Goal: Task Accomplishment & Management: Complete application form

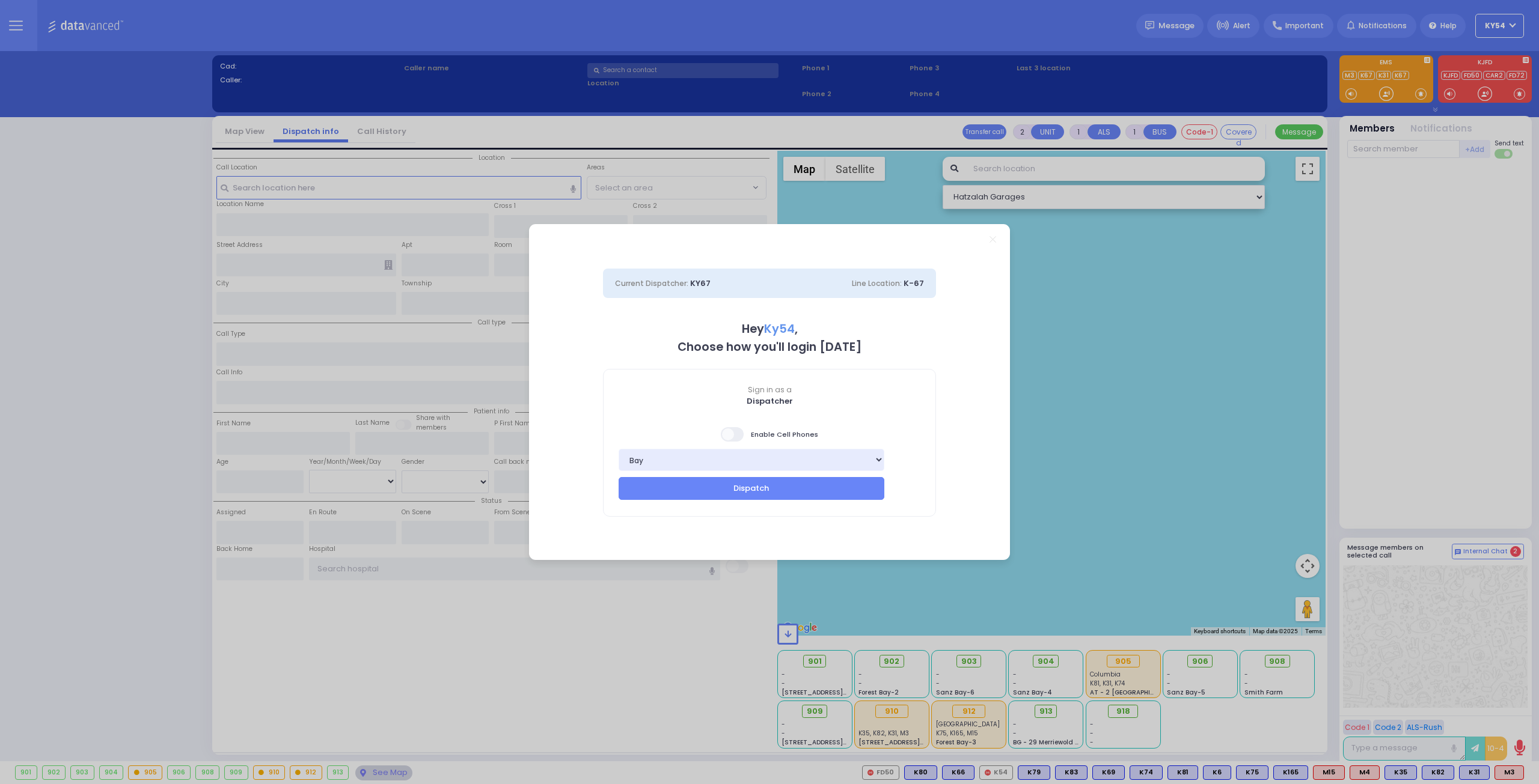
click at [733, 436] on span at bounding box center [733, 434] width 24 height 14
click at [120, 426] on input "checkbox" at bounding box center [120, 426] width 0 height 0
click at [736, 491] on button "Dispatch" at bounding box center [751, 488] width 266 height 23
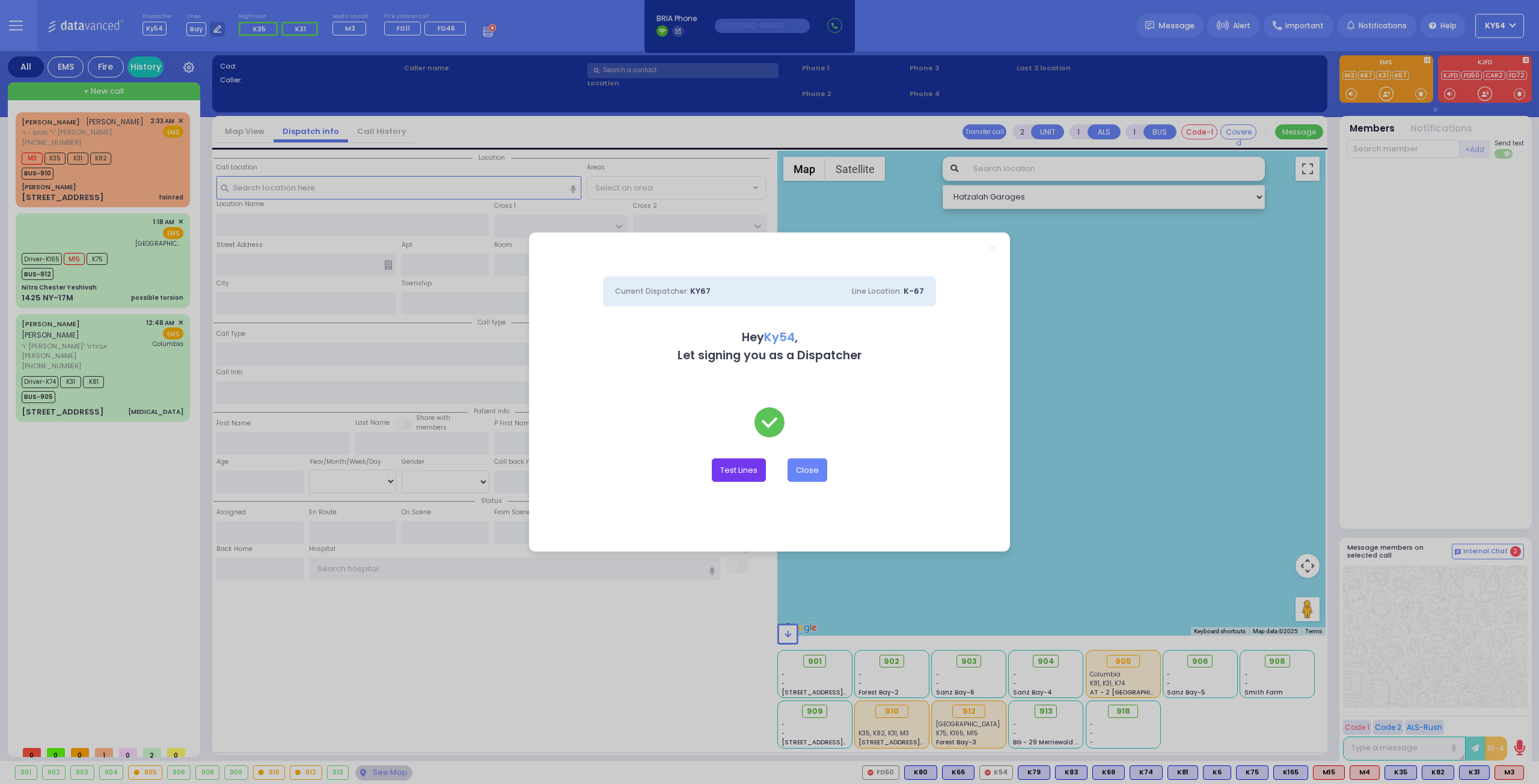
click at [727, 470] on button "Test Lines" at bounding box center [739, 470] width 54 height 23
type input "8457831212"
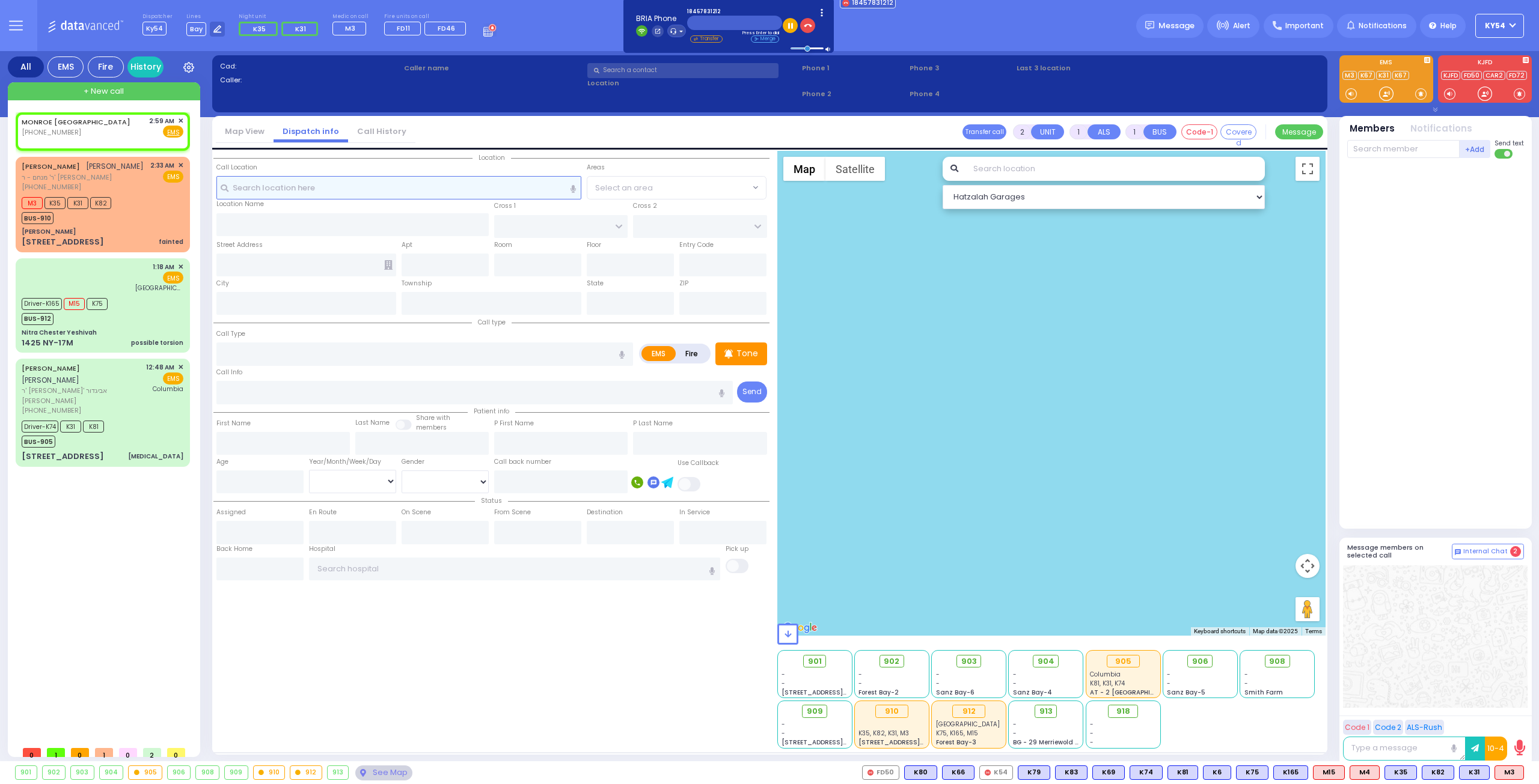
select select
radio input "true"
select select
type input "02:59"
select select "Hatzalah Garages"
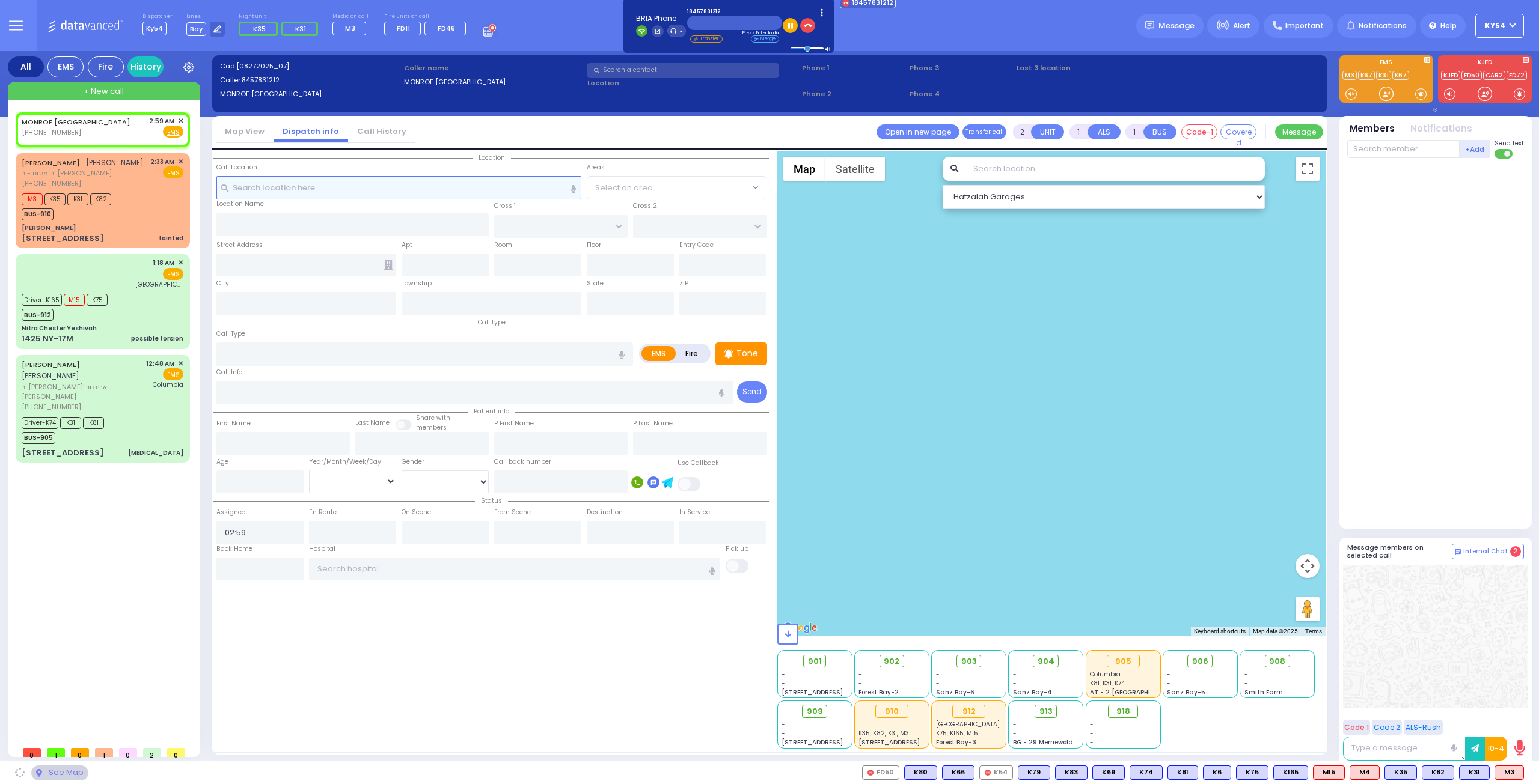
select select
radio input "true"
select select
select select "Hatzalah Garages"
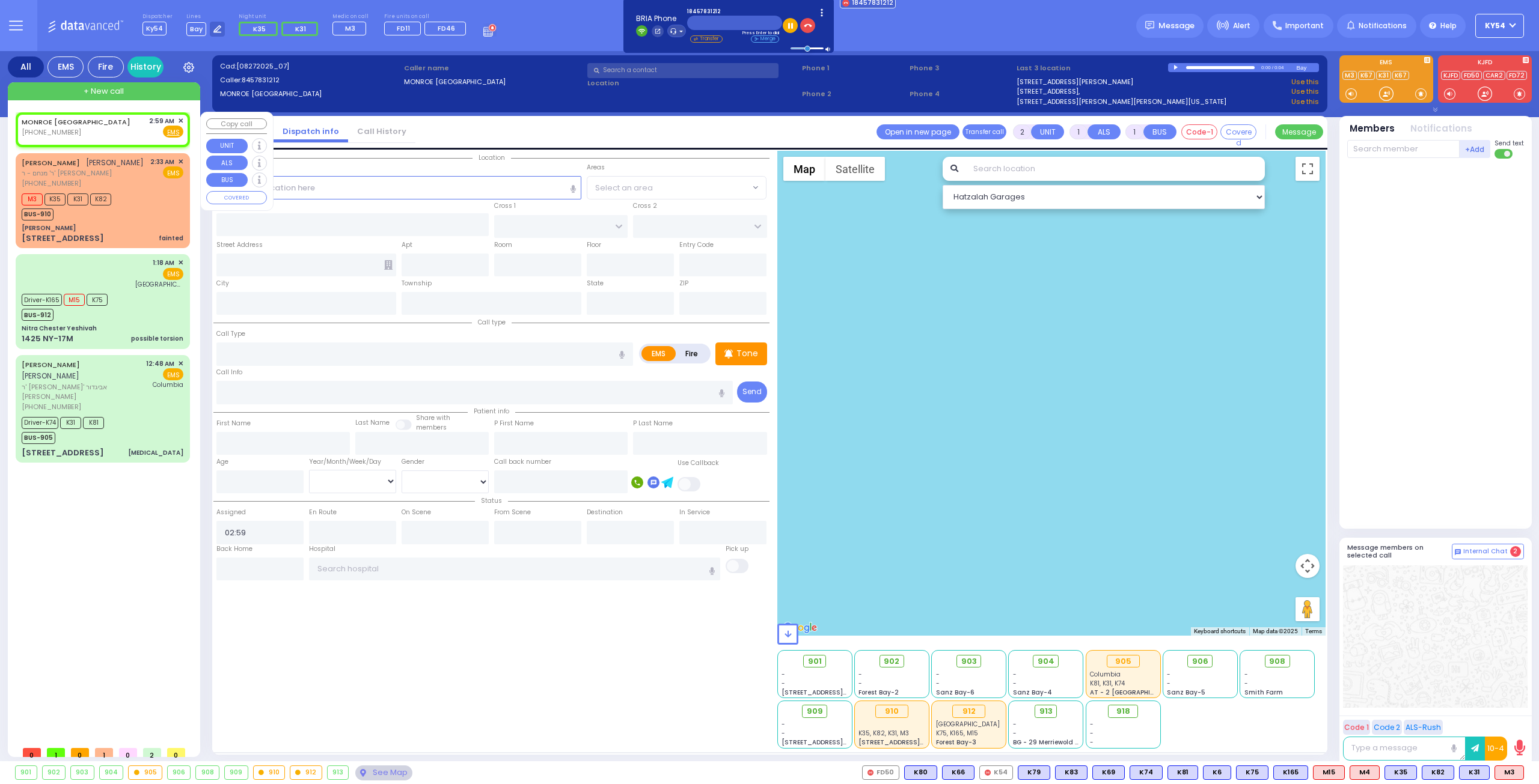
click at [180, 121] on span "✕" at bounding box center [180, 121] width 5 height 10
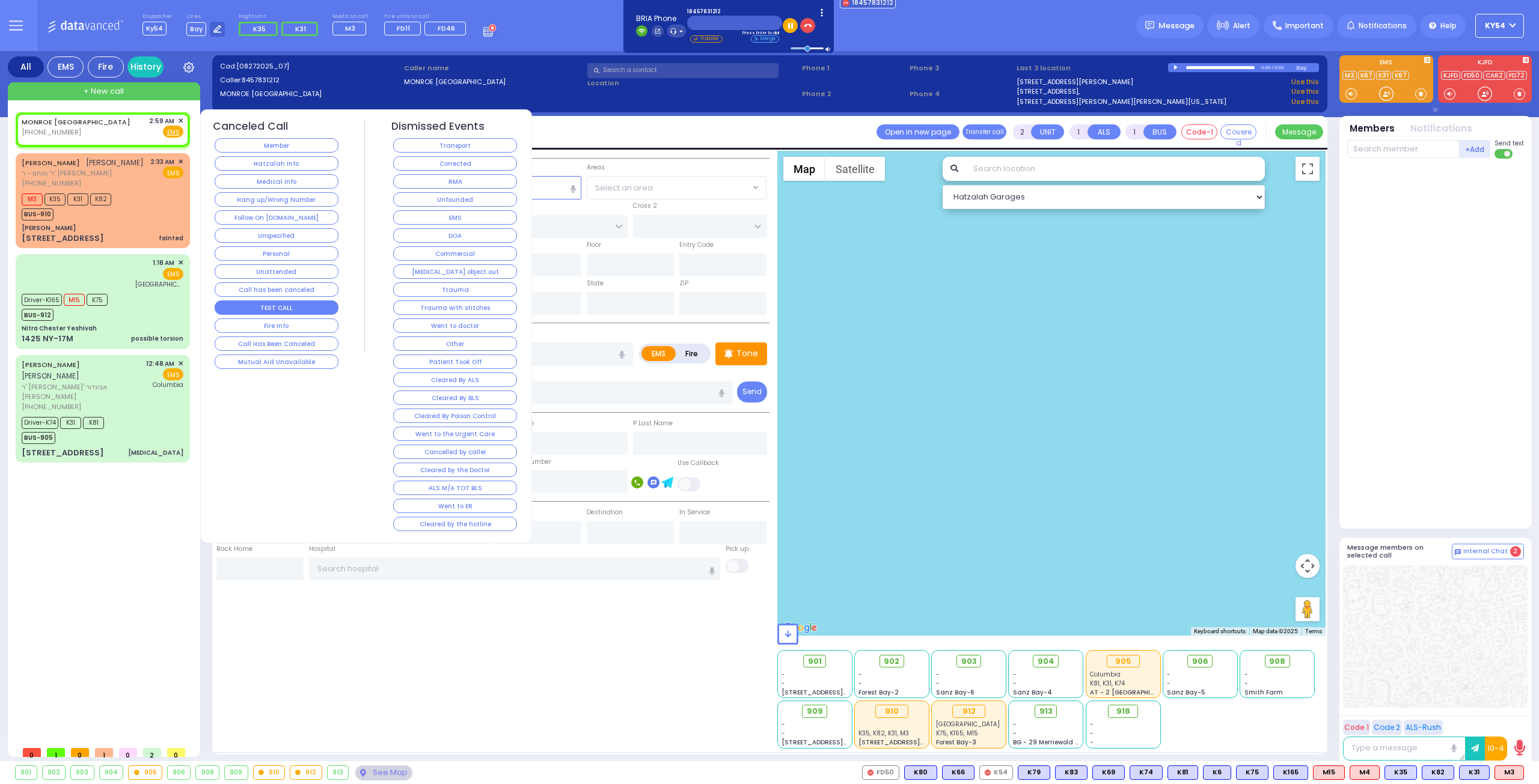
click at [261, 307] on button "TEST CALL" at bounding box center [277, 307] width 124 height 14
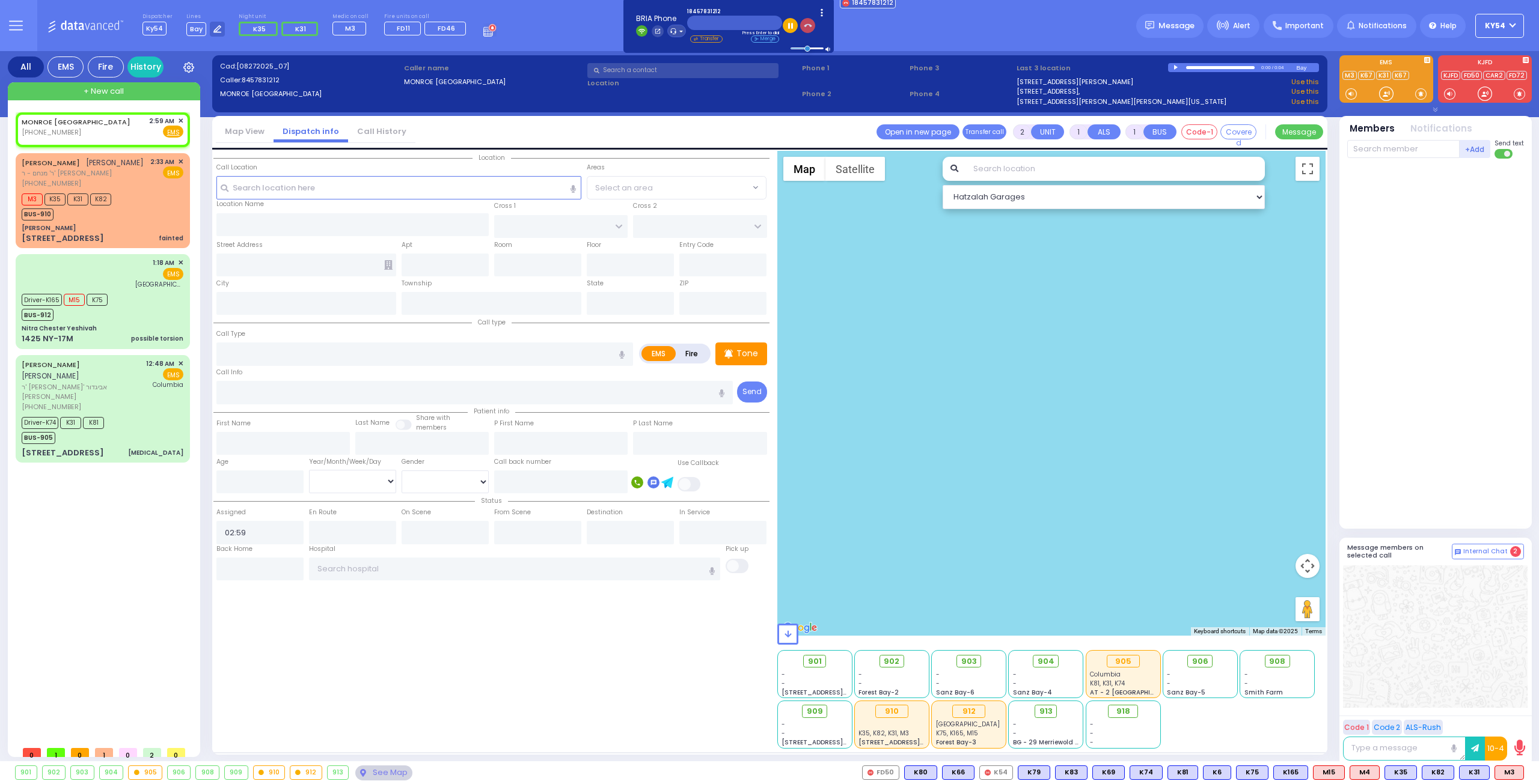
select select
radio input "true"
select select
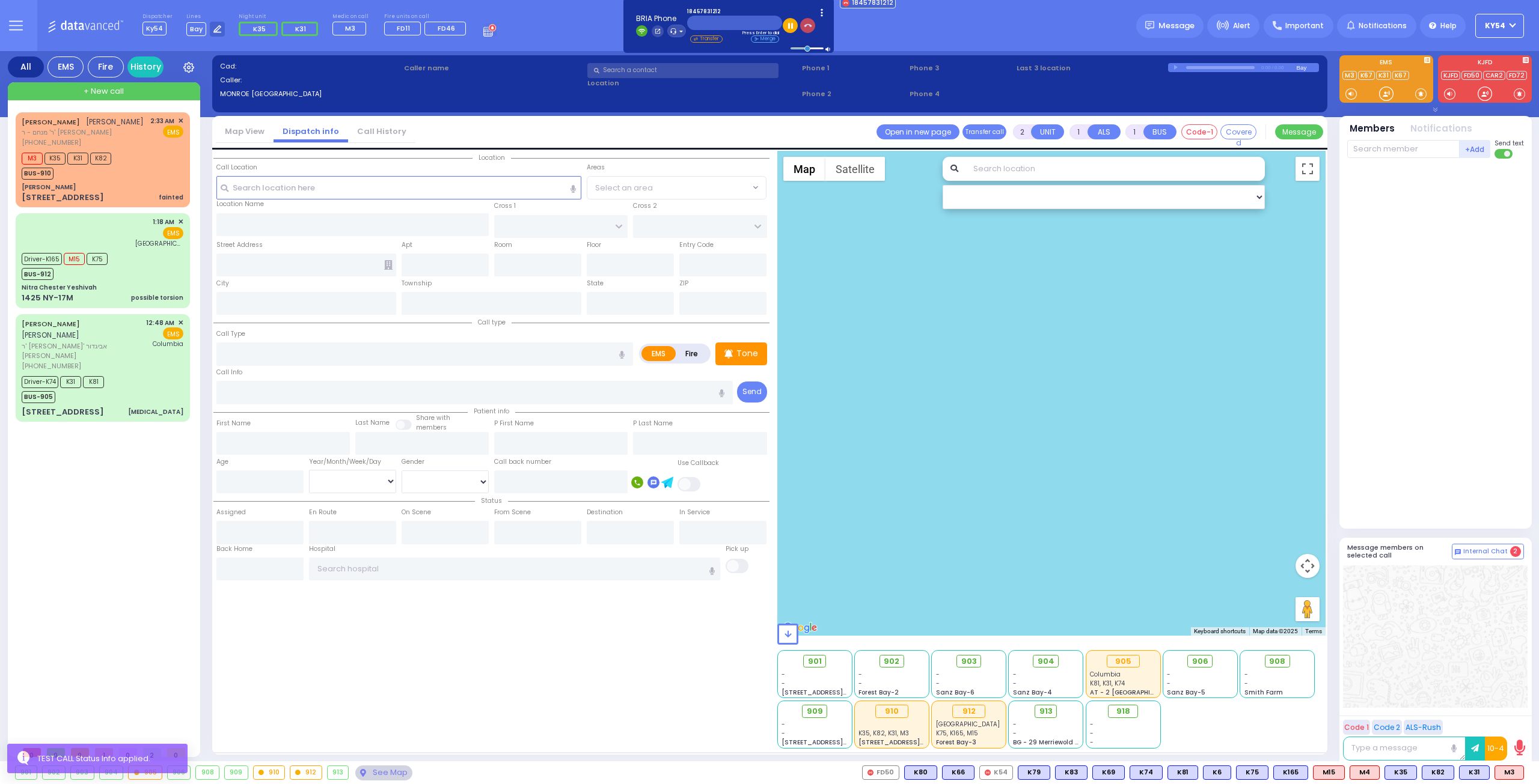
click at [809, 25] on icon "button" at bounding box center [808, 25] width 8 height 8
click at [76, 516] on div "ELIMYLECH [PERSON_NAME] [PERSON_NAME] ר' [PERSON_NAME] - ר' [PERSON_NAME] [PHON…" at bounding box center [105, 426] width 179 height 628
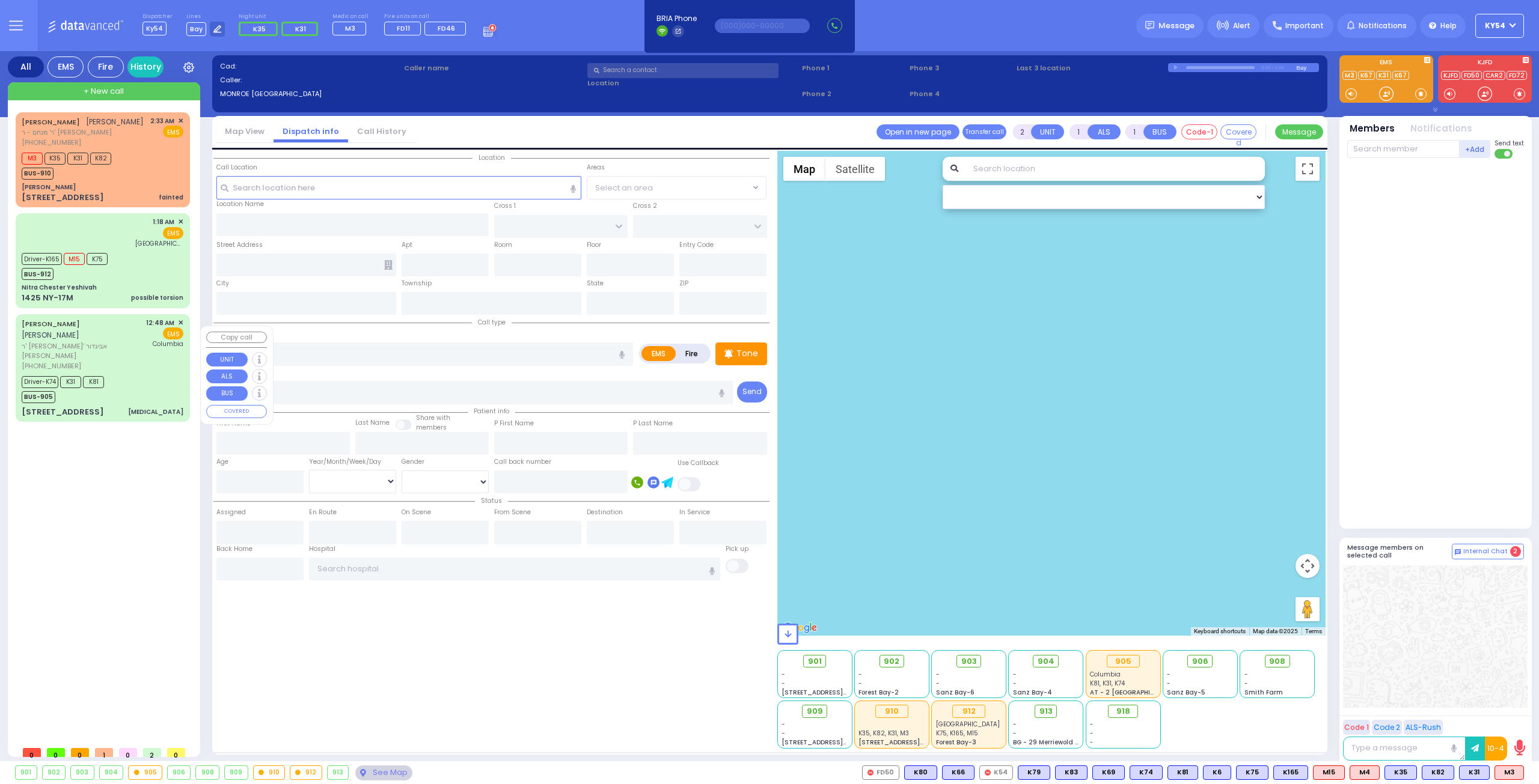
click at [149, 364] on div "12:48 AM ✕ EMS [GEOGRAPHIC_DATA]" at bounding box center [165, 344] width 38 height 54
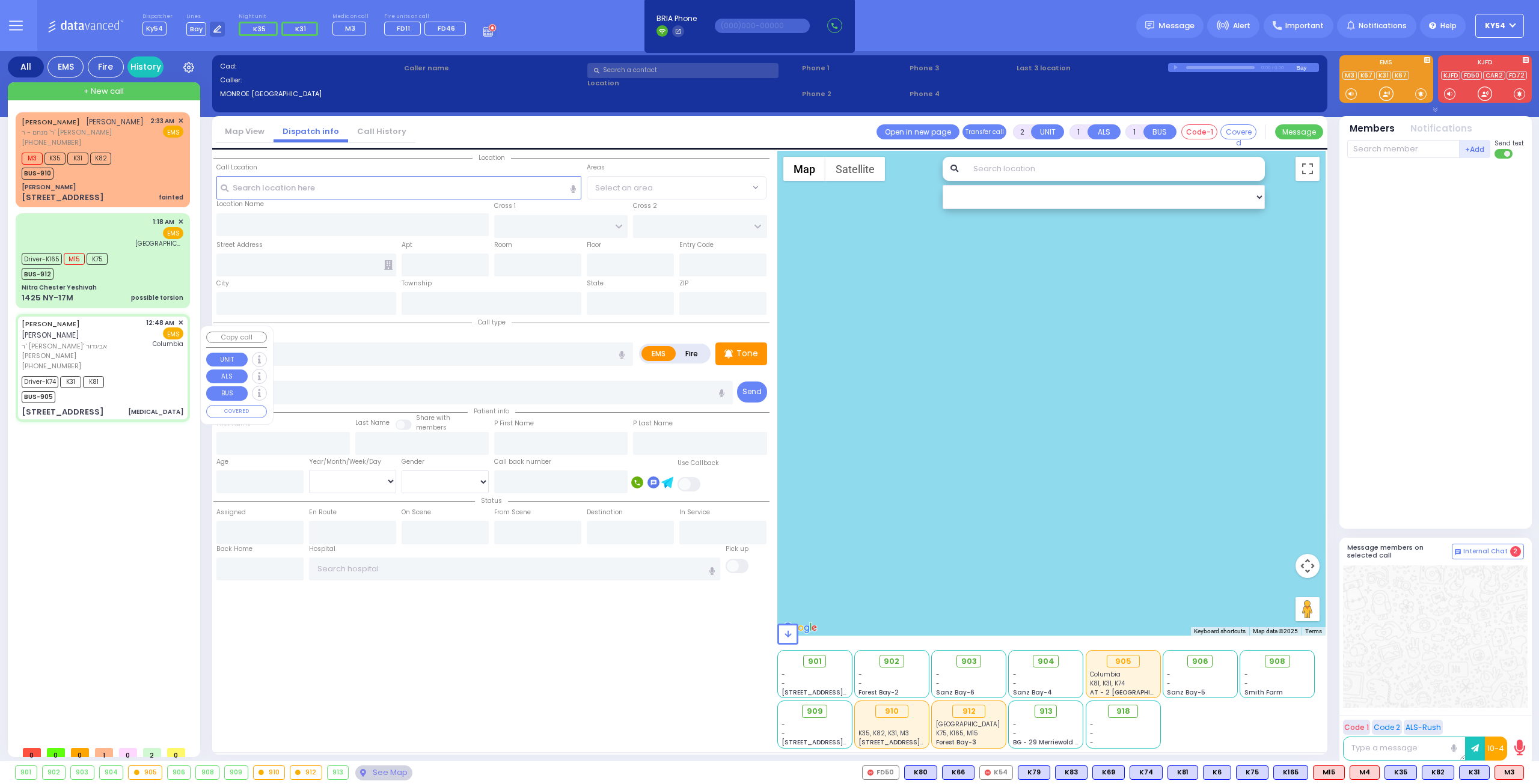
type input "6"
select select
type input "[MEDICAL_DATA]"
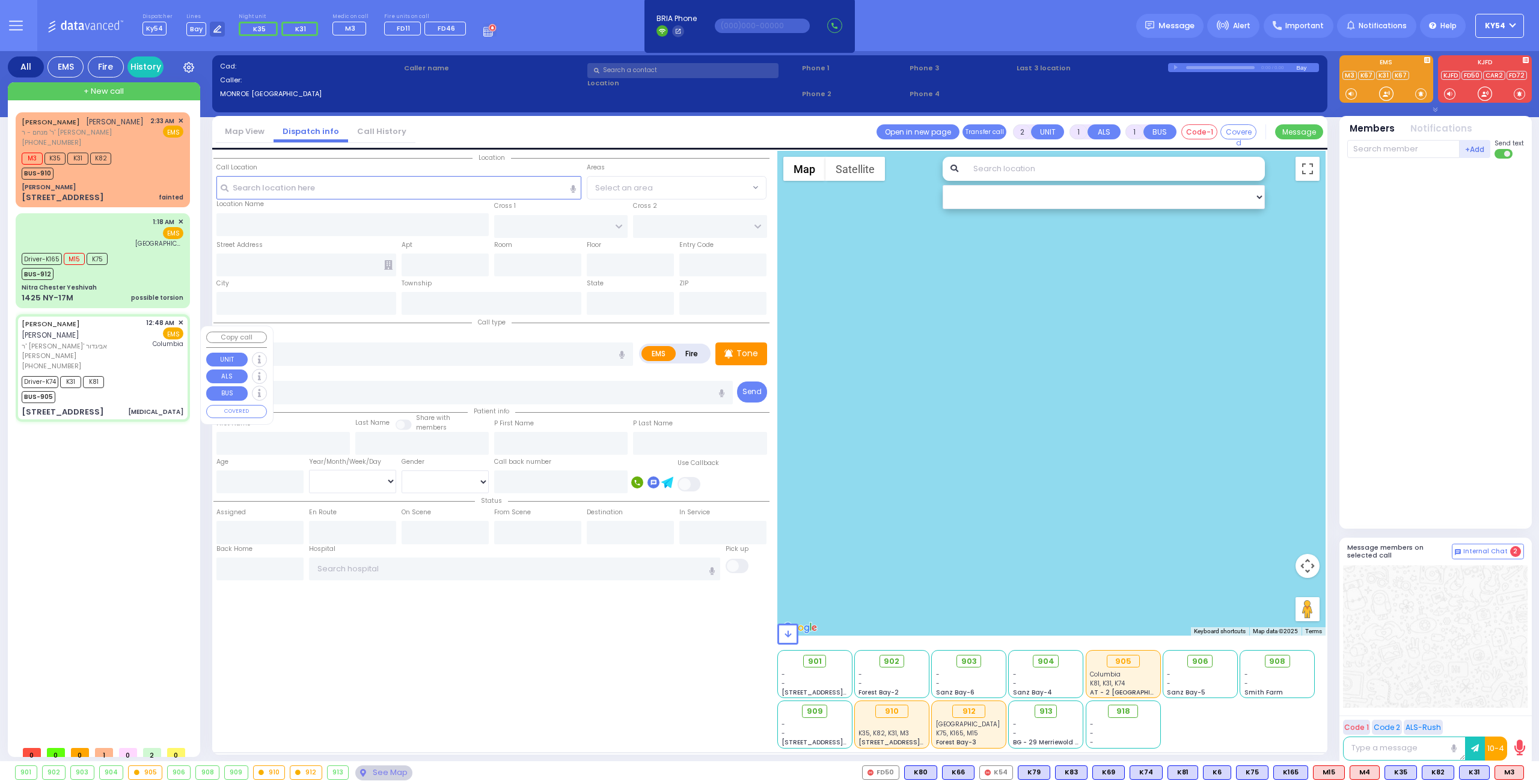
radio input "true"
type input "[PERSON_NAME]"
type input "[DEMOGRAPHIC_DATA]"
type input "Weinstock"
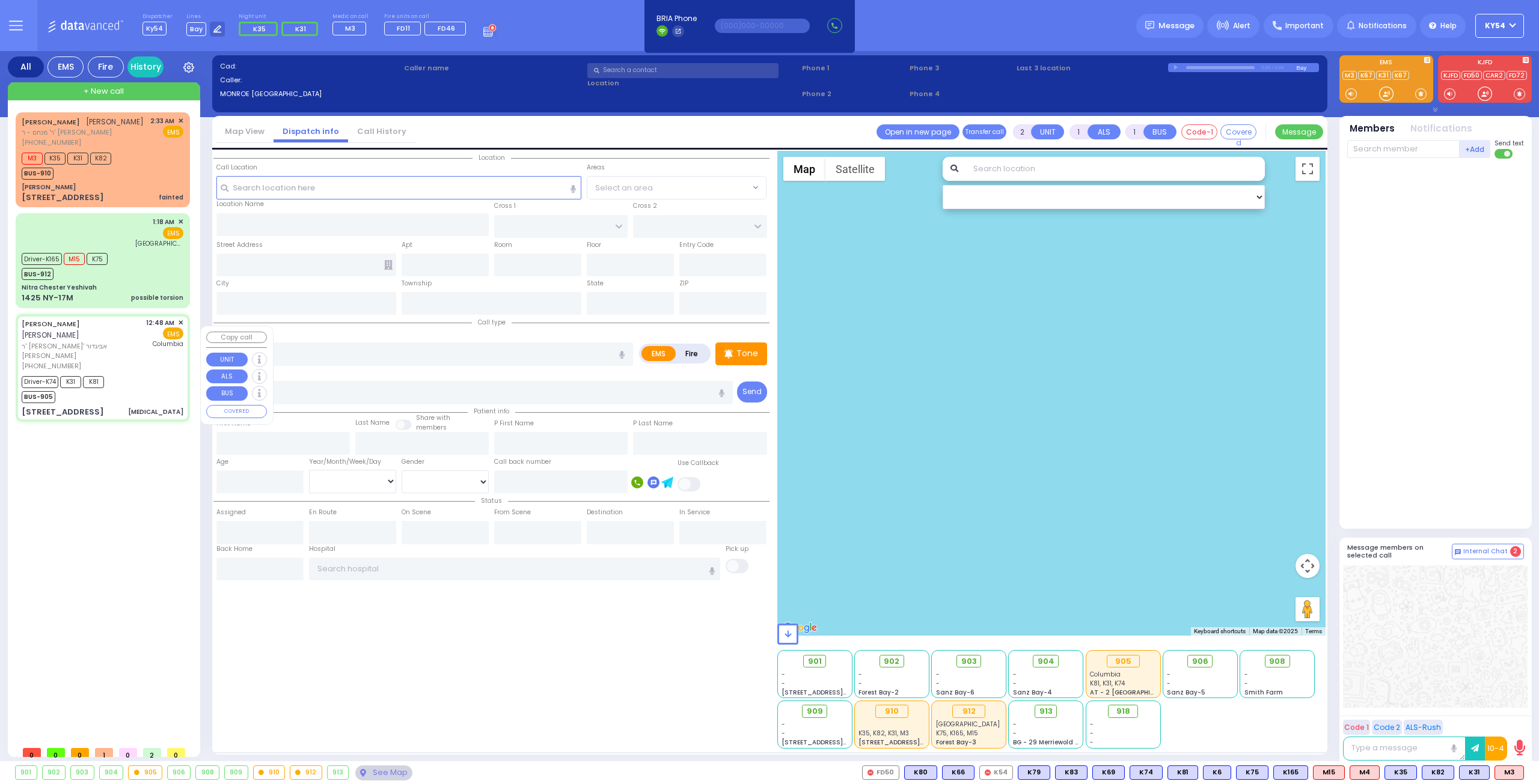
type input "1"
select select "Year"
select select "[DEMOGRAPHIC_DATA]"
type input "00:48"
type input "00:53"
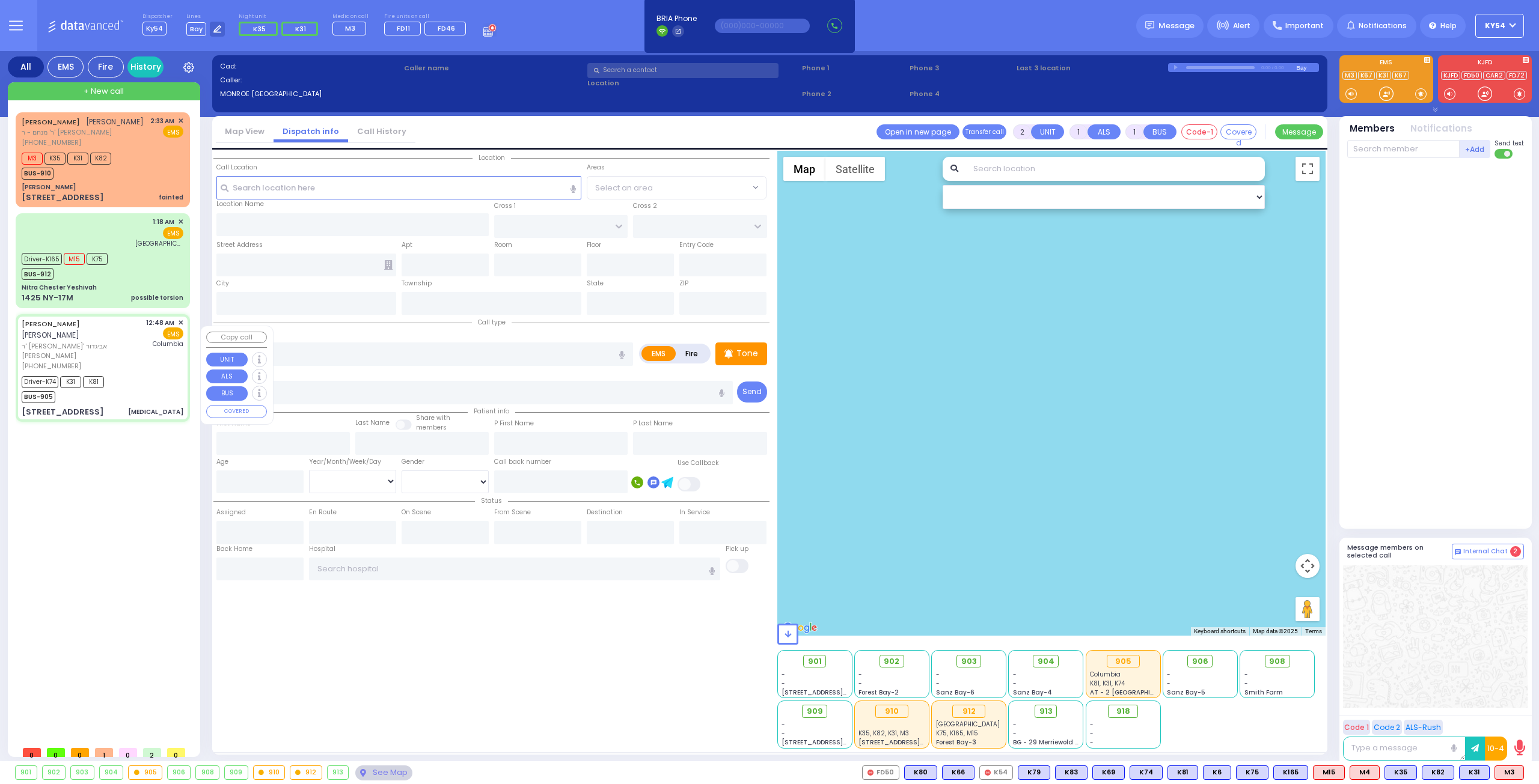
type input "01:06"
type input "01:15"
type input "01:50"
type input "01:59"
type input "[US_STATE][GEOGRAPHIC_DATA]- [GEOGRAPHIC_DATA]"
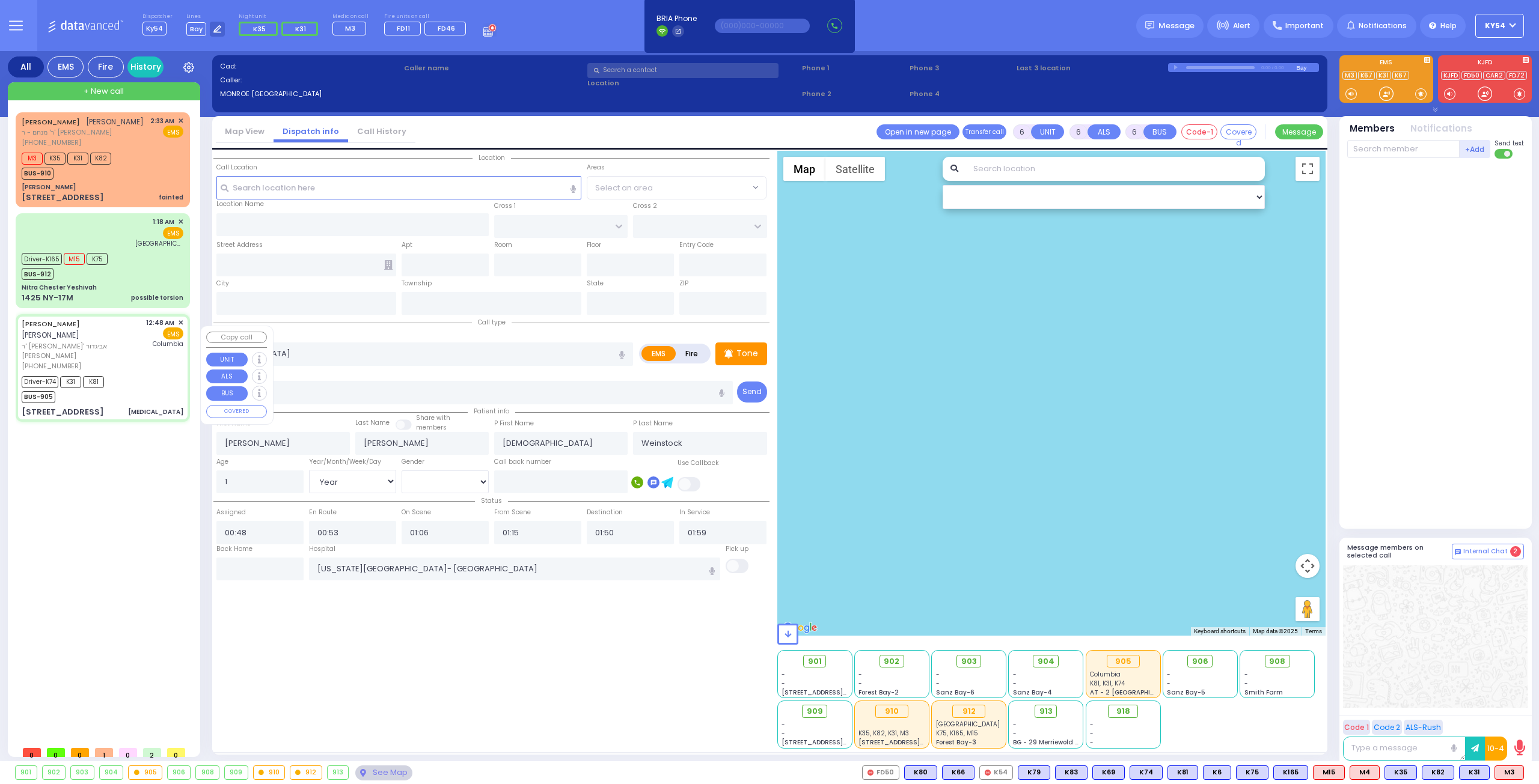
type input "PECOS COURT"
type input "ALAMO COURT"
type input "[STREET_ADDRESS]"
type input "Monroe"
type input "[US_STATE]"
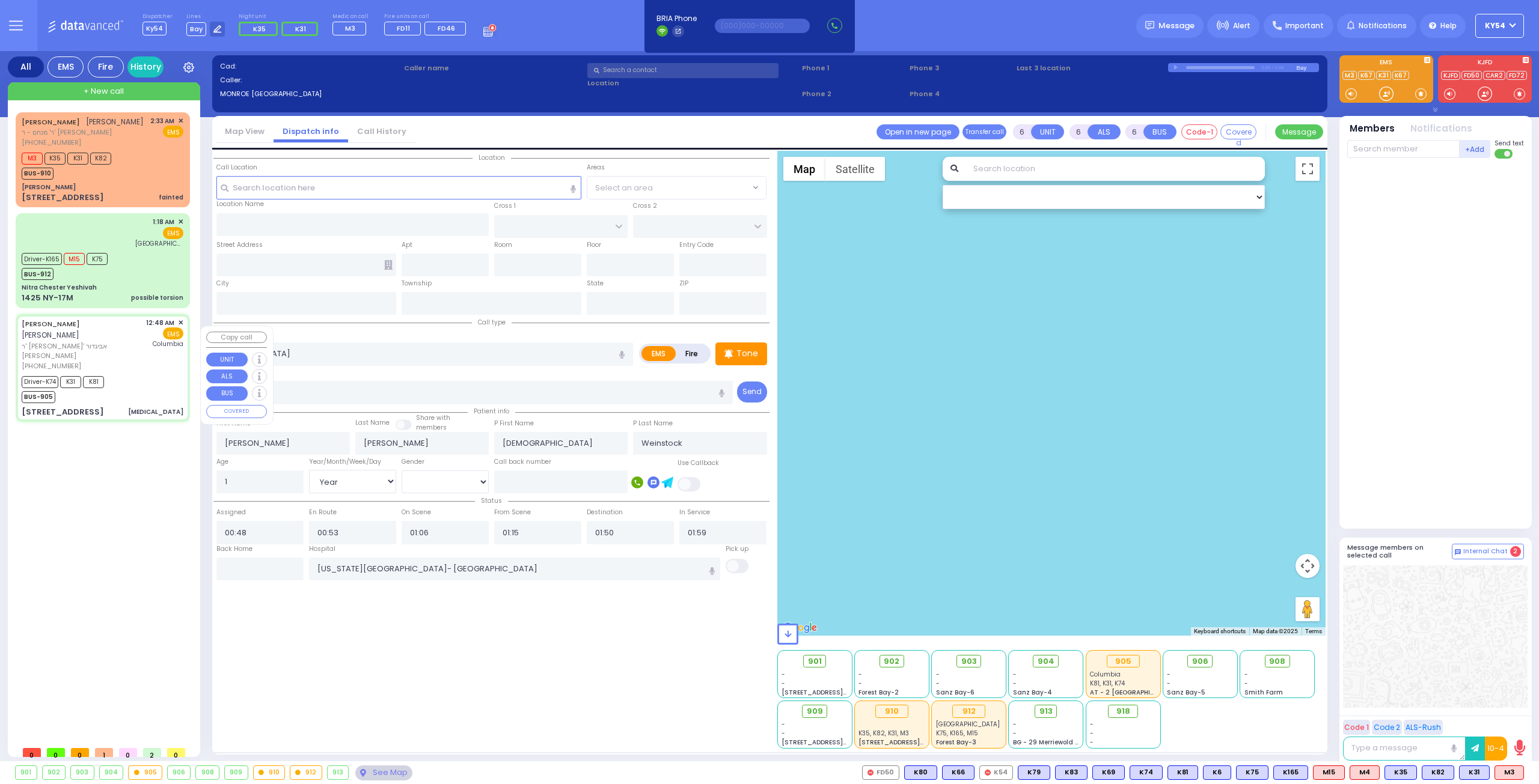
type input "10950"
select select "[GEOGRAPHIC_DATA]"
select select "Hatzalah Garages"
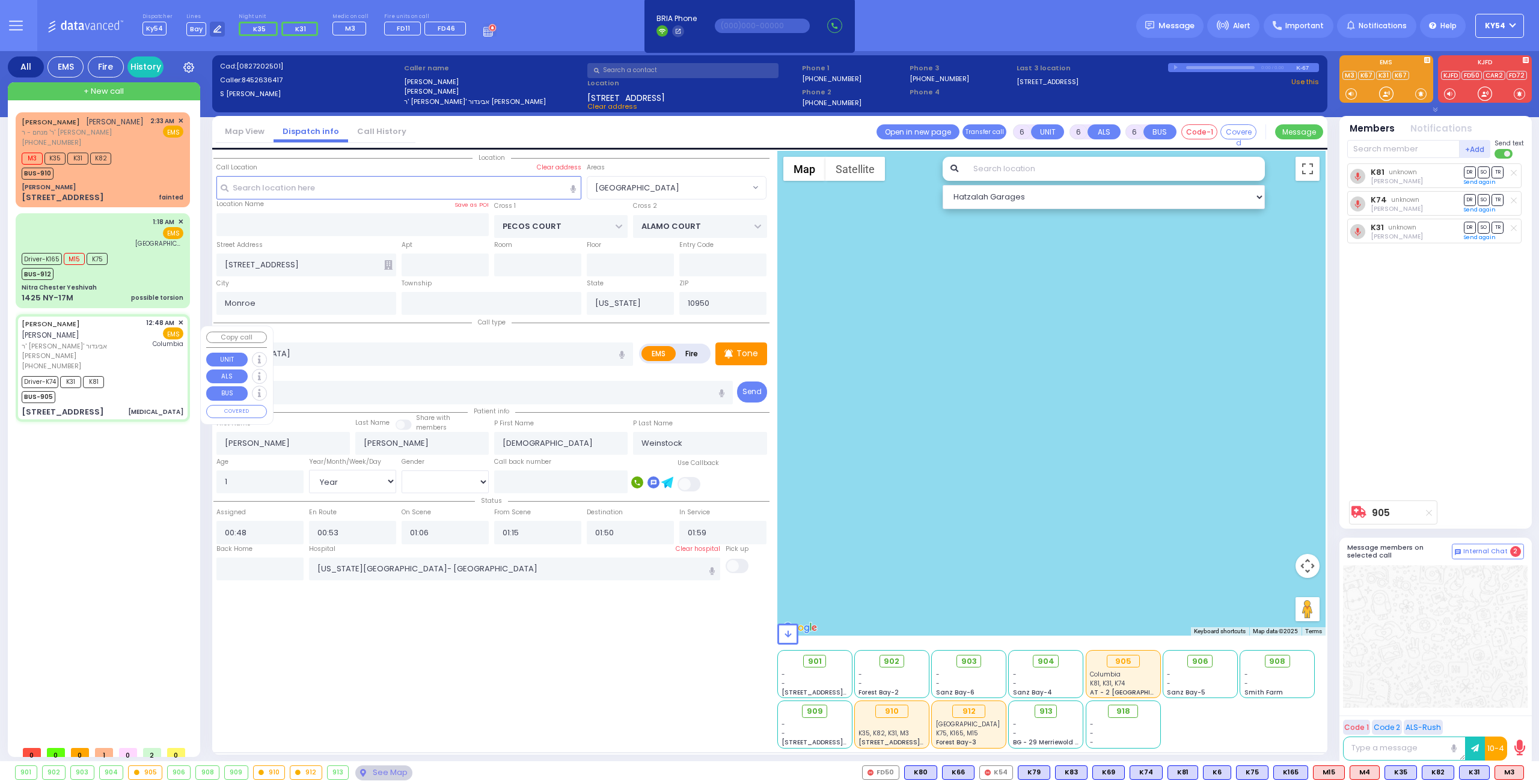
click at [149, 367] on div "12:48 AM ✕ EMS [GEOGRAPHIC_DATA]" at bounding box center [165, 344] width 38 height 54
select select
radio input "true"
select select "Year"
select select "[DEMOGRAPHIC_DATA]"
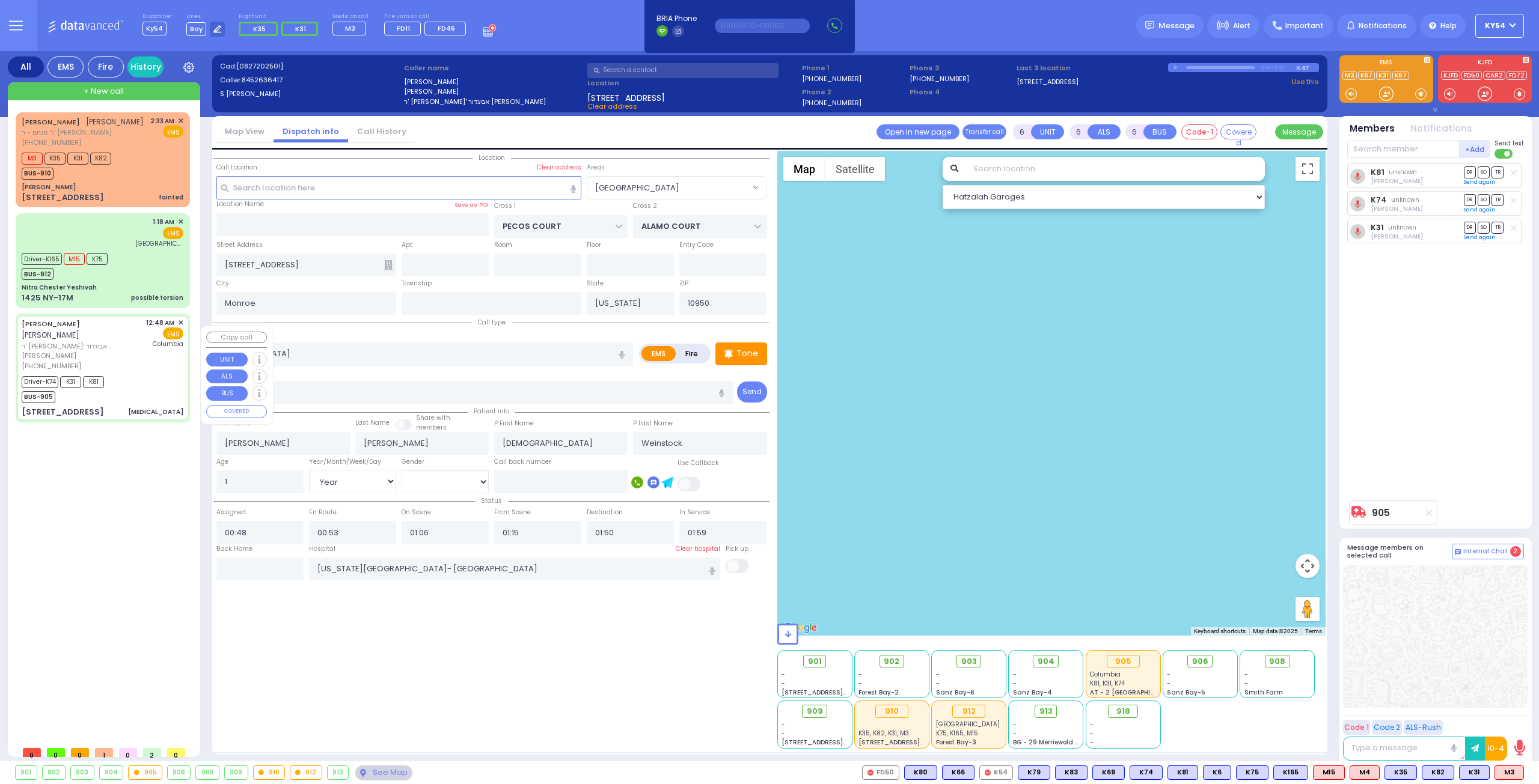
select select "[GEOGRAPHIC_DATA]"
select select "Hatzalah Garages"
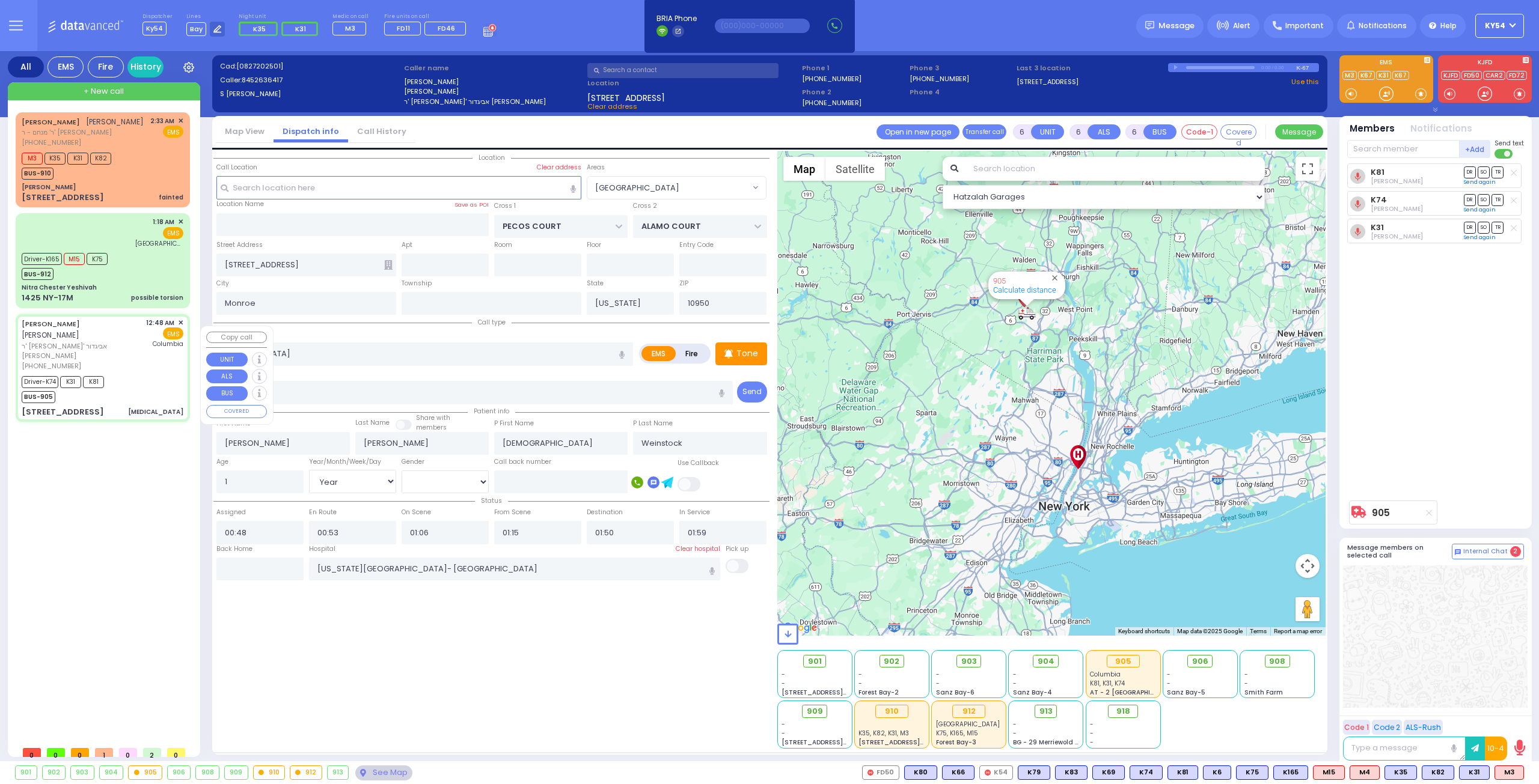
click at [147, 381] on div "Driver-K74 K31 K81 BUS-905" at bounding box center [102, 387] width 161 height 30
select select
radio input "true"
select select "Year"
select select "[DEMOGRAPHIC_DATA]"
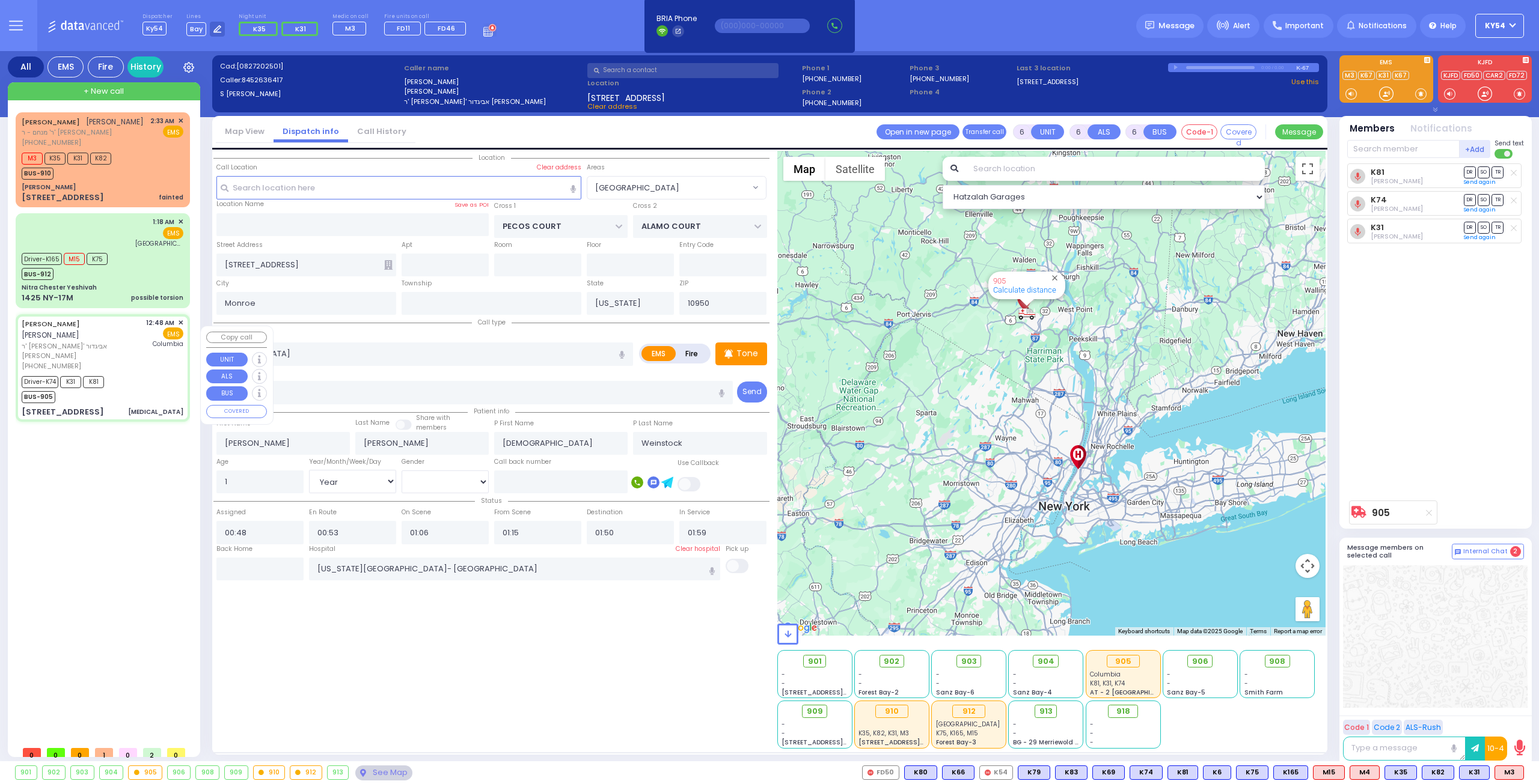
select select "Hatzalah Garages"
select select "[GEOGRAPHIC_DATA]"
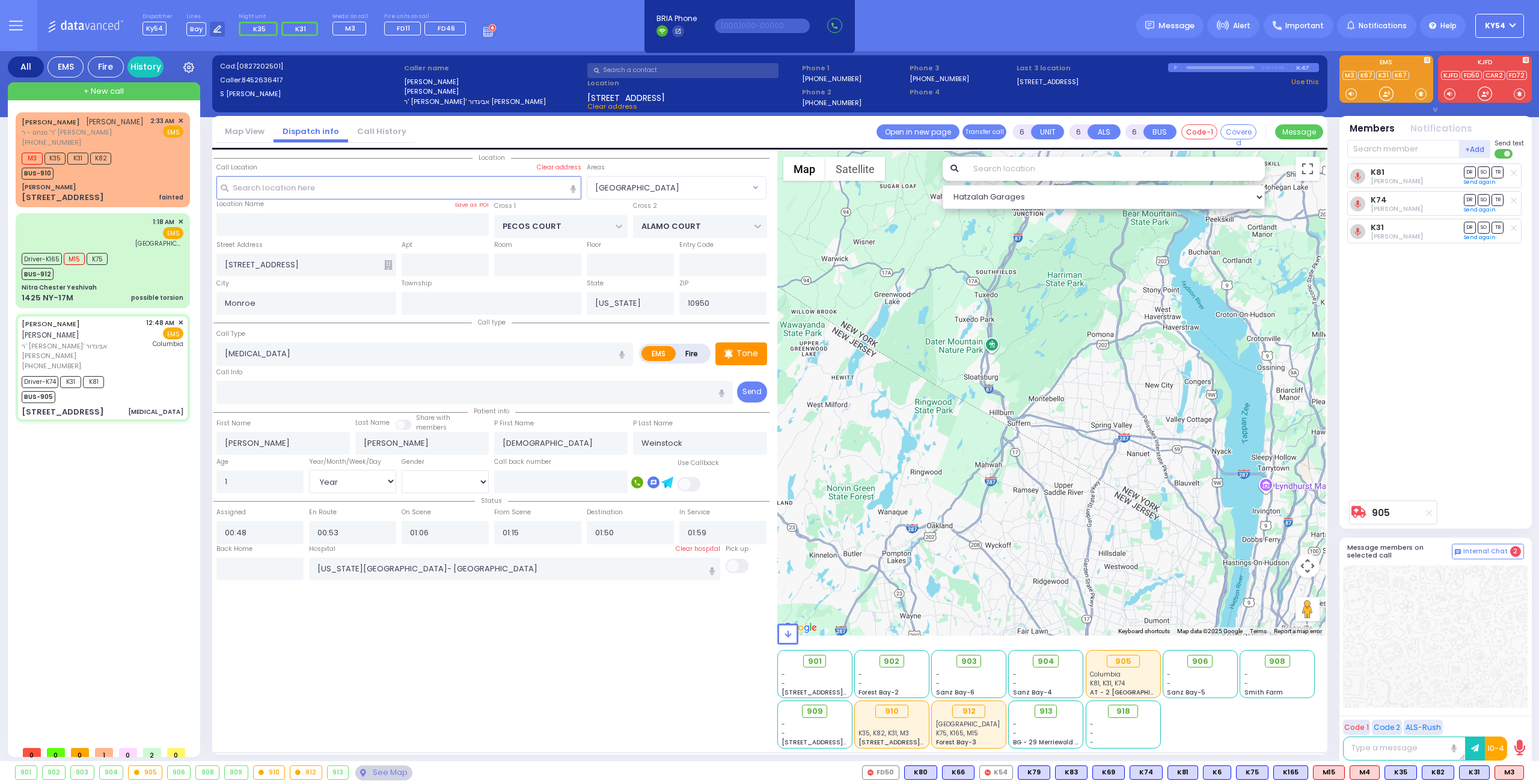
drag, startPoint x: 1025, startPoint y: 279, endPoint x: 999, endPoint y: 528, distance: 250.4
click at [998, 528] on div "905 Calculate distance" at bounding box center [1052, 393] width 549 height 485
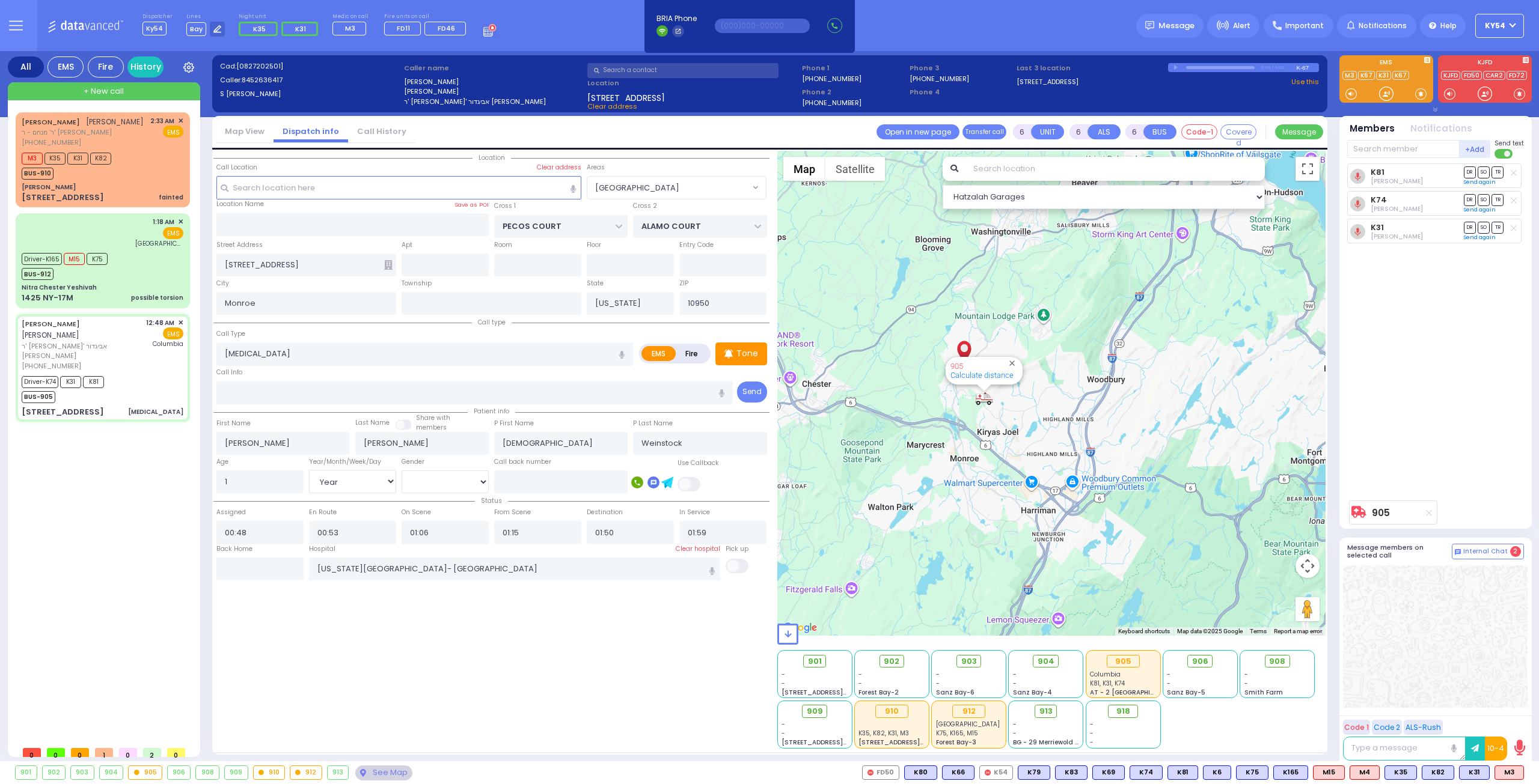
drag, startPoint x: 987, startPoint y: 348, endPoint x: 1005, endPoint y: 570, distance: 222.7
click at [1005, 580] on div "905 Calculate distance" at bounding box center [1052, 393] width 549 height 485
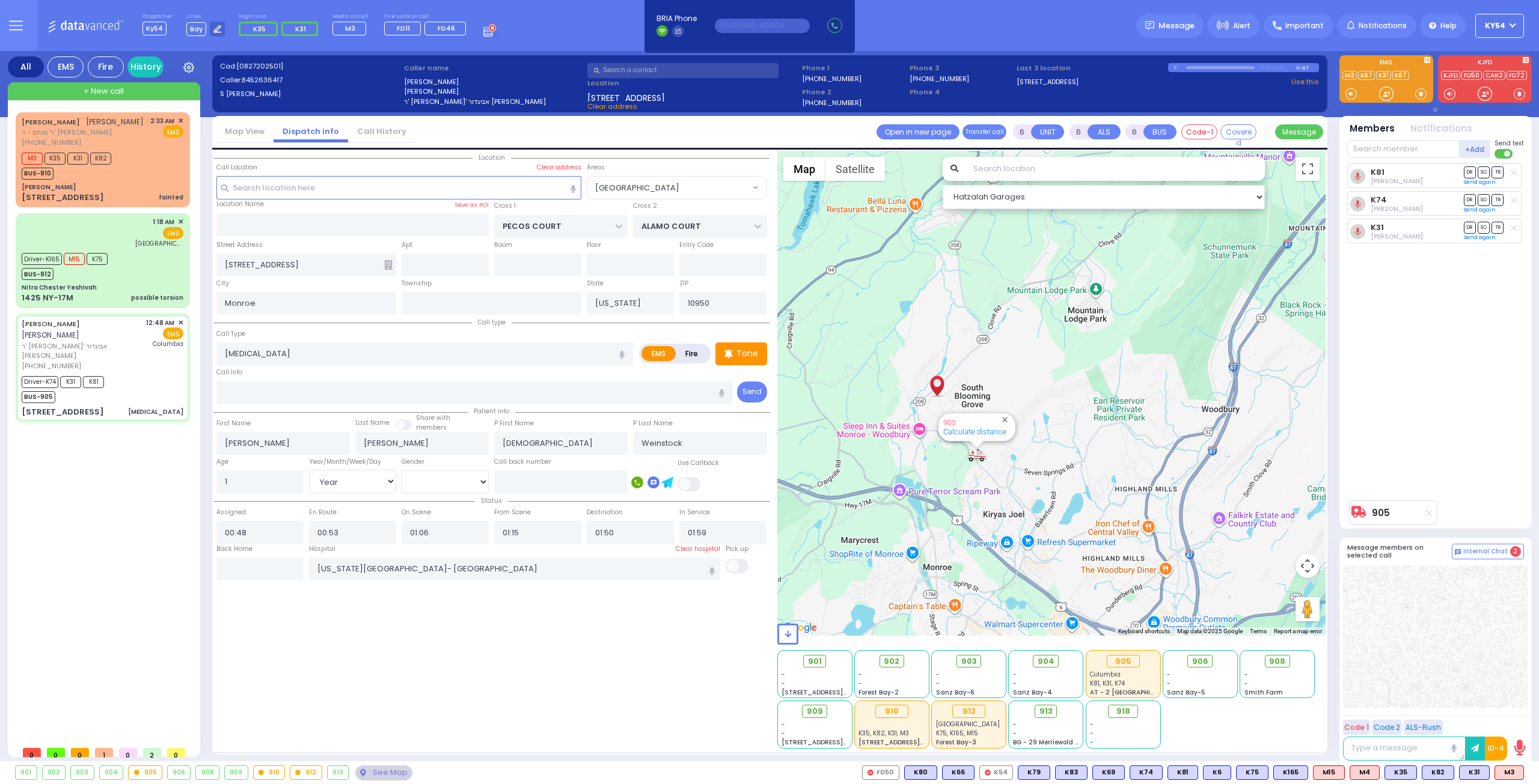
drag, startPoint x: 1017, startPoint y: 308, endPoint x: 994, endPoint y: 498, distance: 191.4
click at [1016, 503] on div "905 Calculate distance" at bounding box center [1052, 393] width 549 height 485
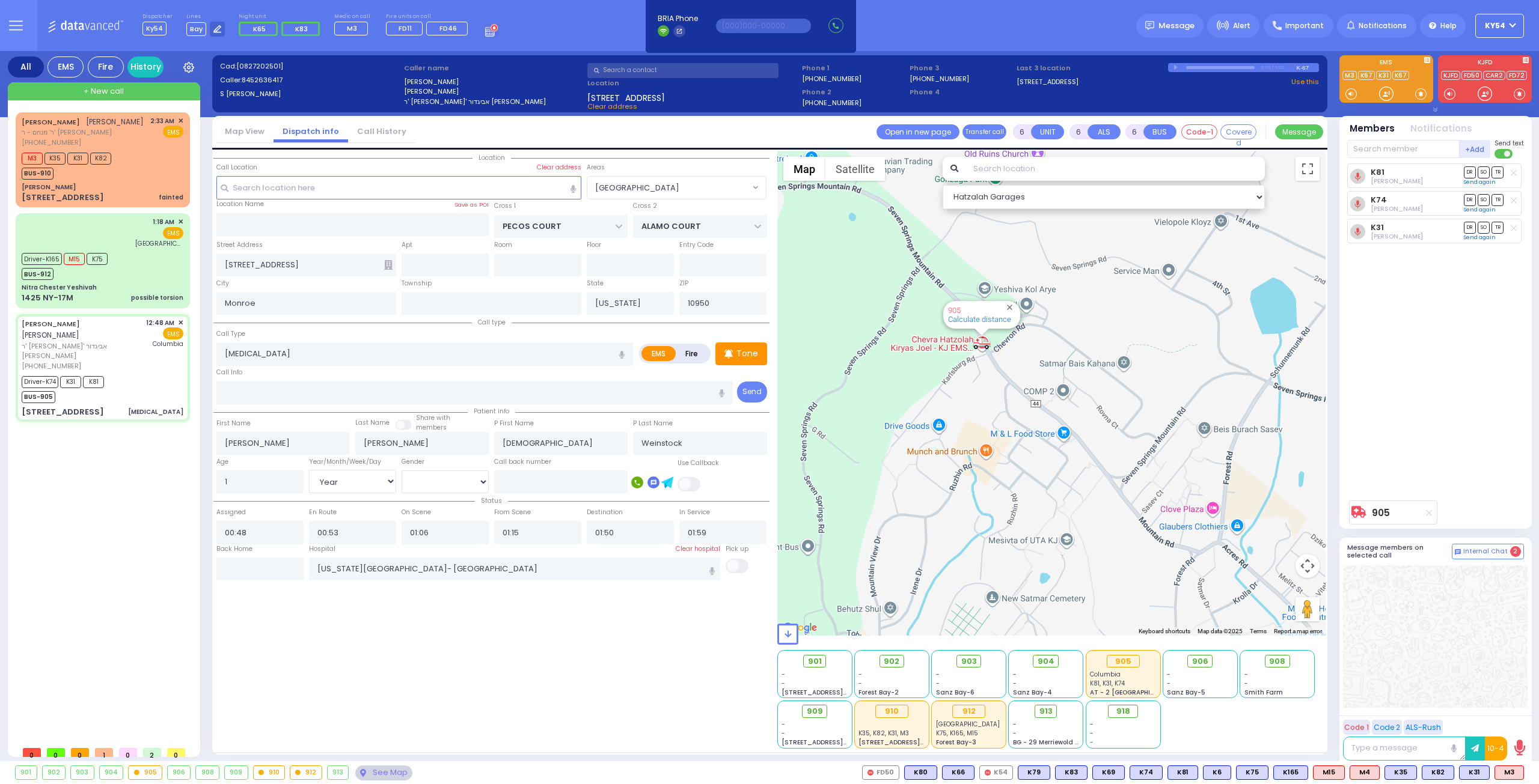
drag, startPoint x: 995, startPoint y: 388, endPoint x: 983, endPoint y: 465, distance: 77.9
click at [983, 463] on div "905 Calculate distance" at bounding box center [1052, 393] width 549 height 485
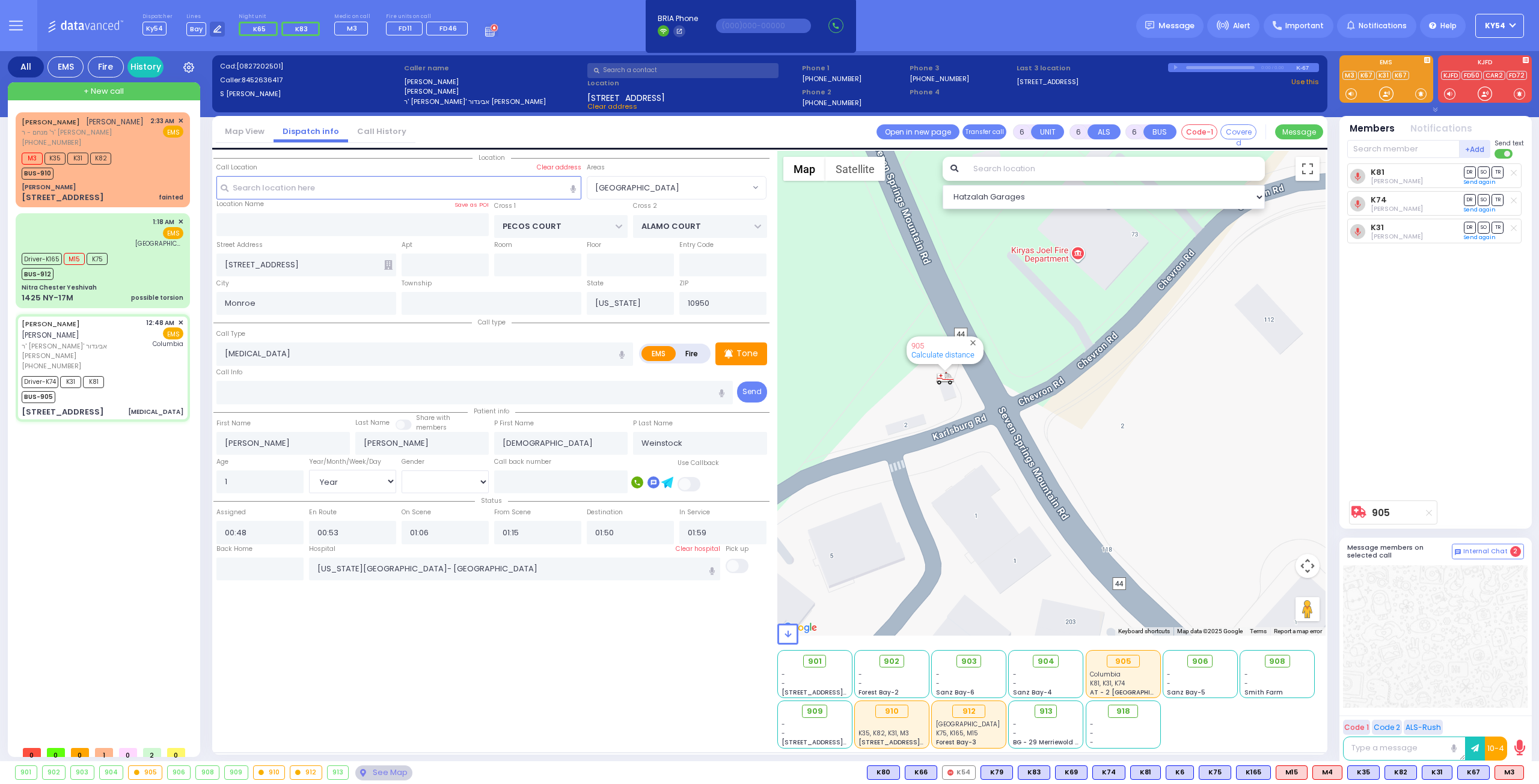
drag, startPoint x: 981, startPoint y: 309, endPoint x: 997, endPoint y: 543, distance: 234.5
click at [997, 544] on div "905 Calculate distance" at bounding box center [1052, 393] width 549 height 485
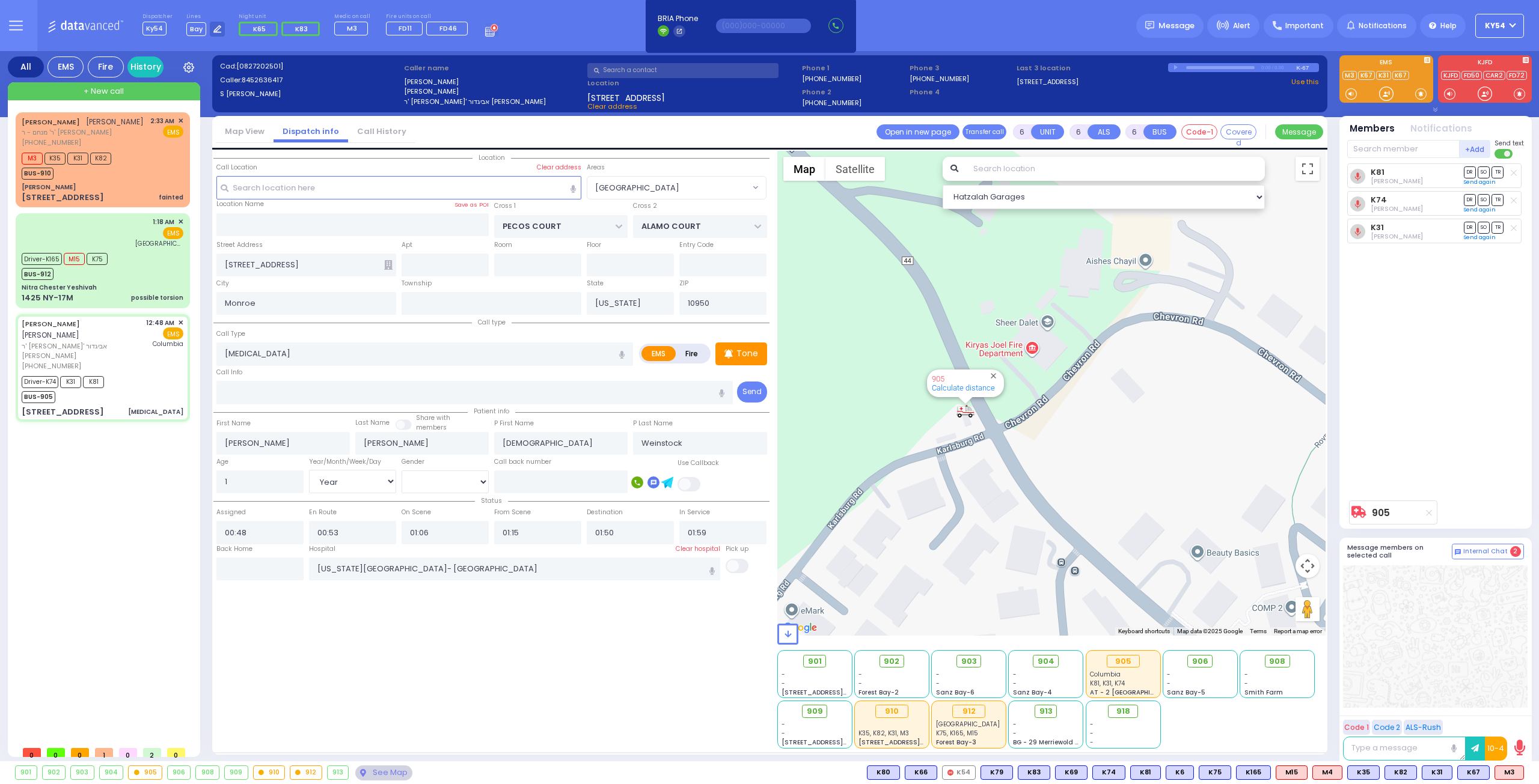
select select
radio input "true"
select select "Year"
select select "[DEMOGRAPHIC_DATA]"
select select "Hatzalah Garages"
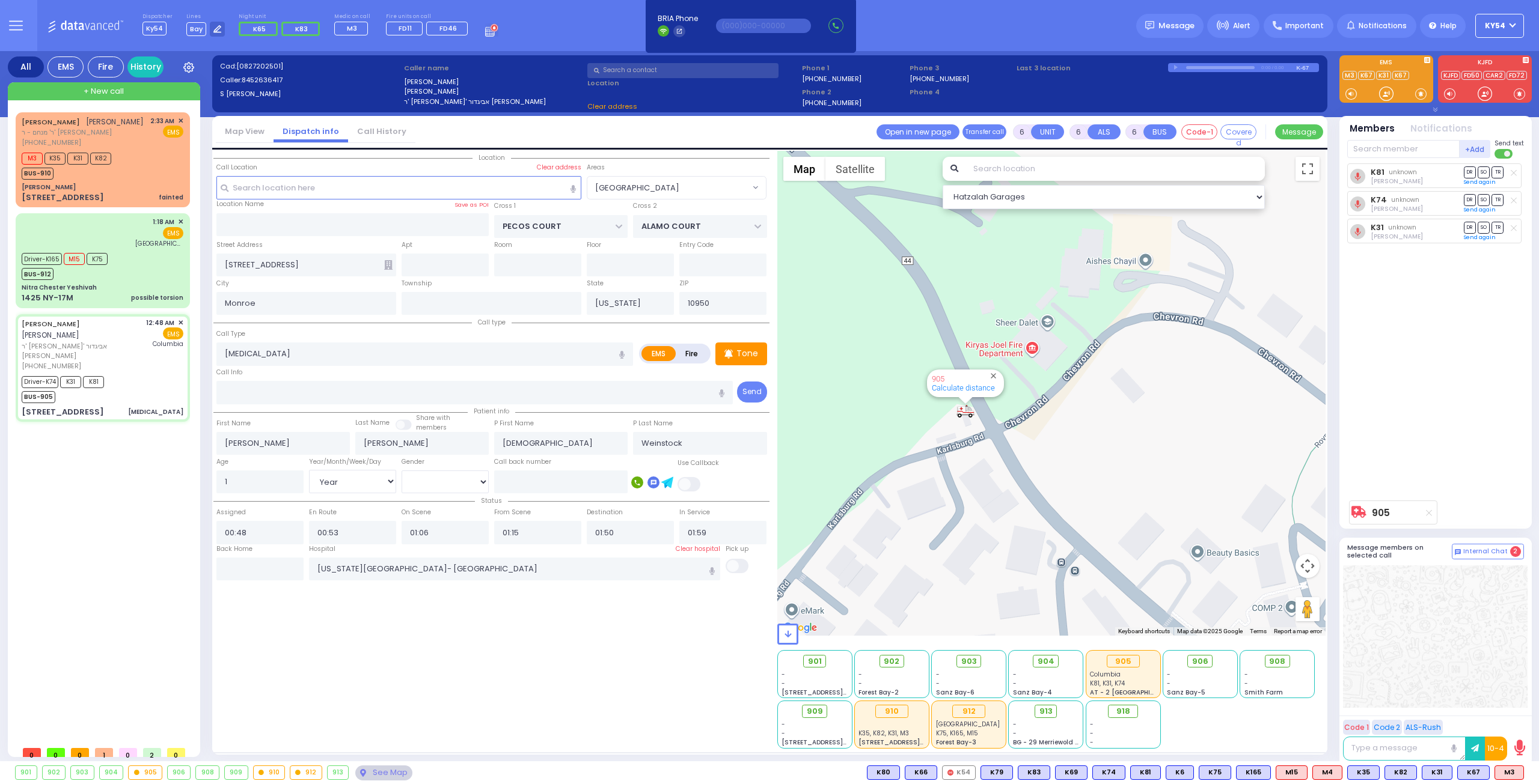
select select "[GEOGRAPHIC_DATA]"
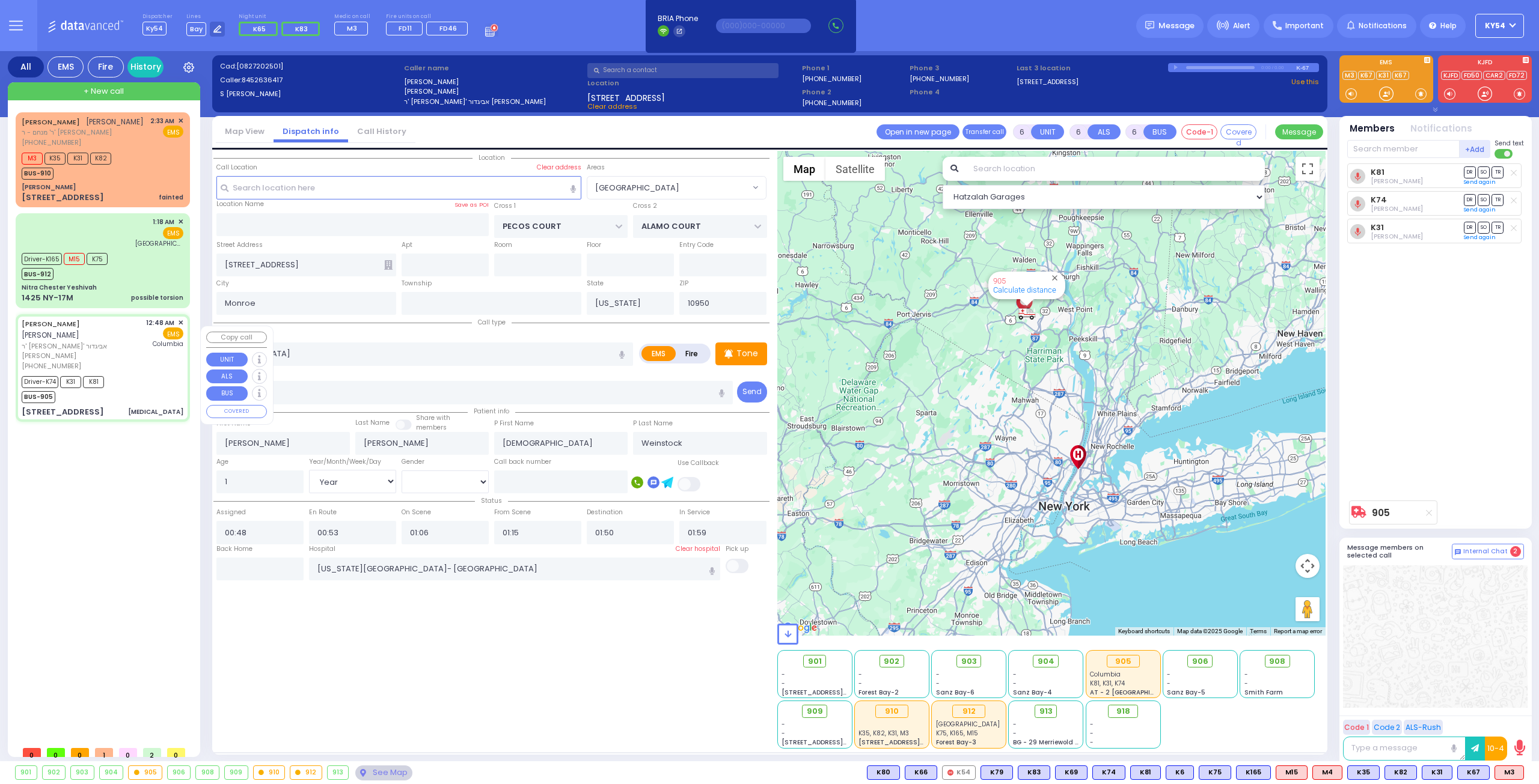
click at [133, 381] on div "Driver-K74 K31 K81 BUS-905" at bounding box center [102, 387] width 161 height 30
select select
radio input "true"
select select "Year"
select select "[DEMOGRAPHIC_DATA]"
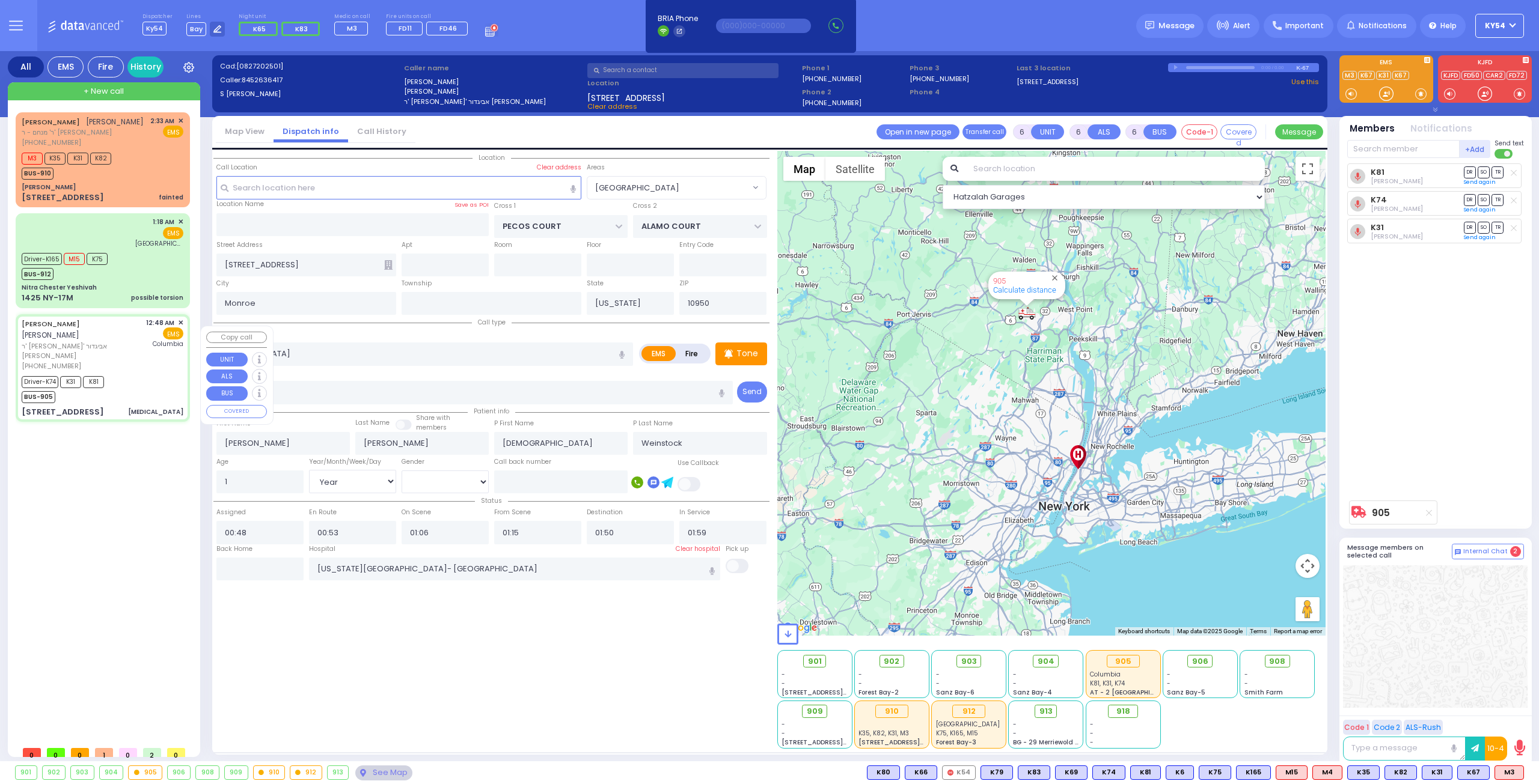
select select "Hatzalah Garages"
select select "[GEOGRAPHIC_DATA]"
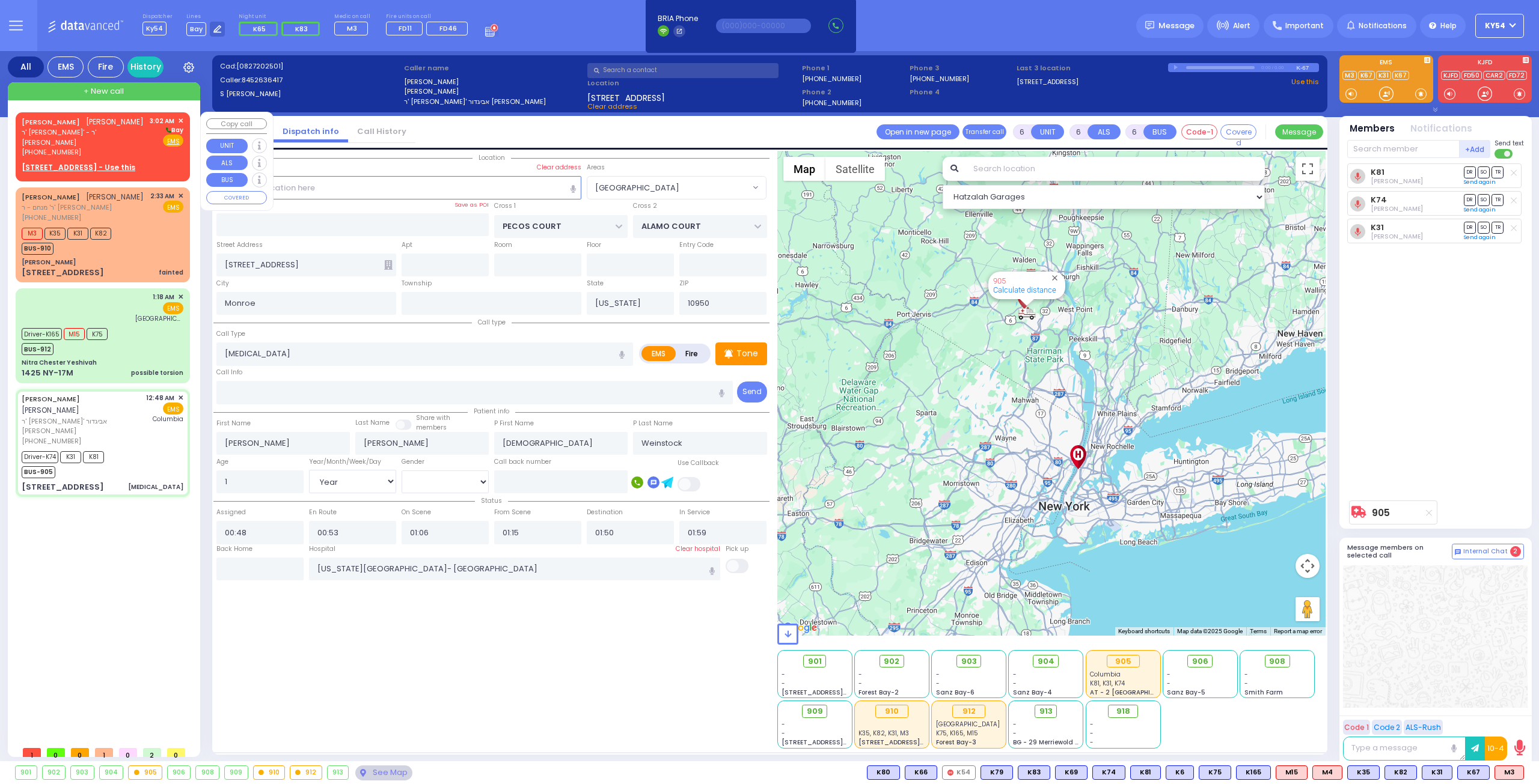
click at [139, 142] on span "ר' [PERSON_NAME]' - ר' [PERSON_NAME]" at bounding box center [83, 137] width 124 height 20
type input "2"
type input "1"
select select
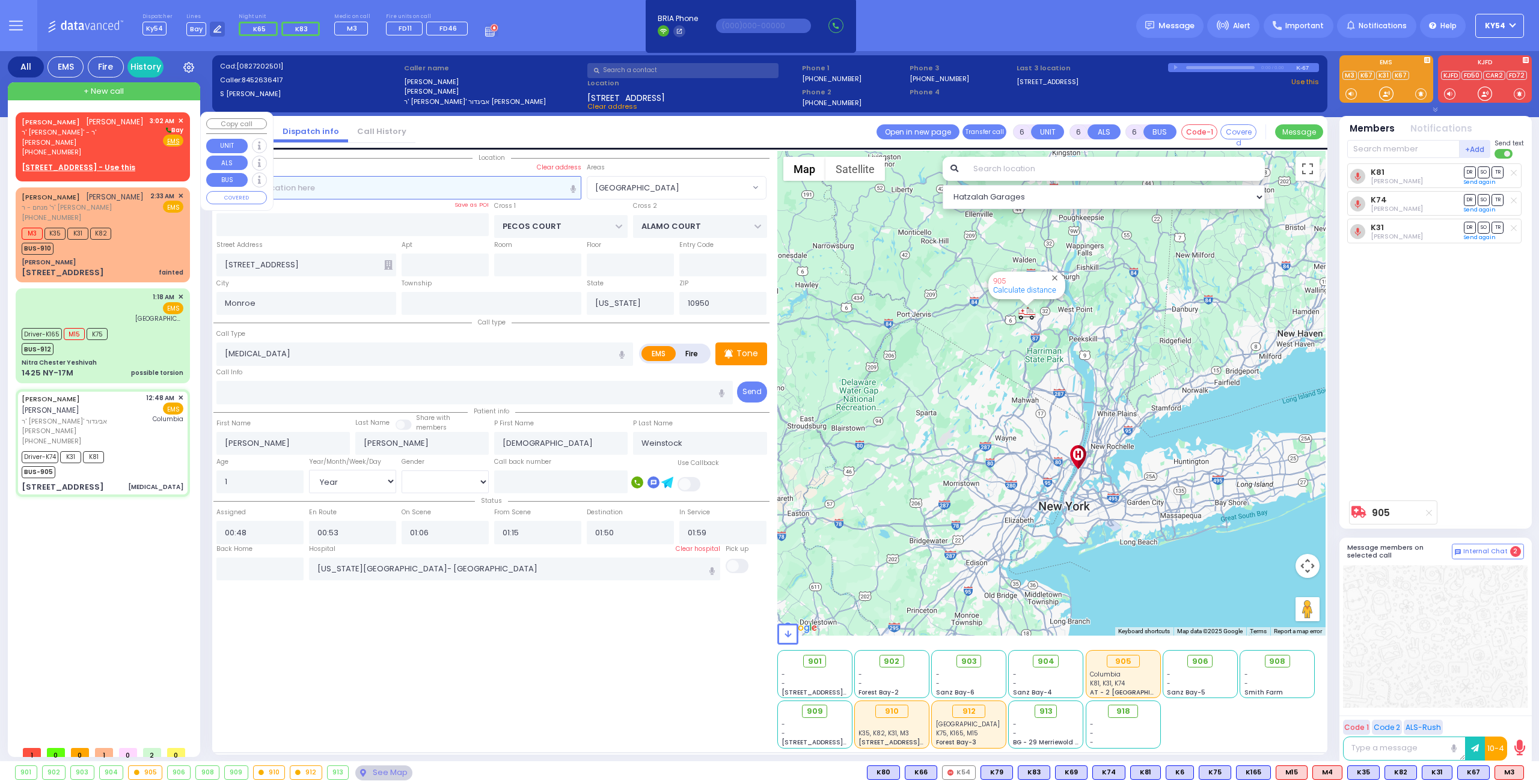
radio input "true"
type input "[PERSON_NAME]"
type input "GRAD"
select select
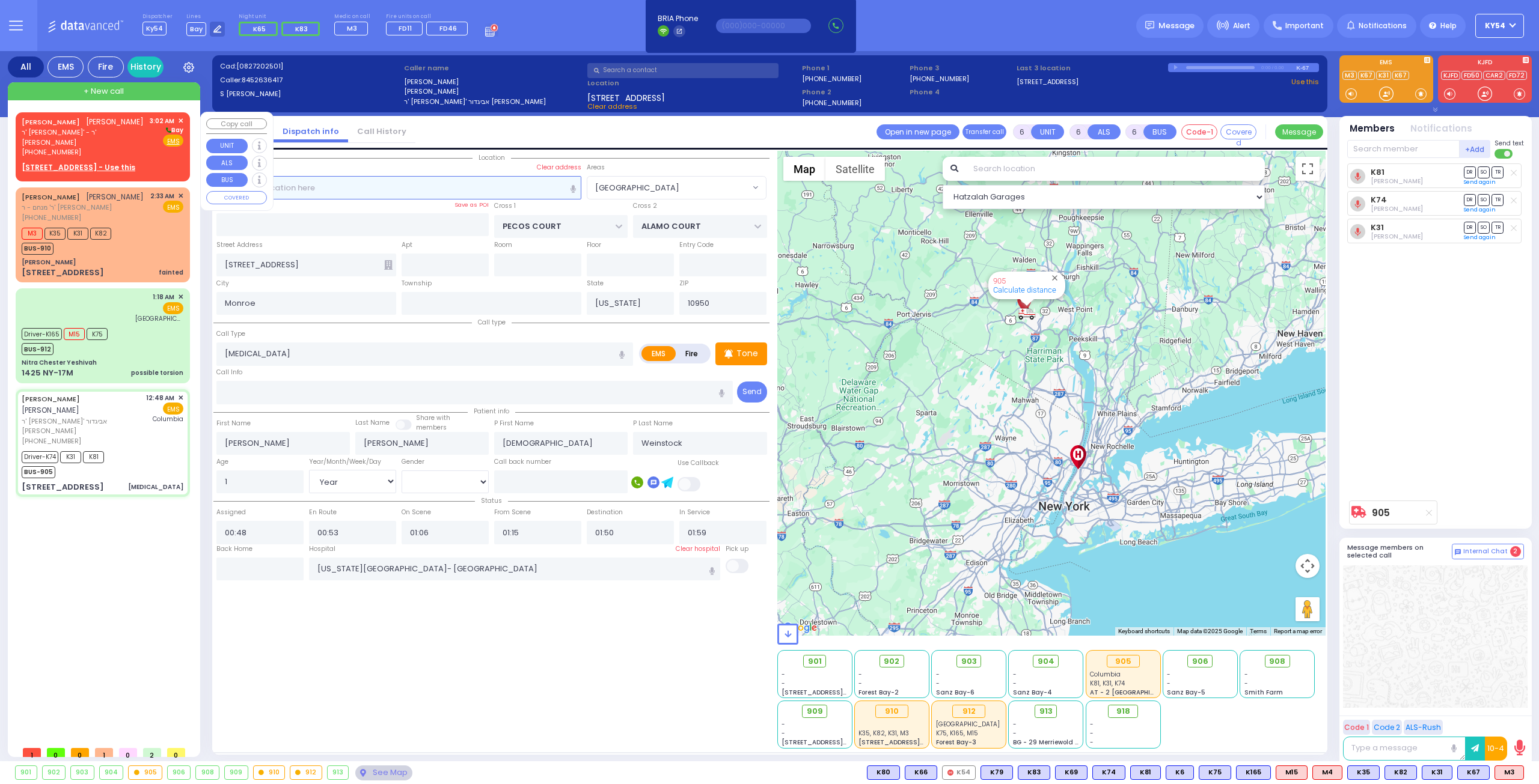
type input "03:02"
select select "Hatzalah Garages"
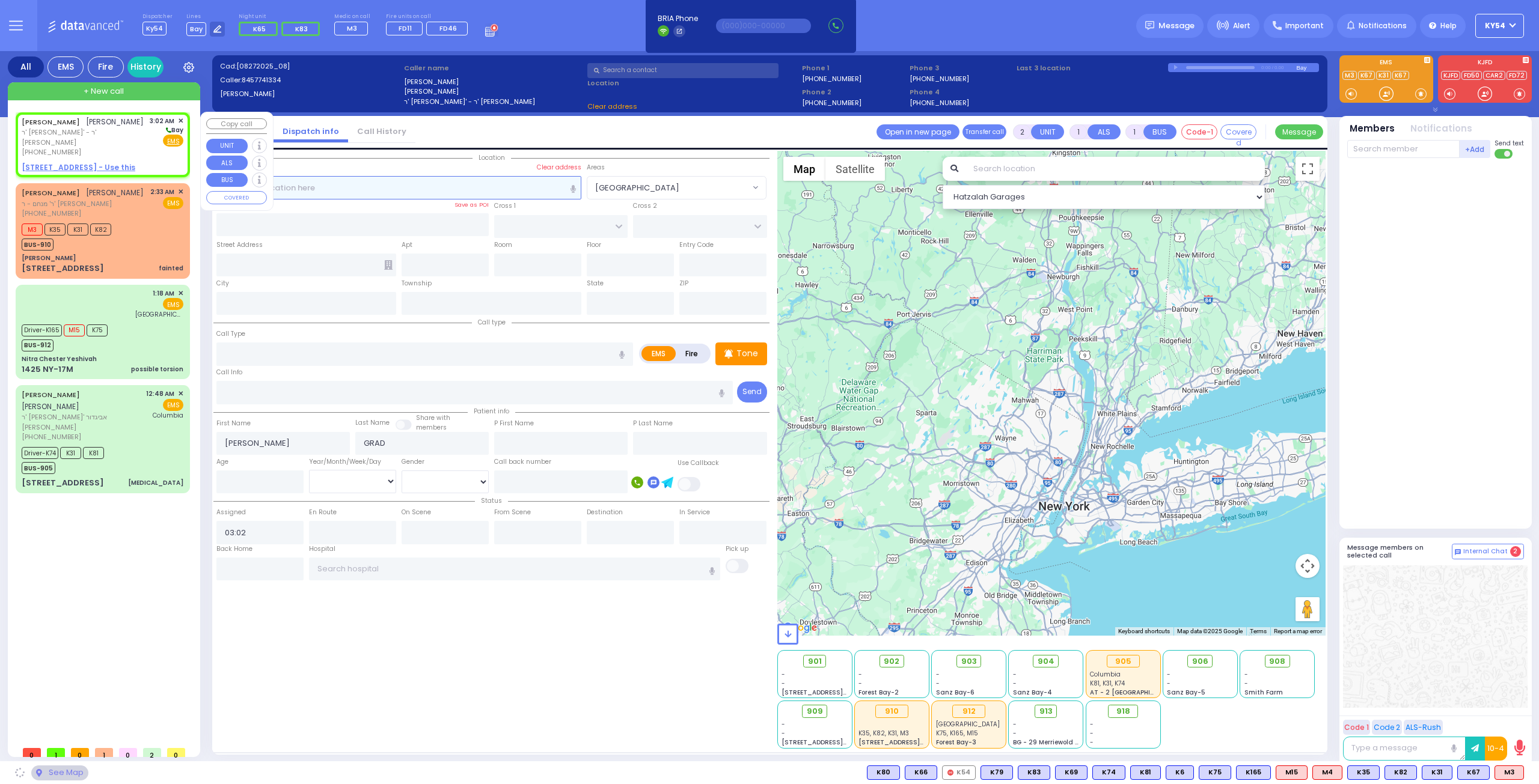
select select
radio input "true"
select select
select select "Hatzalah Garages"
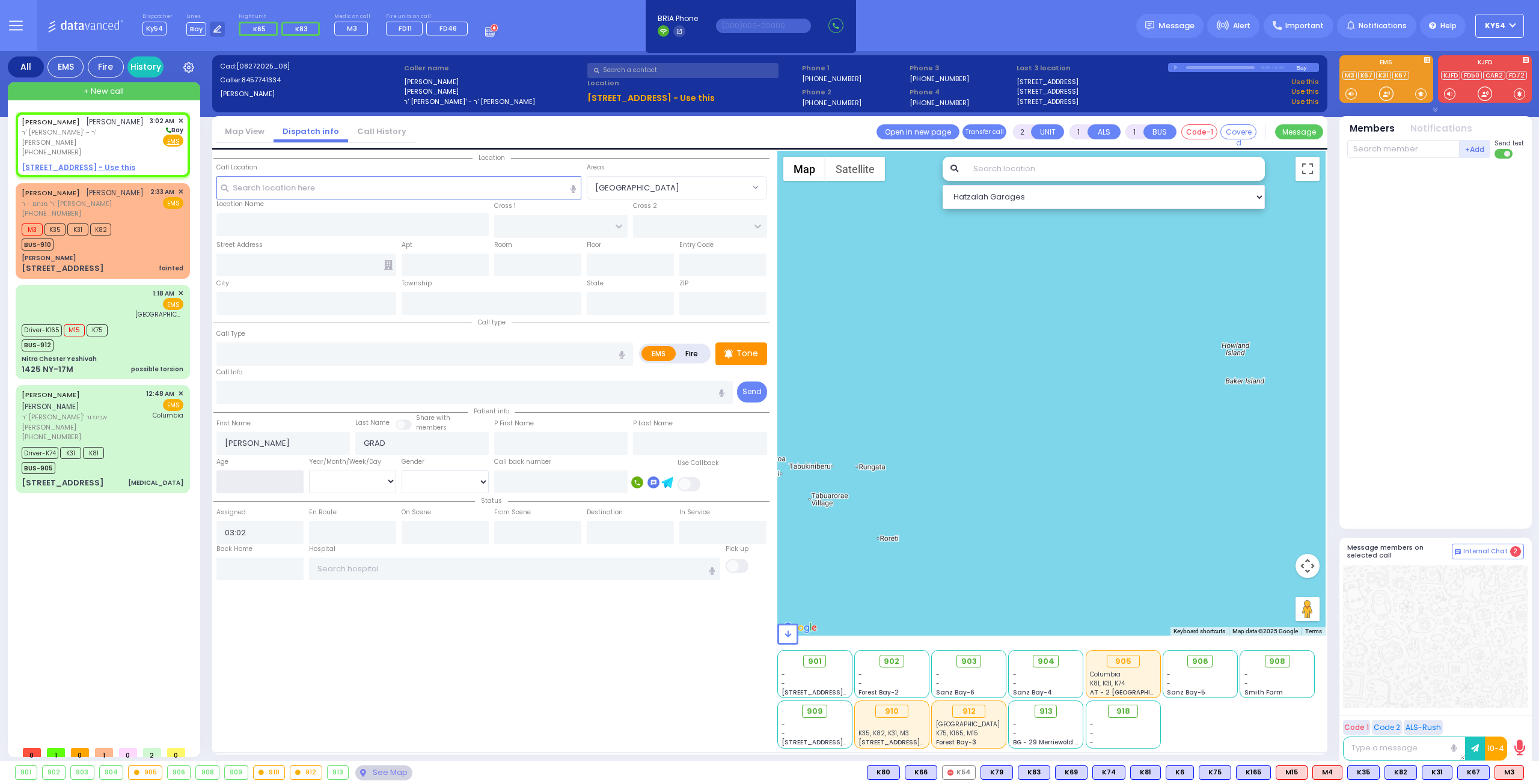
click at [243, 477] on input "number" at bounding box center [260, 482] width 88 height 23
type input "10"
click at [348, 480] on select "Year Month Week Day" at bounding box center [353, 481] width 88 height 23
select select
radio input "true"
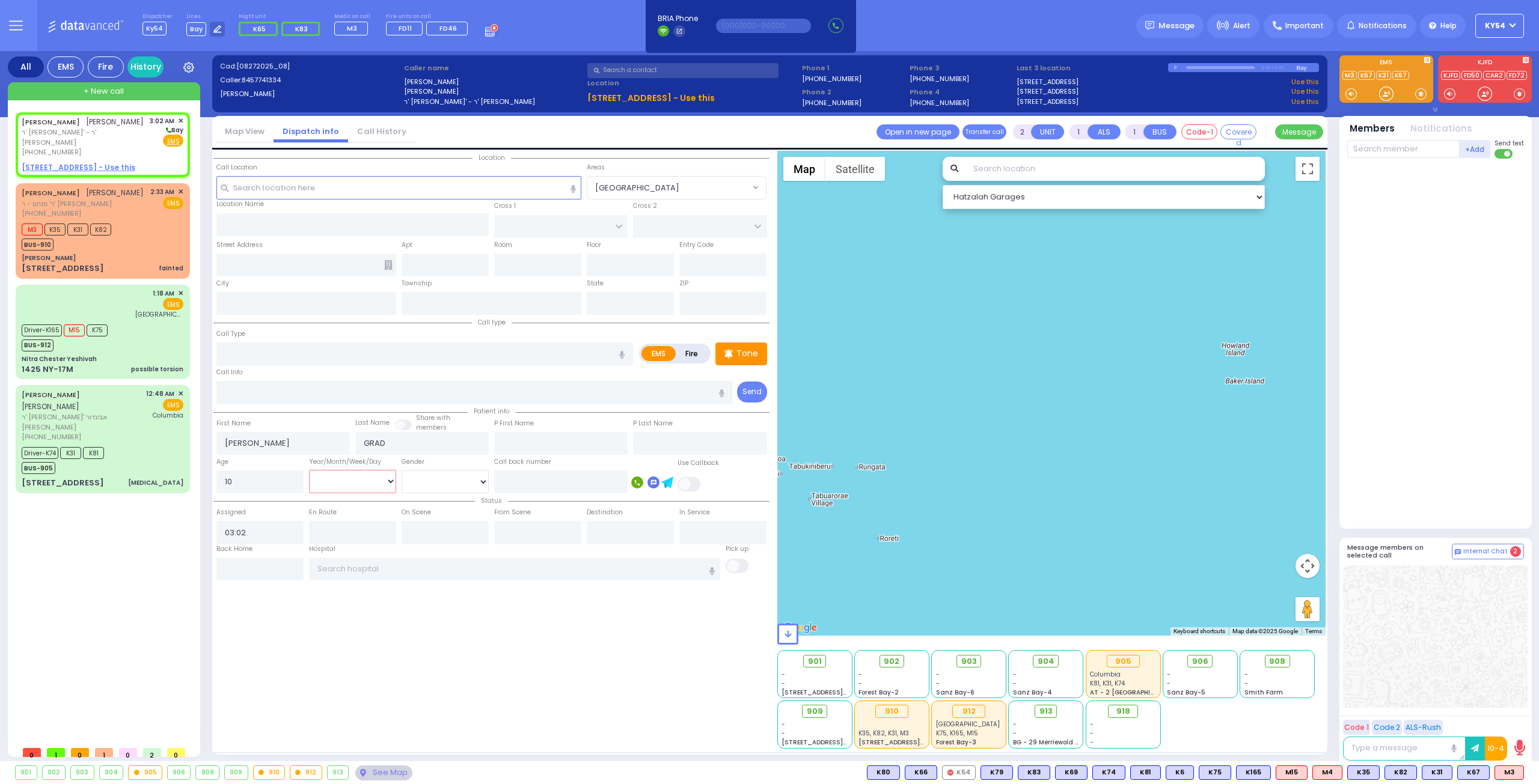
select select
select select "Hatzalah Garages"
select select "Week"
click at [309, 470] on select "Year Month Week Day" at bounding box center [353, 481] width 88 height 23
select select
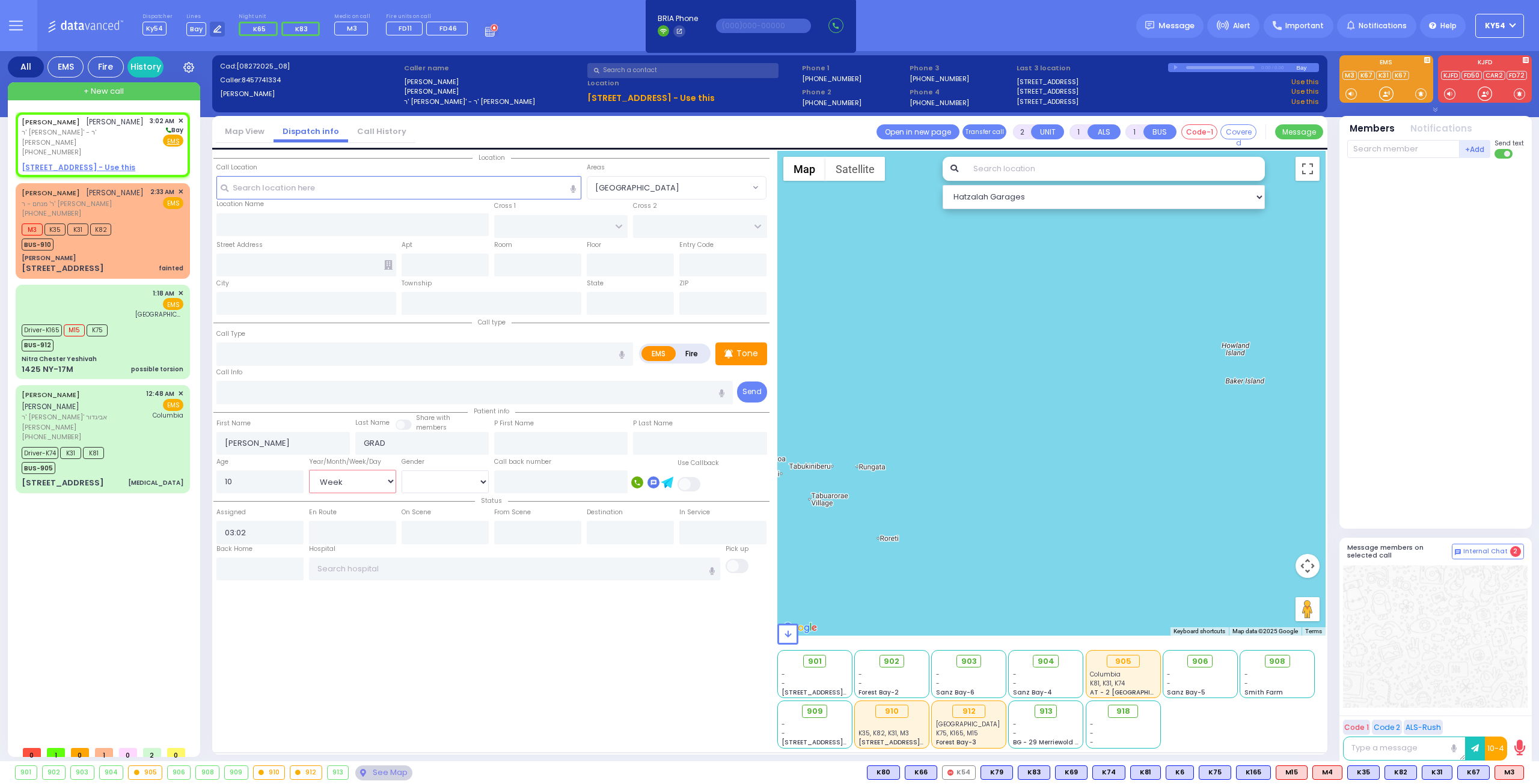
radio input "true"
select select "Week"
select select "Hatzalah Garages"
click at [75, 170] on u "[STREET_ADDRESS] - Use this" at bounding box center [78, 167] width 114 height 10
select select
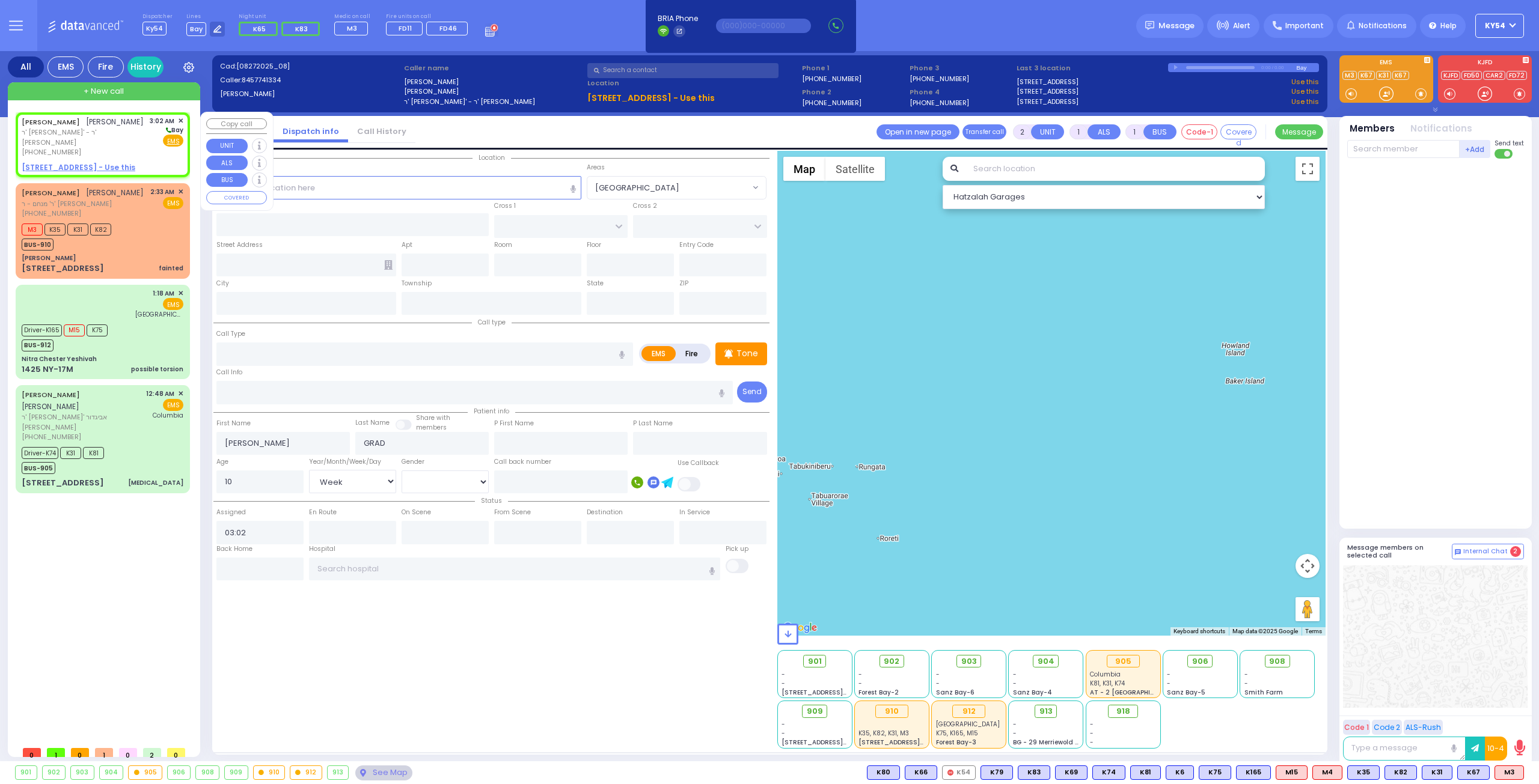
radio input "true"
select select "Week"
select select "Hatzalah Garages"
select select
radio input "true"
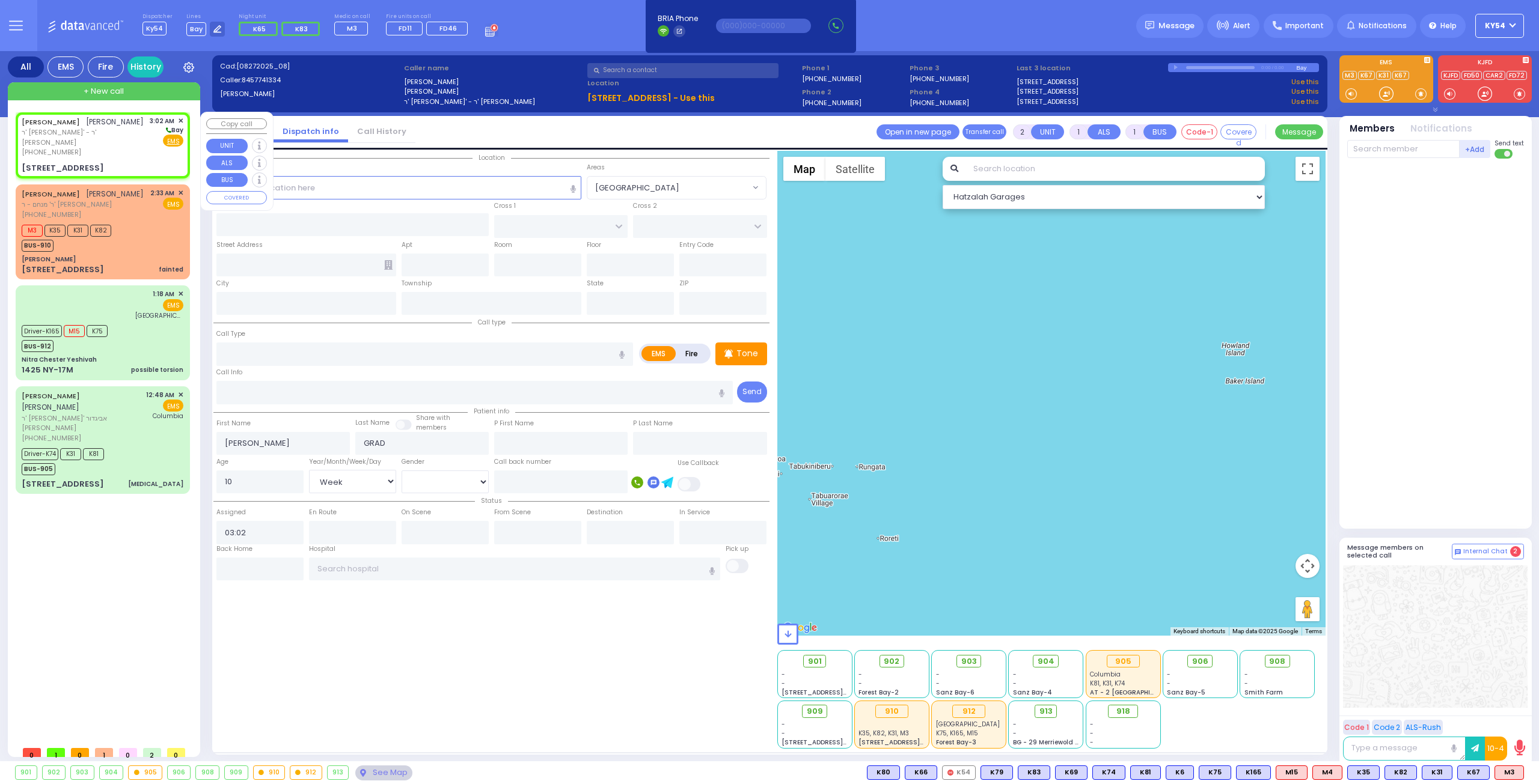
select select "Week"
select select "Hatzalah Garages"
type input "[GEOGRAPHIC_DATA]"
type input "CHEVRON RD"
type input "[STREET_ADDRESS]"
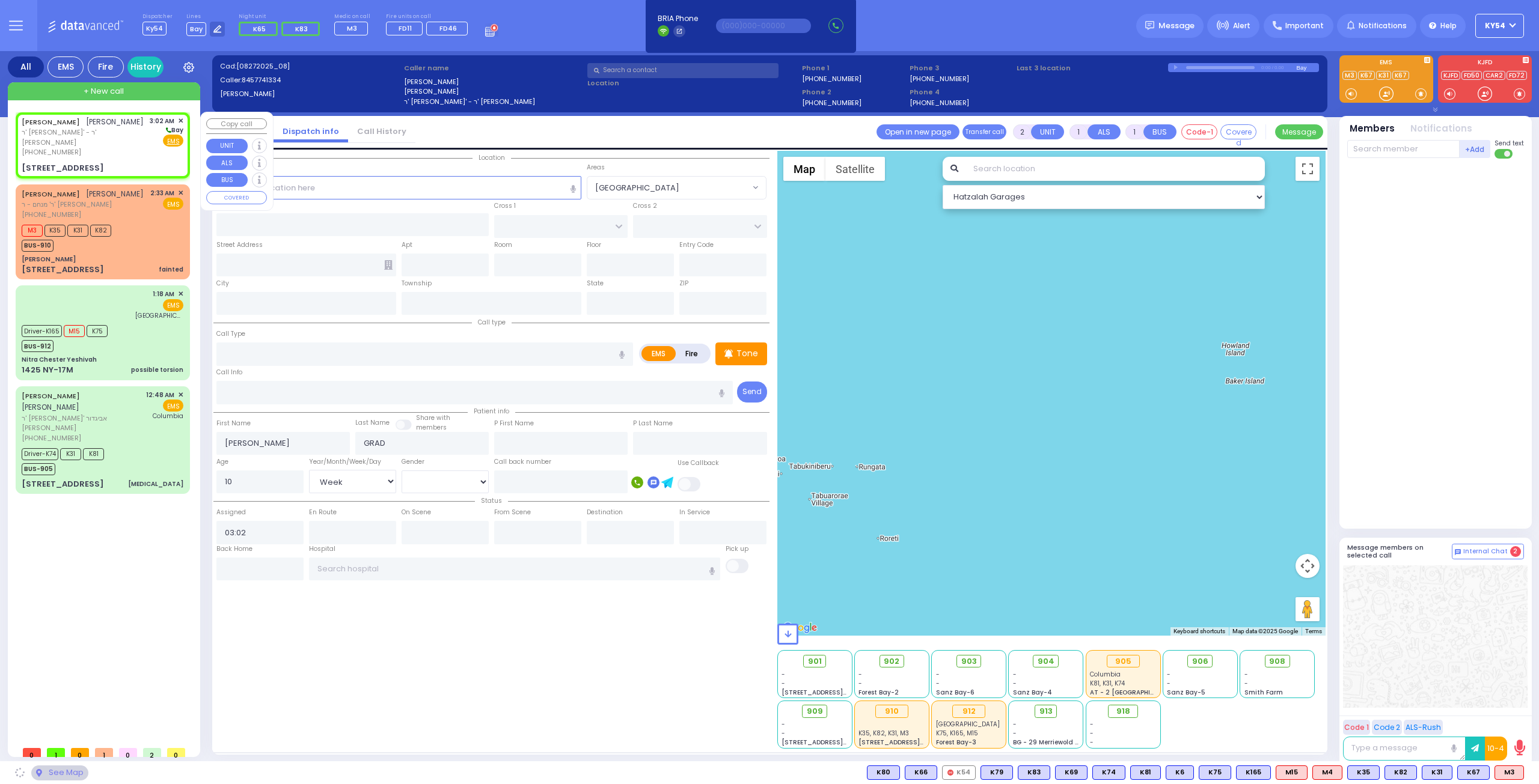
type input "301"
type input "[PERSON_NAME]"
type input "[US_STATE]"
type input "10950"
select select "SECTION 5"
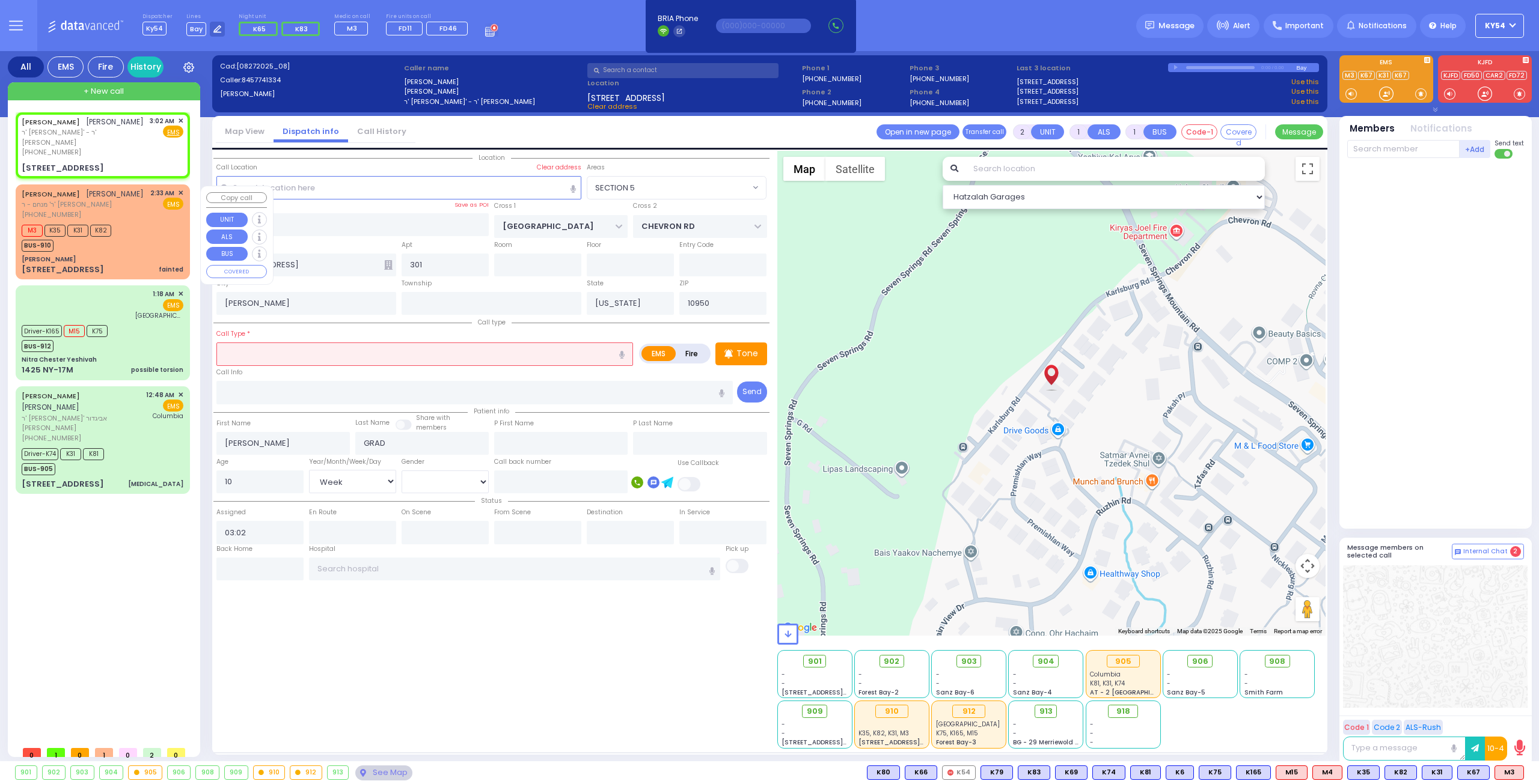
select select
radio input "true"
select select "Week"
select select "Hatzalah Garages"
select select "SECTION 5"
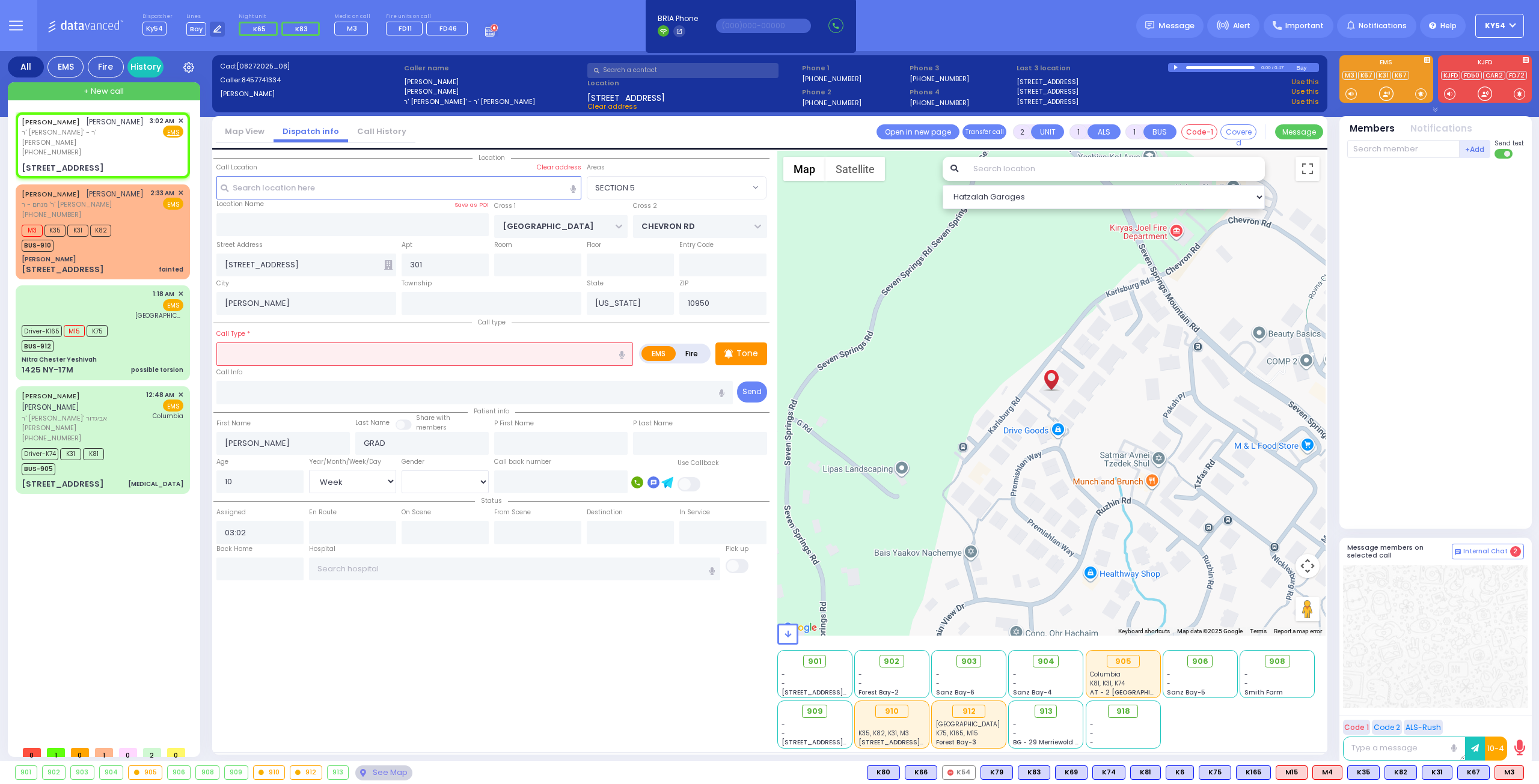
click at [364, 353] on input "text" at bounding box center [425, 353] width 416 height 23
click at [442, 352] on input "text" at bounding box center [425, 353] width 416 height 23
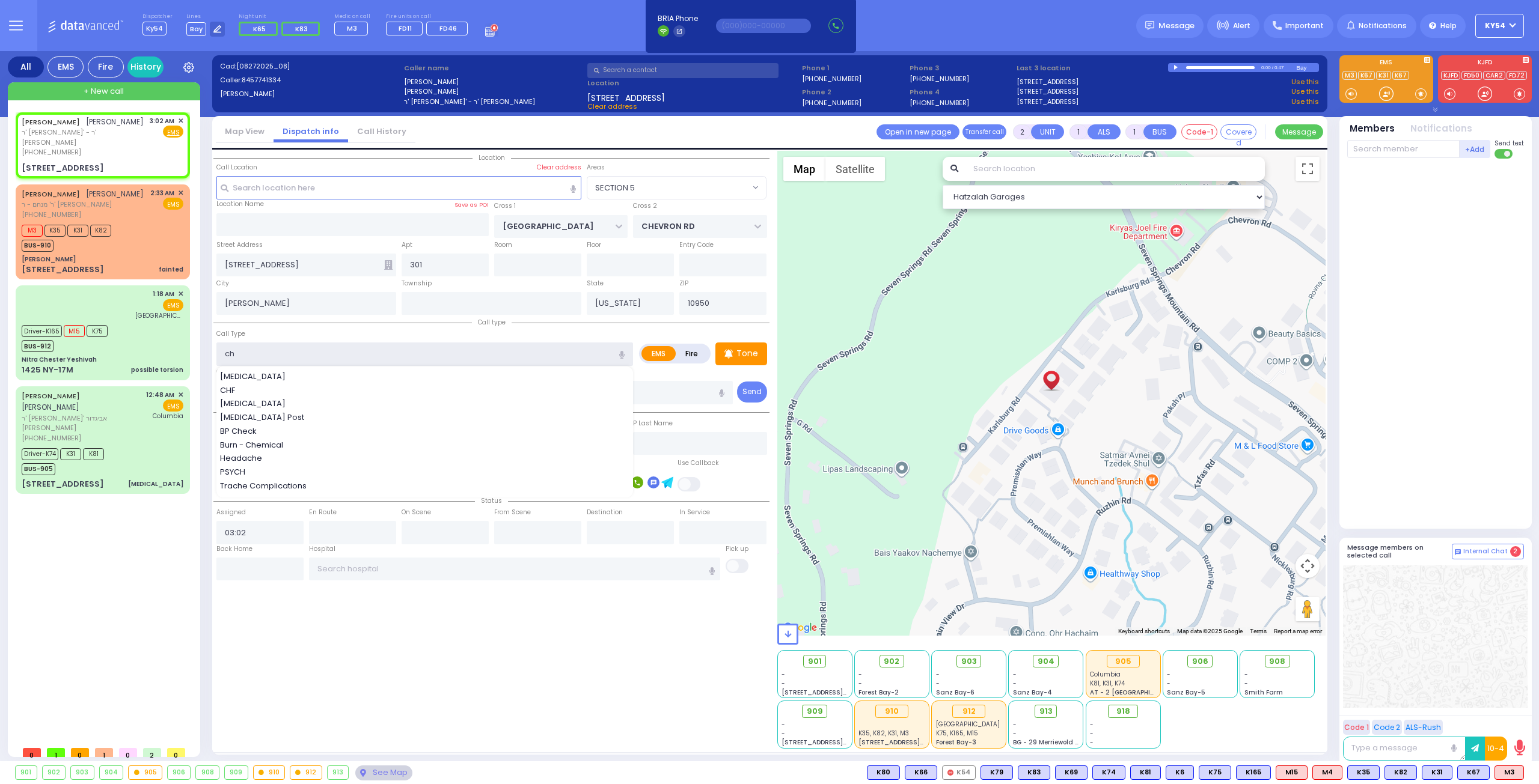
type input "che"
select select
radio input "true"
select select "Week"
select select "Hatzalah Garages"
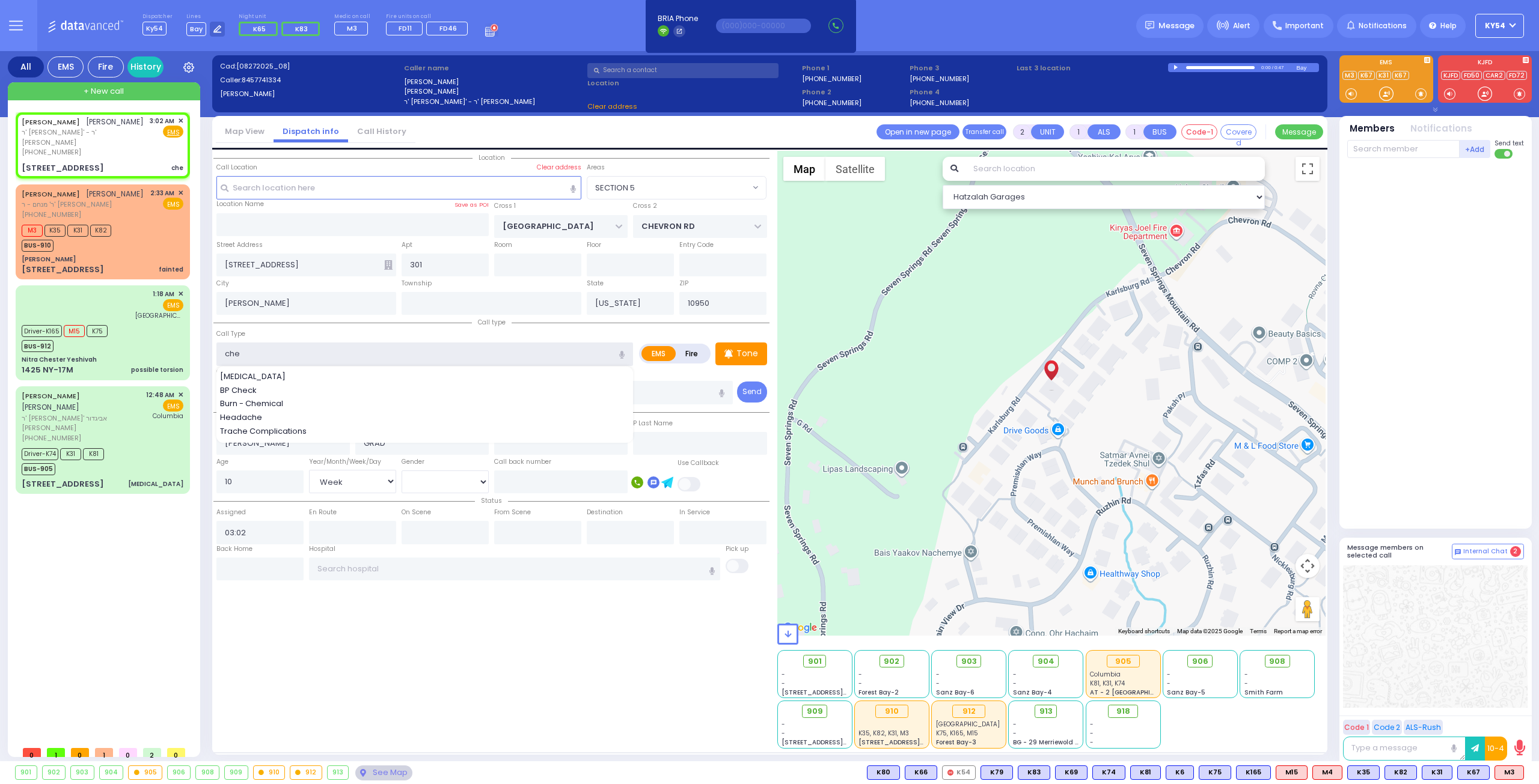
select select "SECTION 5"
type input "c"
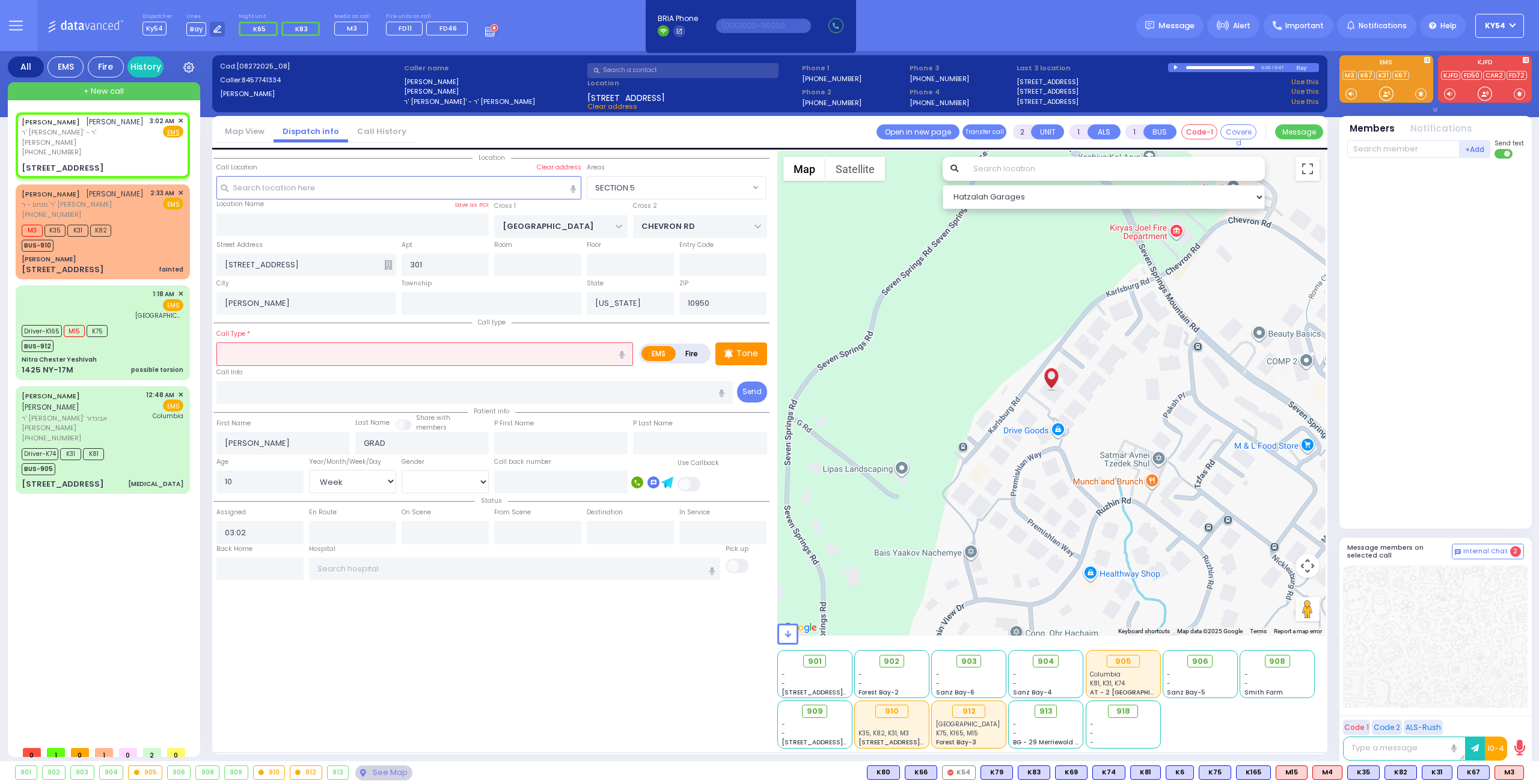
select select
radio input "true"
select select "Week"
select select "Hatzalah Garages"
select select "SECTION 5"
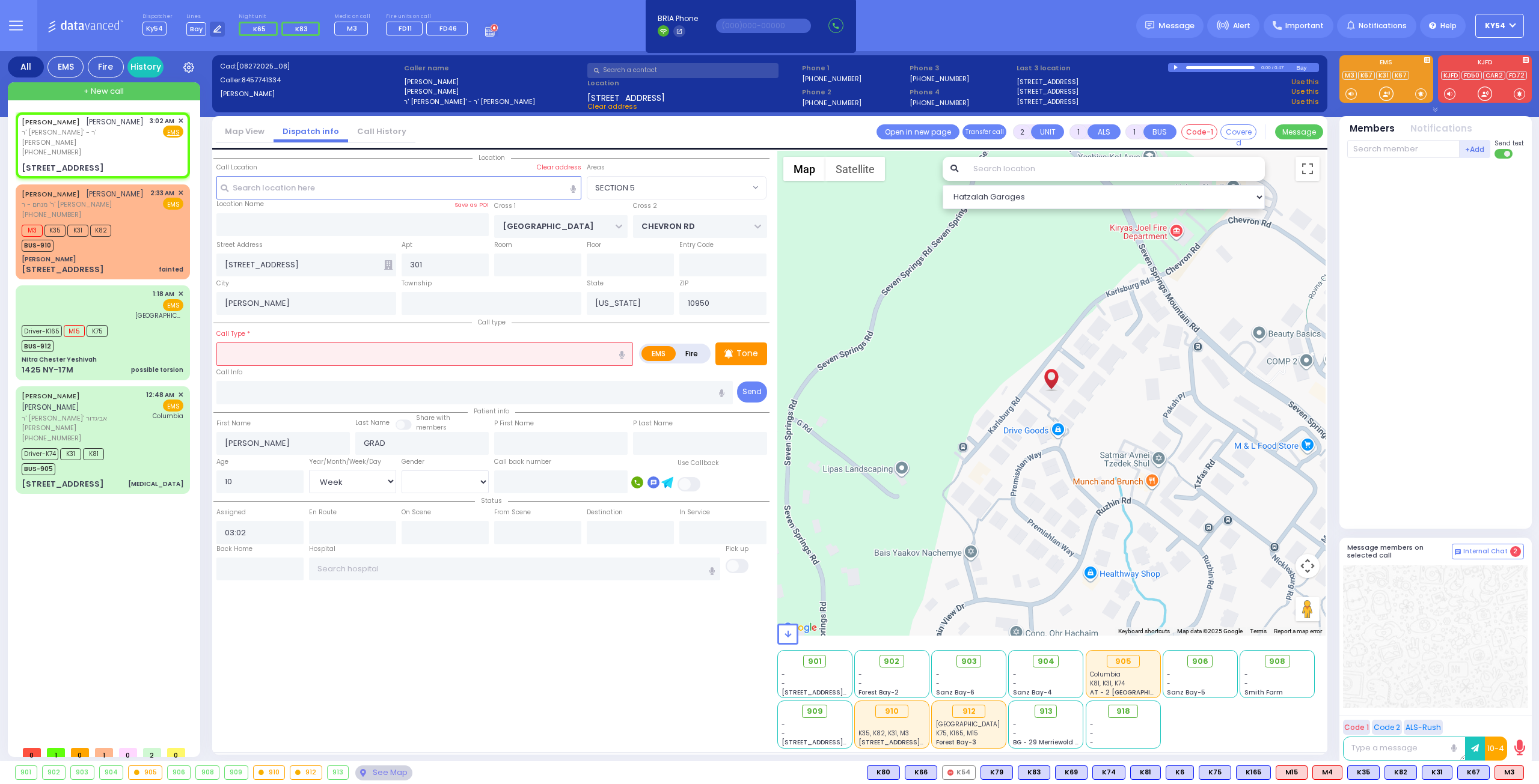
click at [624, 353] on icon "button" at bounding box center [622, 354] width 5 height 8
type input "check out a patient"
select select
radio input "true"
select select "Week"
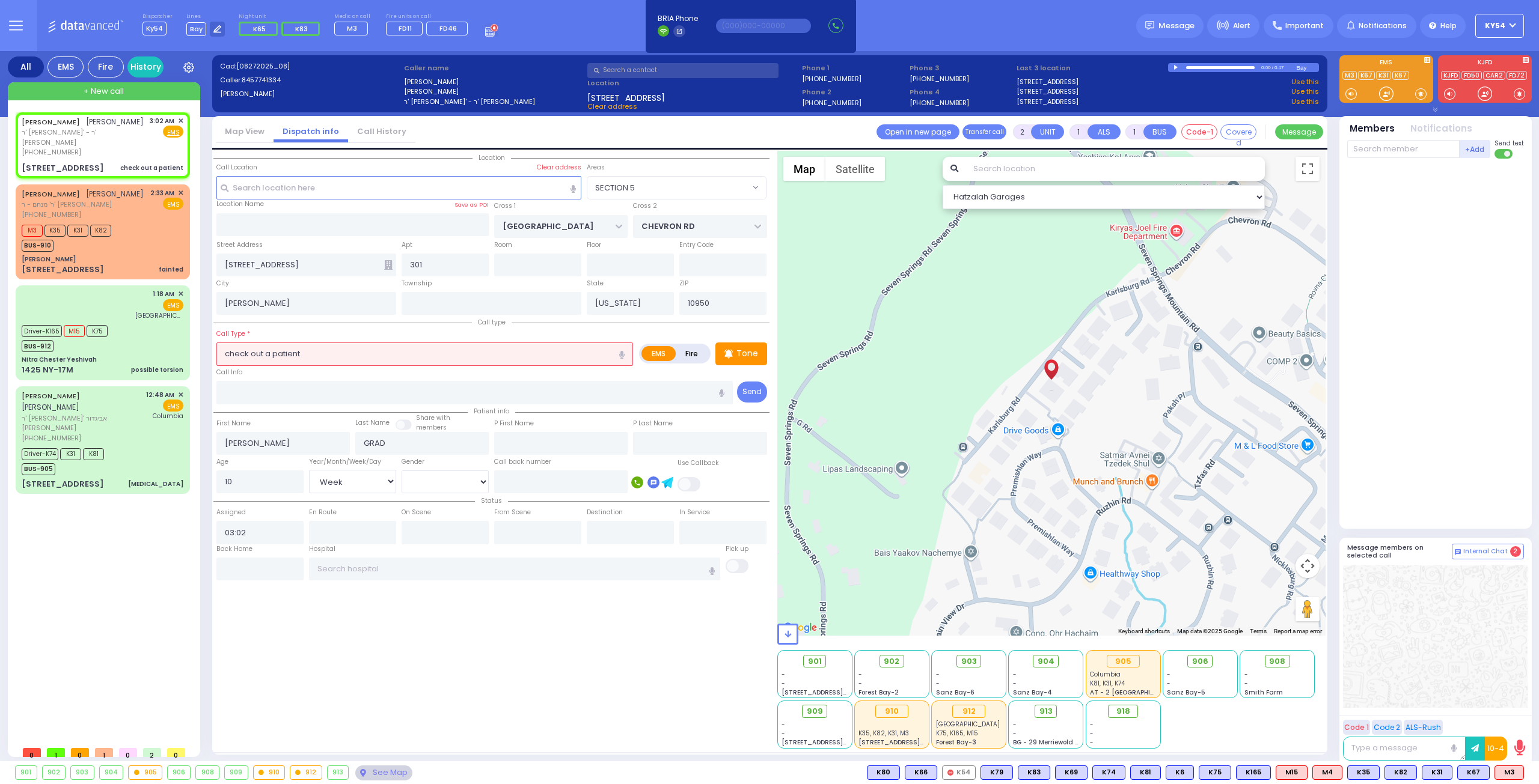
select select "Hatzalah Garages"
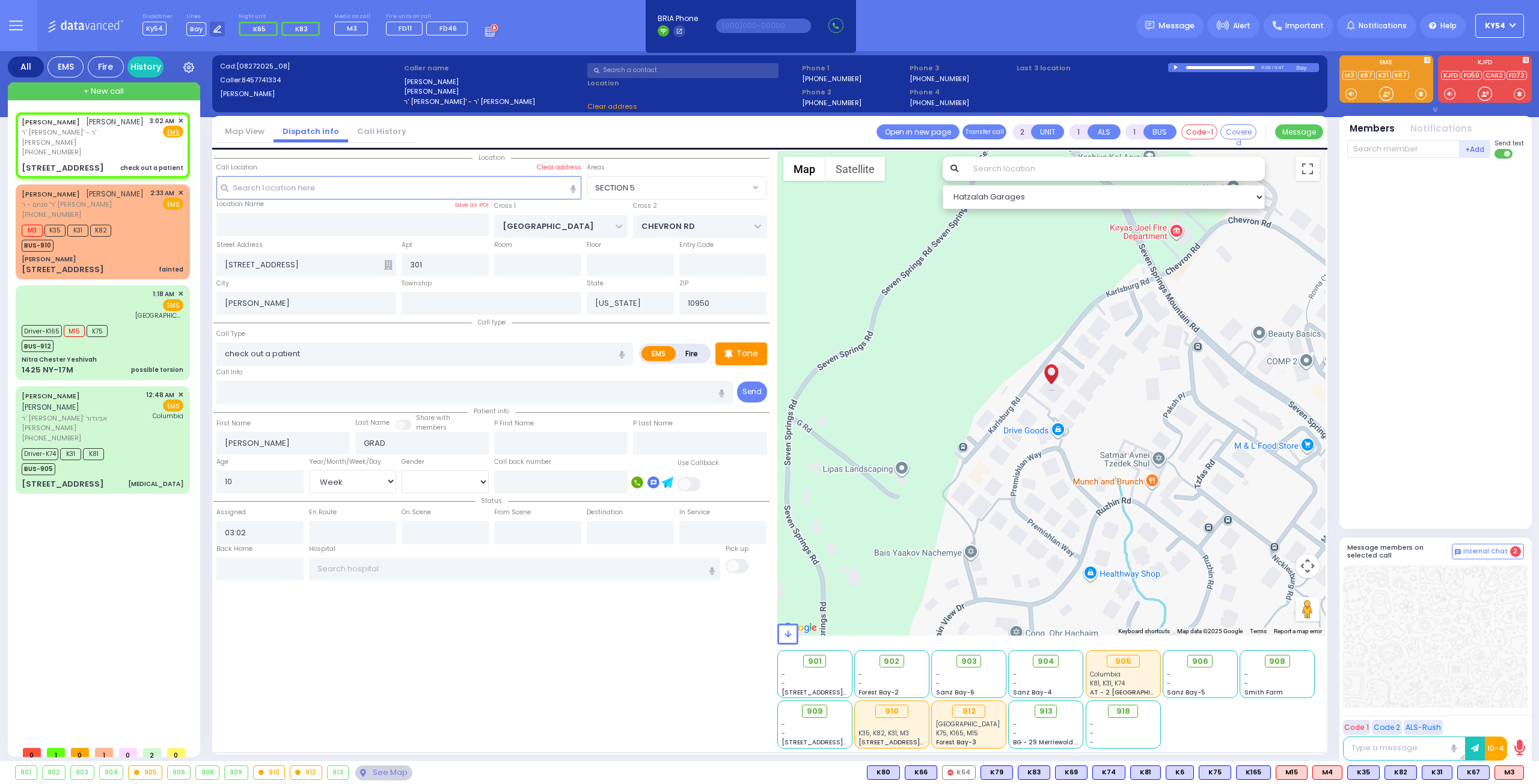
select select "SECTION 5"
click at [1508, 772] on span "K65" at bounding box center [1508, 773] width 31 height 14
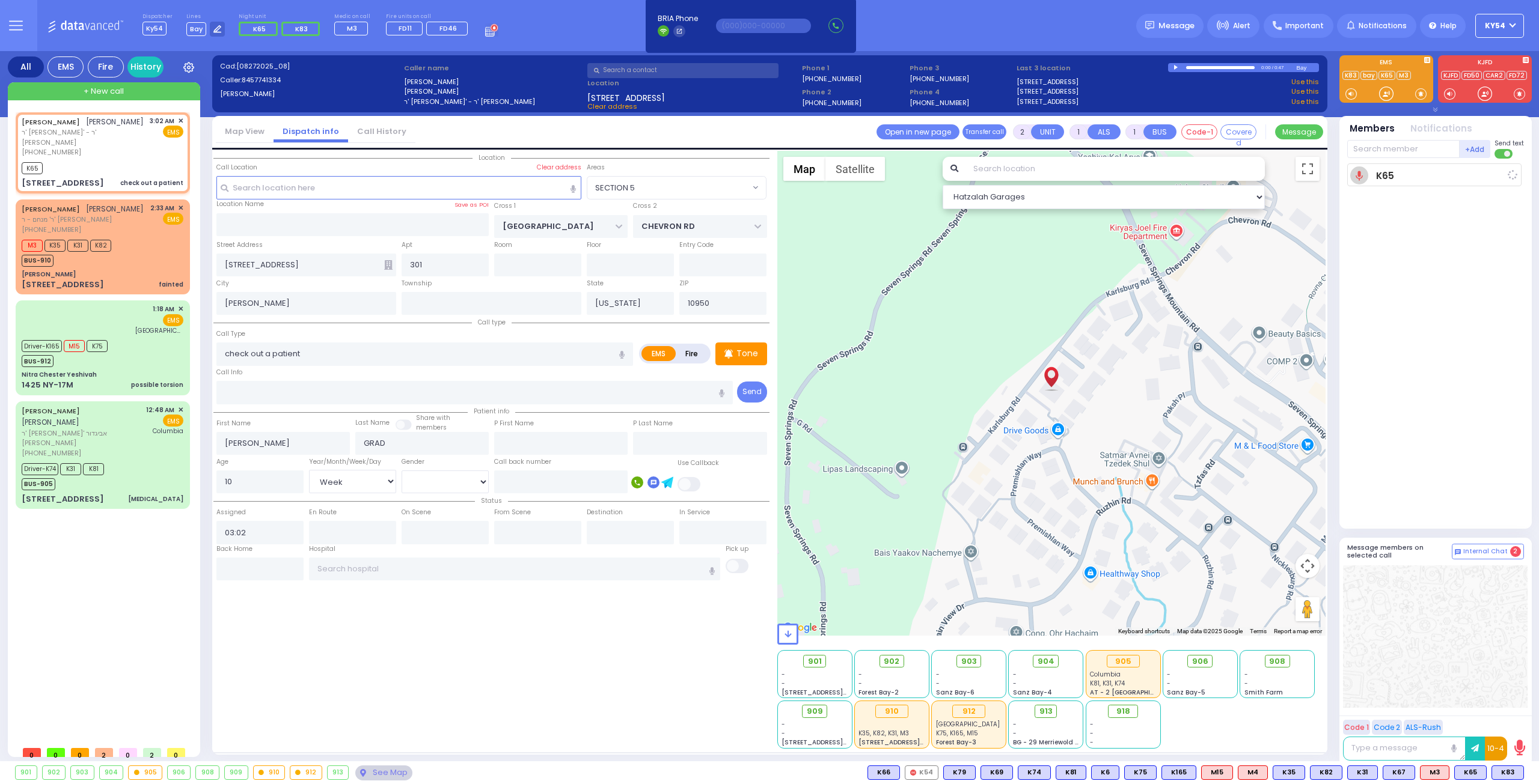
select select
radio input "true"
select select "Week"
type input "03:04"
select select "SECTION 5"
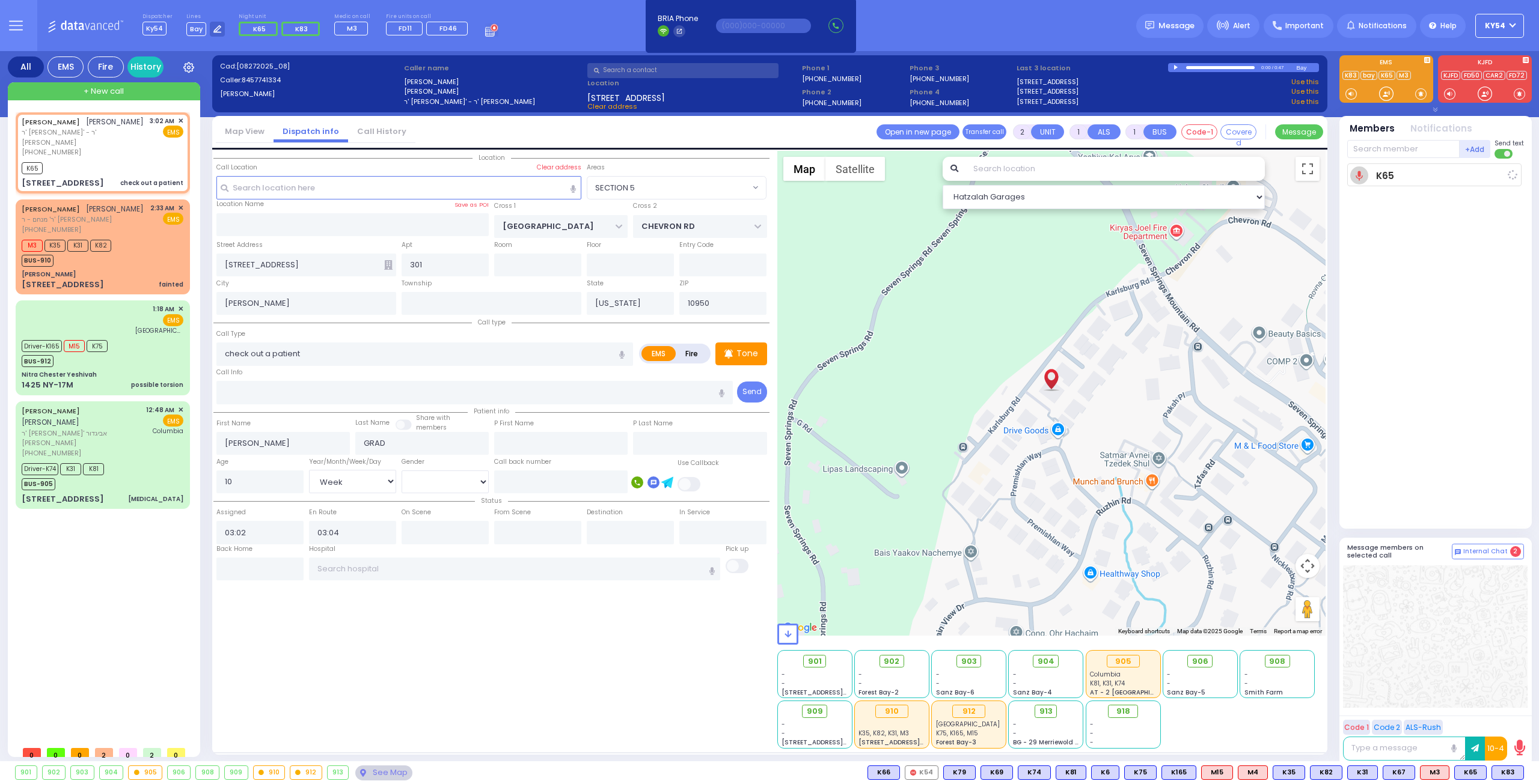
select select "Hatzalah Garages"
click at [1508, 773] on span "K83" at bounding box center [1508, 773] width 31 height 14
select select
radio input "true"
select select "Week"
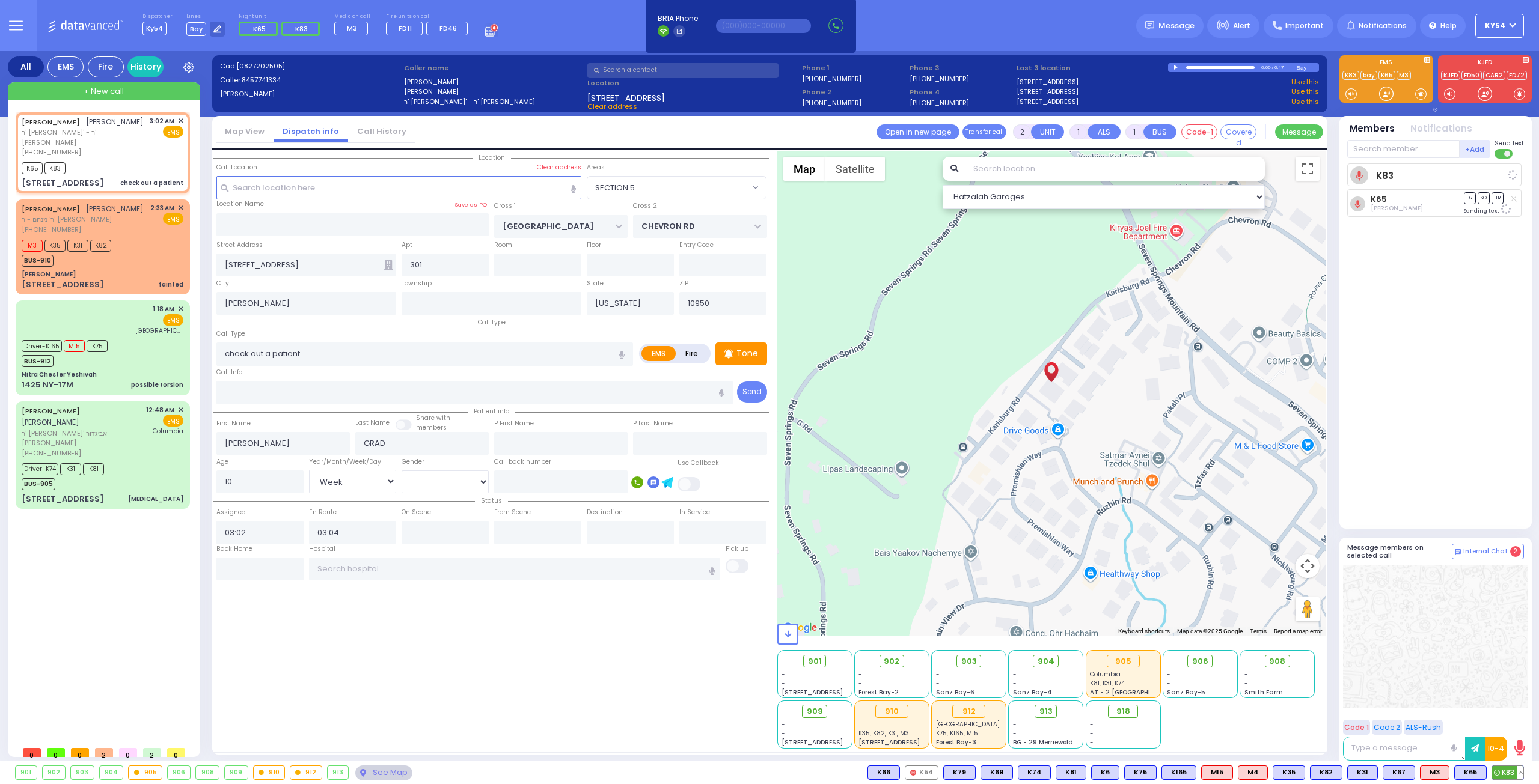
select select "Hatzalah Garages"
select select "SECTION 5"
click at [130, 460] on div "[PERSON_NAME] [PERSON_NAME] [PERSON_NAME]' [PERSON_NAME] [PHONE_NUMBER] 12:48 A…" at bounding box center [102, 455] width 169 height 104
type input "6"
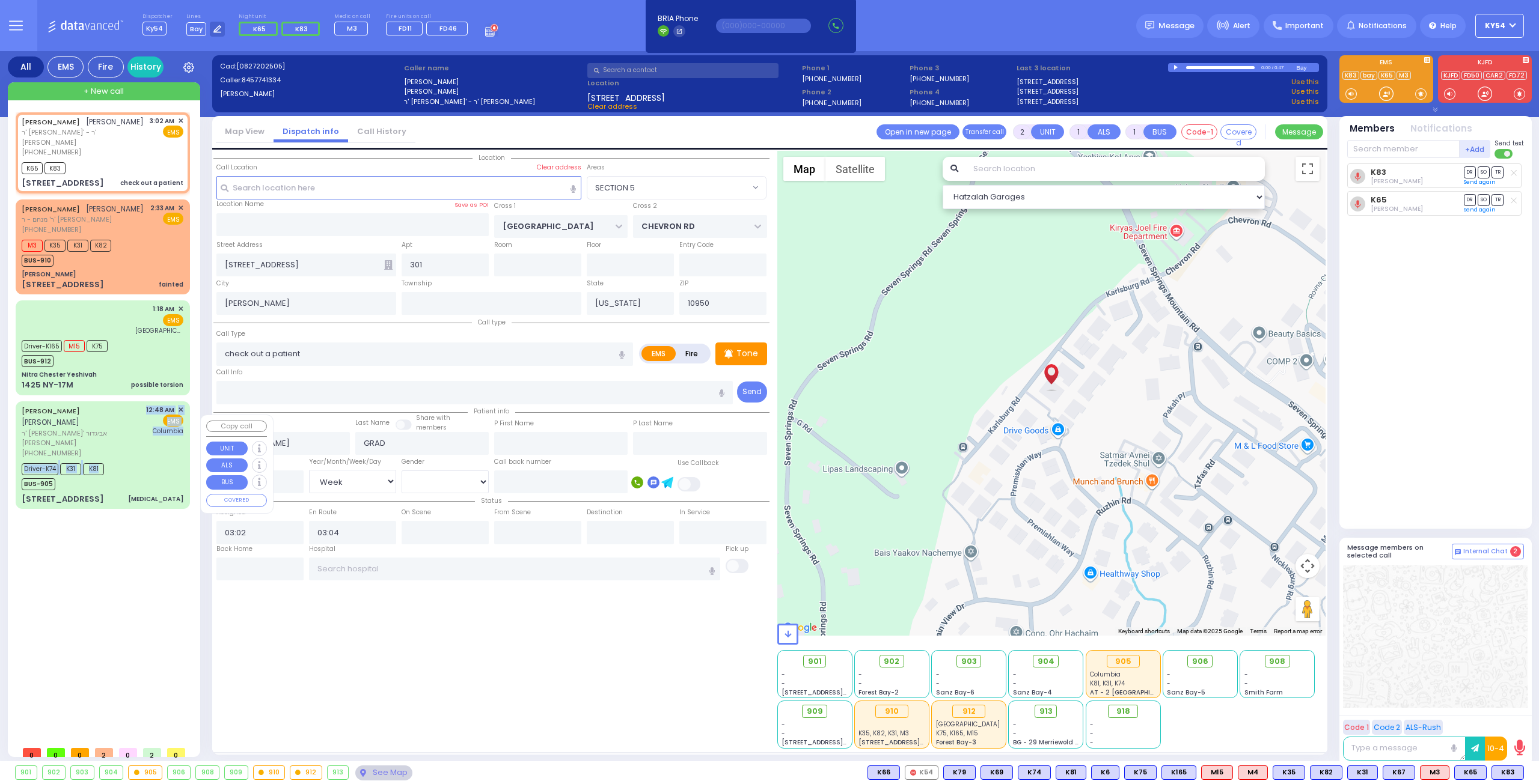
type input "6"
select select
type input "[MEDICAL_DATA]"
radio input "true"
type input "[PERSON_NAME]"
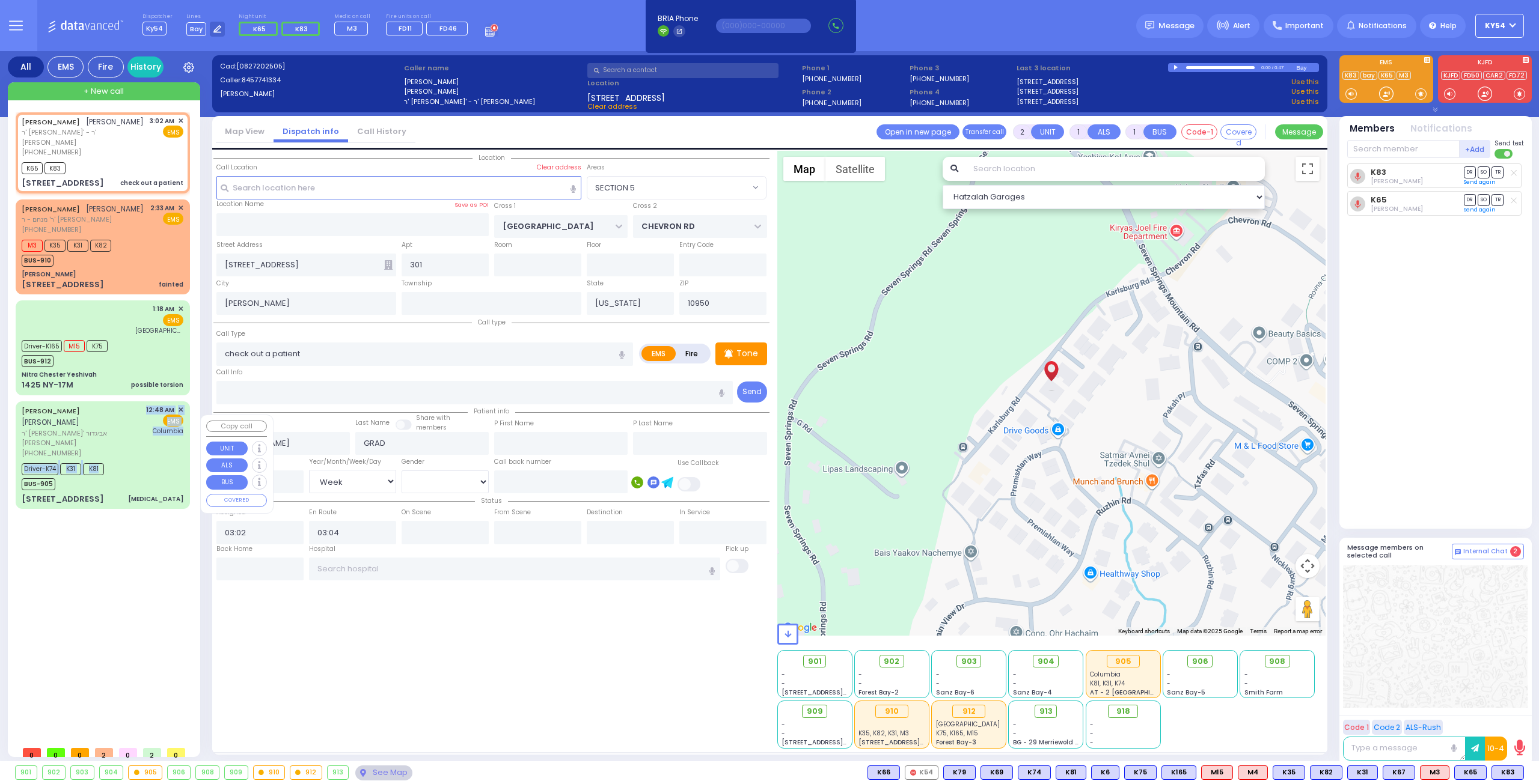
type input "[PERSON_NAME]"
type input "[DEMOGRAPHIC_DATA]"
type input "Weinstock"
type input "1"
select select "Year"
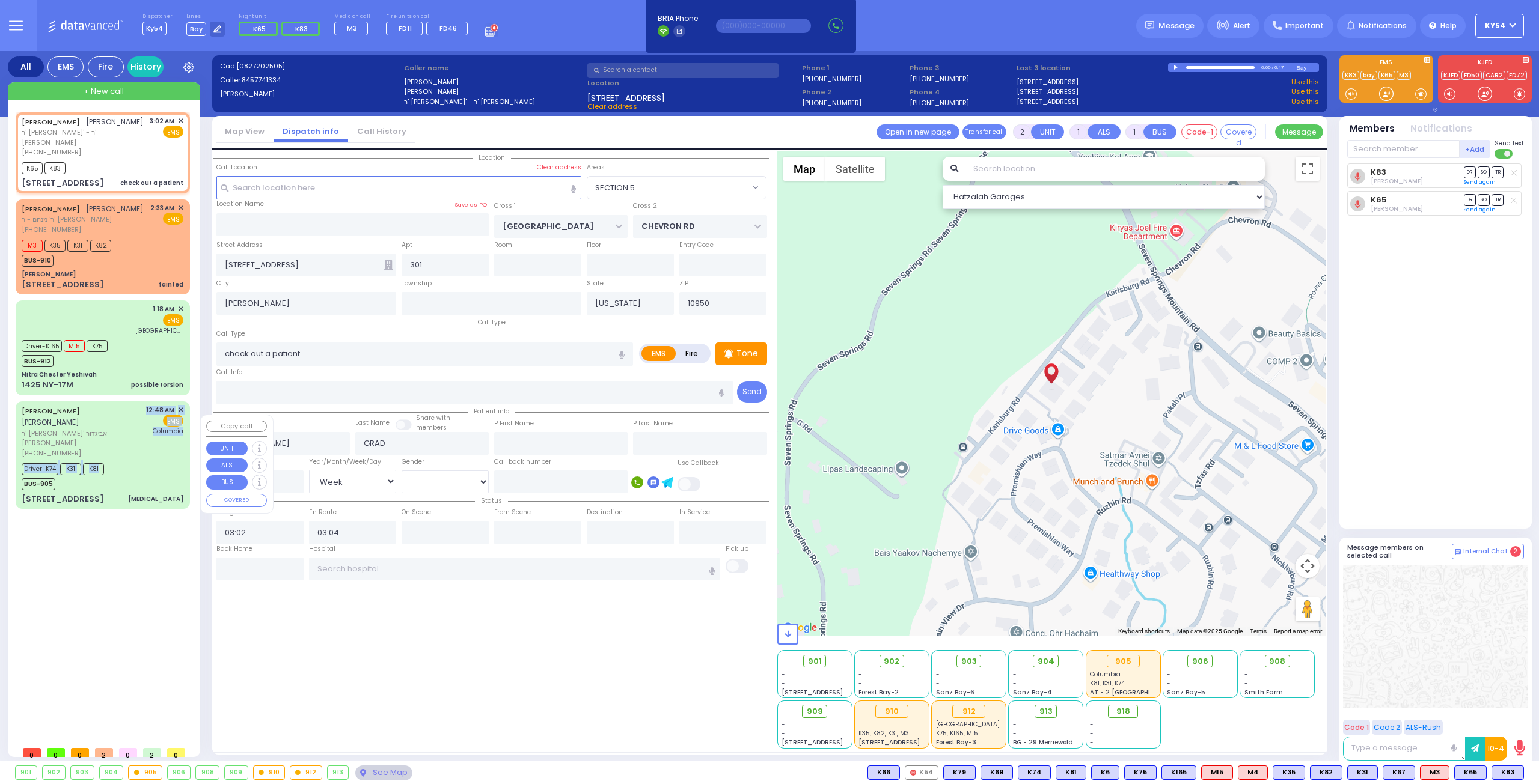
select select "[DEMOGRAPHIC_DATA]"
type input "00:48"
type input "00:53"
type input "01:06"
type input "01:15"
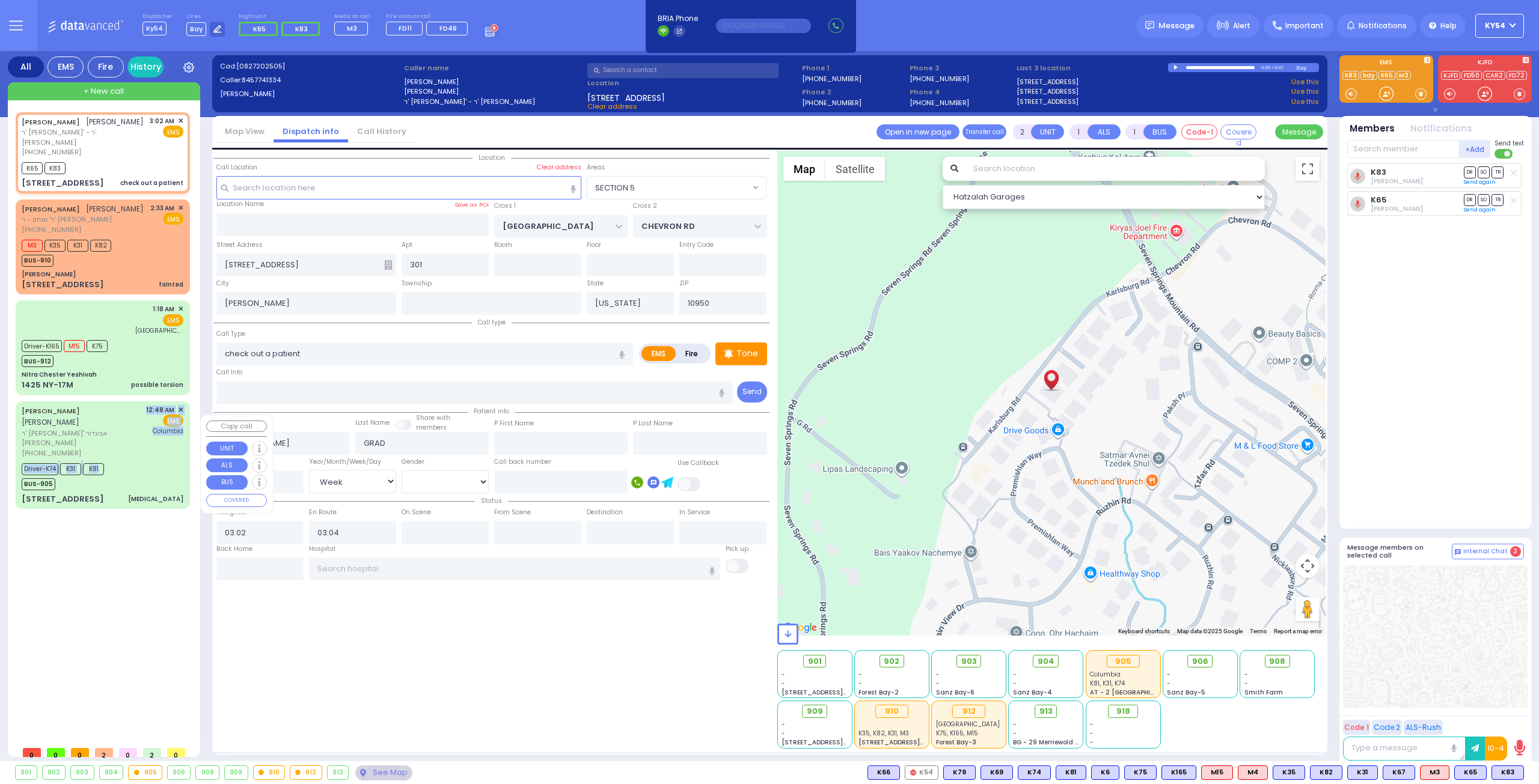
type input "01:50"
type input "01:59"
type input "[US_STATE][GEOGRAPHIC_DATA]- [GEOGRAPHIC_DATA]"
select select "Hatzalah Garages"
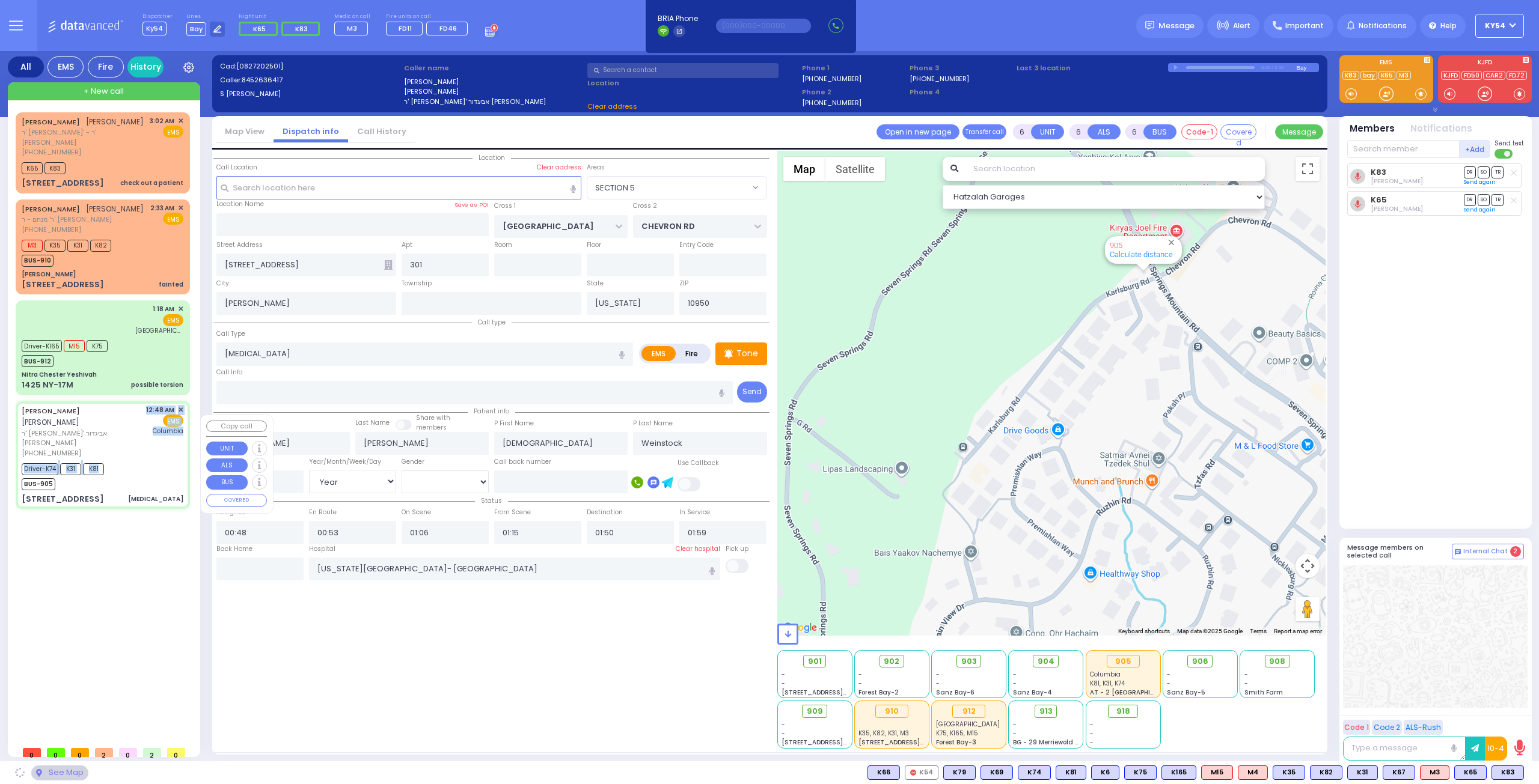
type input "PECOS COURT"
type input "ALAMO COURT"
type input "[STREET_ADDRESS]"
type input "Monroe"
select select "[GEOGRAPHIC_DATA]"
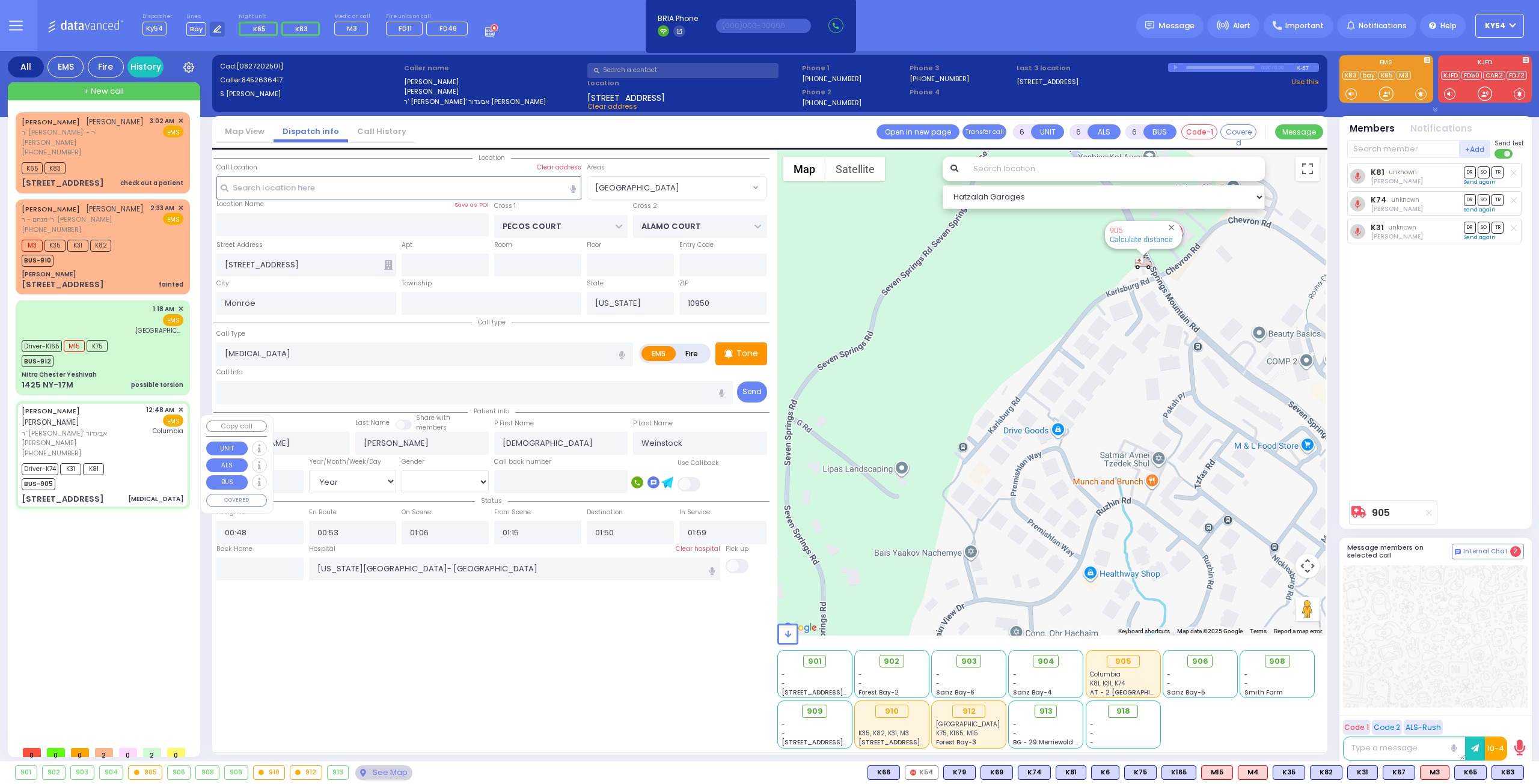
click at [133, 467] on div "Driver-K74 K31 K81 BUS-905" at bounding box center [102, 475] width 161 height 30
select select
radio input "true"
select select "Year"
select select "[DEMOGRAPHIC_DATA]"
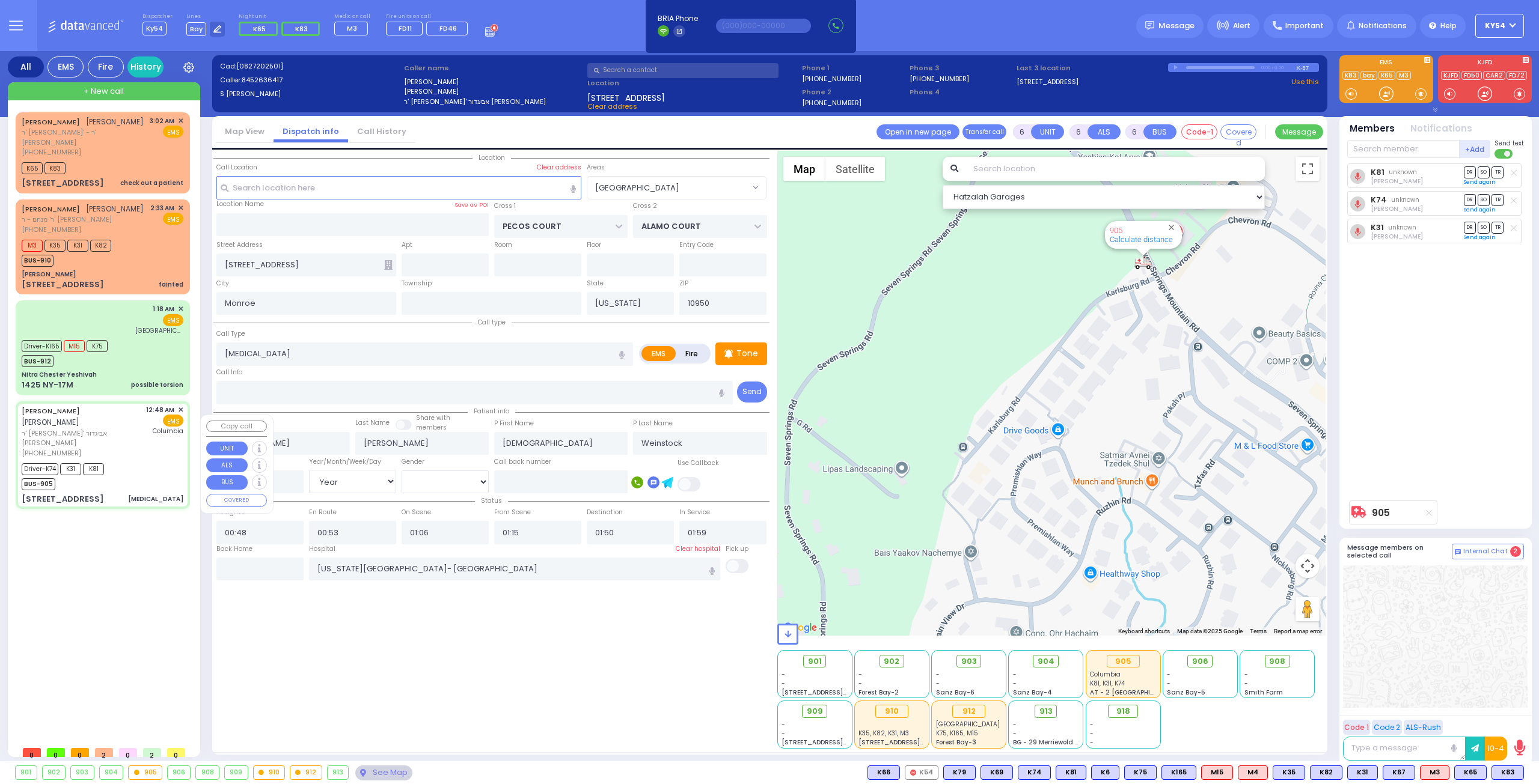
select select "Hatzalah Garages"
select select "[GEOGRAPHIC_DATA]"
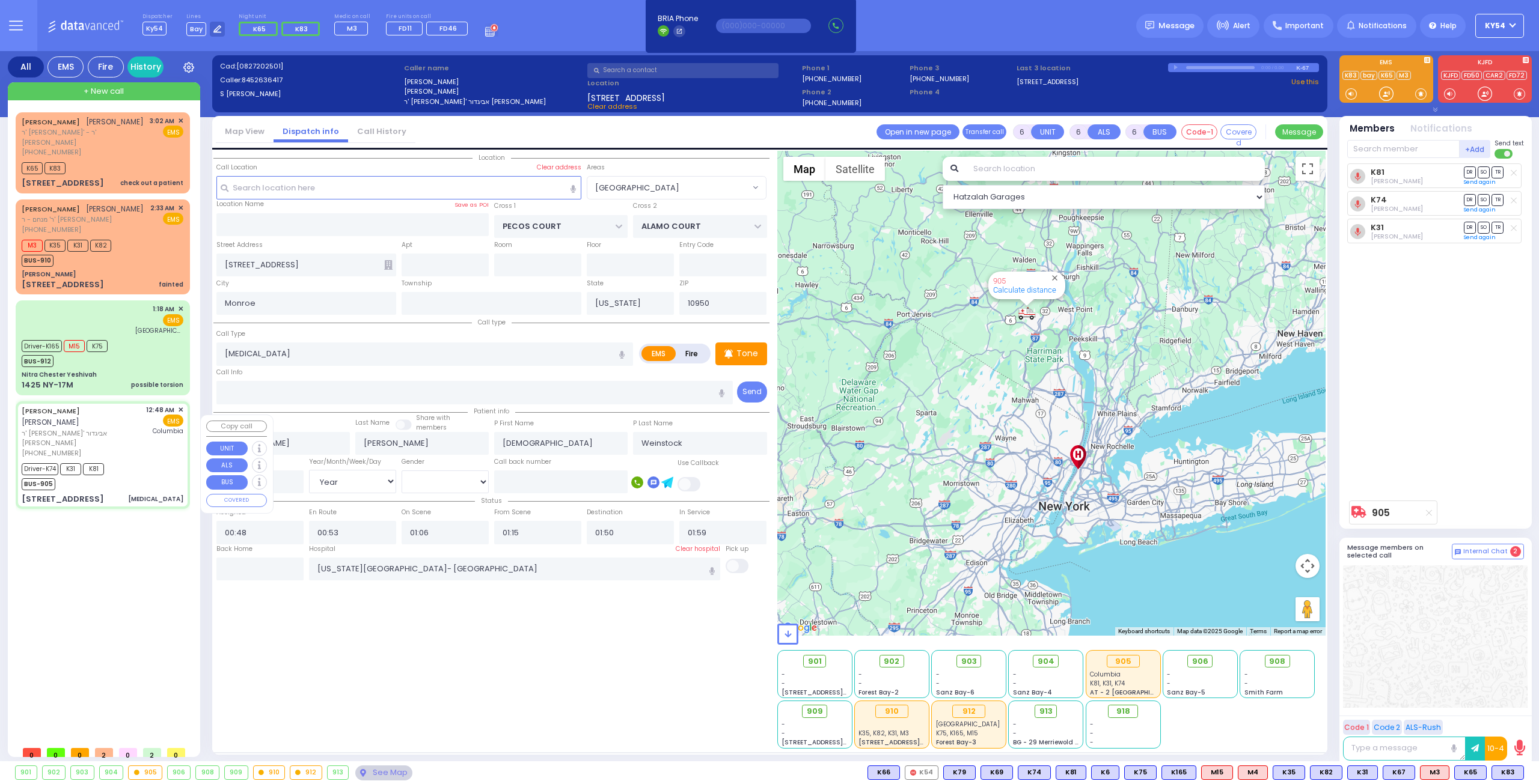
select select
radio input "true"
select select "Year"
select select "[DEMOGRAPHIC_DATA]"
select select "Hatzalah Garages"
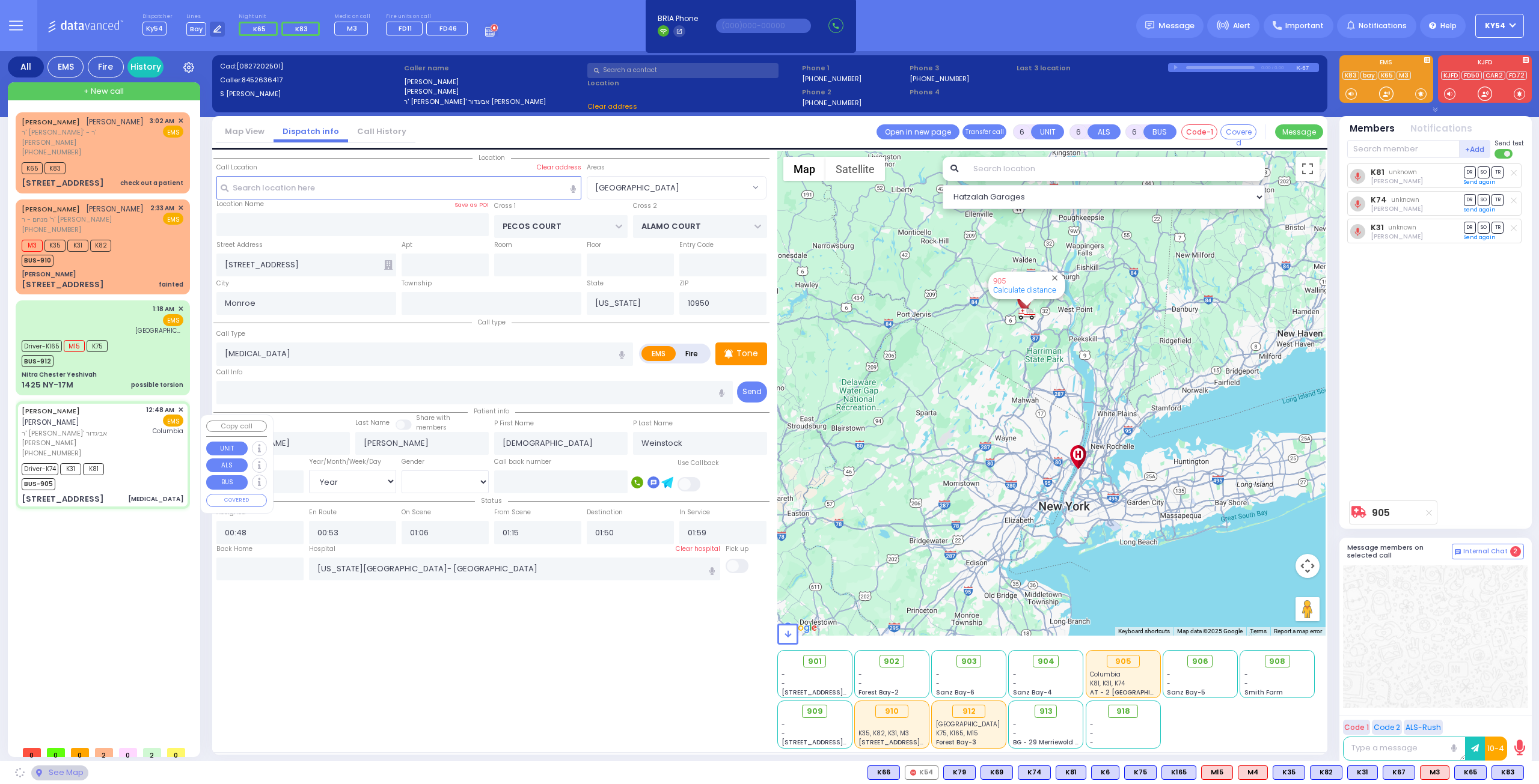
select select "[GEOGRAPHIC_DATA]"
select select
radio input "true"
click at [127, 462] on div "[PERSON_NAME] [PERSON_NAME] [PERSON_NAME]' [PERSON_NAME] [PHONE_NUMBER] 12:48 A…" at bounding box center [102, 455] width 169 height 104
click at [132, 464] on div "[PERSON_NAME] [PERSON_NAME] [PERSON_NAME]' [PERSON_NAME] [PHONE_NUMBER] 12:48 A…" at bounding box center [102, 455] width 169 height 104
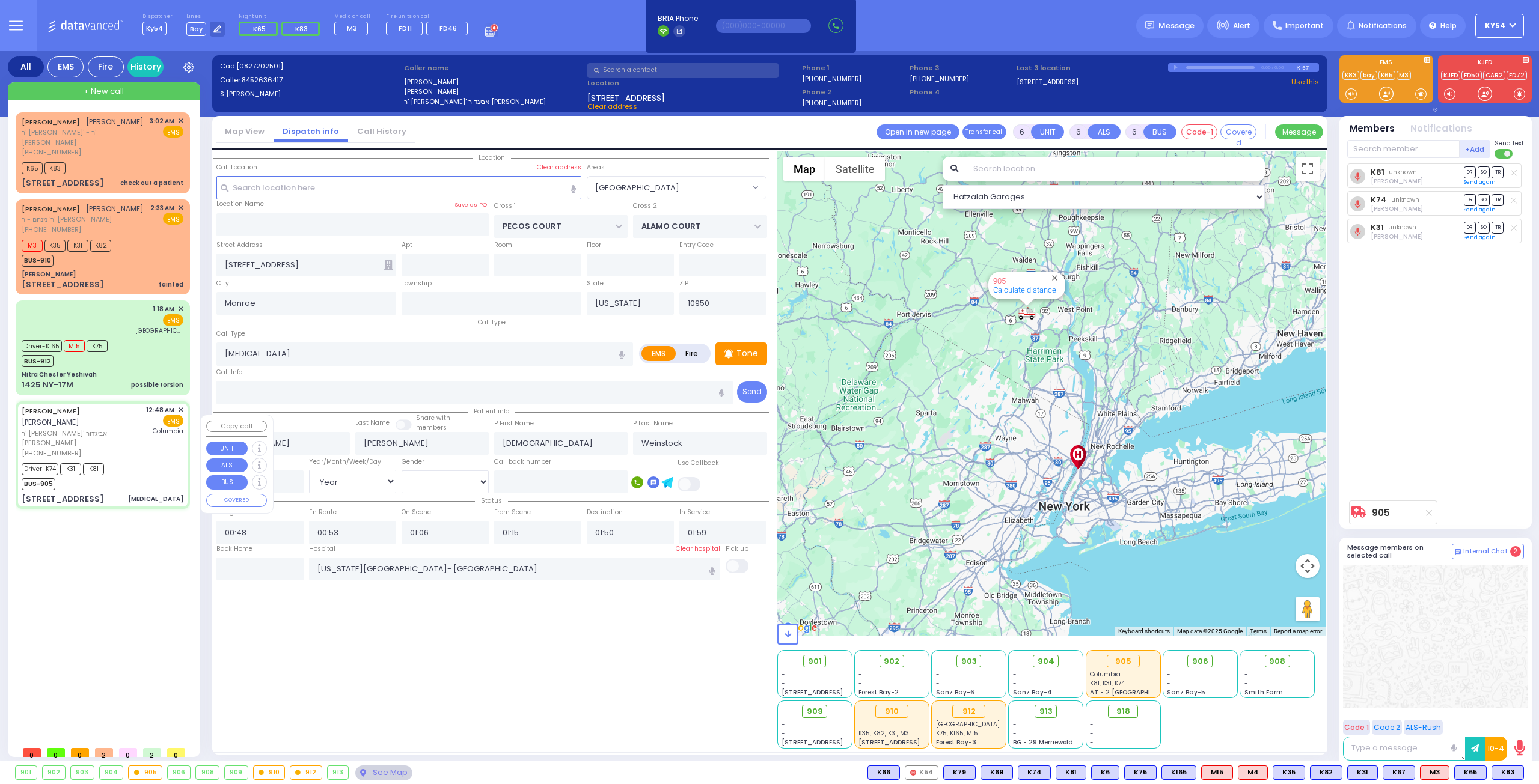
click at [146, 463] on div "Driver-K74 K31 K81 BUS-905" at bounding box center [102, 475] width 161 height 30
click at [1485, 227] on span "SO" at bounding box center [1484, 227] width 12 height 11
click at [1470, 199] on span "DR" at bounding box center [1469, 199] width 12 height 11
click at [1502, 170] on span "TR" at bounding box center [1497, 172] width 12 height 11
click at [133, 469] on div "Driver-K74 K31 K81 BUS-905" at bounding box center [102, 475] width 161 height 30
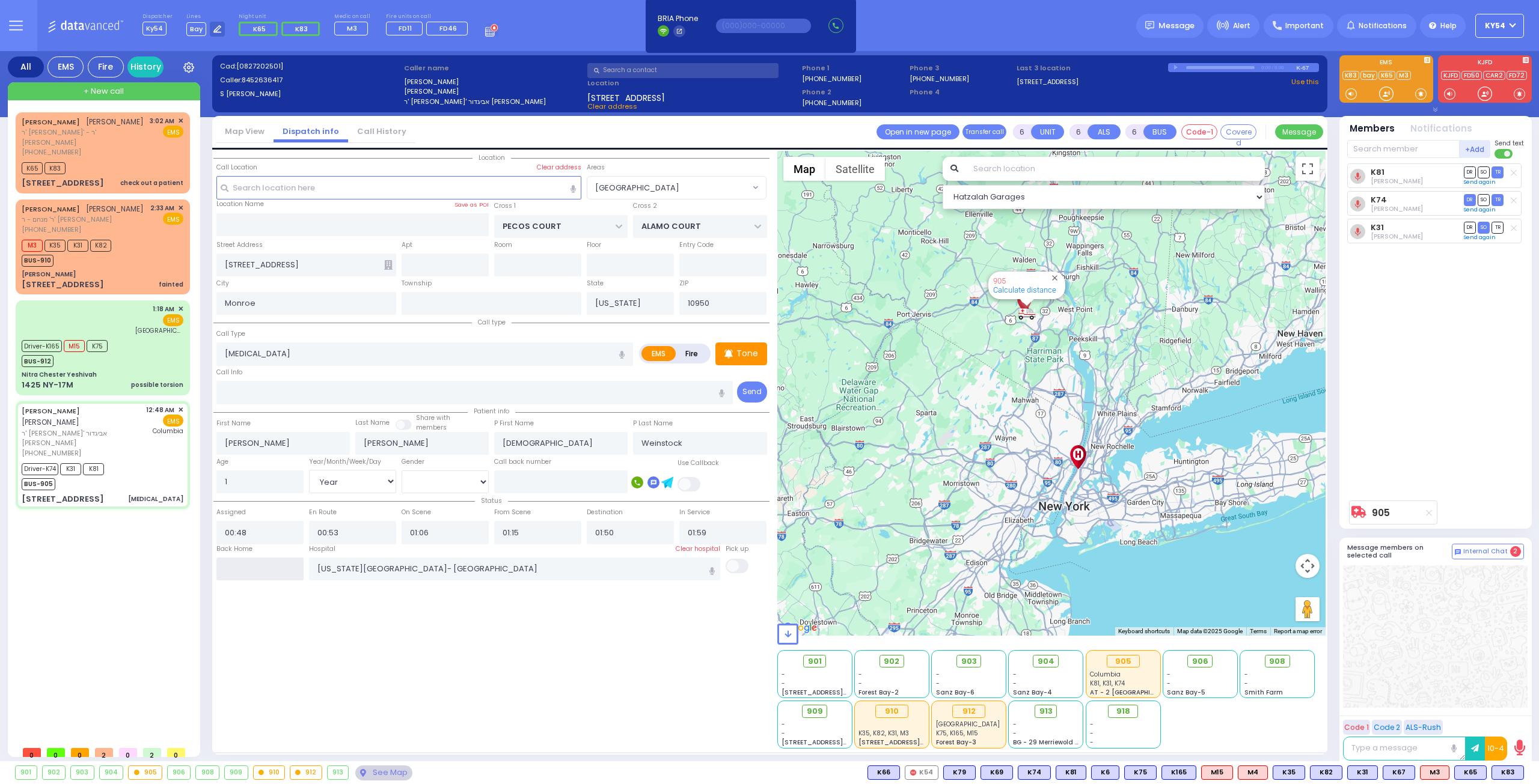
click at [263, 563] on input "text" at bounding box center [260, 568] width 88 height 23
click at [263, 563] on input "03:07" at bounding box center [260, 568] width 88 height 23
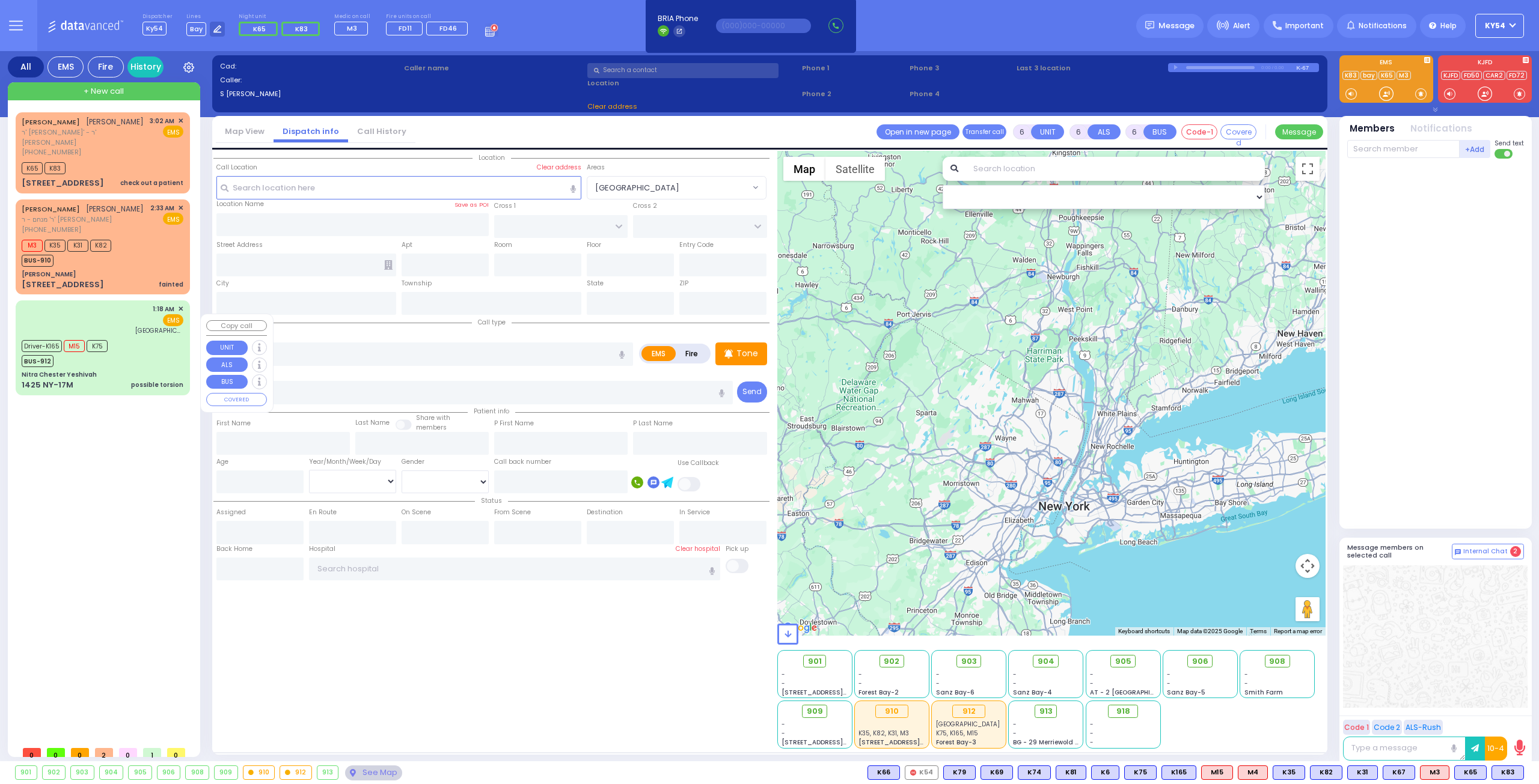
click at [130, 367] on div "Driver-K165 M15 K75 BUS-912" at bounding box center [102, 352] width 161 height 30
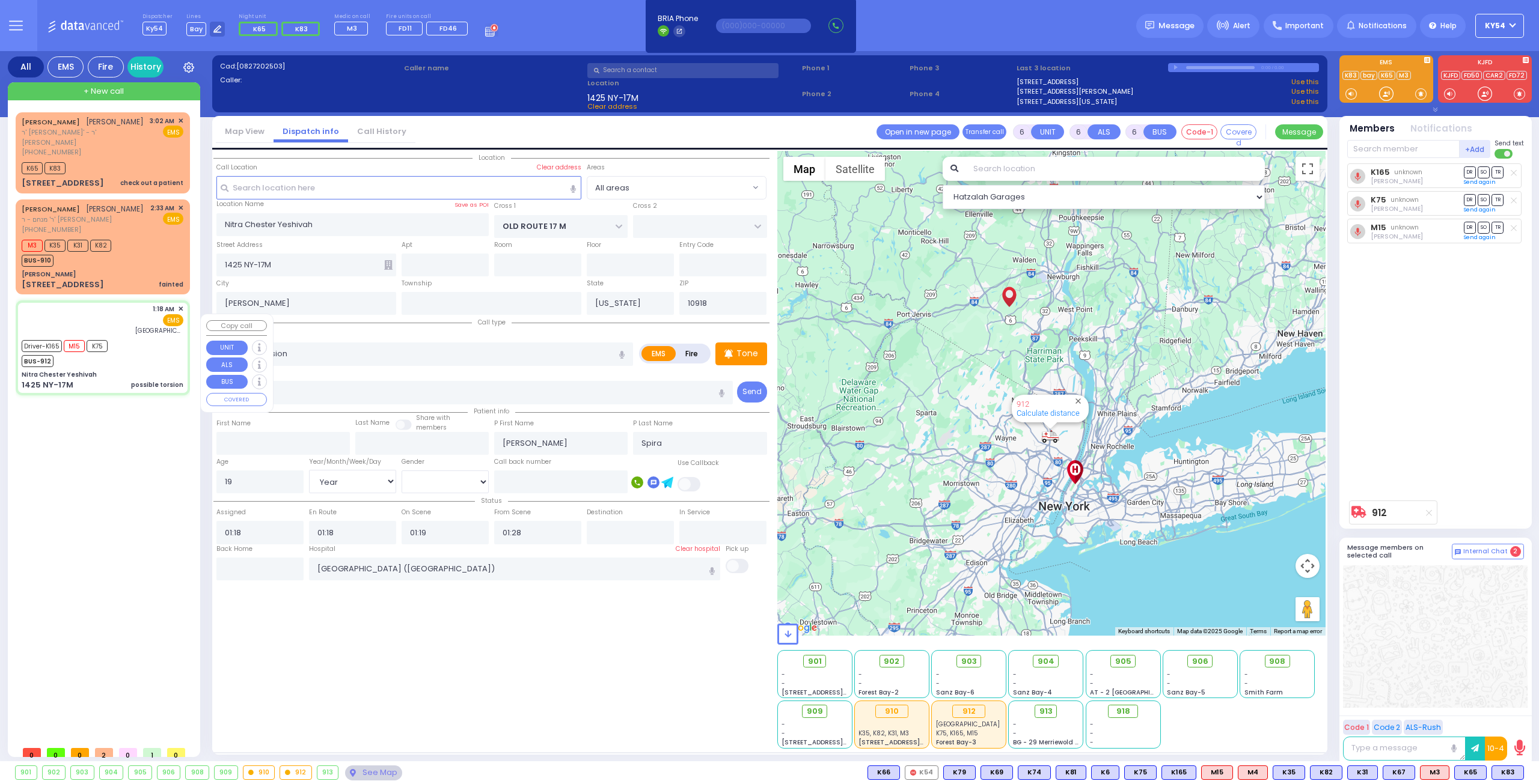
click at [130, 366] on div "Driver-K165 M15 K75 BUS-912" at bounding box center [102, 352] width 161 height 30
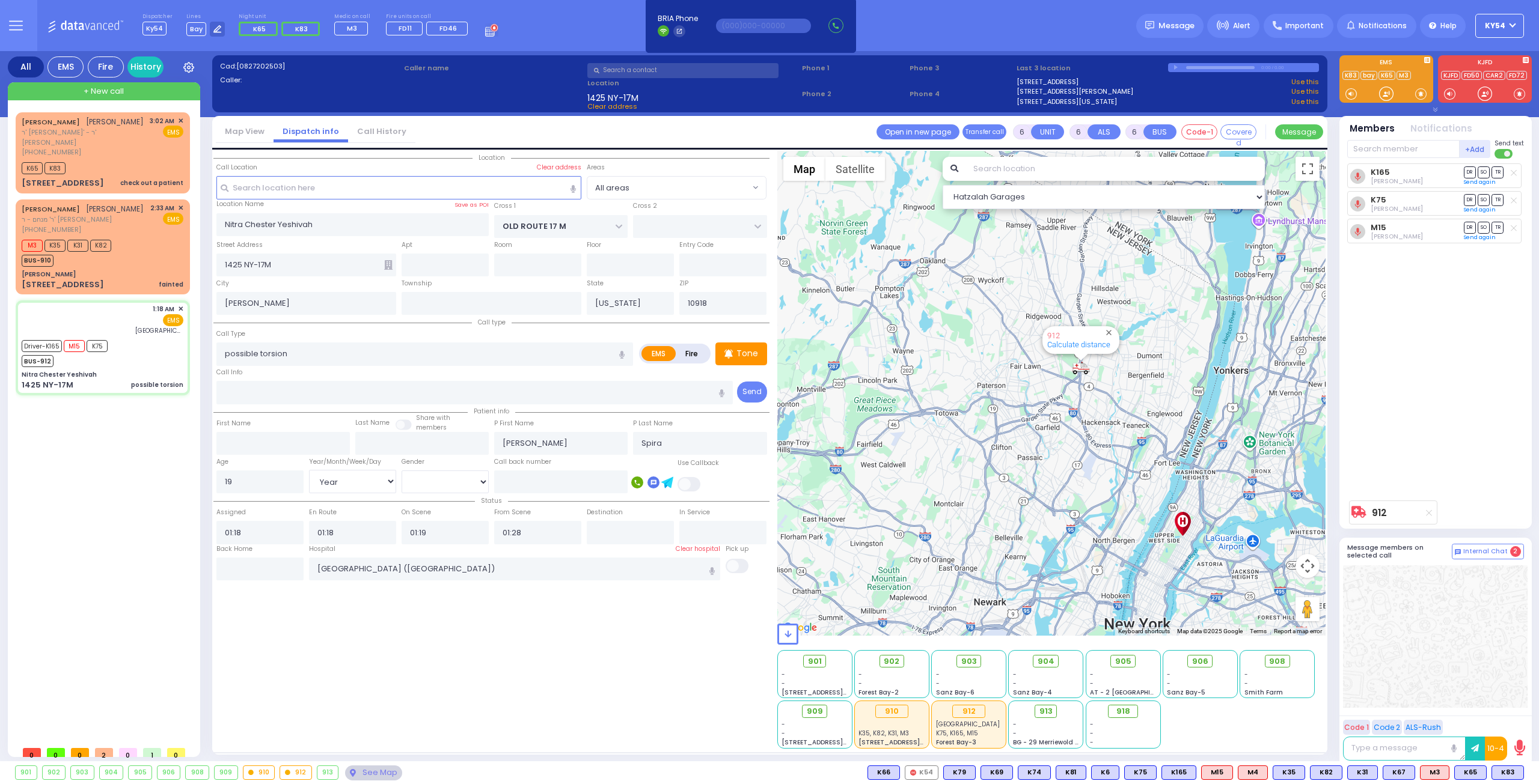
drag, startPoint x: 1021, startPoint y: 370, endPoint x: 1027, endPoint y: 444, distance: 74.2
click at [1027, 444] on div "912 Calculate distance" at bounding box center [1052, 393] width 549 height 485
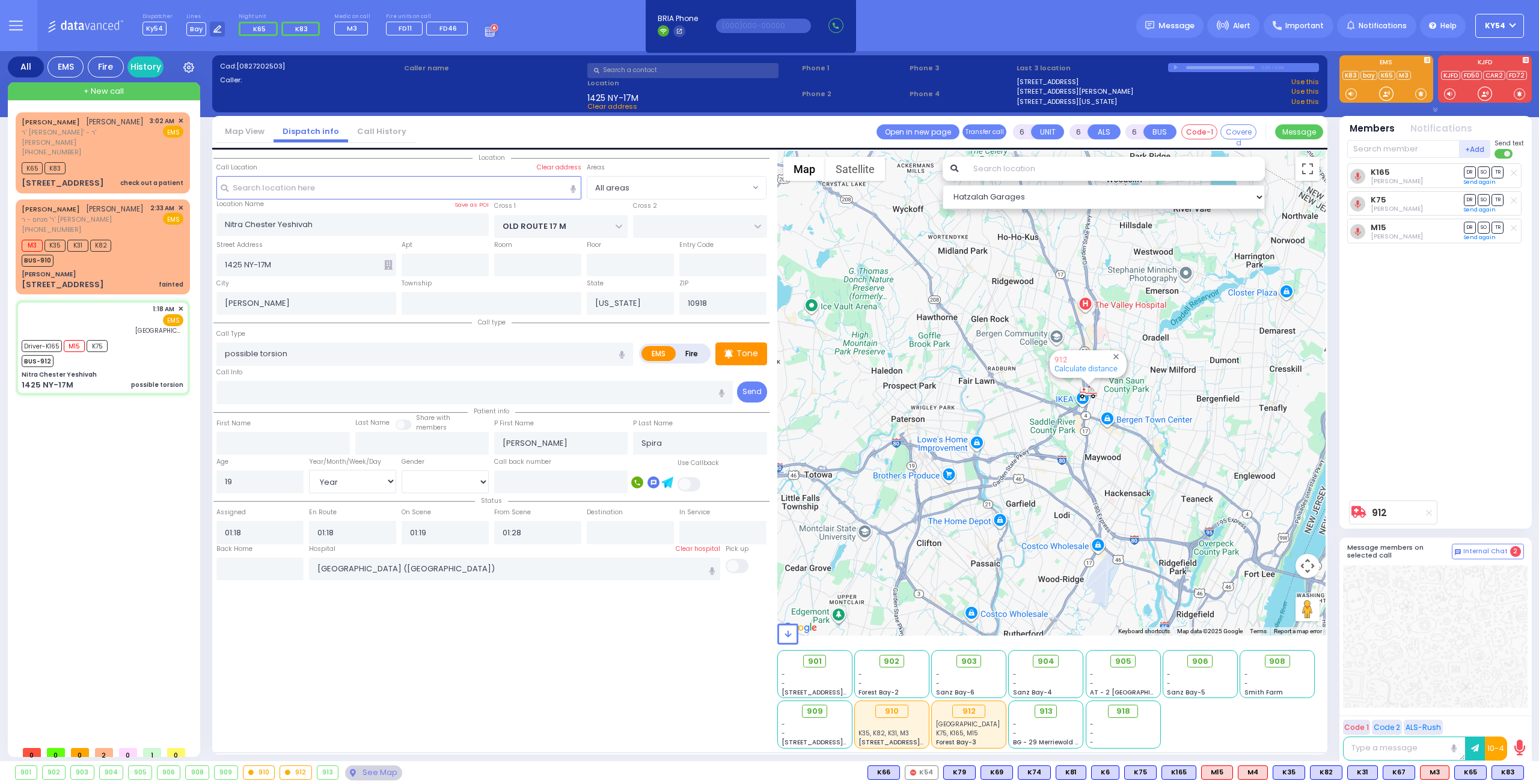
drag, startPoint x: 1061, startPoint y: 389, endPoint x: 1038, endPoint y: 444, distance: 59.6
click at [1036, 444] on div "912 Calculate distance" at bounding box center [1052, 393] width 549 height 485
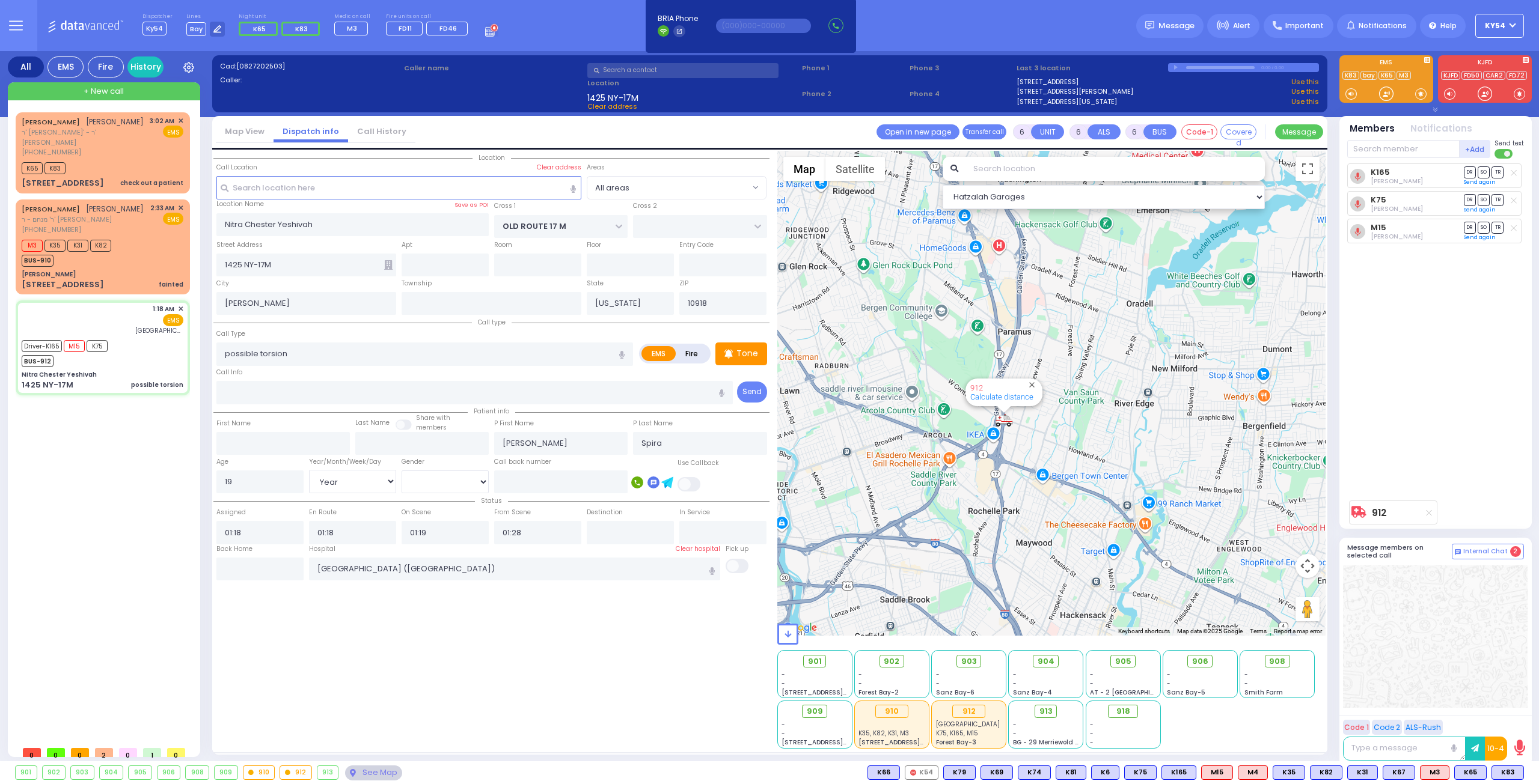
drag, startPoint x: 1028, startPoint y: 443, endPoint x: 888, endPoint y: 430, distance: 140.6
click at [888, 430] on div "912 Calculate distance" at bounding box center [1052, 393] width 549 height 485
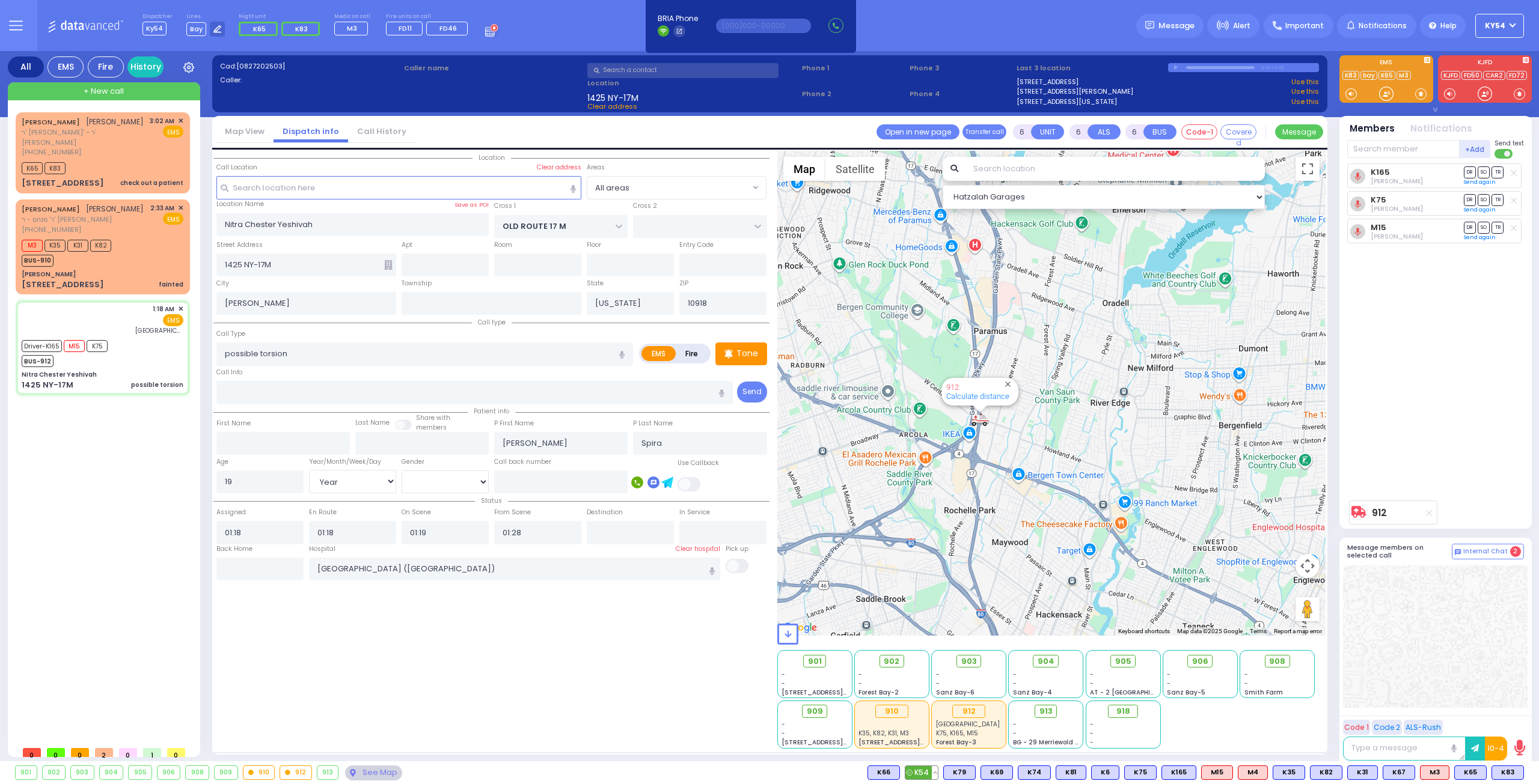
click at [937, 774] on button at bounding box center [934, 773] width 6 height 14
click at [498, 665] on div "Location All areas" at bounding box center [491, 450] width 556 height 598
click at [71, 526] on div "[PERSON_NAME] [PERSON_NAME]' - ר' [PERSON_NAME] [PHONE_NUMBER] 3:02 AM ✕ K65 K8…" at bounding box center [105, 426] width 179 height 628
click at [130, 262] on div "M3 K35 K31 K82 BUS-910" at bounding box center [102, 251] width 161 height 30
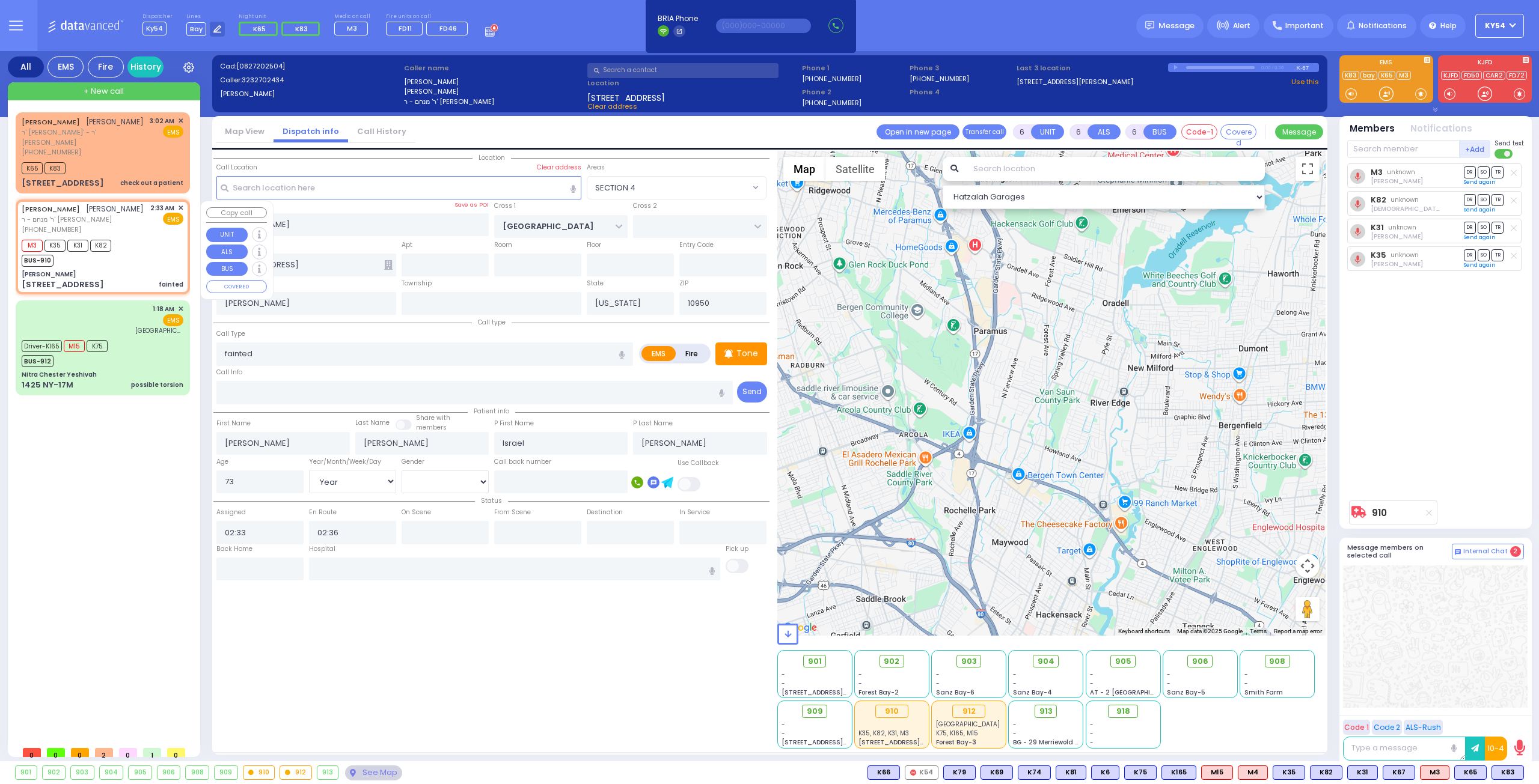
click at [143, 267] on div "M3 K35 K31 K82 BUS-910" at bounding box center [102, 251] width 161 height 30
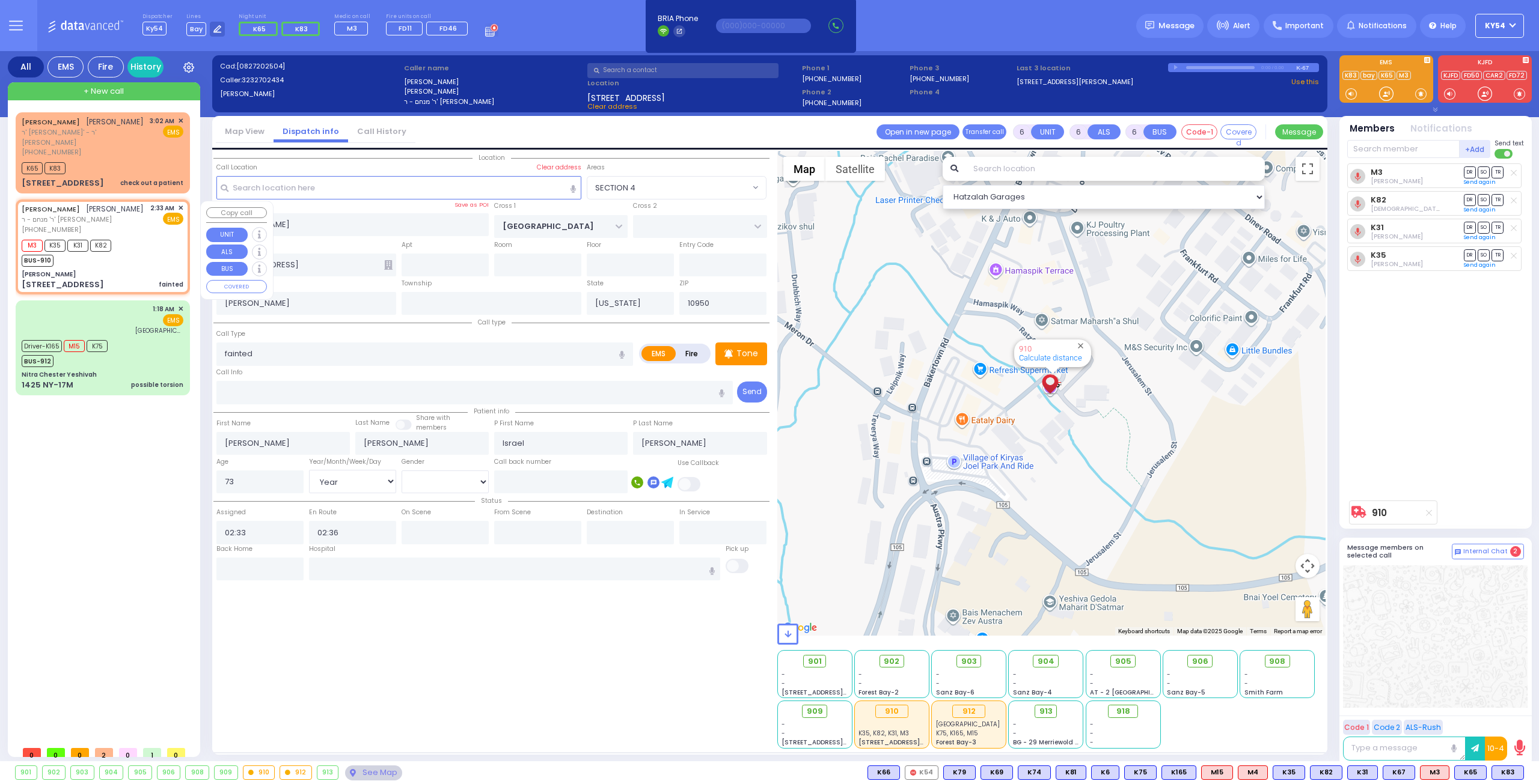
click at [138, 235] on div "[PHONE_NUMBER]" at bounding box center [82, 230] width 122 height 10
click at [137, 144] on span "ר' [PERSON_NAME]' - ר' [PERSON_NAME]" at bounding box center [83, 137] width 124 height 20
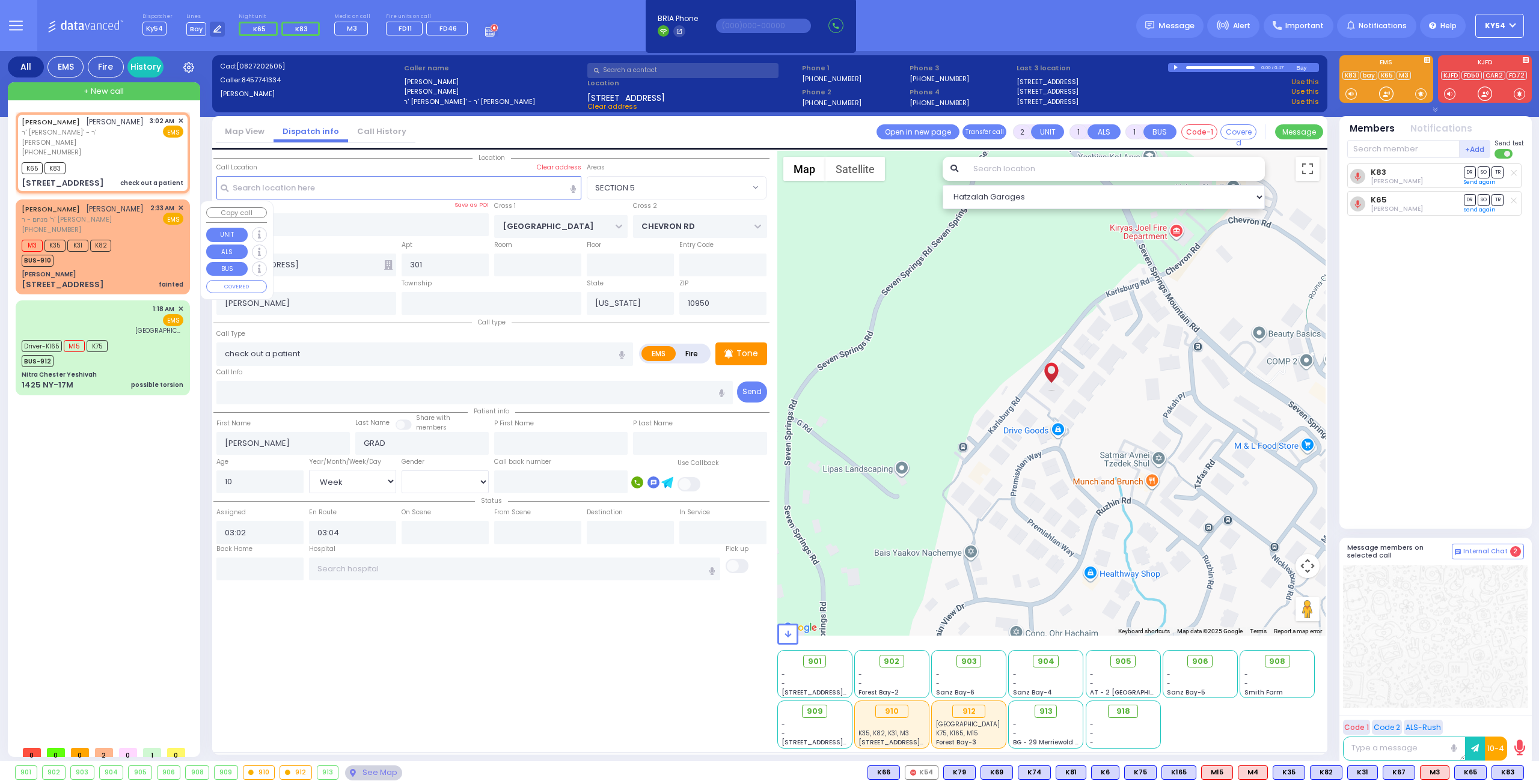
click at [136, 255] on div "M3 K35 K31 K82 BUS-910" at bounding box center [102, 251] width 161 height 30
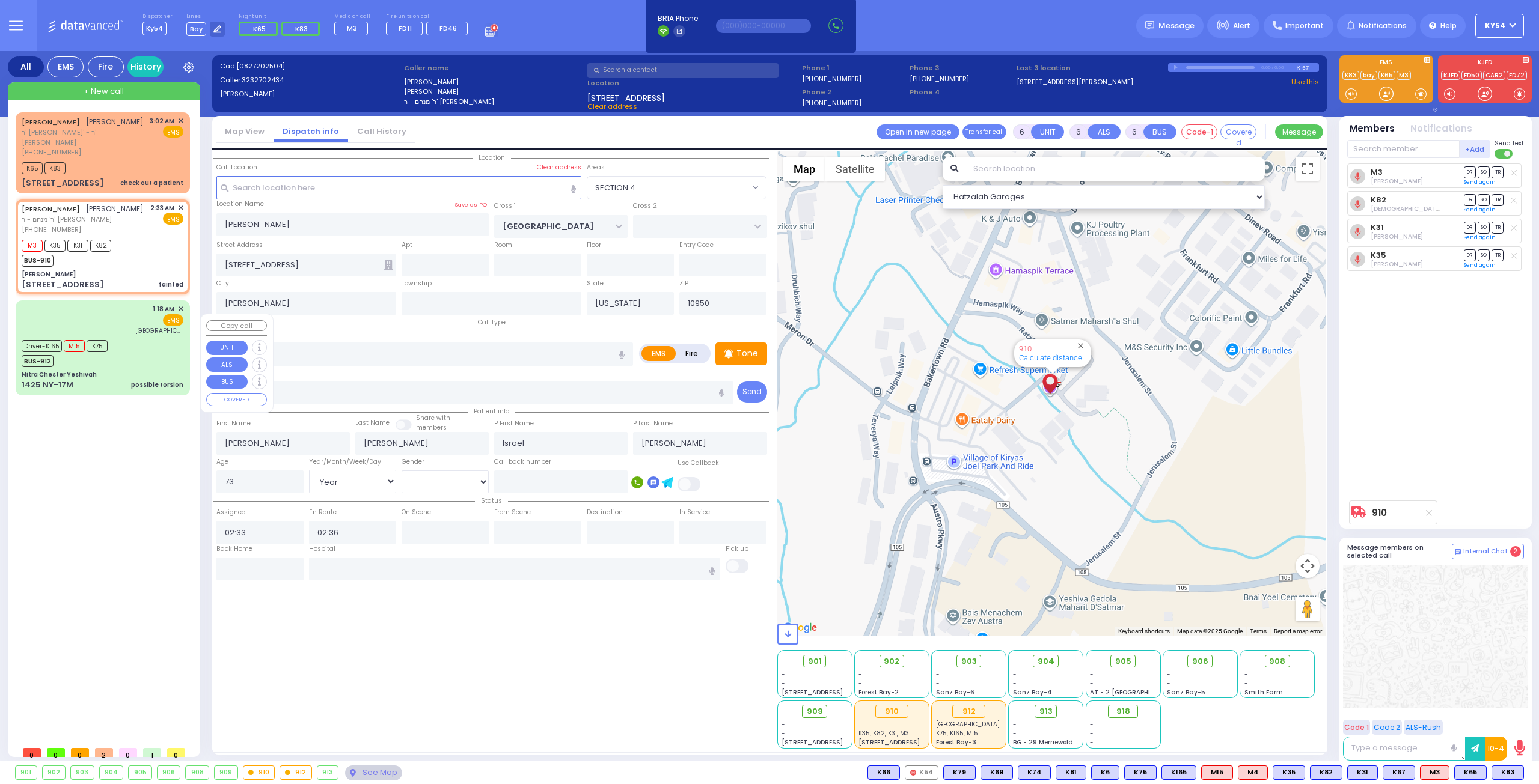
click at [129, 506] on div "[PERSON_NAME] [PERSON_NAME]' - ר' [PERSON_NAME] [PHONE_NUMBER] 3:02 AM ✕ K65 K8…" at bounding box center [105, 426] width 179 height 628
click at [149, 263] on div "M3 K35 K31 K82 BUS-910" at bounding box center [102, 251] width 161 height 30
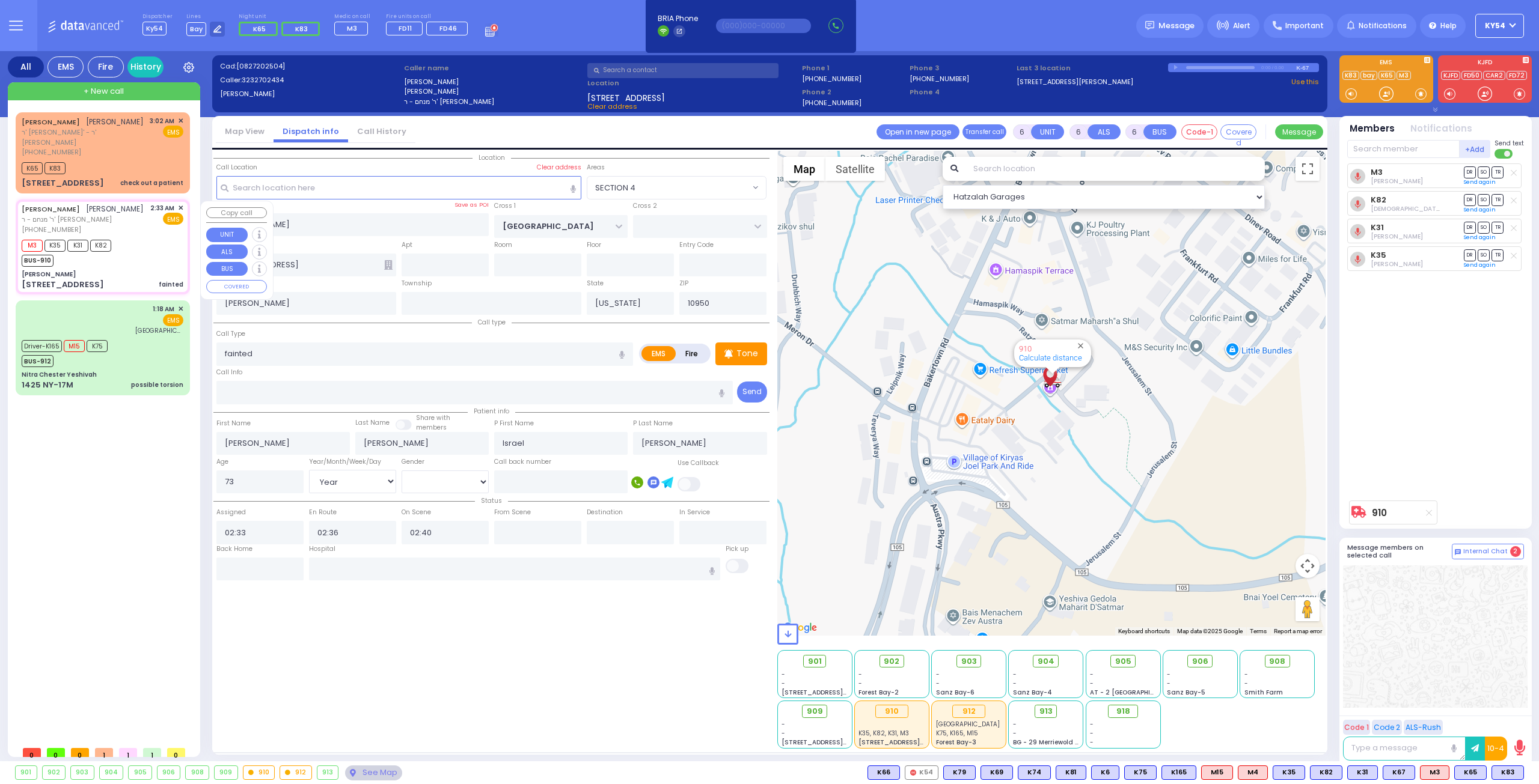
click at [157, 251] on div "M3 K35 K31 K82 BUS-910" at bounding box center [102, 251] width 161 height 30
click at [139, 367] on div "Driver-K165 M15 K75 BUS-912" at bounding box center [102, 352] width 161 height 30
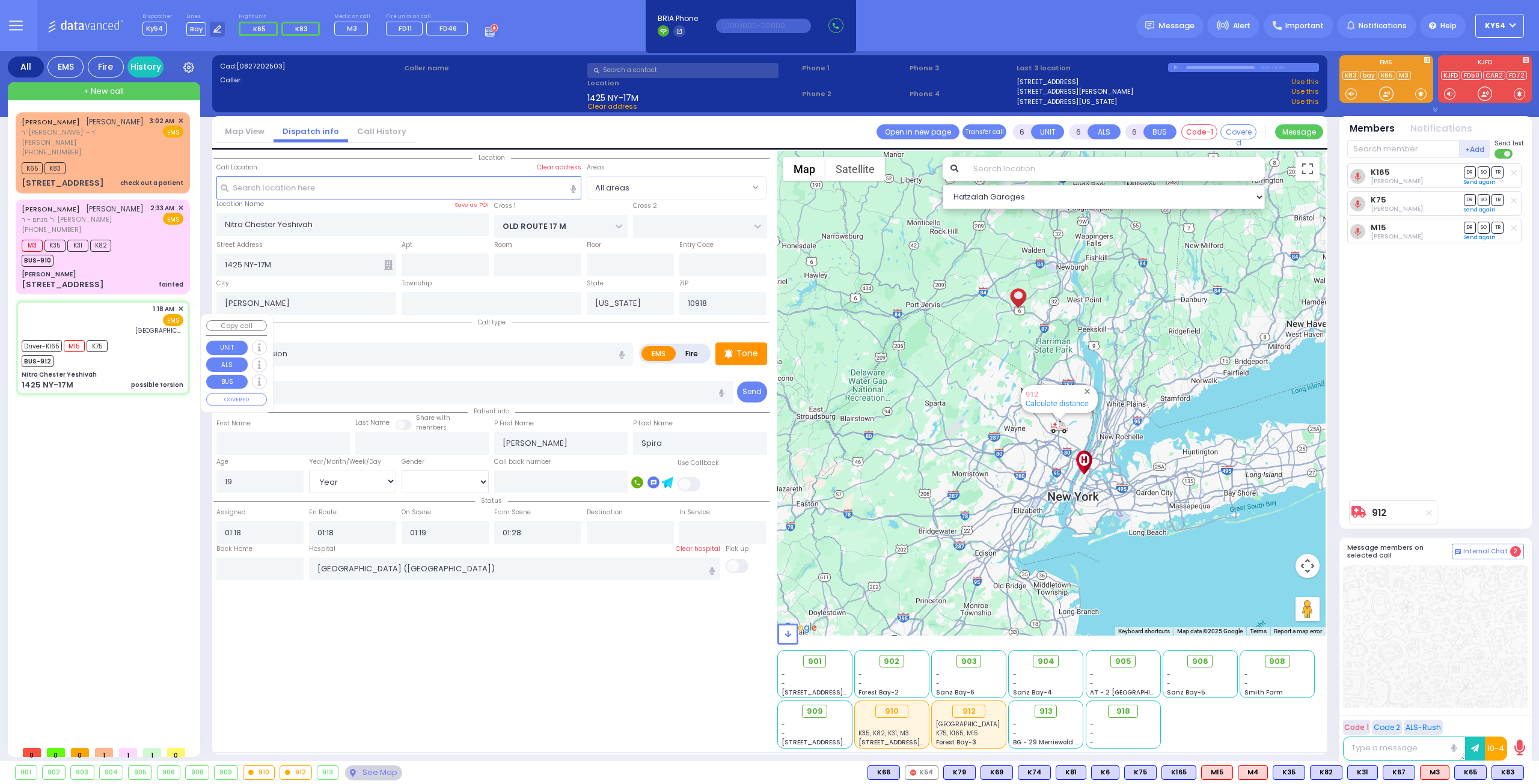
click at [151, 367] on div "Driver-K165 M15 K75 BUS-912" at bounding box center [102, 352] width 161 height 30
click at [129, 541] on div "[PERSON_NAME] [PERSON_NAME]' - ר' [PERSON_NAME] [PHONE_NUMBER] 3:02 AM ✕ K65 K8…" at bounding box center [105, 426] width 179 height 628
click at [135, 367] on div "Driver-K165 M15 K75 BUS-912" at bounding box center [102, 352] width 161 height 30
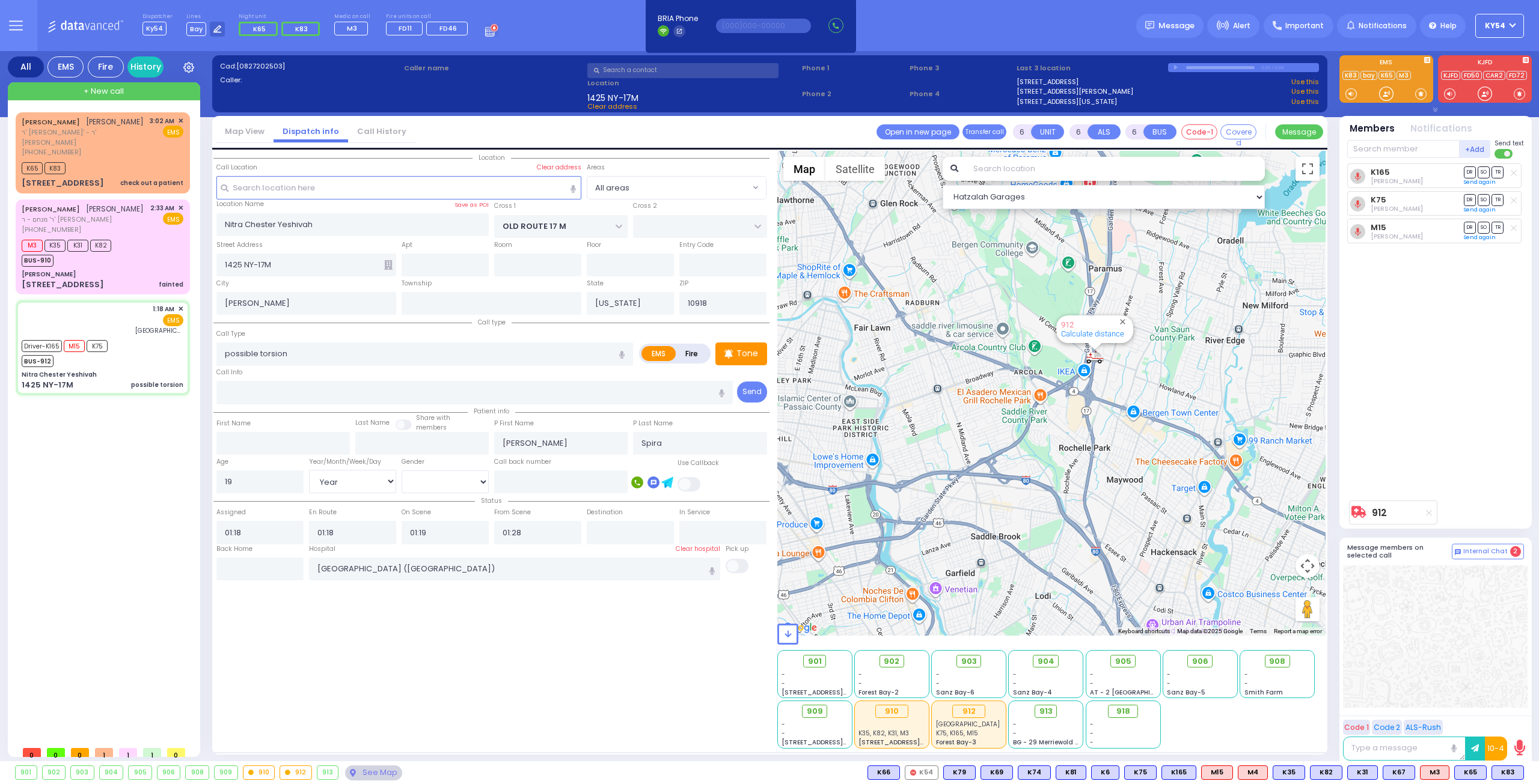
drag, startPoint x: 1113, startPoint y: 336, endPoint x: 1078, endPoint y: 415, distance: 86.4
click at [1078, 415] on div "912 Calculate distance" at bounding box center [1052, 393] width 549 height 485
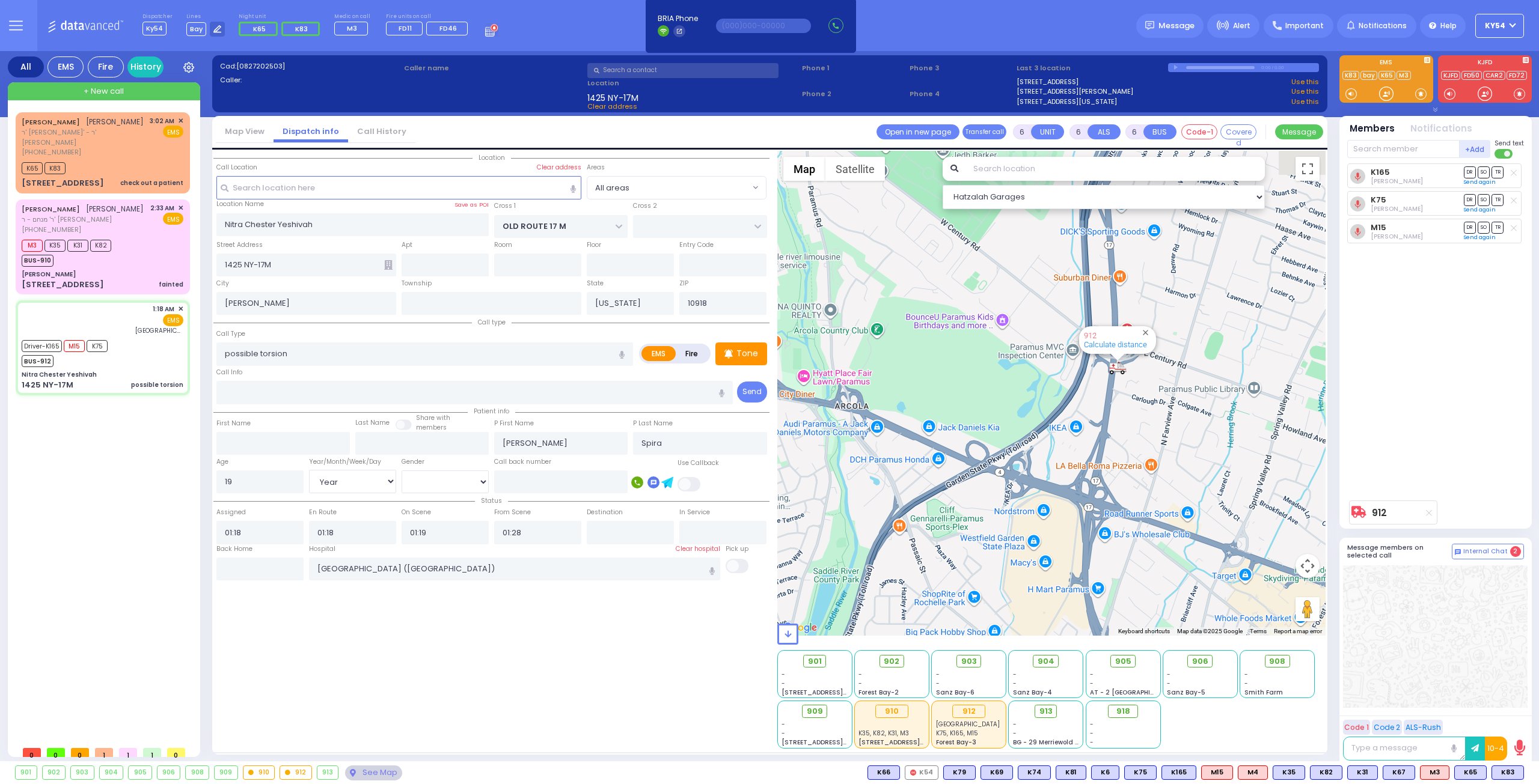
drag, startPoint x: 1106, startPoint y: 340, endPoint x: 1031, endPoint y: 394, distance: 92.4
click at [1031, 394] on div "912 Calculate distance" at bounding box center [1052, 393] width 549 height 485
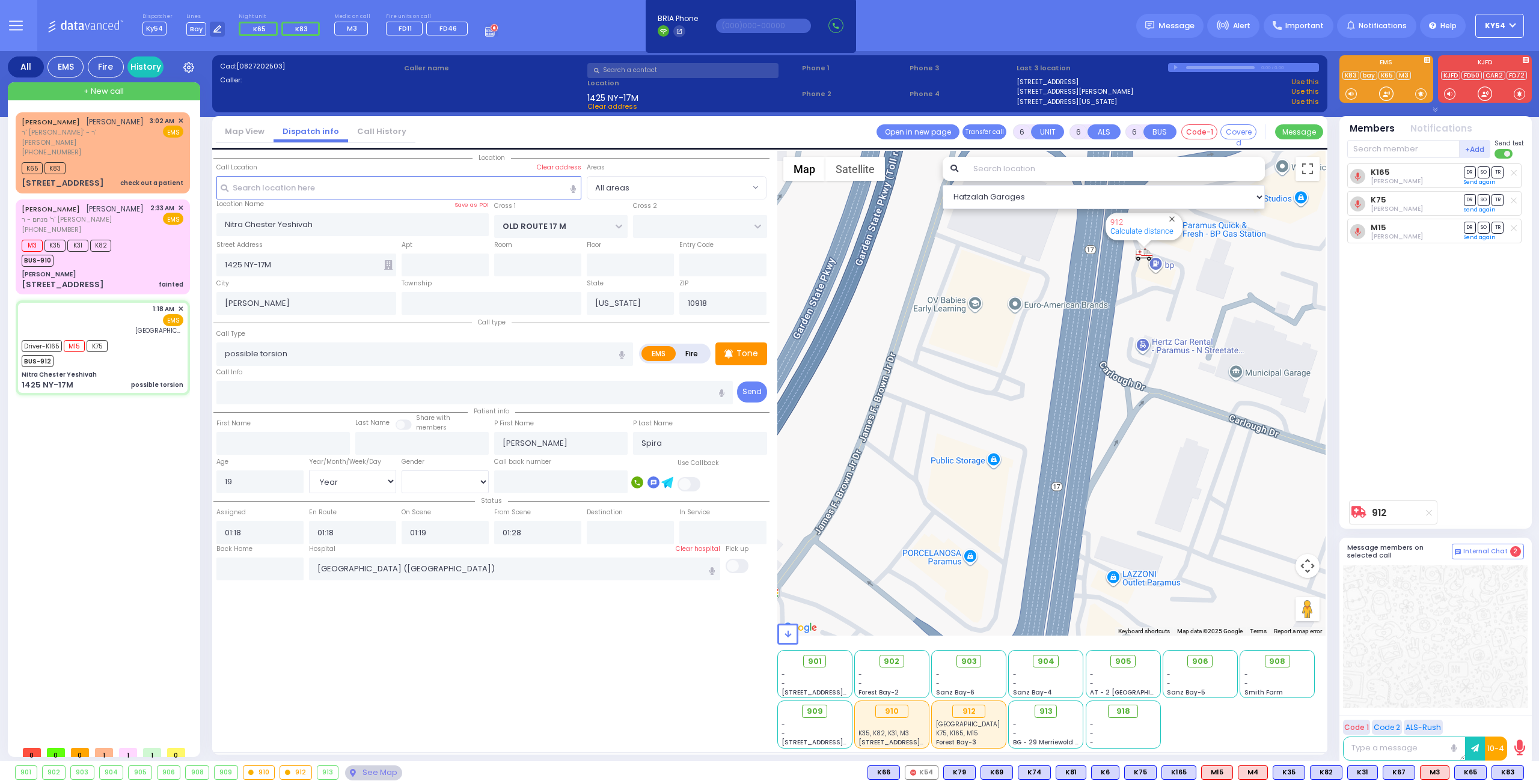
drag, startPoint x: 1159, startPoint y: 346, endPoint x: 1095, endPoint y: 454, distance: 125.5
click at [1098, 455] on div "912 Calculate distance" at bounding box center [1052, 393] width 549 height 485
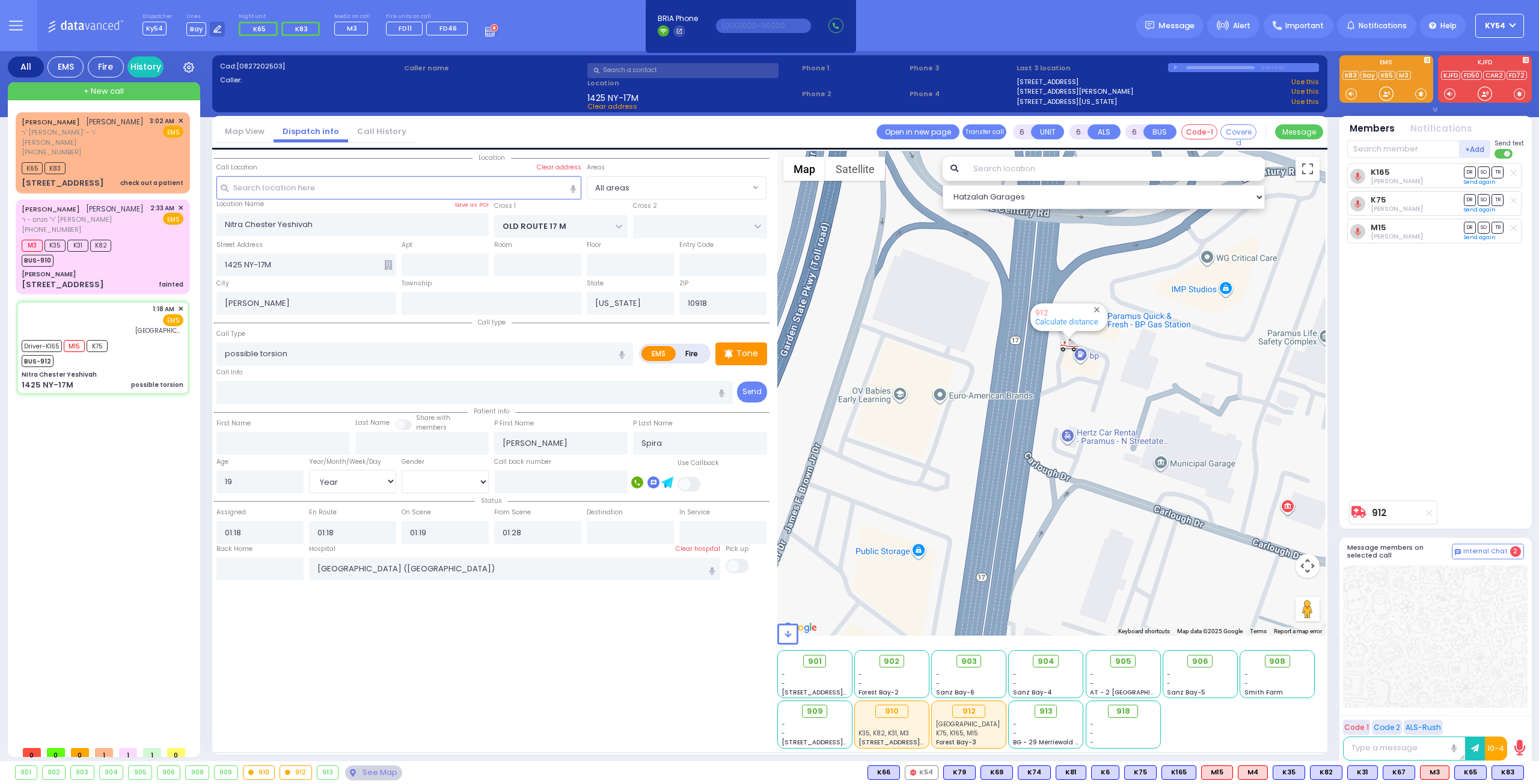
drag, startPoint x: 1067, startPoint y: 391, endPoint x: 1029, endPoint y: 426, distance: 51.7
click at [1034, 426] on div "912 Calculate distance" at bounding box center [1052, 393] width 549 height 485
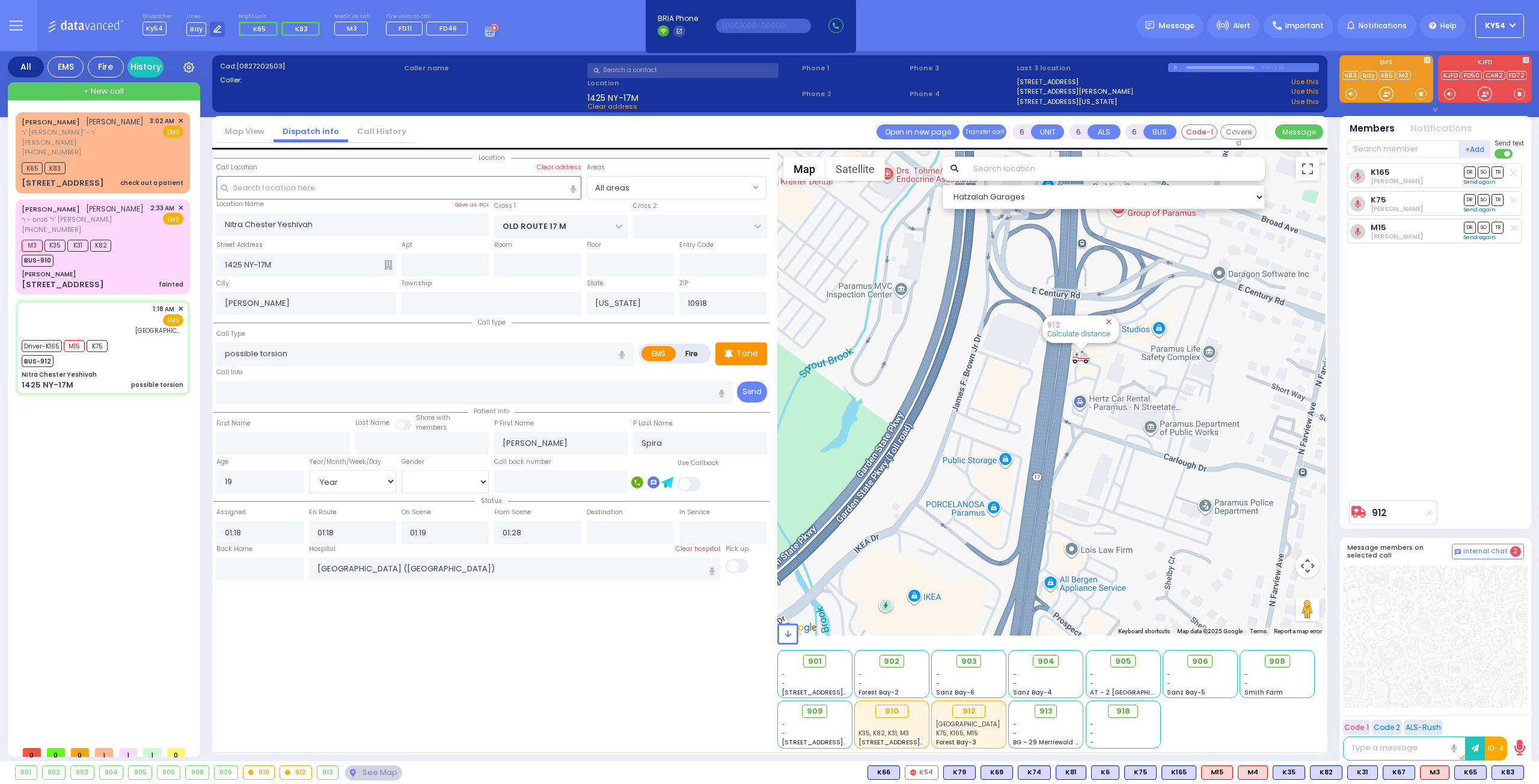
click at [134, 521] on div "[PERSON_NAME] [PERSON_NAME]' - ר' [PERSON_NAME] [PHONE_NUMBER] 3:02 AM ✕ K65 K8…" at bounding box center [105, 426] width 179 height 628
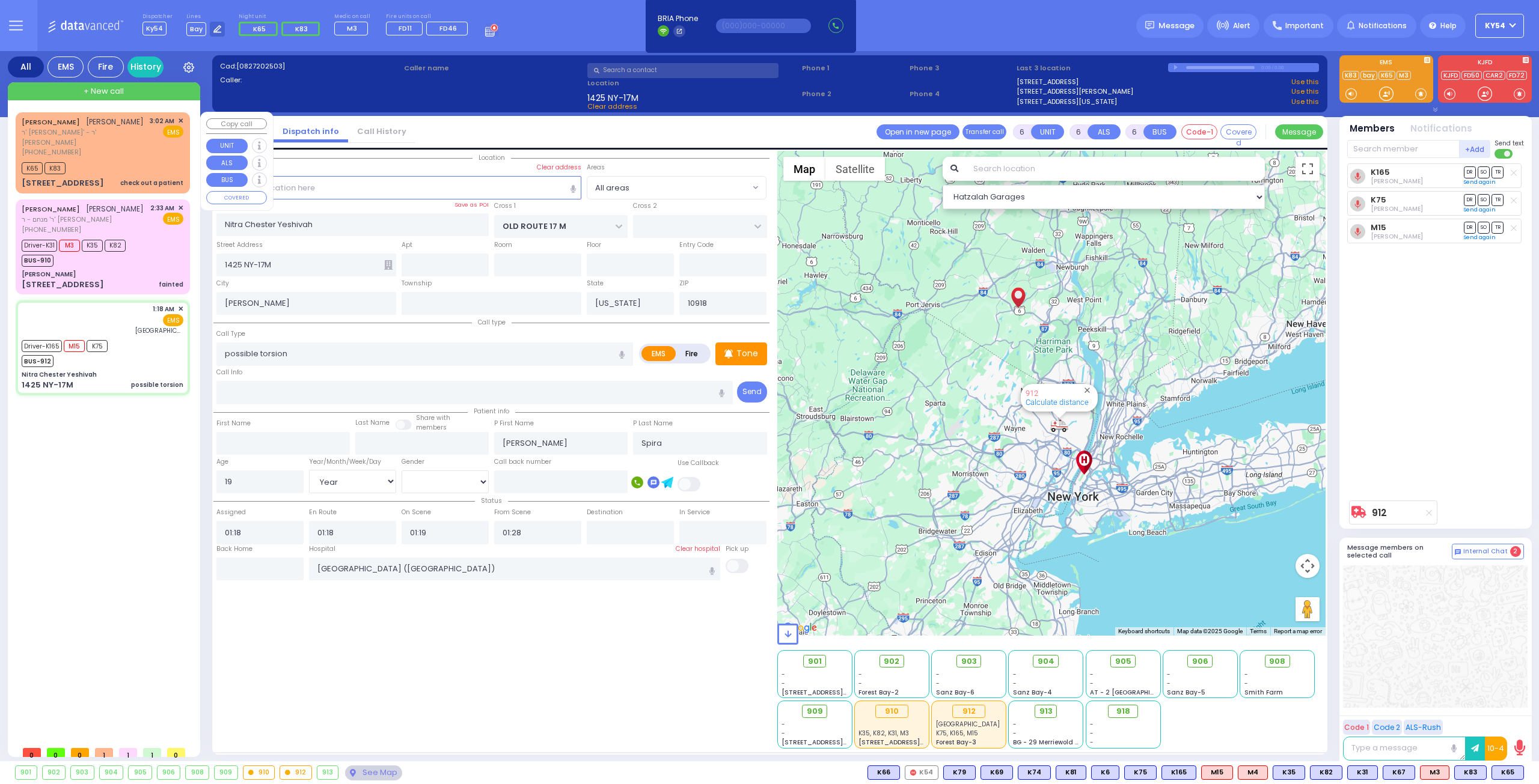
drag, startPoint x: 134, startPoint y: 149, endPoint x: 139, endPoint y: 144, distance: 7.1
click at [134, 148] on div "[PERSON_NAME] [PERSON_NAME]' - ר' [PERSON_NAME] [PHONE_NUMBER]" at bounding box center [83, 137] width 124 height 42
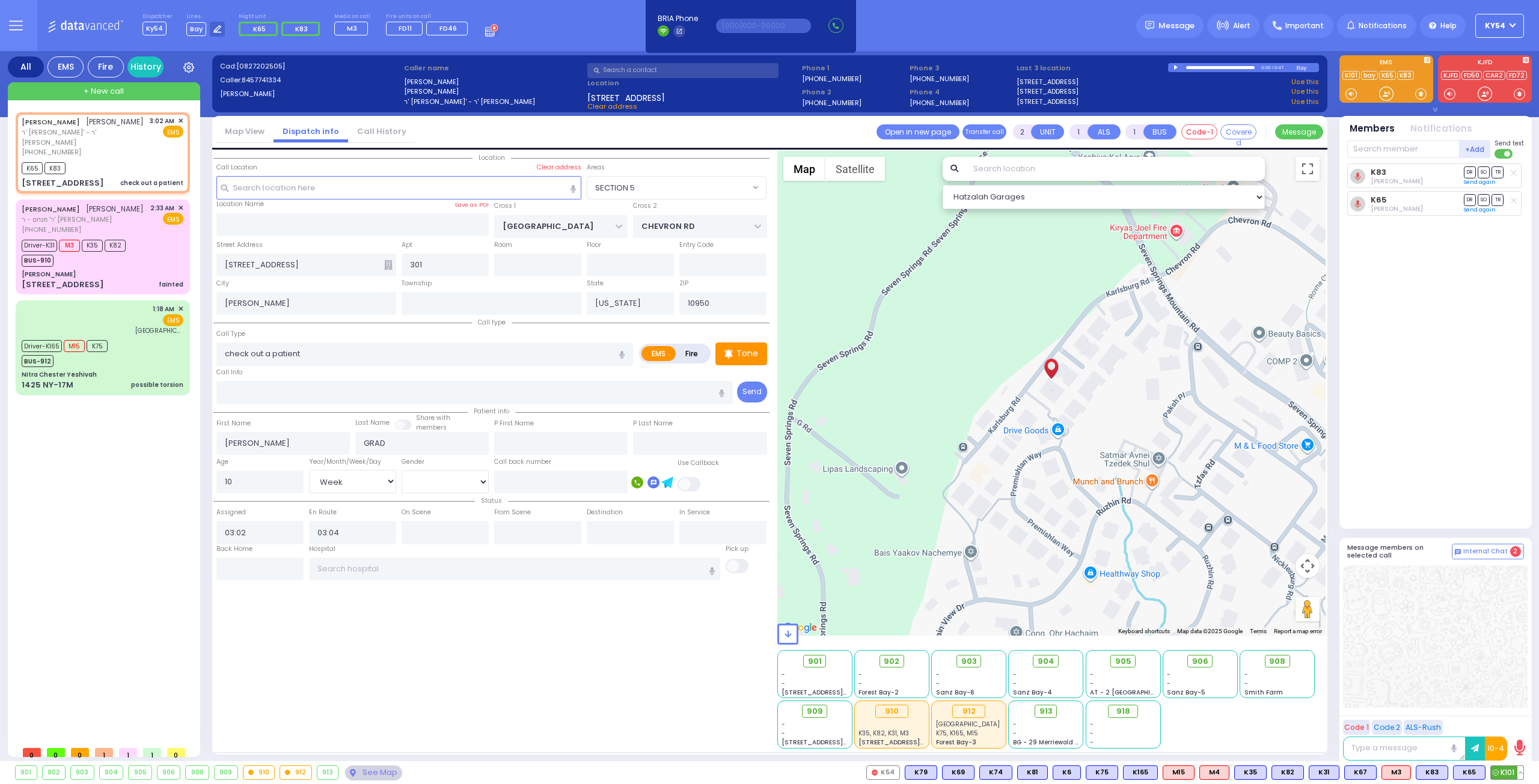
click at [1507, 770] on span "K101" at bounding box center [1507, 773] width 32 height 14
click at [439, 533] on input "text" at bounding box center [445, 532] width 88 height 23
click at [89, 515] on div "[PERSON_NAME] [PERSON_NAME]' - ר' [PERSON_NAME] [PHONE_NUMBER] 3:02 AM ✕ K65 K8…" at bounding box center [105, 426] width 179 height 628
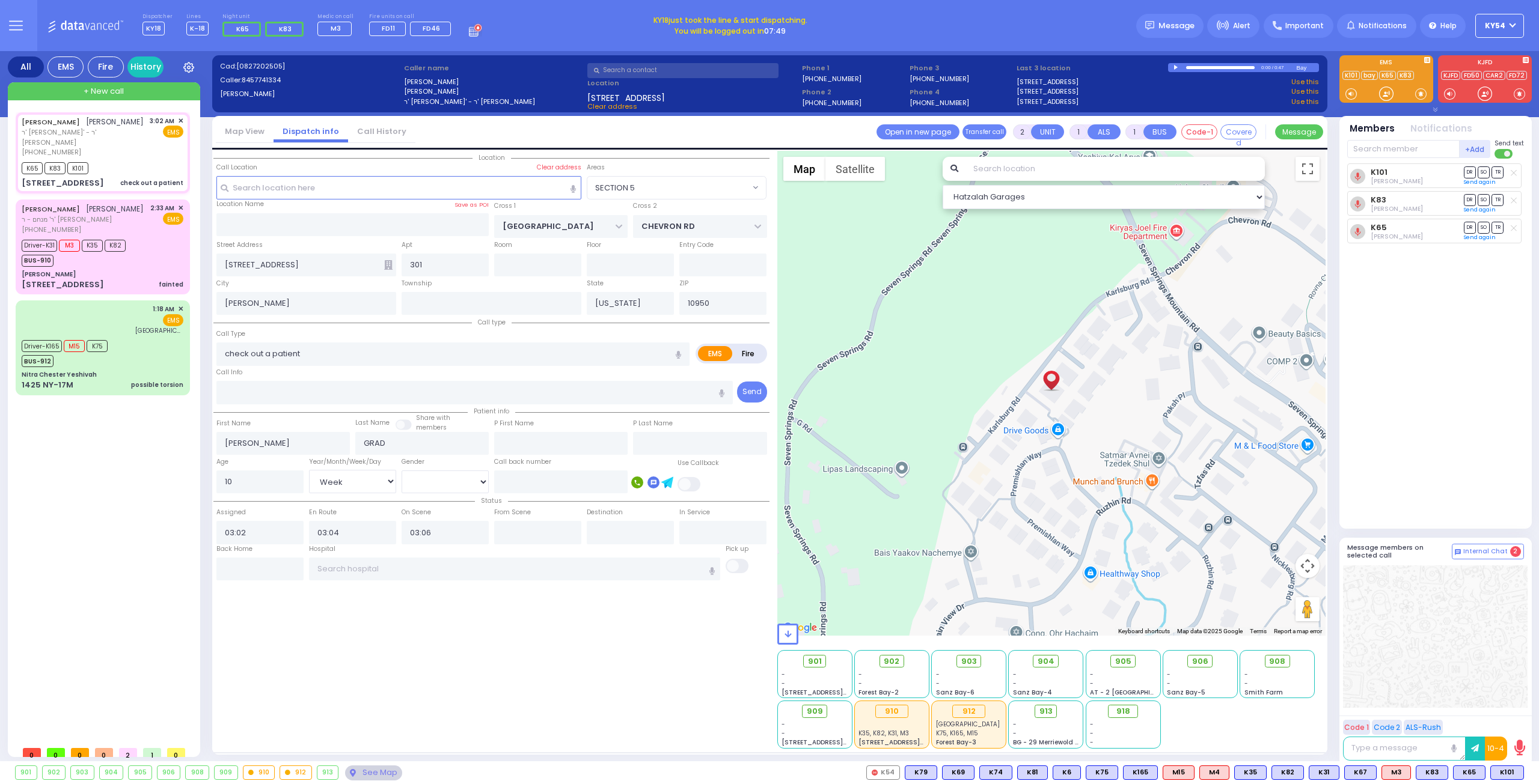
select select "SECTION 5"
select select "Week"
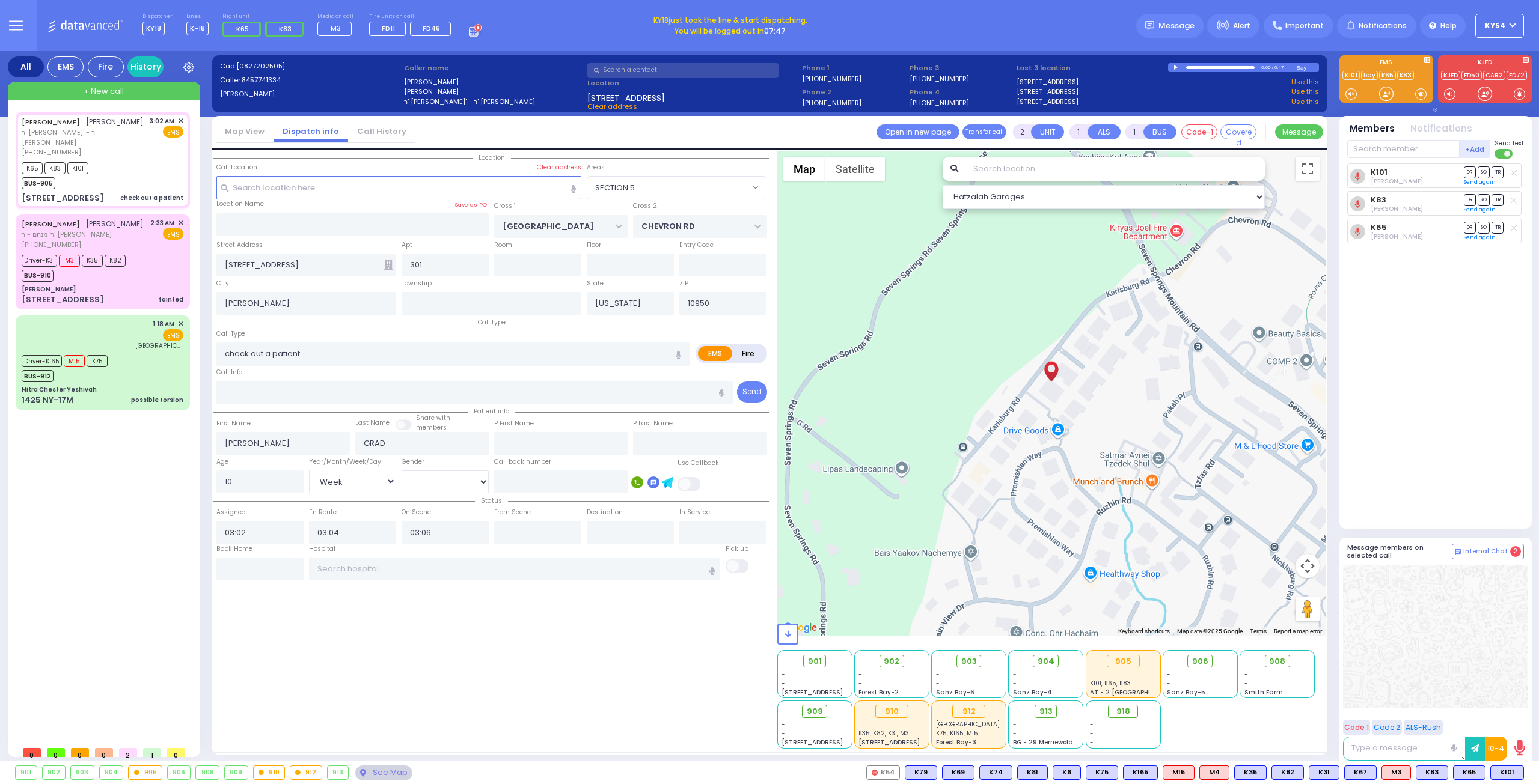
select select
radio input "true"
select select "Week"
select select "Hatzalah Garages"
select select "SECTION 5"
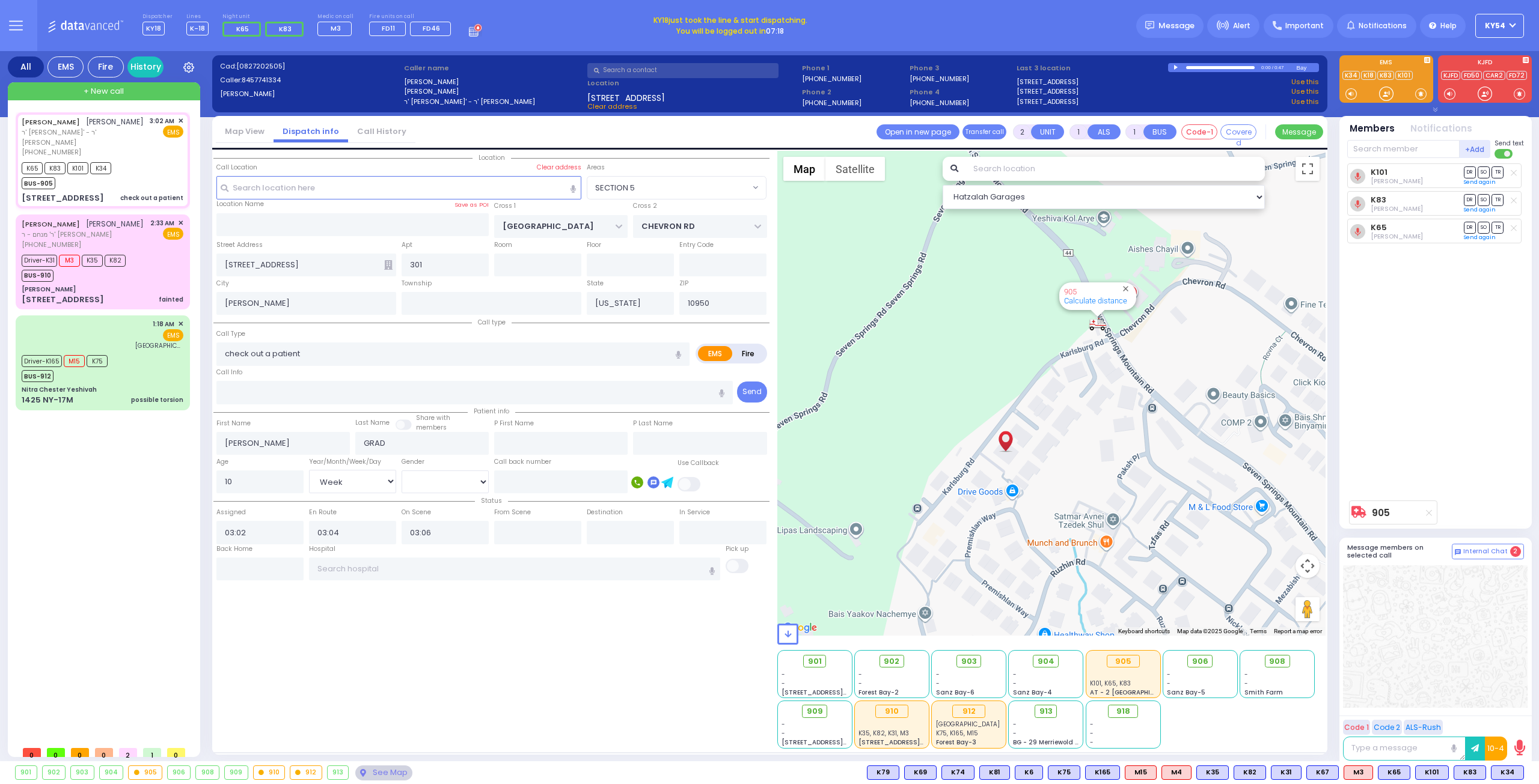
select select
radio input "true"
select select "Week"
select select "Hatzalah Garages"
select select "SECTION 5"
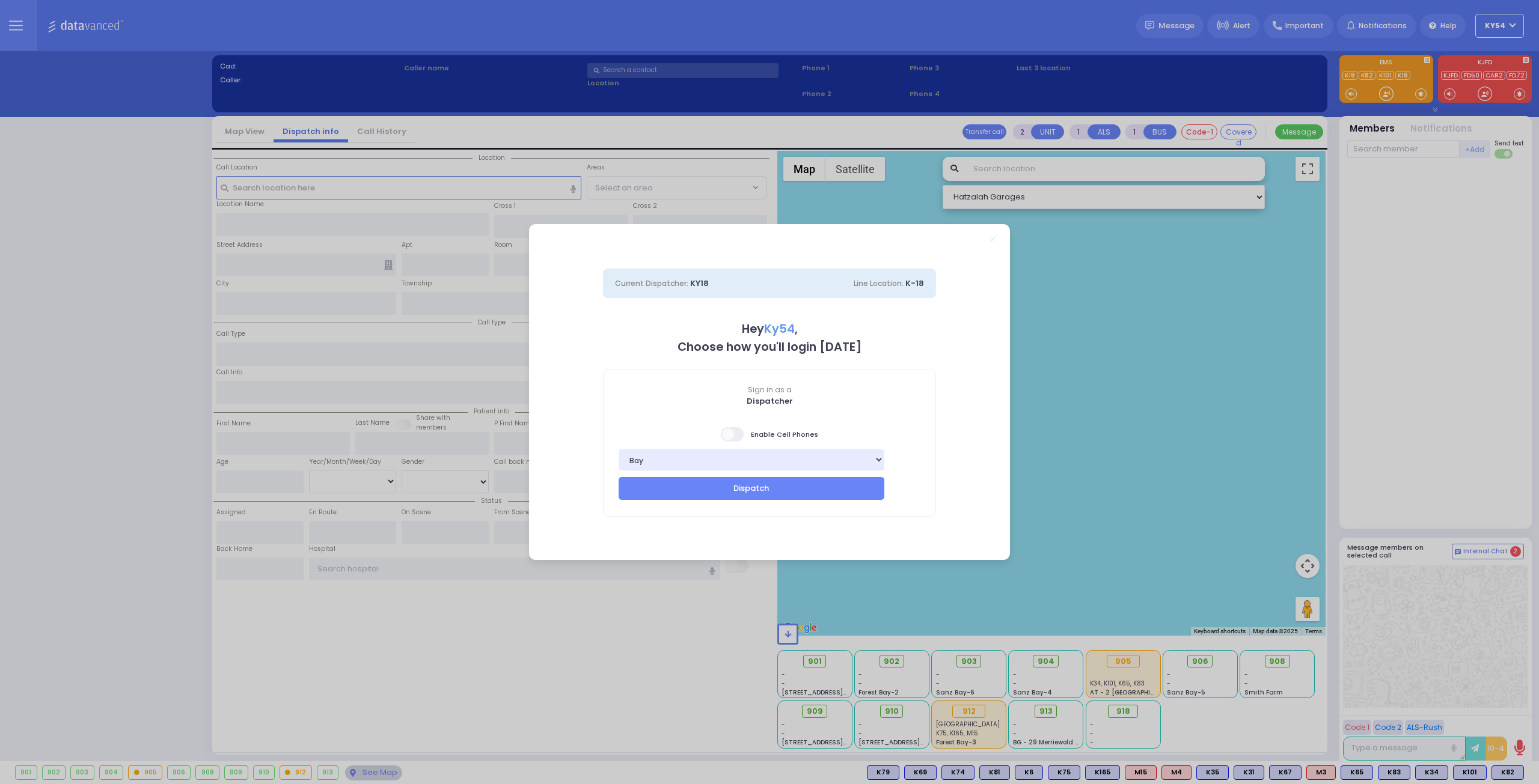
click at [733, 437] on span at bounding box center [733, 434] width 24 height 14
click at [120, 426] on input "checkbox" at bounding box center [120, 426] width 0 height 0
click at [744, 488] on button "Dispatch" at bounding box center [751, 488] width 266 height 23
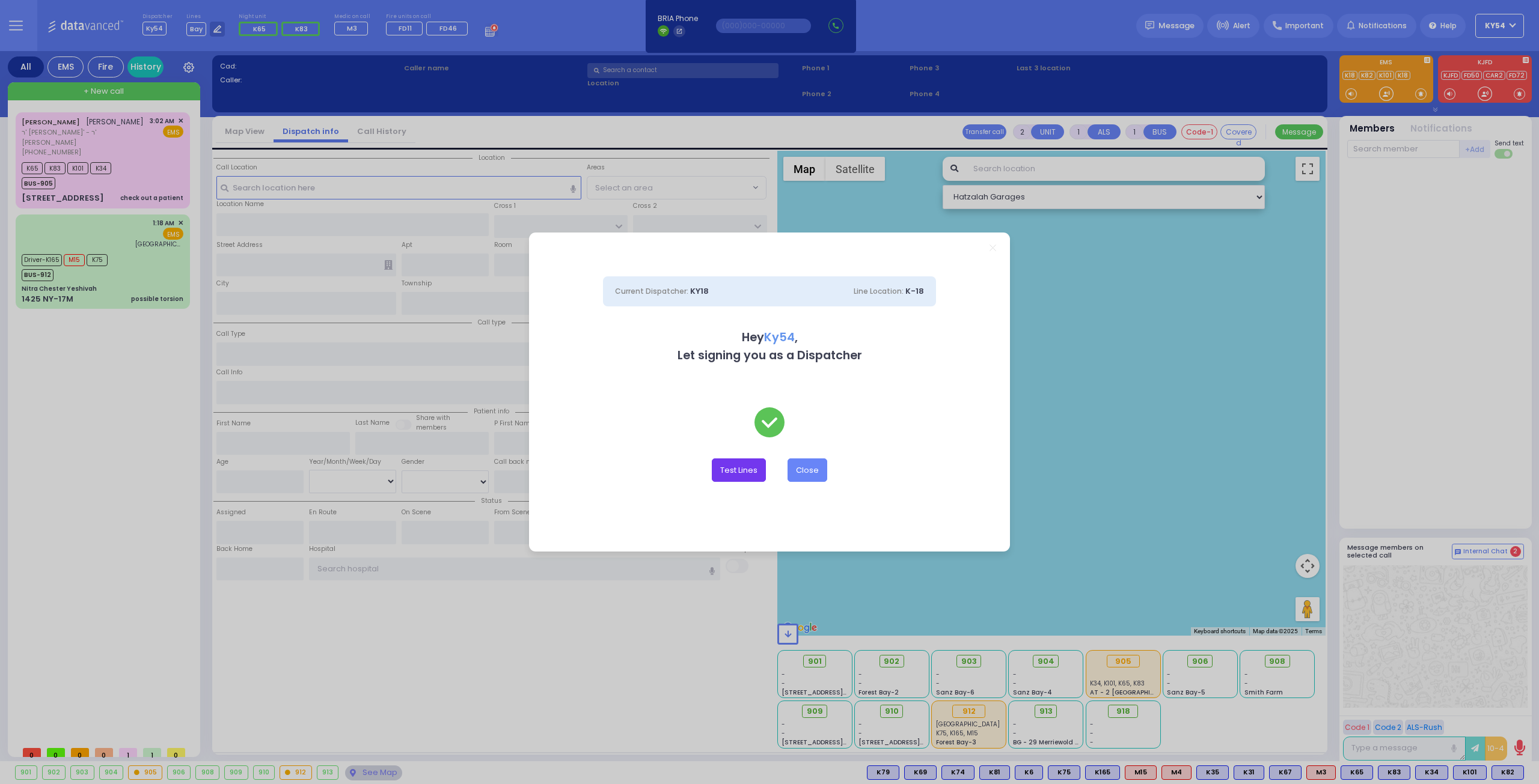
click at [744, 469] on button "Test Lines" at bounding box center [739, 470] width 54 height 23
type input "8457831212"
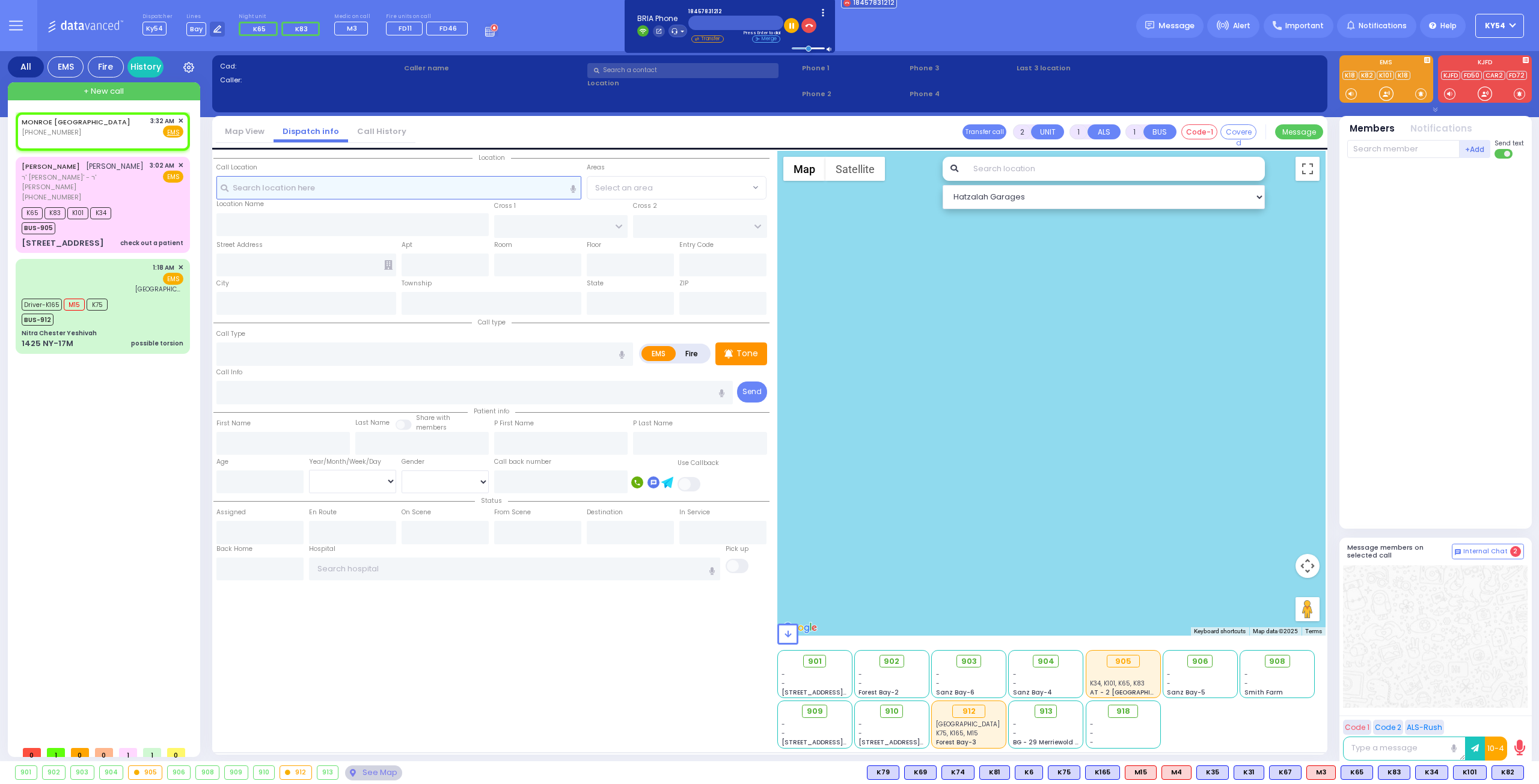
select select
radio input "true"
select select
type input "03:32"
select select "Hatzalah Garages"
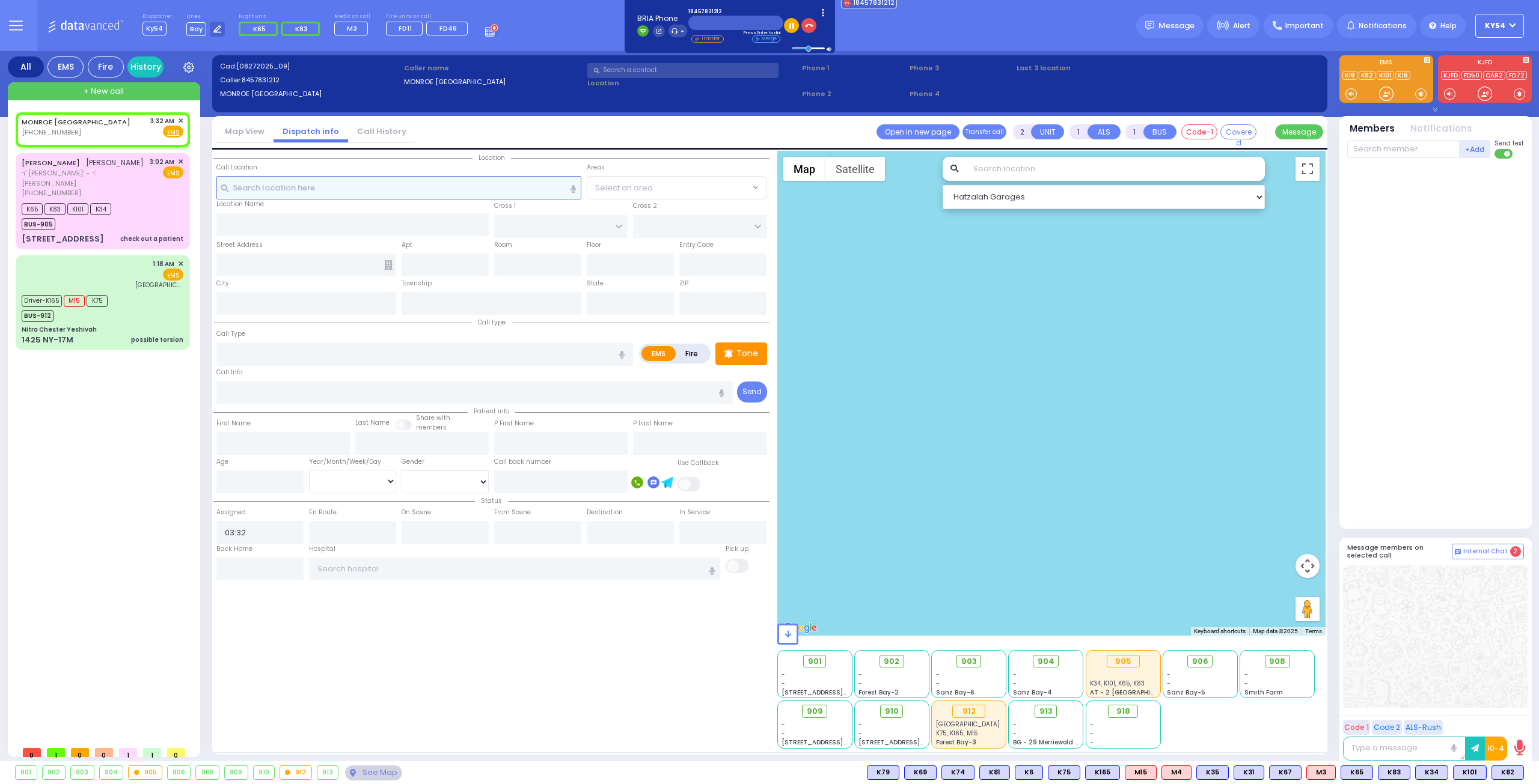
select select
radio input "true"
select select
select select "Hatzalah Garages"
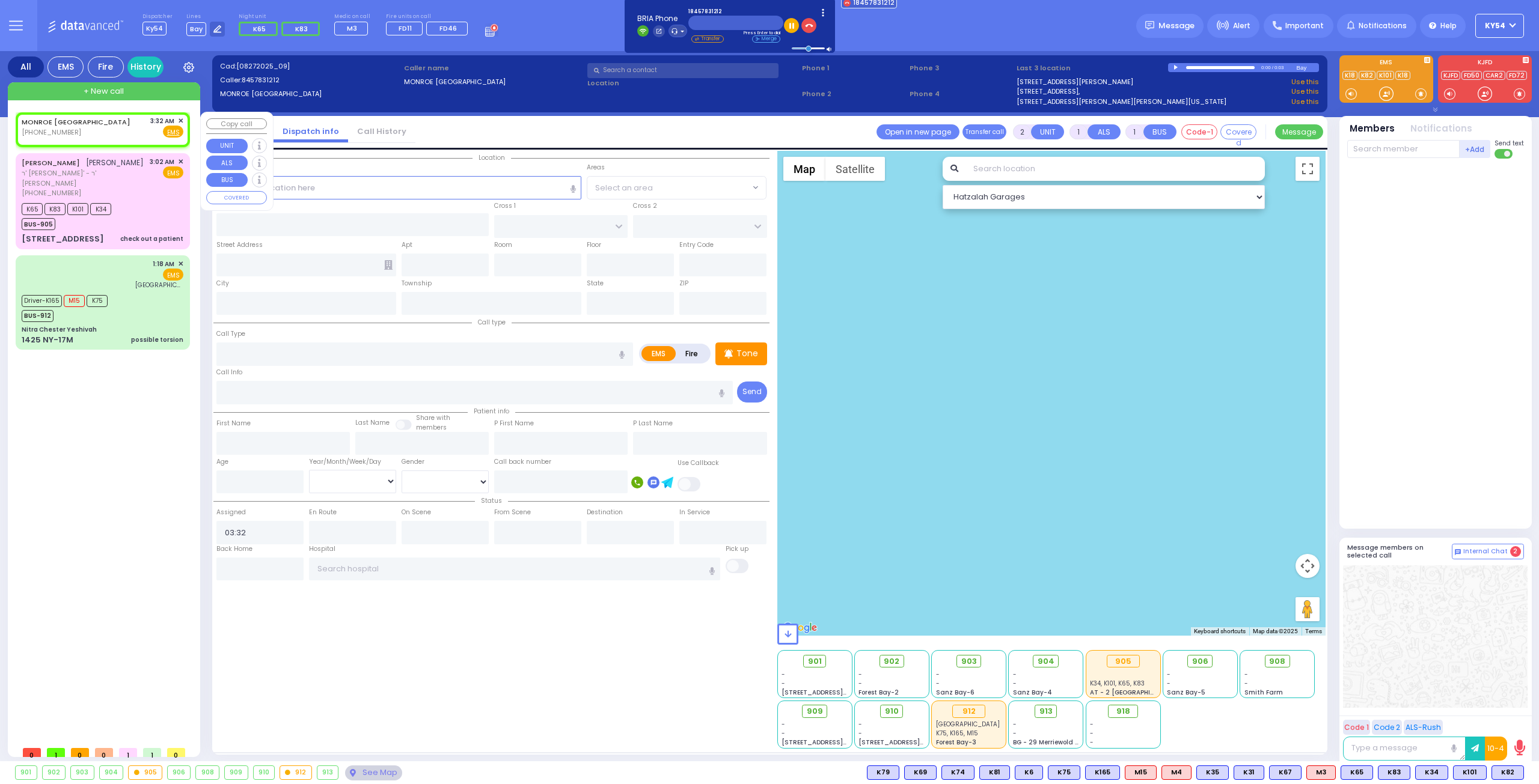
click at [180, 120] on span "✕" at bounding box center [180, 121] width 5 height 10
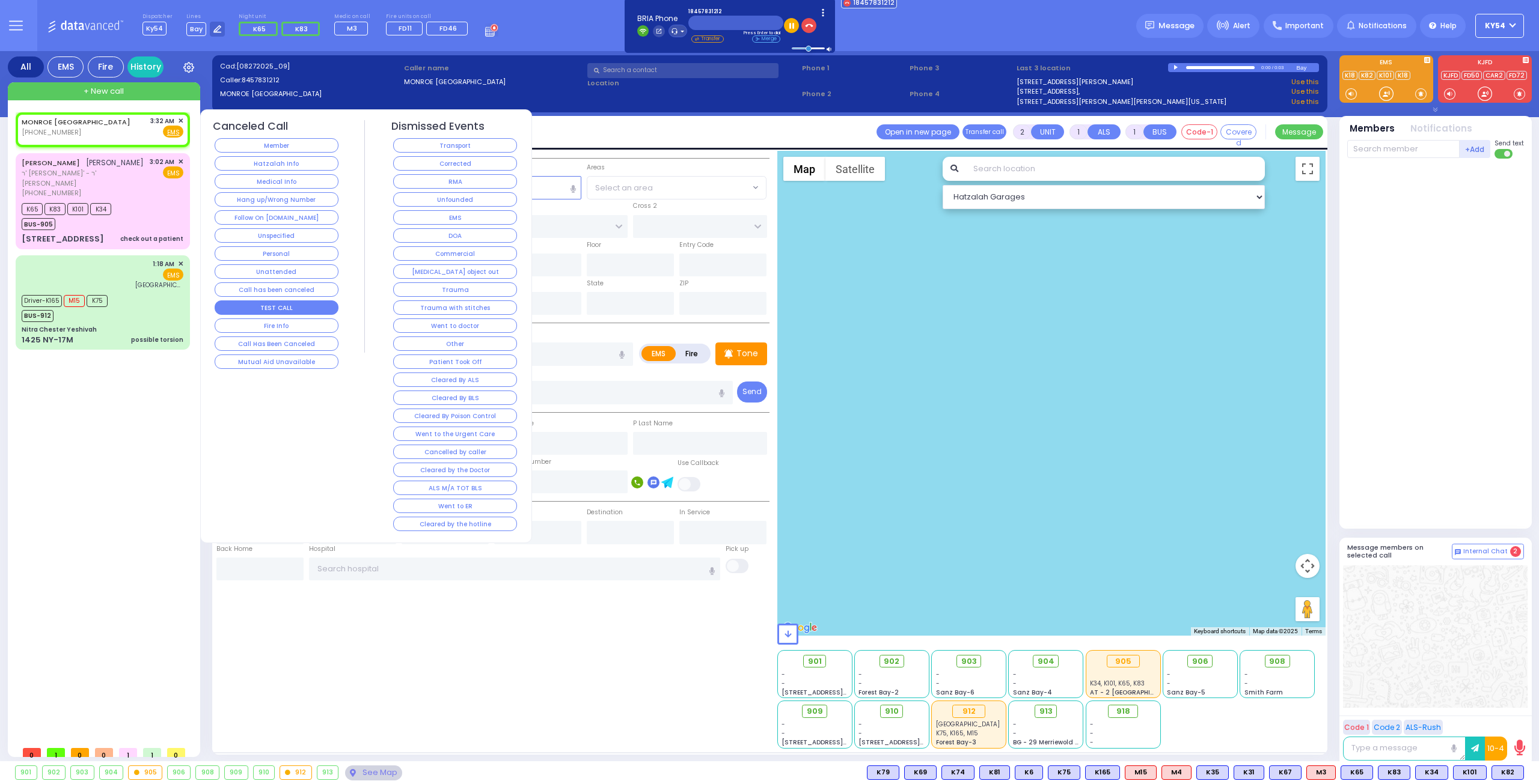
click at [272, 302] on button "TEST CALL" at bounding box center [277, 307] width 124 height 14
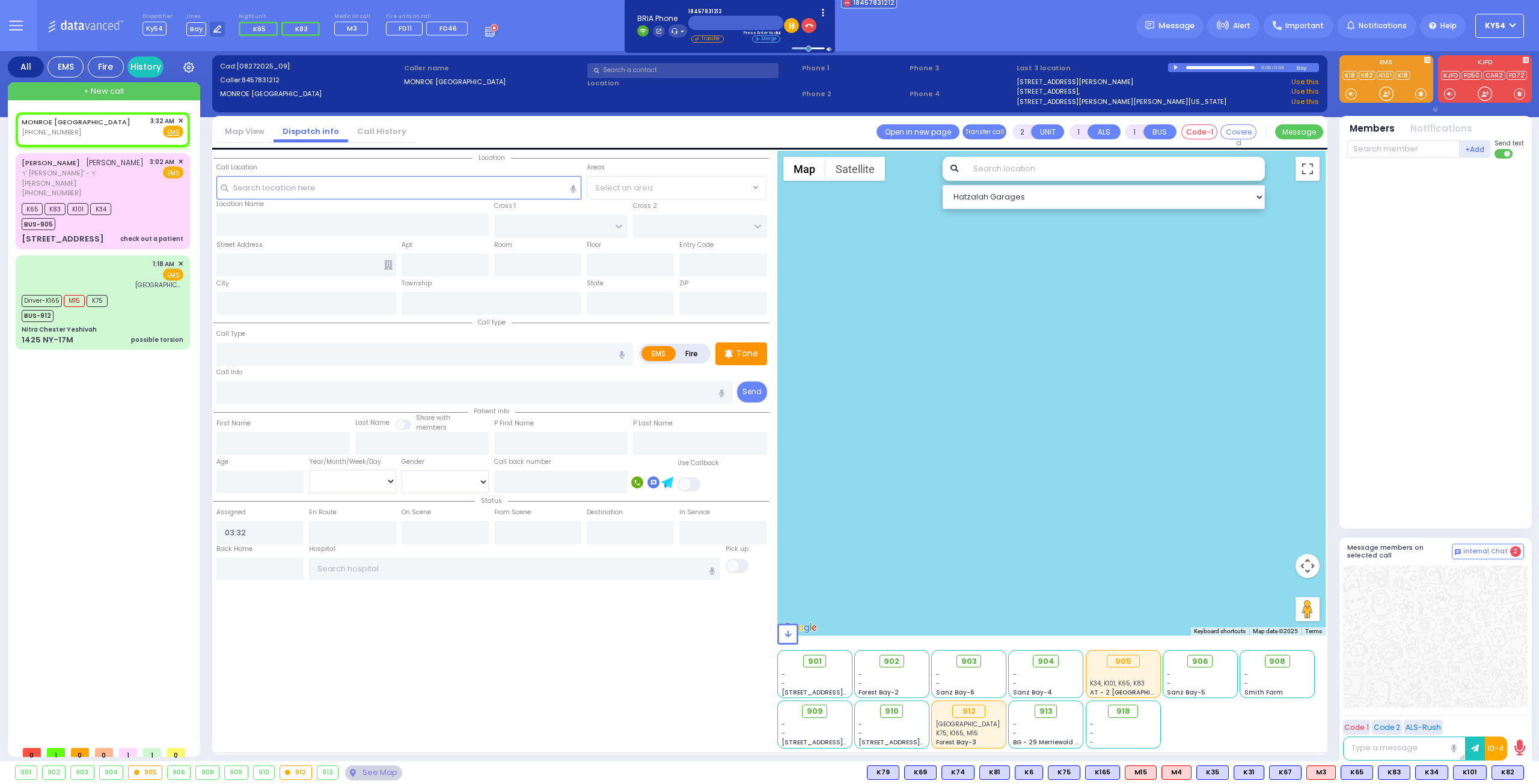
select select
radio input "true"
select select
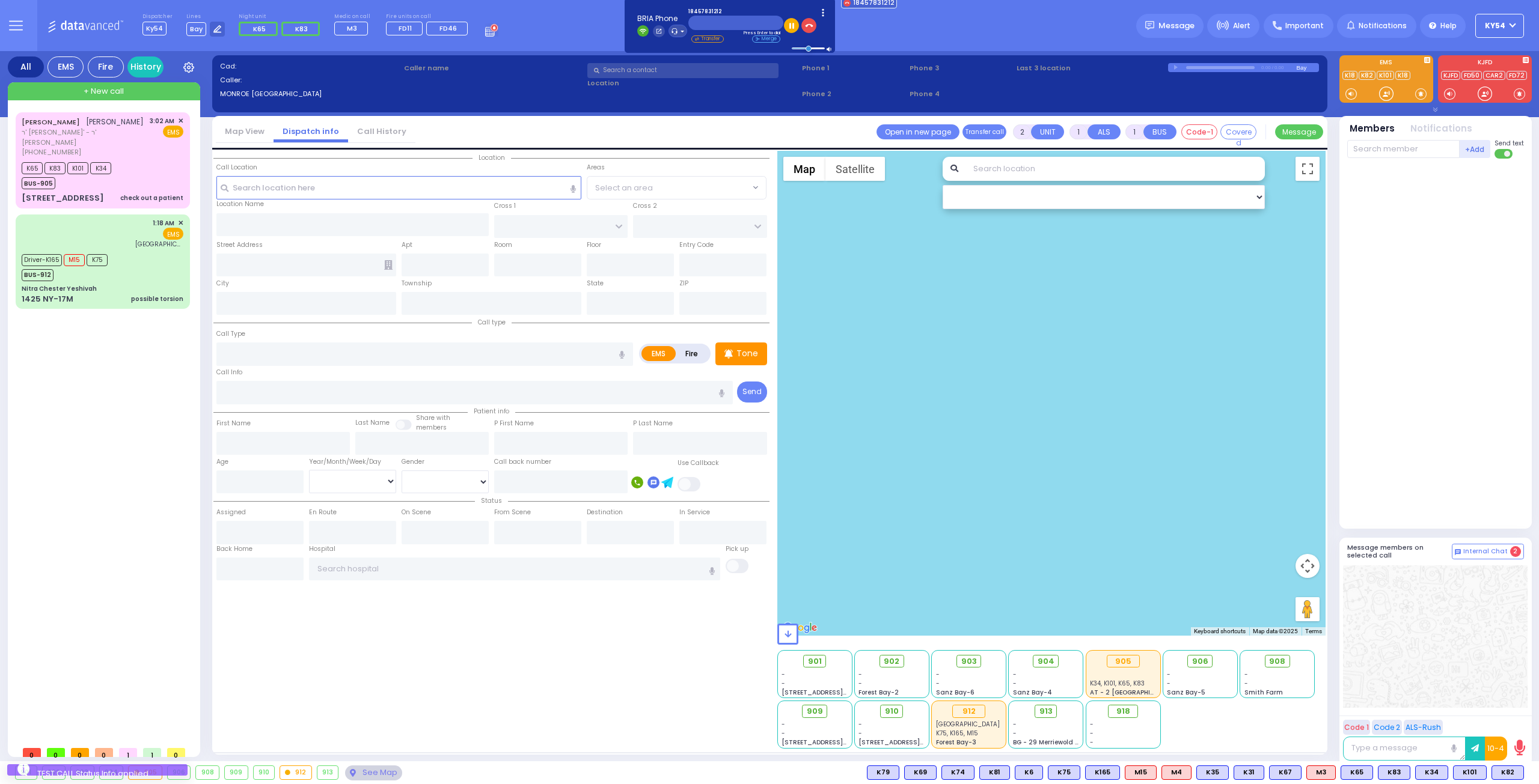
click at [118, 450] on div "YITZCHOK MICHUEL GRAD יצחק מיכאל גראד ר' יודא ארי' - ר' שלמה גליק (845) 774-133…" at bounding box center [105, 426] width 179 height 628
click at [807, 25] on icon "button" at bounding box center [809, 25] width 8 height 8
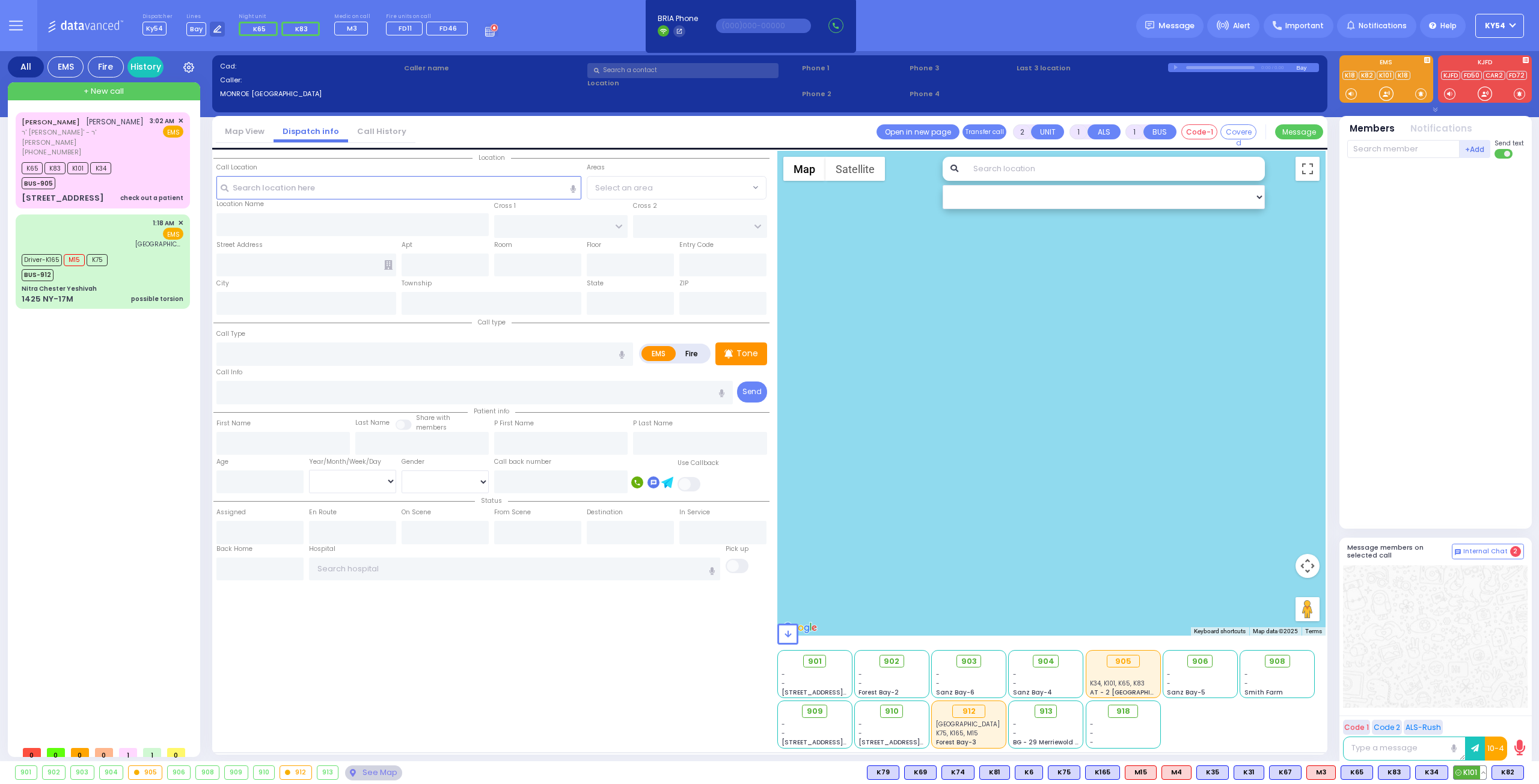
click at [1486, 773] on button at bounding box center [1483, 773] width 6 height 14
click at [1475, 718] on icon at bounding box center [1474, 719] width 13 height 13
click at [1519, 773] on button at bounding box center [1519, 773] width 6 height 14
click at [1513, 718] on icon at bounding box center [1511, 719] width 13 height 13
click at [128, 485] on div "YITZCHOK MICHUEL GRAD יצחק מיכאל גראד ר' יודא ארי' - ר' שלמה גליק (845) 774-133…" at bounding box center [105, 426] width 179 height 628
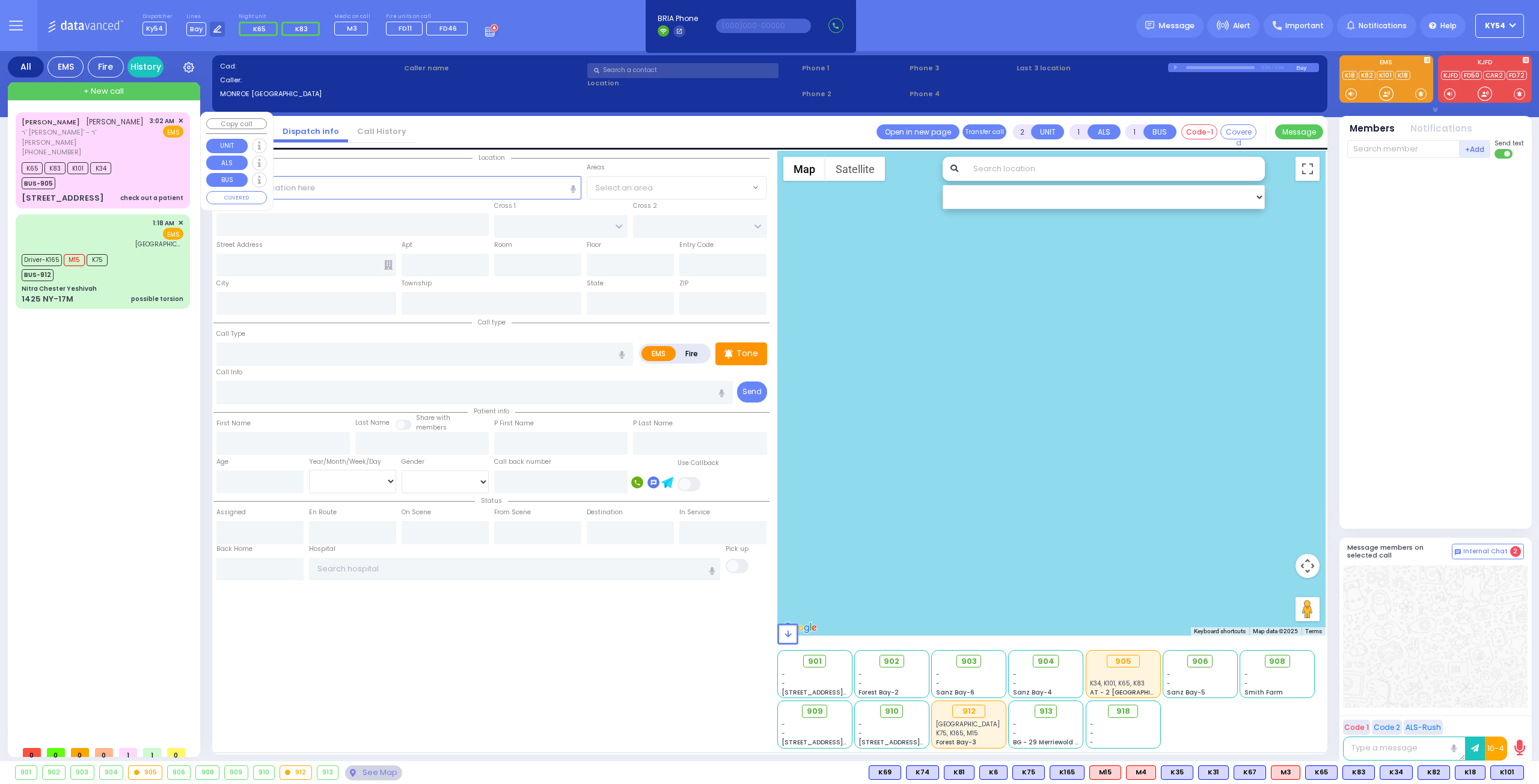
click at [134, 154] on div "[PHONE_NUMBER]" at bounding box center [83, 152] width 124 height 10
type input "6"
select select
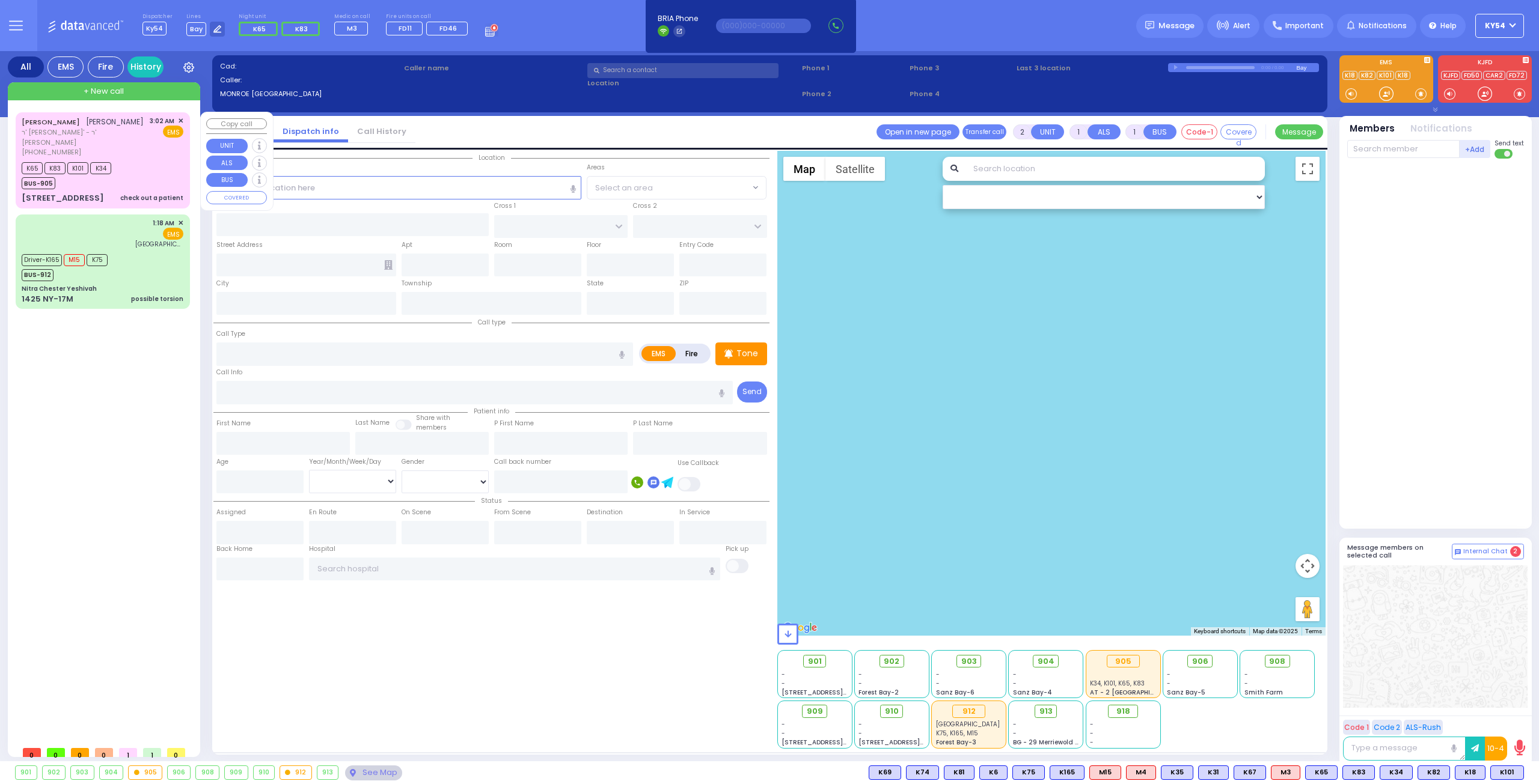
type input "check out a patient"
radio input "true"
type input "[PERSON_NAME]"
type input "GRAD"
type input "Unknown"
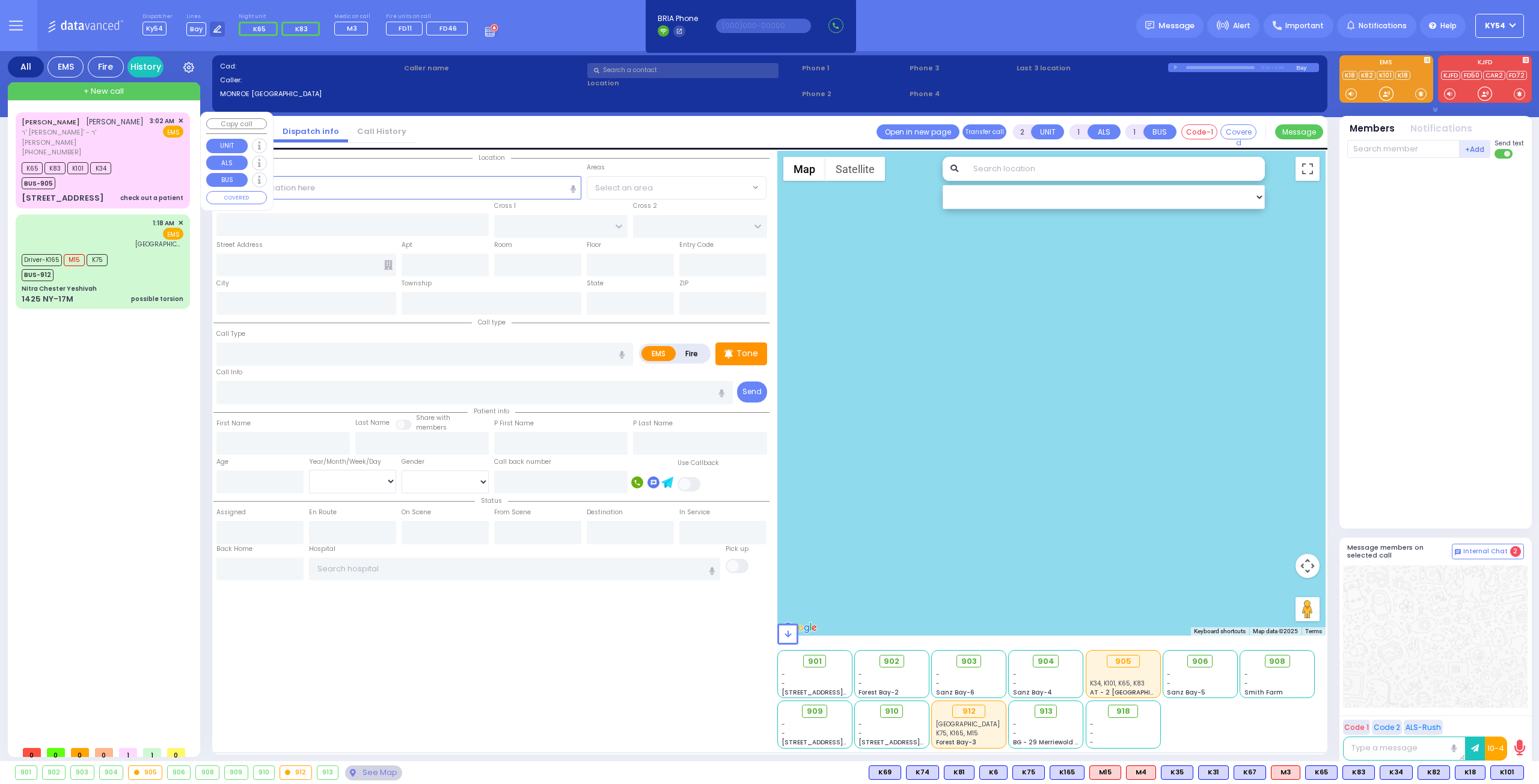
type input "Unknown"
type input "10"
select select "Year"
type input "03:02"
type input "03:04"
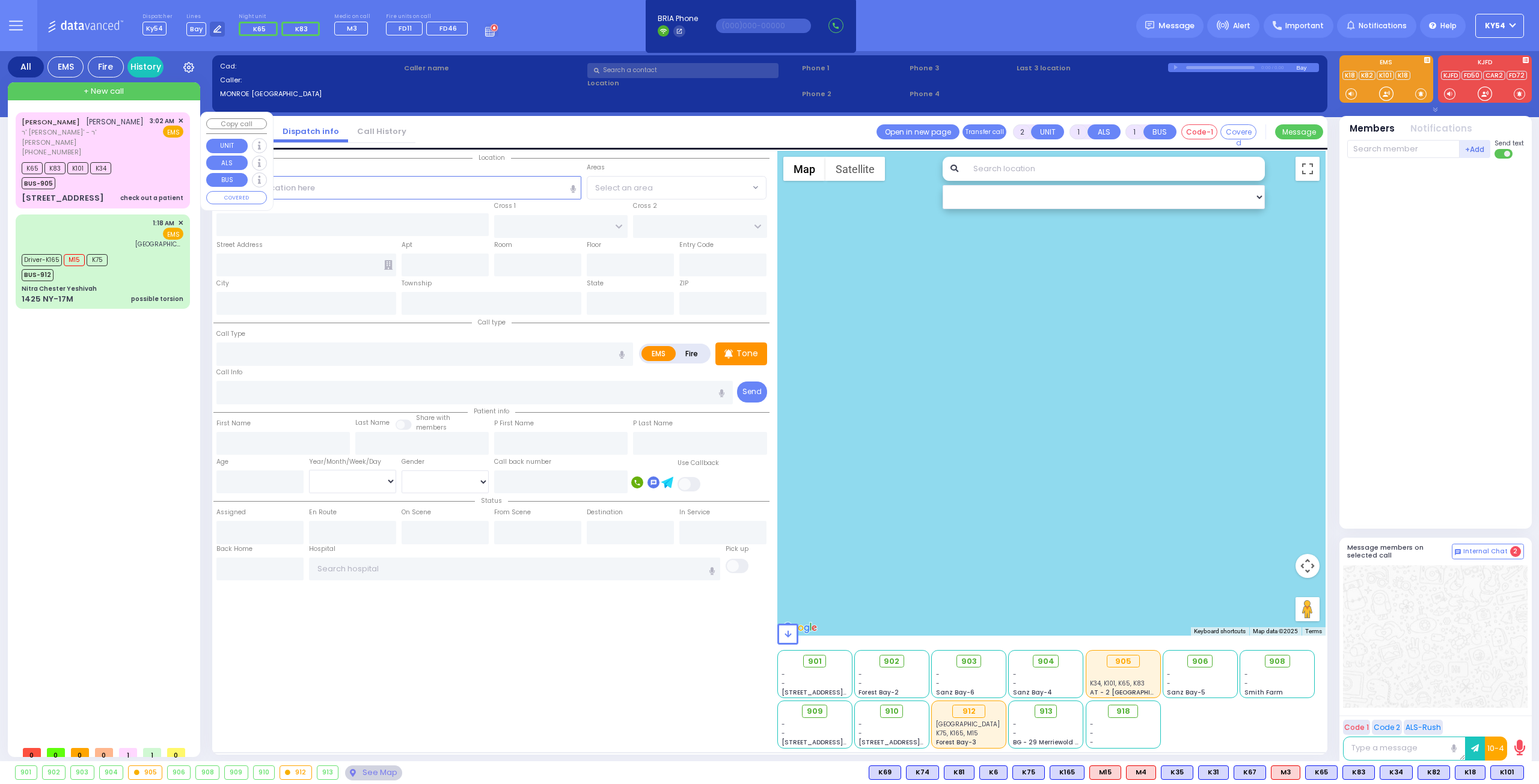
type input "03:06"
type input "[GEOGRAPHIC_DATA]"
type input "CHEVRON RD"
type input "[STREET_ADDRESS]"
type input "301"
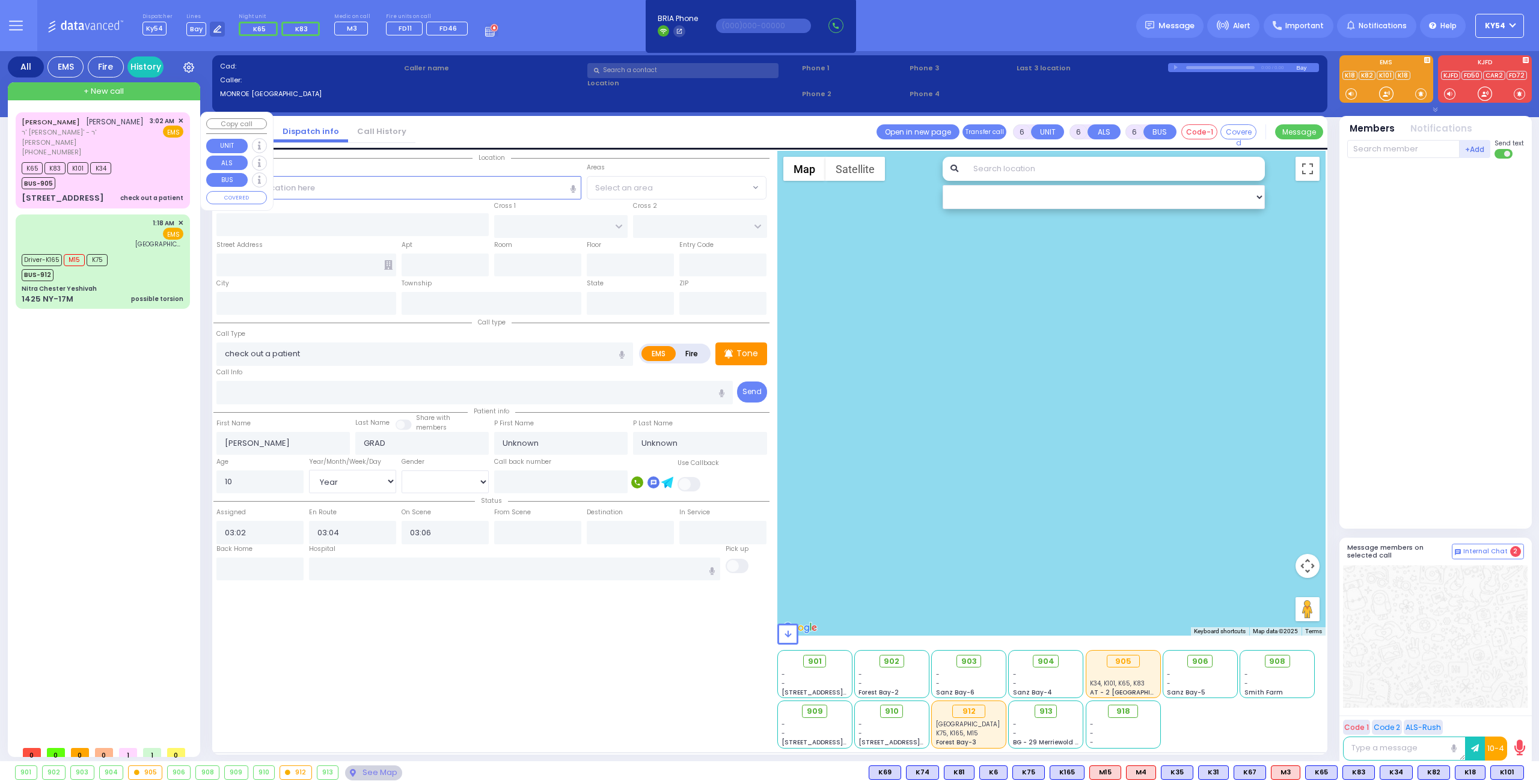
type input "[PERSON_NAME]"
type input "[US_STATE]"
type input "10950"
select select "Hatzalah Garages"
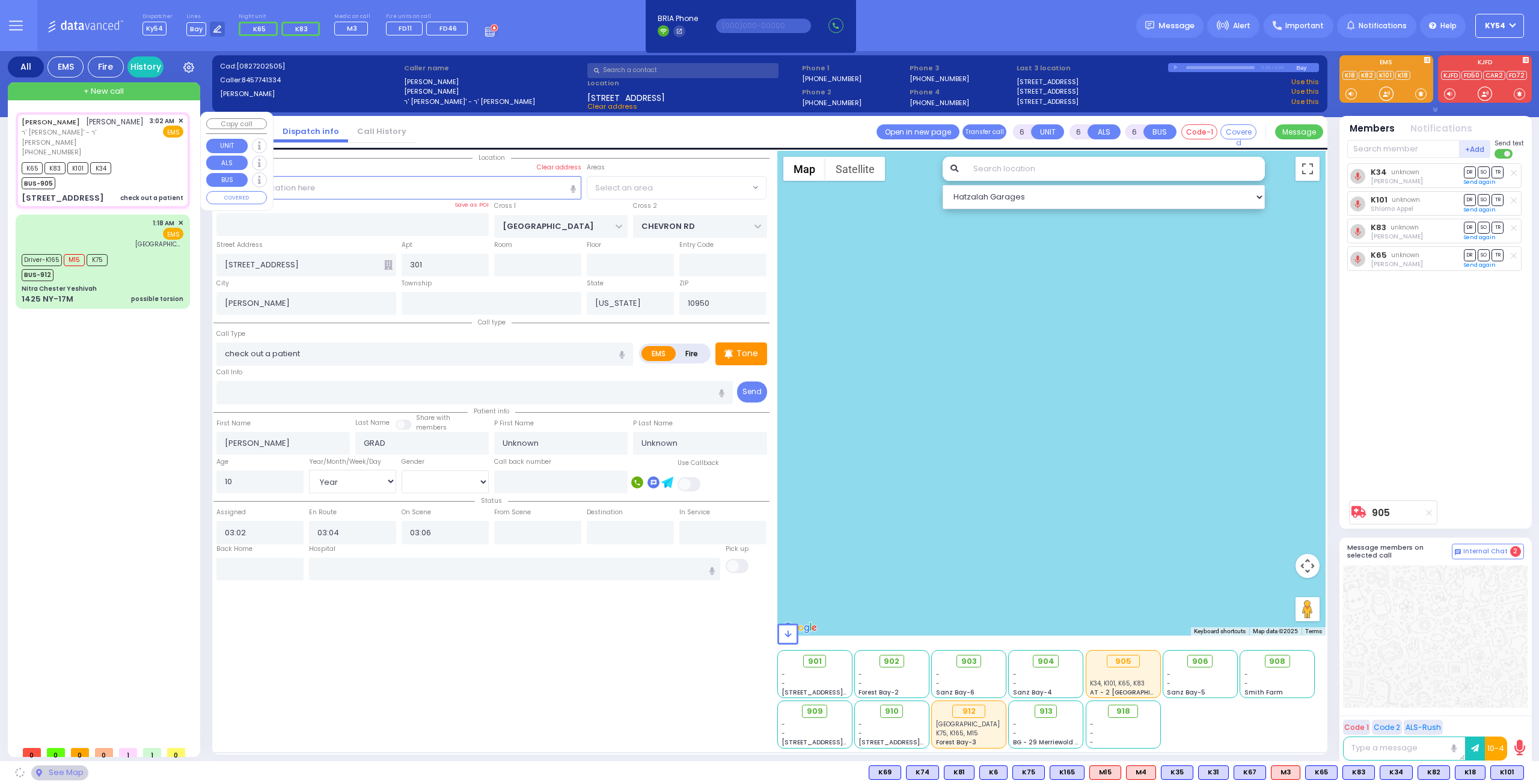
select select "SECTION 5"
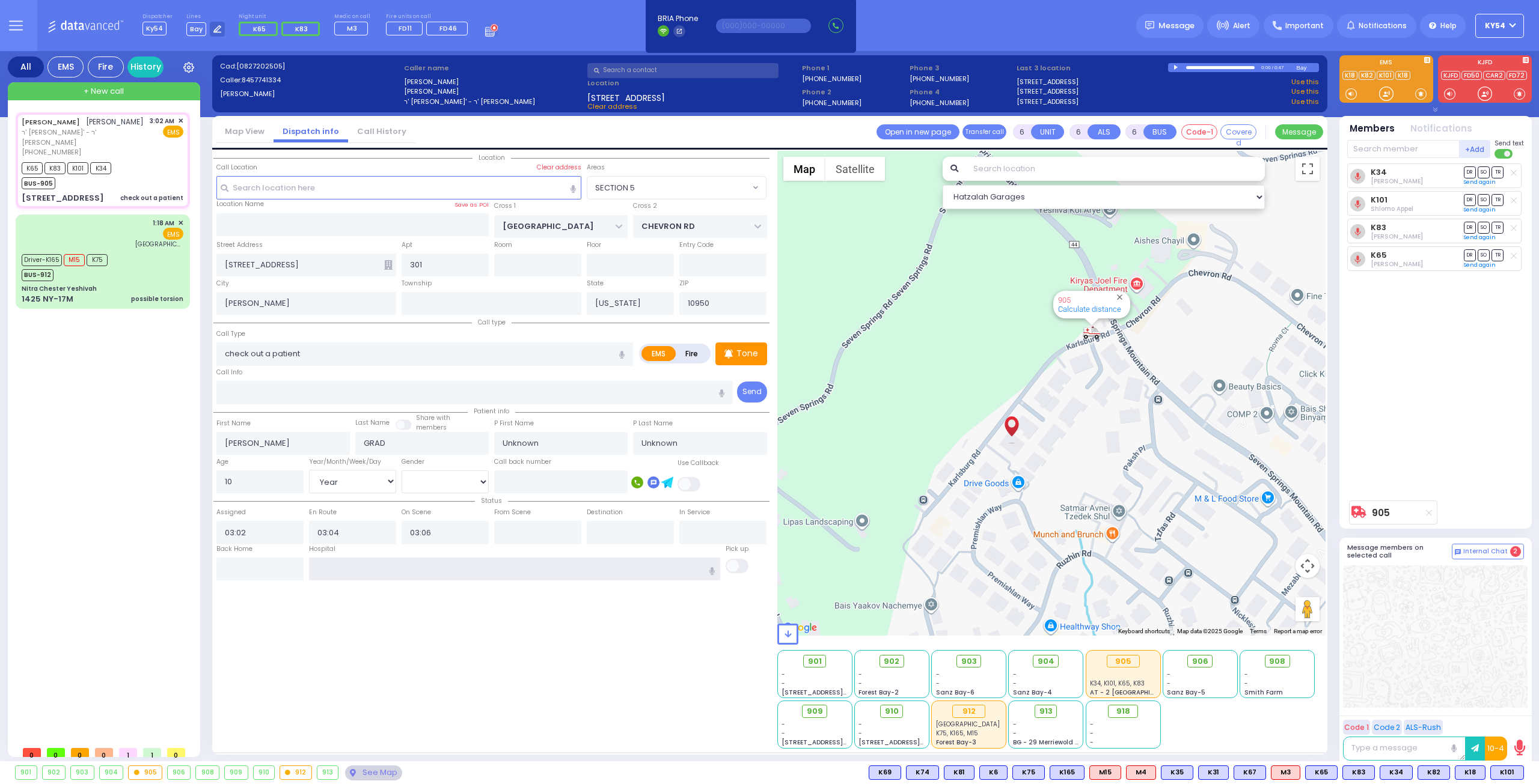
click at [418, 567] on input "text" at bounding box center [515, 568] width 412 height 23
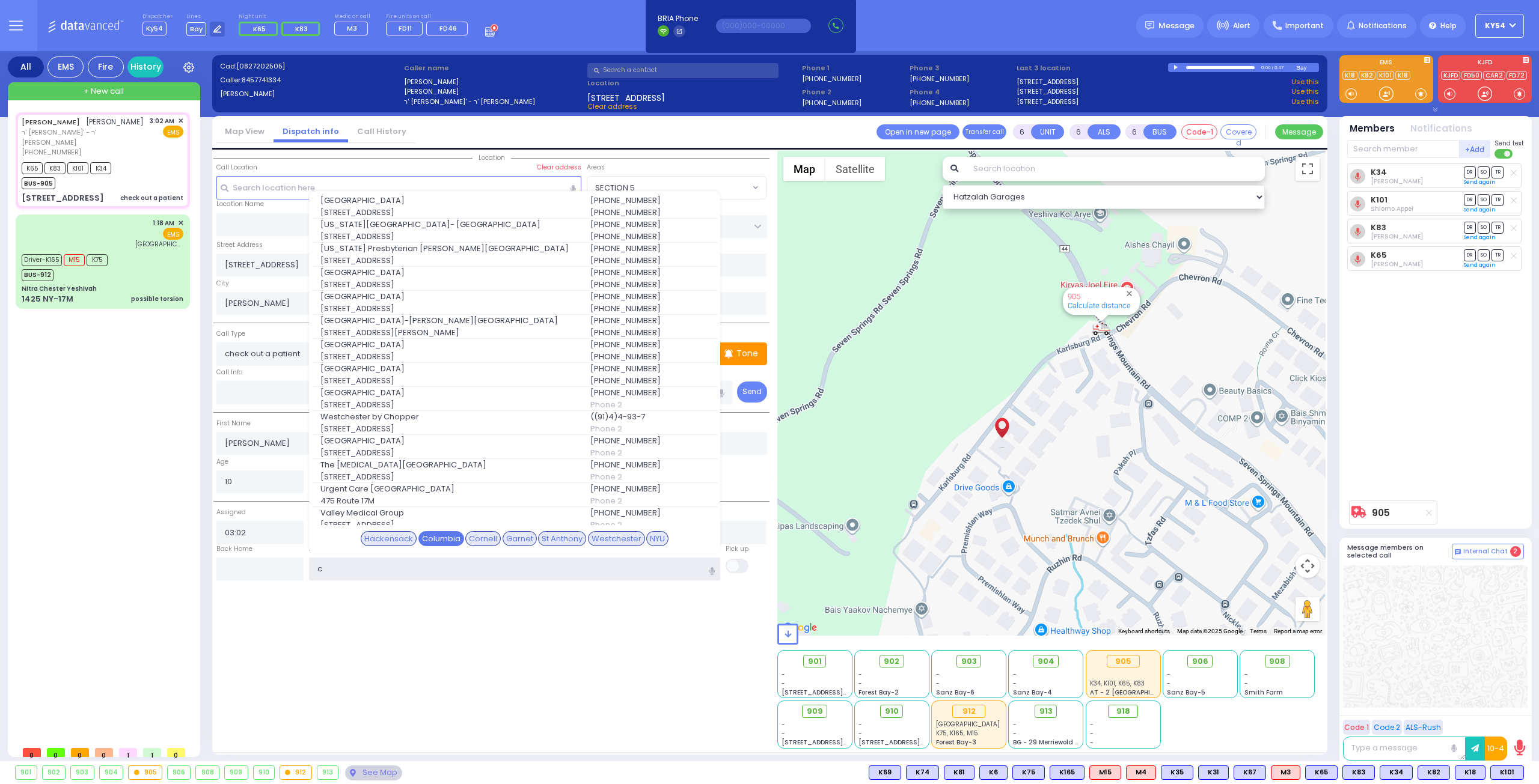
type input "c"
click at [434, 535] on div "Columbia" at bounding box center [441, 539] width 46 height 15
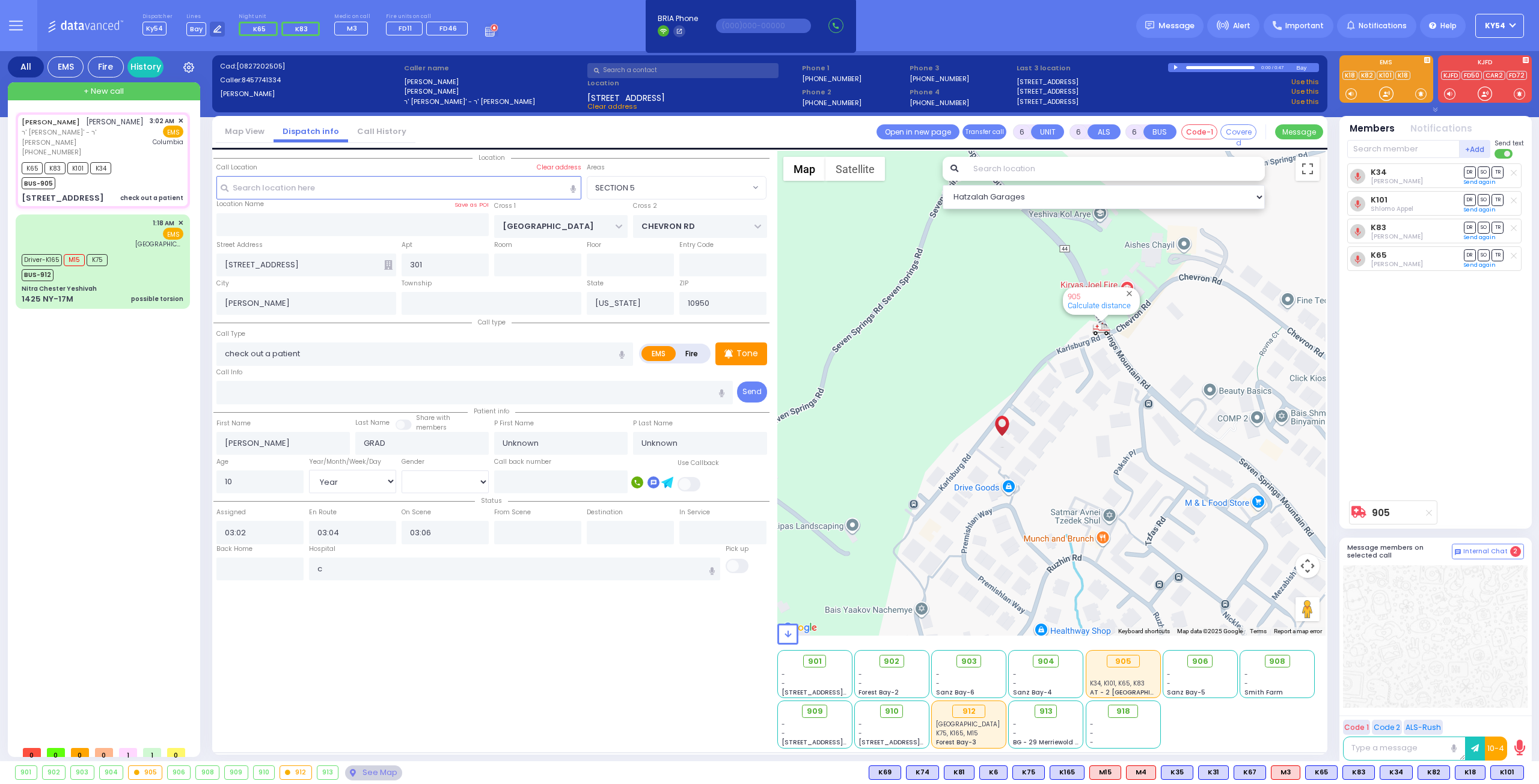
select select
radio input "true"
select select "Year"
type input "[US_STATE][GEOGRAPHIC_DATA]- [GEOGRAPHIC_DATA]"
select select "Hatzalah Garages"
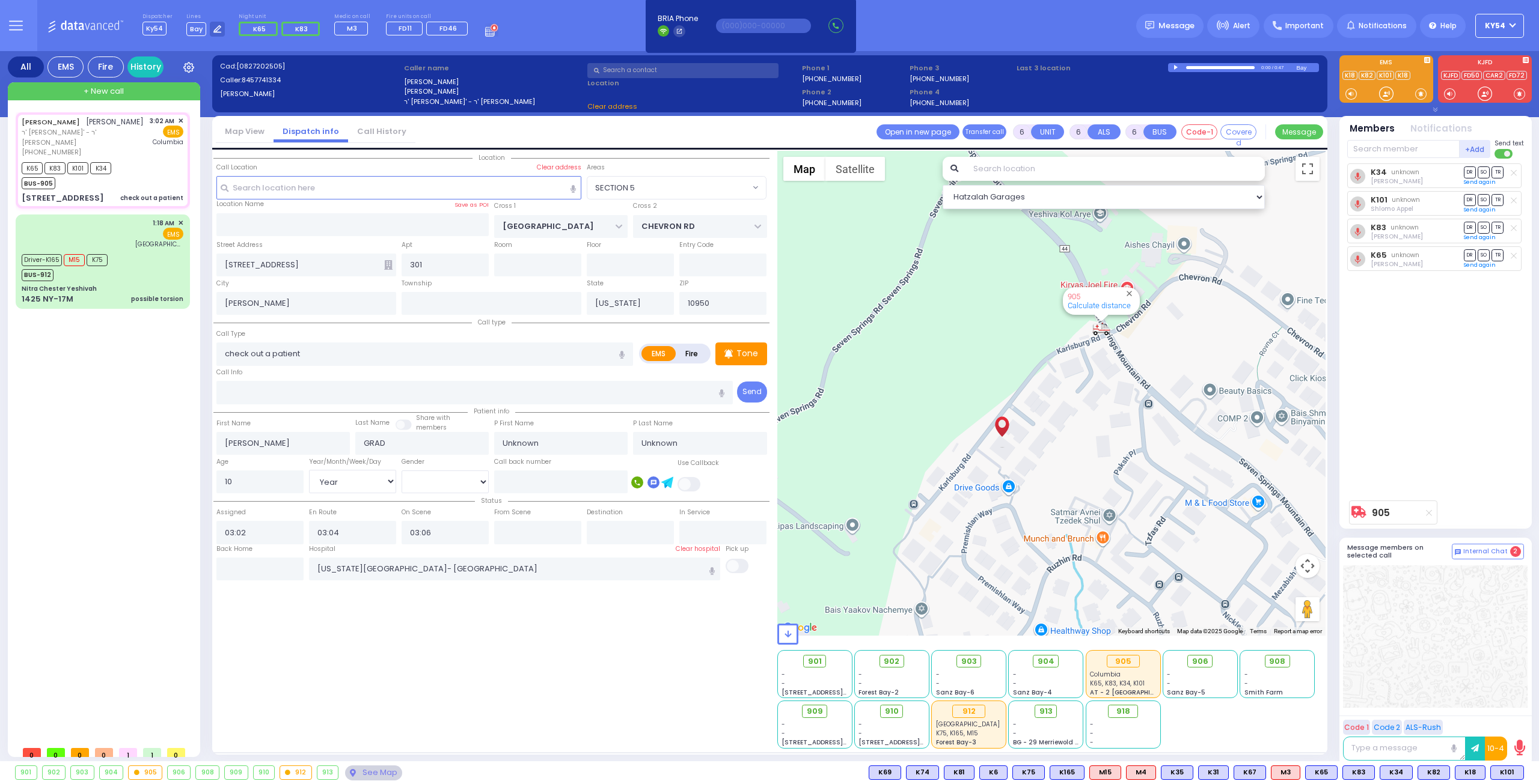
select select "SECTION 5"
click at [1499, 172] on span "TR" at bounding box center [1497, 172] width 12 height 11
select select
radio input "true"
select select "Year"
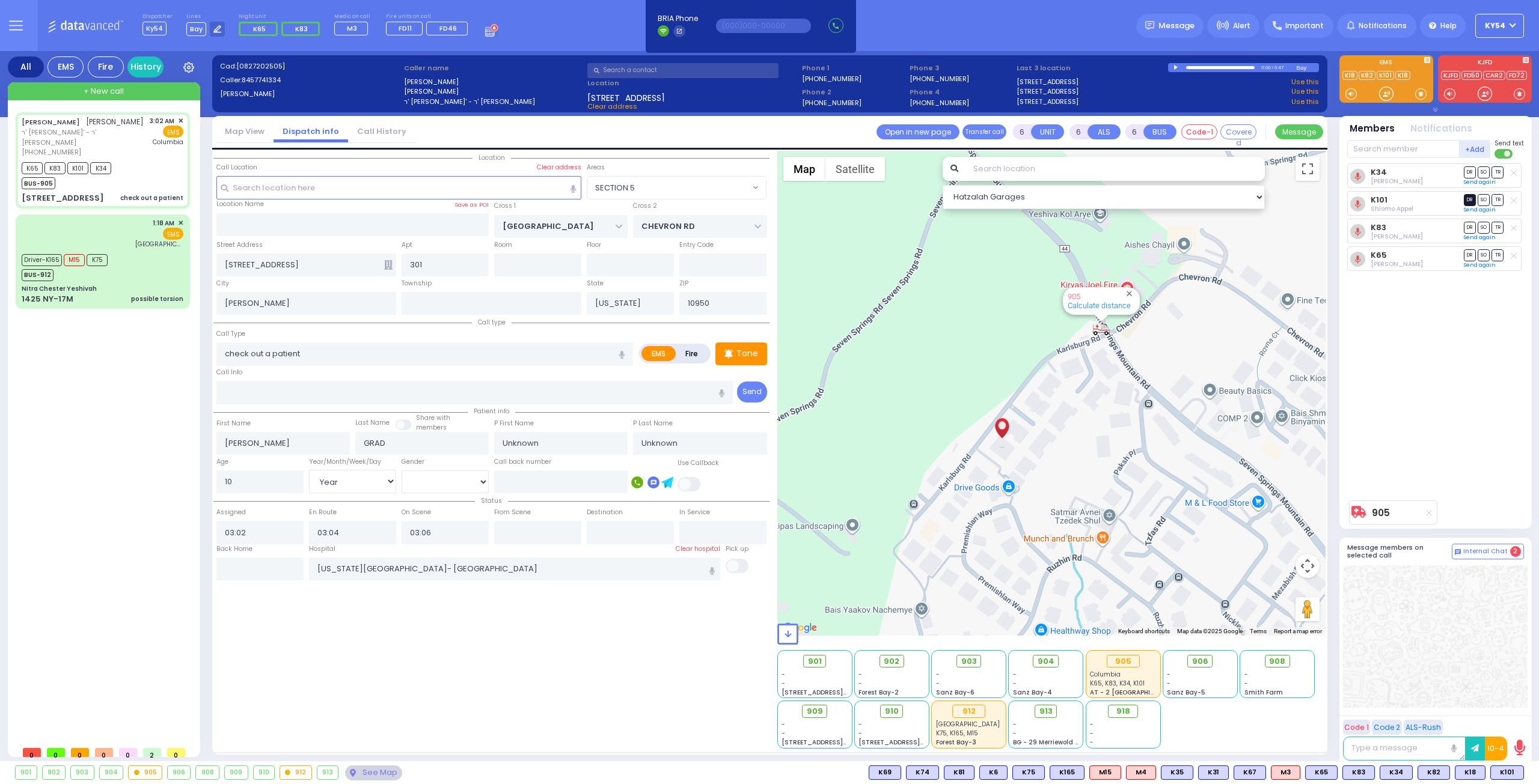
type input "03:42"
select select "SECTION 5"
select select "Hatzalah Garages"
click at [1468, 201] on span "DR" at bounding box center [1469, 199] width 12 height 11
select select
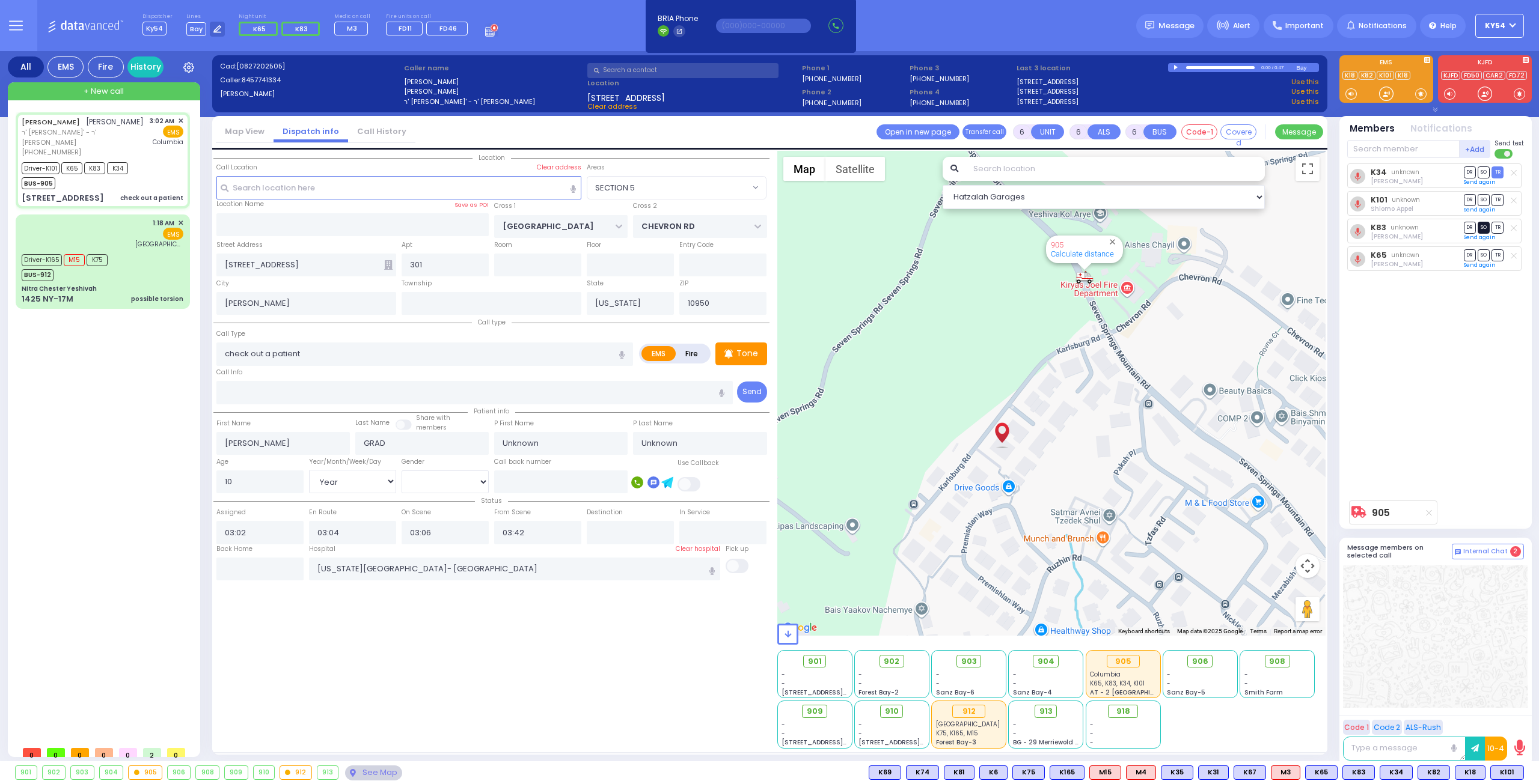
radio input "true"
select select "Year"
select select "Hatzalah Garages"
select select "SECTION 5"
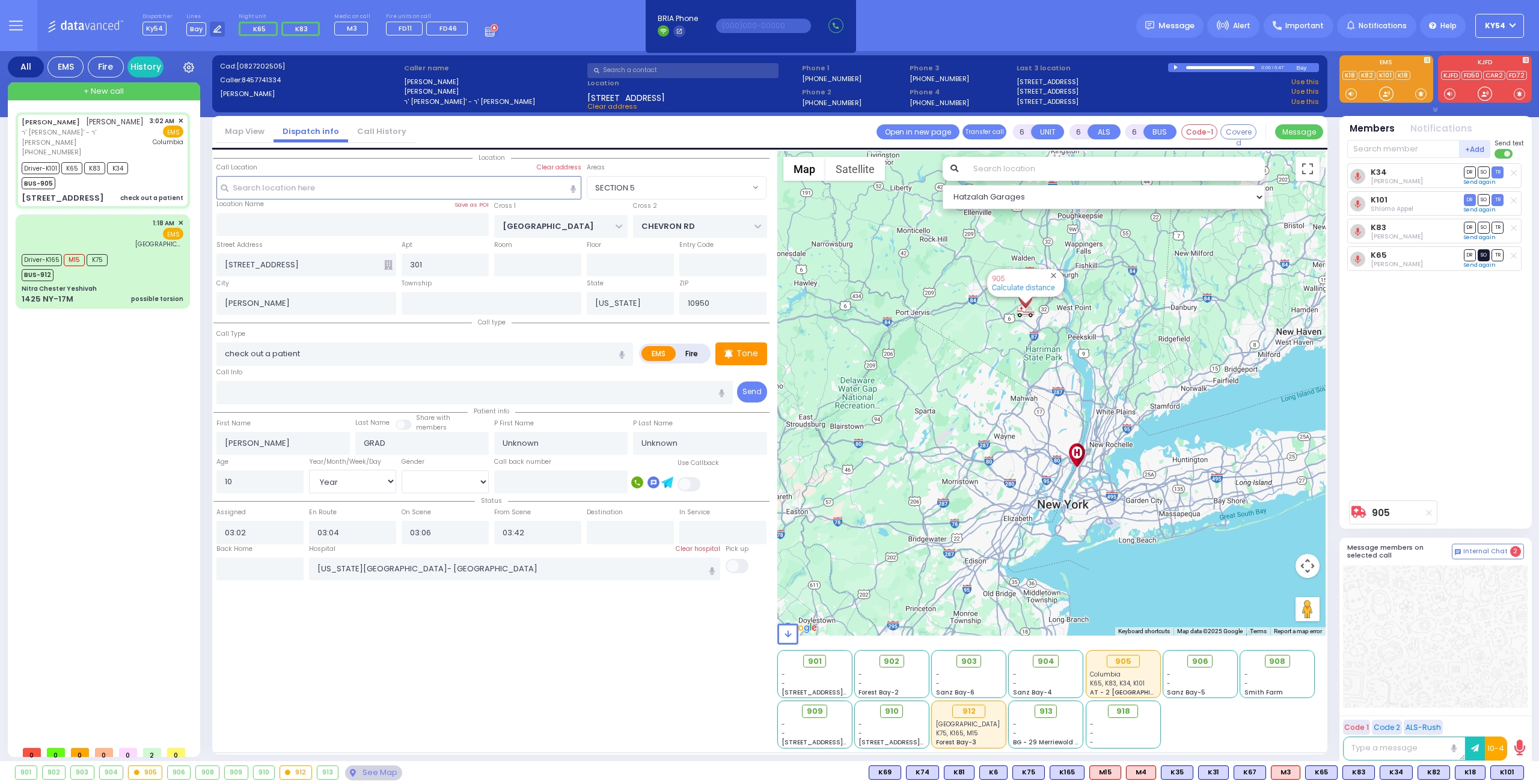
click at [1484, 256] on span "SO" at bounding box center [1484, 255] width 12 height 11
select select
radio input "true"
select select "Year"
select select "Hatzalah Garages"
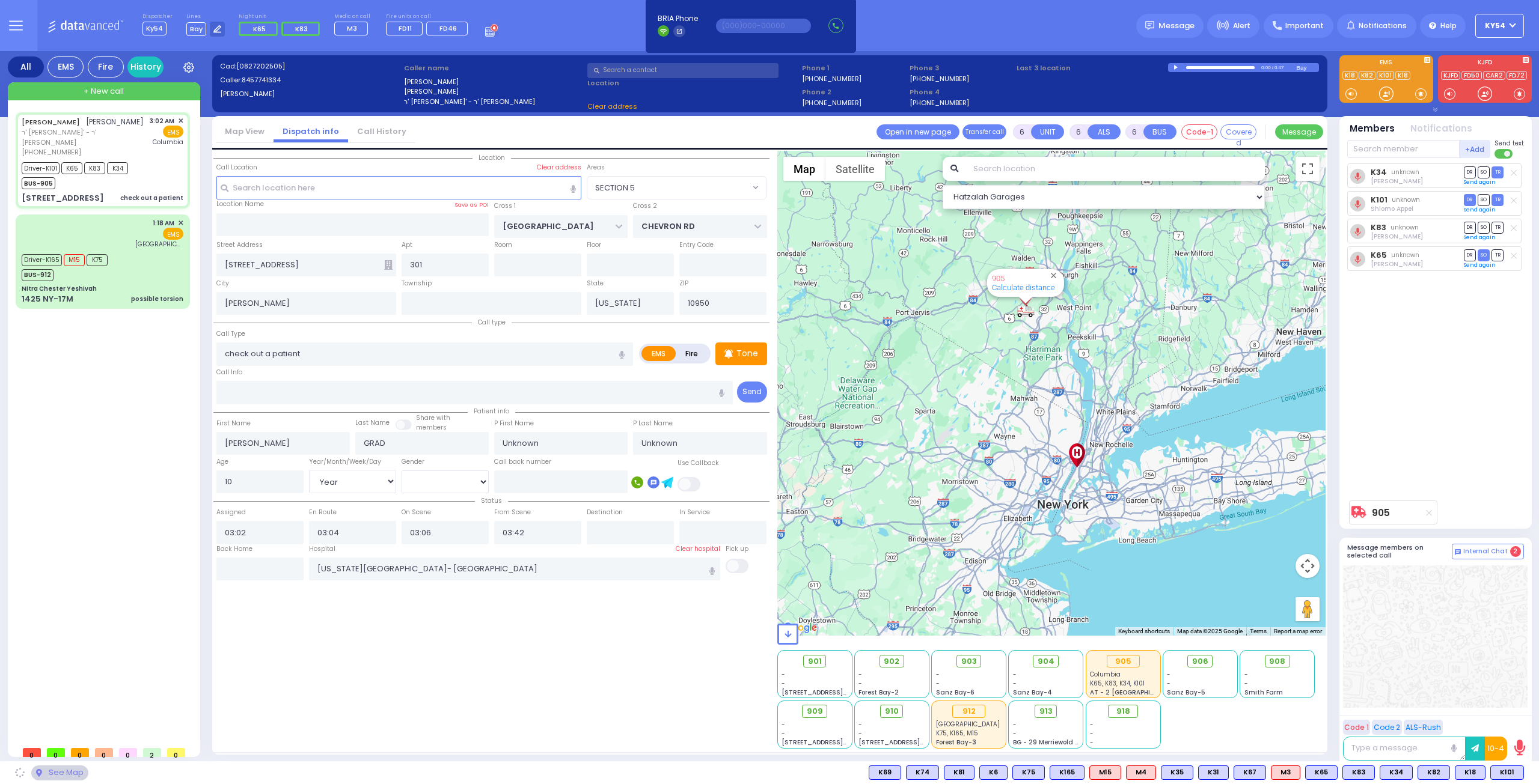
select select "SECTION 5"
click at [1484, 226] on span "SO" at bounding box center [1484, 227] width 12 height 11
select select
radio input "true"
select select "Year"
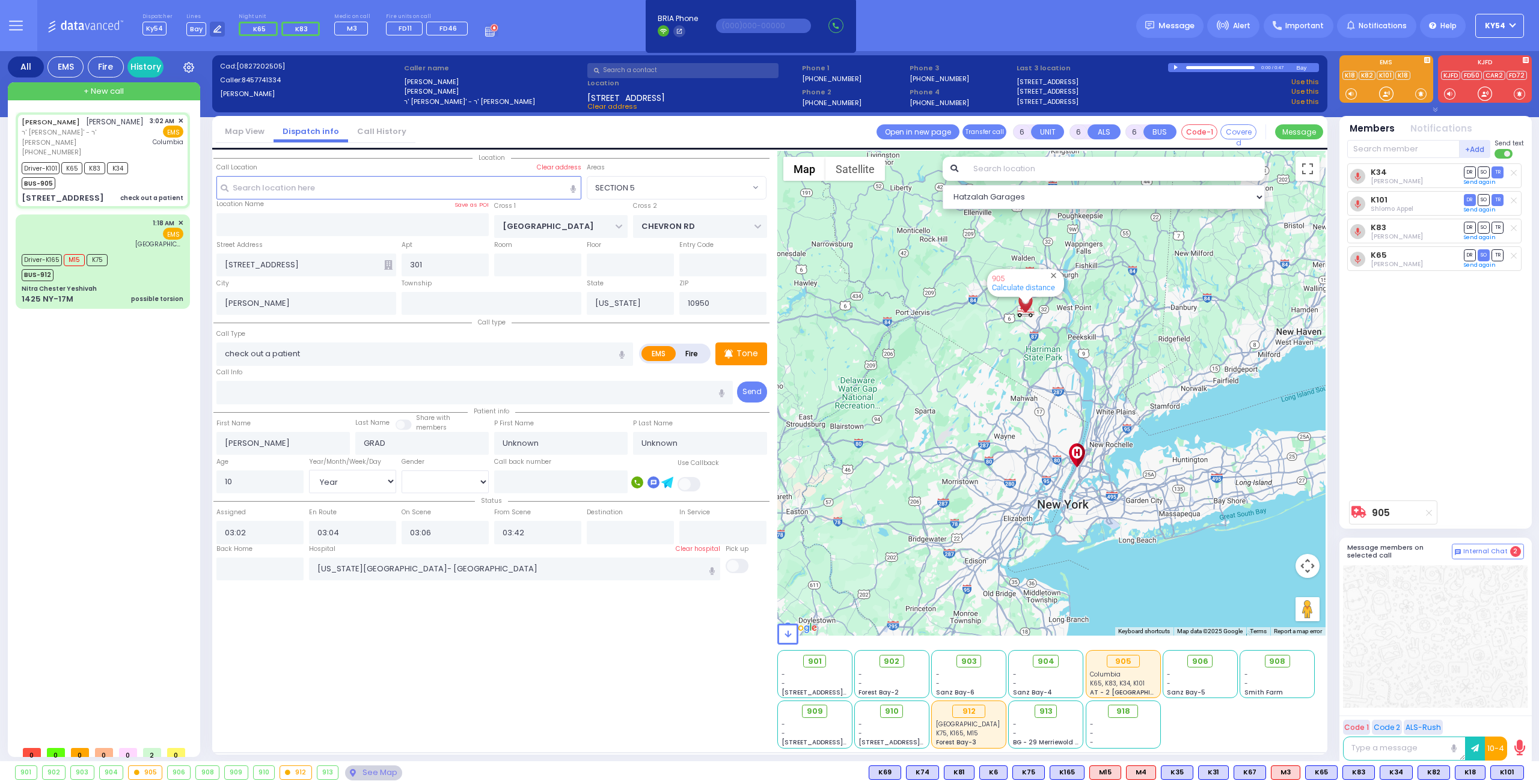
select select "Hatzalah Garages"
select select "SECTION 5"
click at [92, 429] on div "YITZCHOK MICHUEL GRAD יצחק מיכאל גראד ר' יודא ארי' - ר' שלמה גליק (845) 774-133…" at bounding box center [105, 426] width 179 height 628
select select
radio input "true"
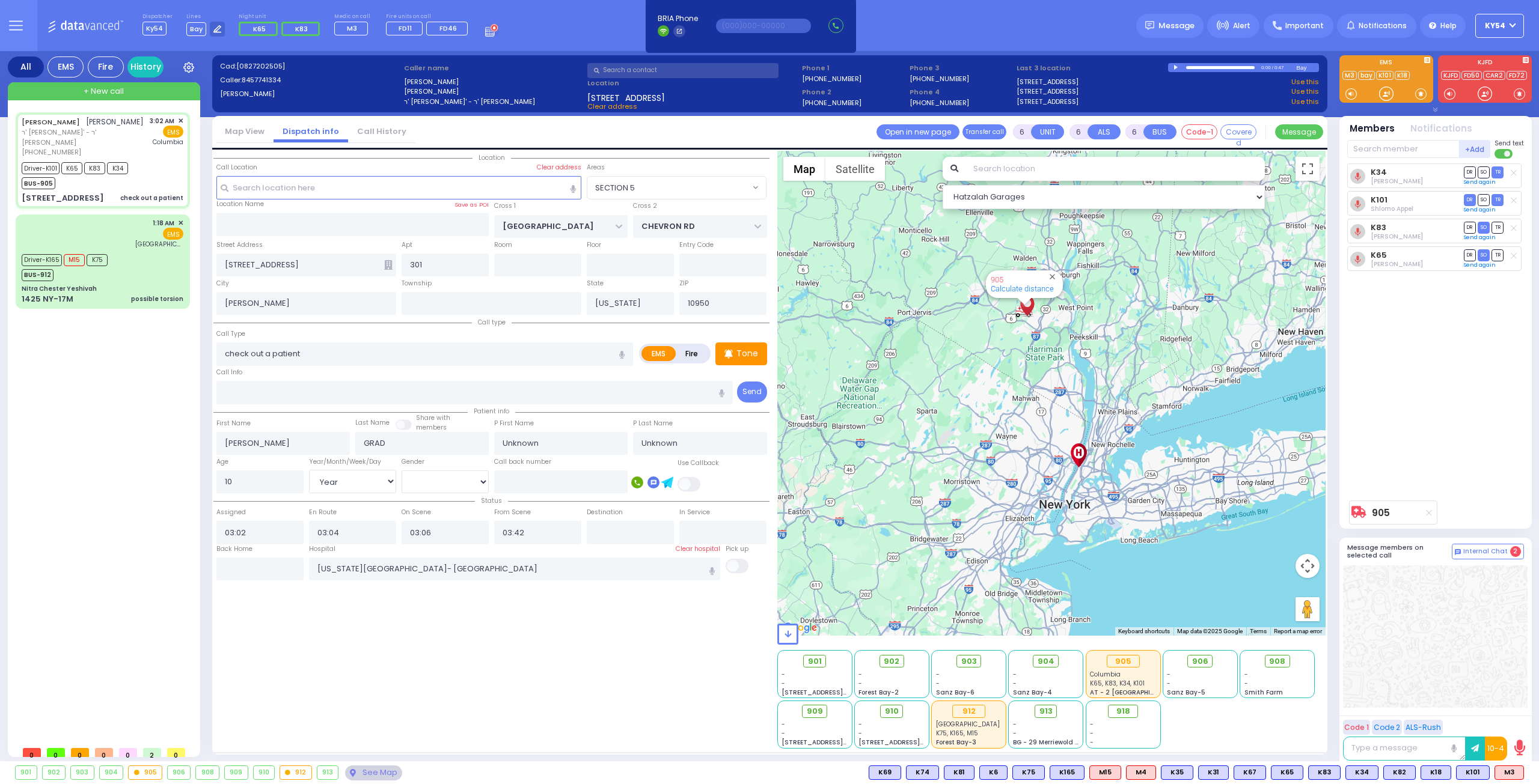
type input "Lazer"
type input "Gratt"
type input "2"
select select "Month"
select select "[DEMOGRAPHIC_DATA]"
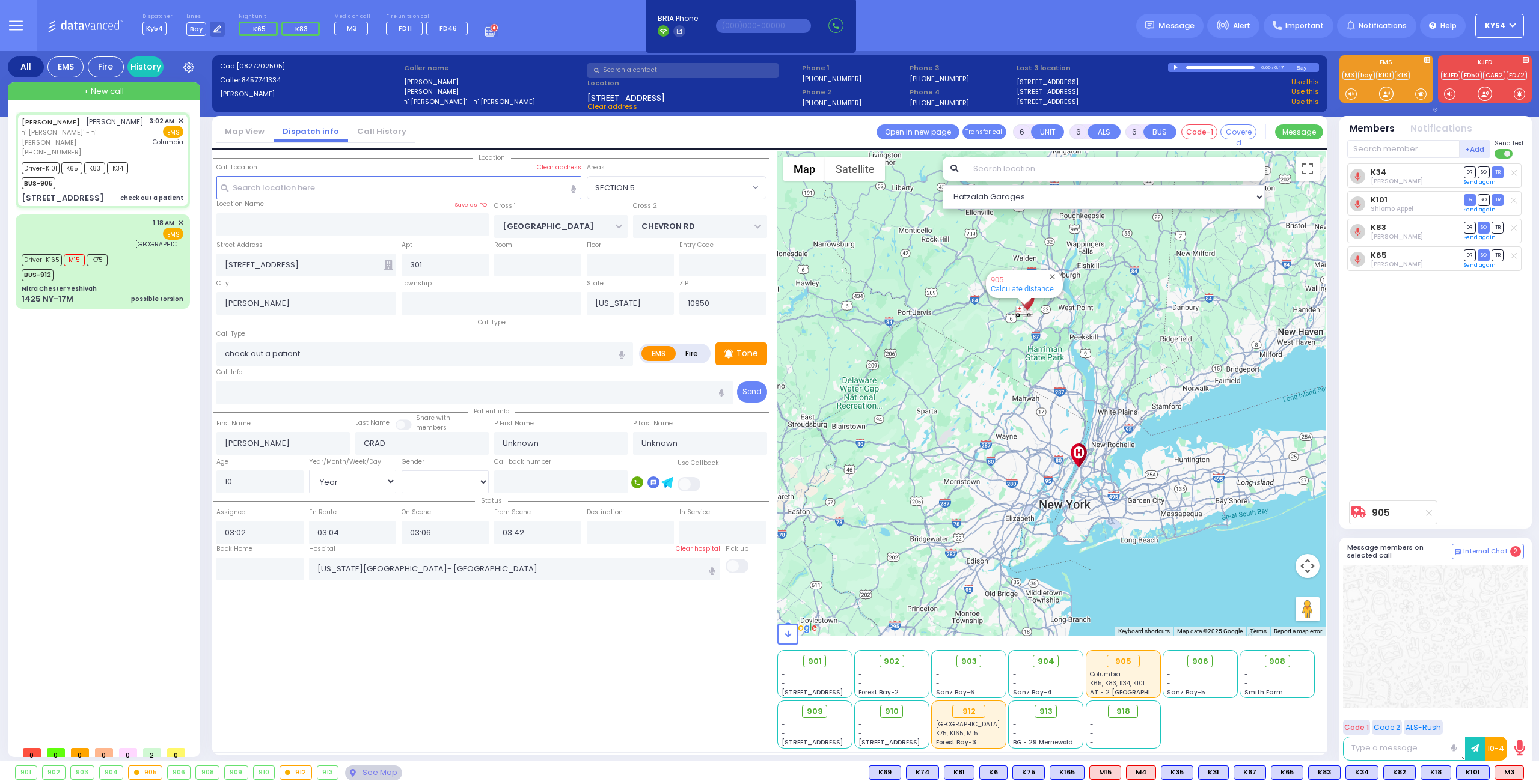
type input "03:41"
select select "Hatzalah Garages"
select select
radio input "true"
select select "Month"
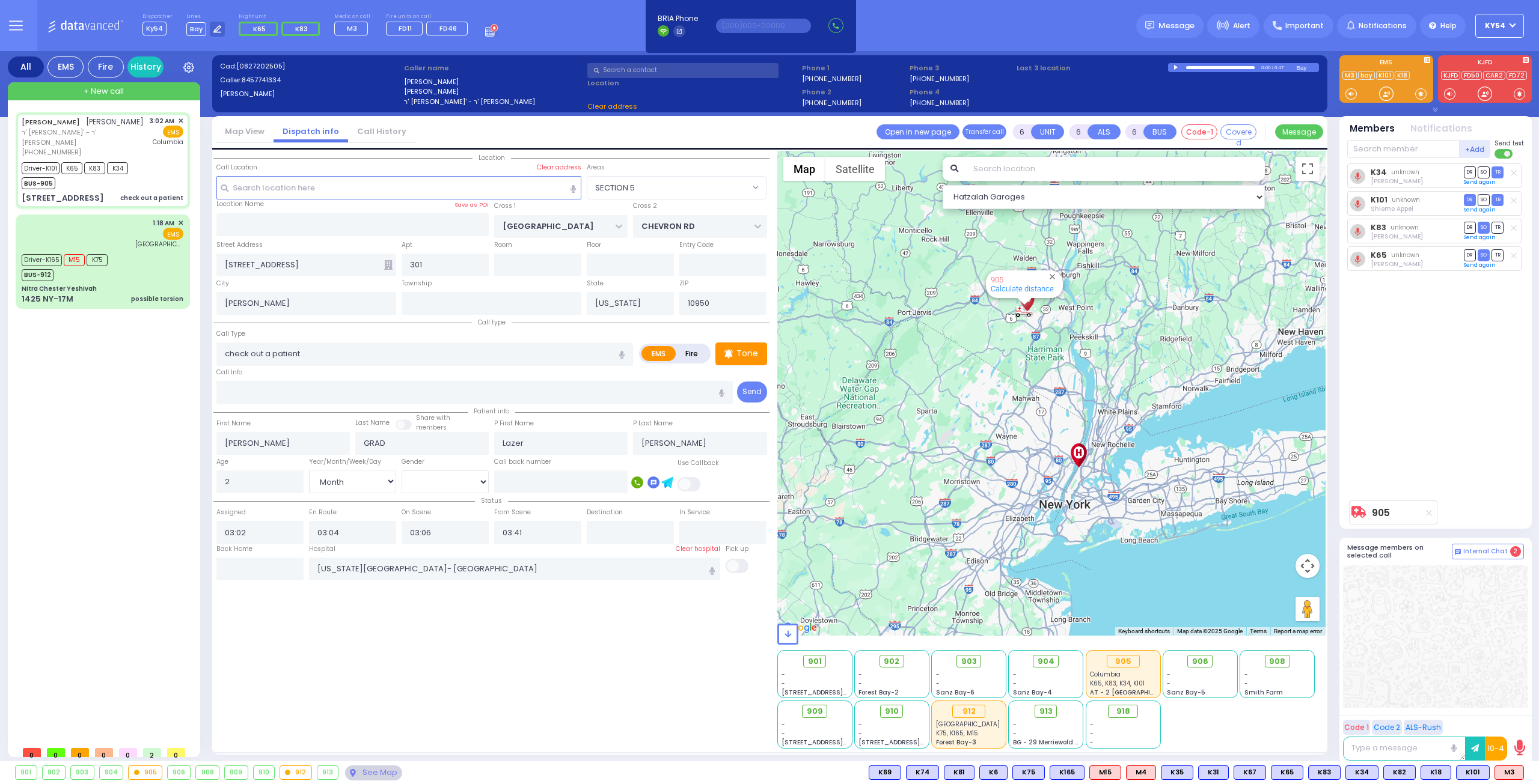
select select "[DEMOGRAPHIC_DATA]"
select select "Hatzalah Garages"
select select
radio input "true"
select select "Month"
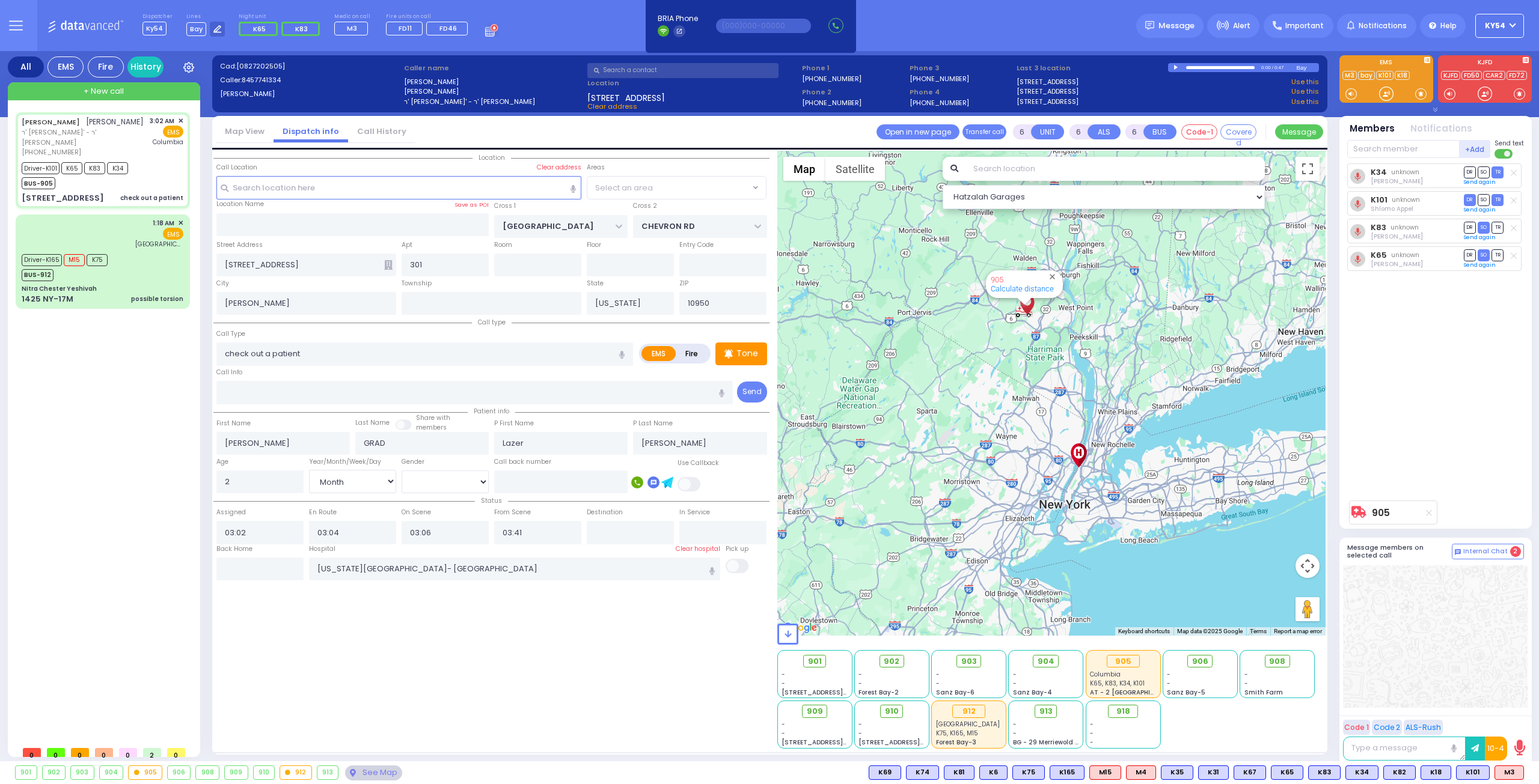
select select "[DEMOGRAPHIC_DATA]"
select select
select select "Hatzalah Garages"
select select
radio input "true"
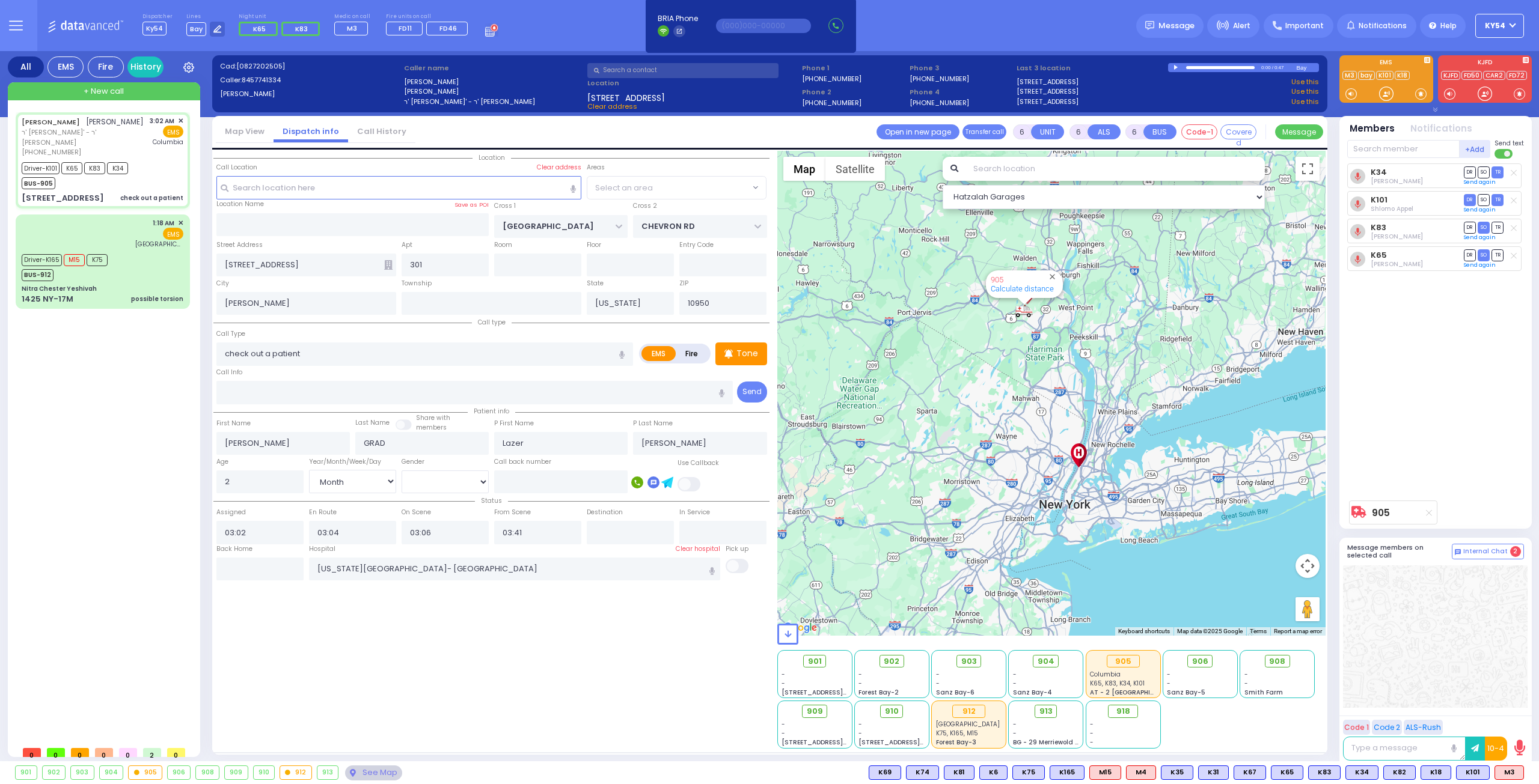
select select "Month"
select select "[DEMOGRAPHIC_DATA]"
select select "SECTION 5"
select select "Hatzalah Garages"
select select
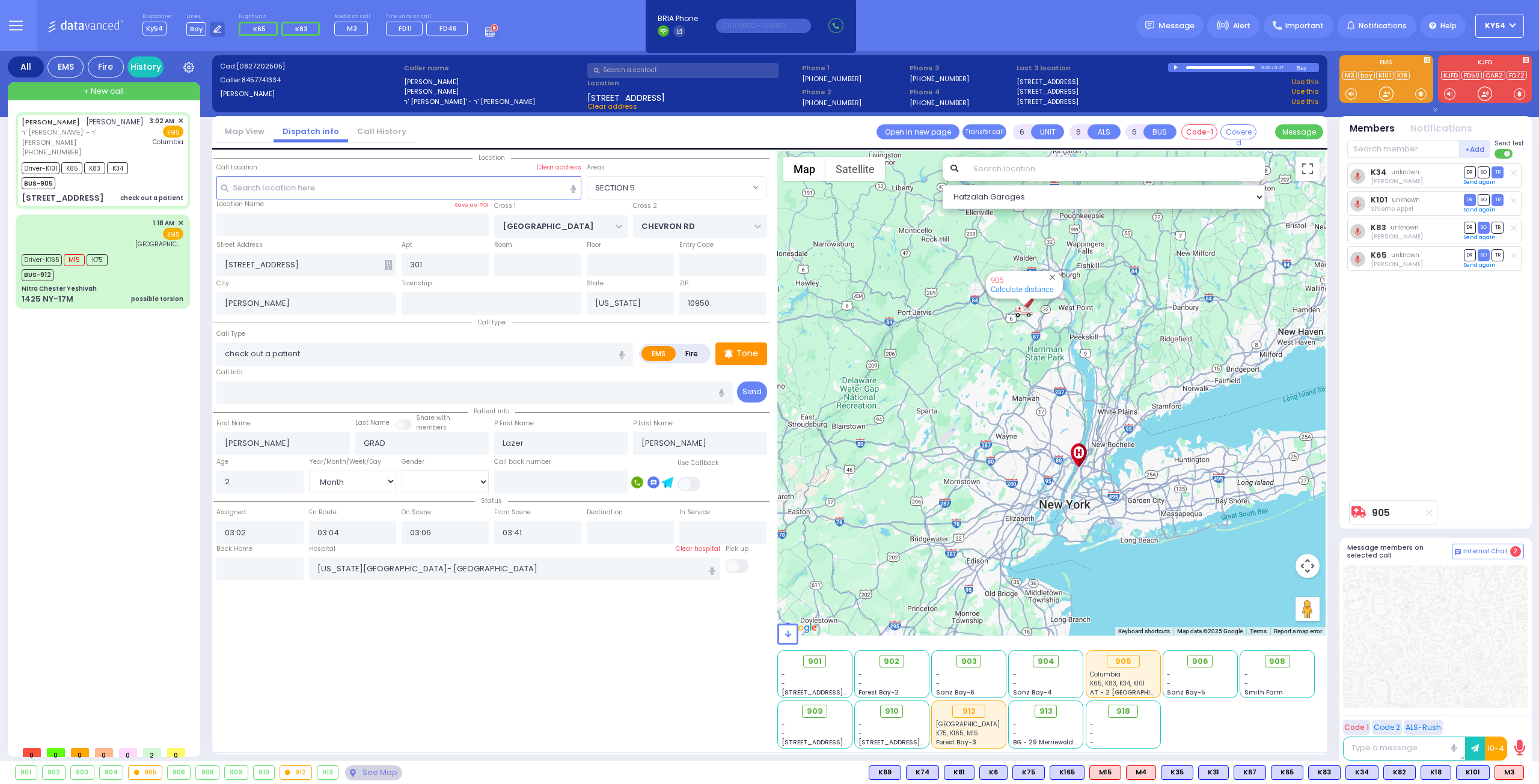
radio input "true"
select select "Month"
select select "[DEMOGRAPHIC_DATA]"
select select "SECTION 5"
select select "Hatzalah Garages"
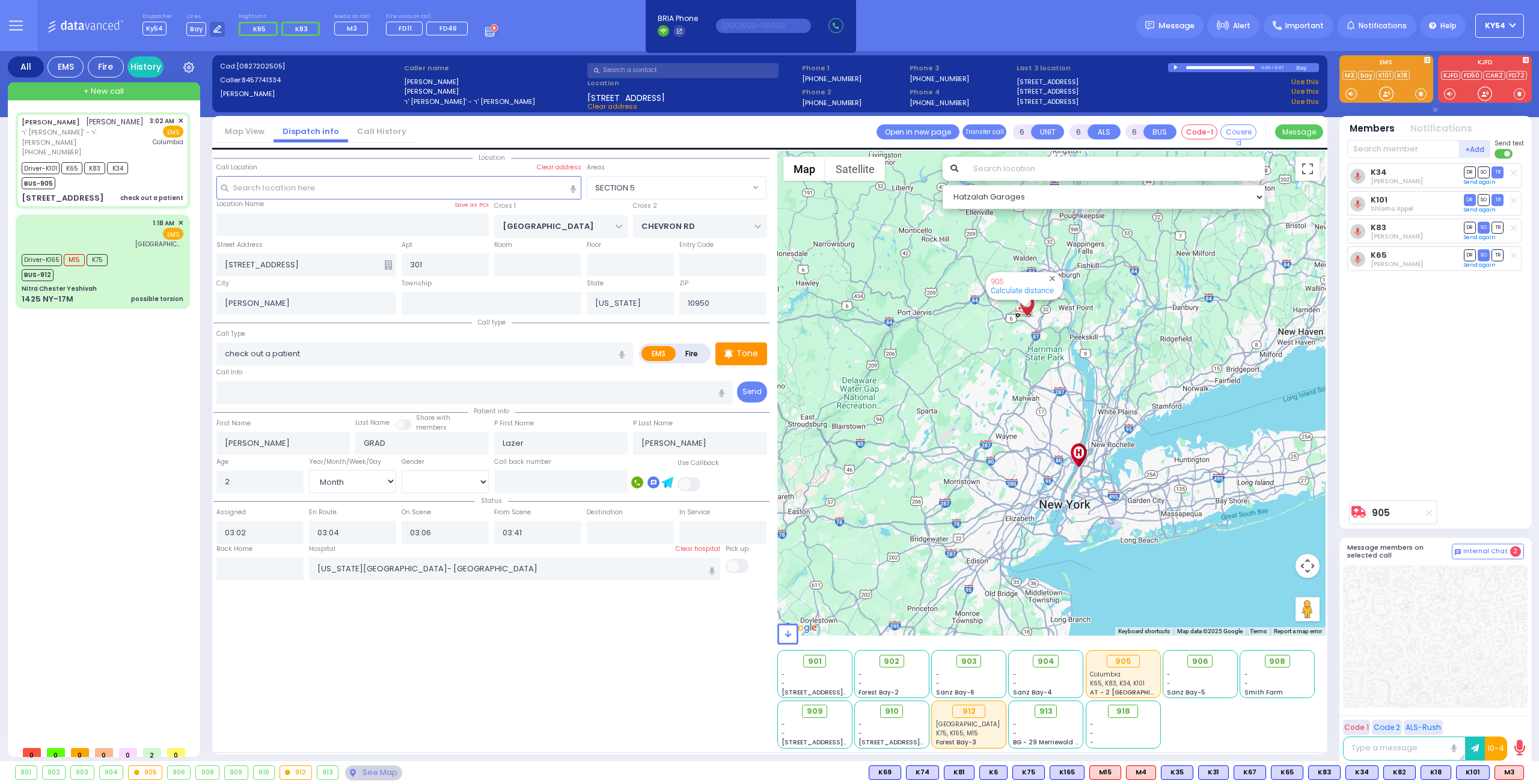
select select
radio input "true"
select select "Month"
select select "[DEMOGRAPHIC_DATA]"
select select "Hatzalah Garages"
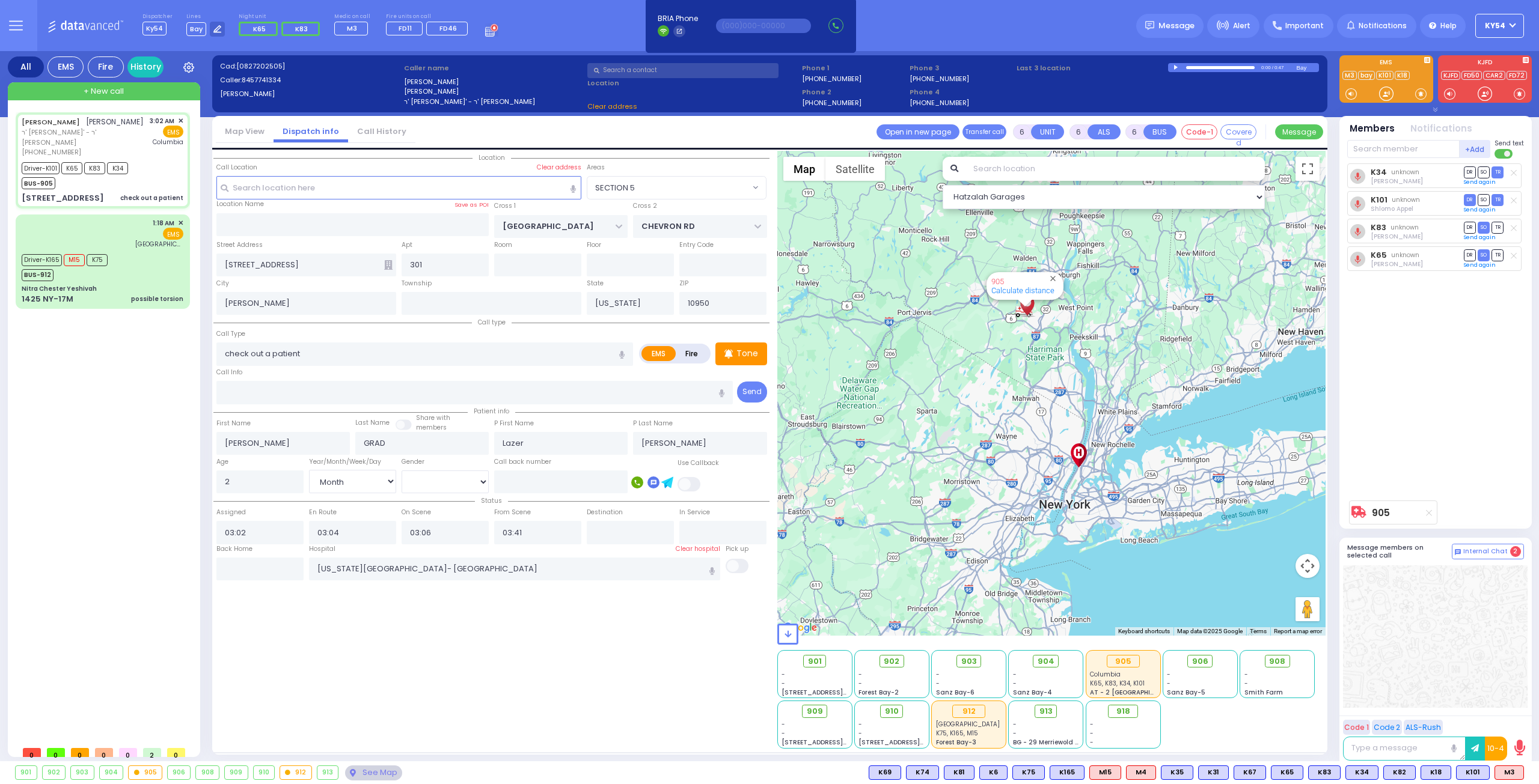
select select "SECTION 5"
select select
radio input "true"
select select "Month"
select select "[DEMOGRAPHIC_DATA]"
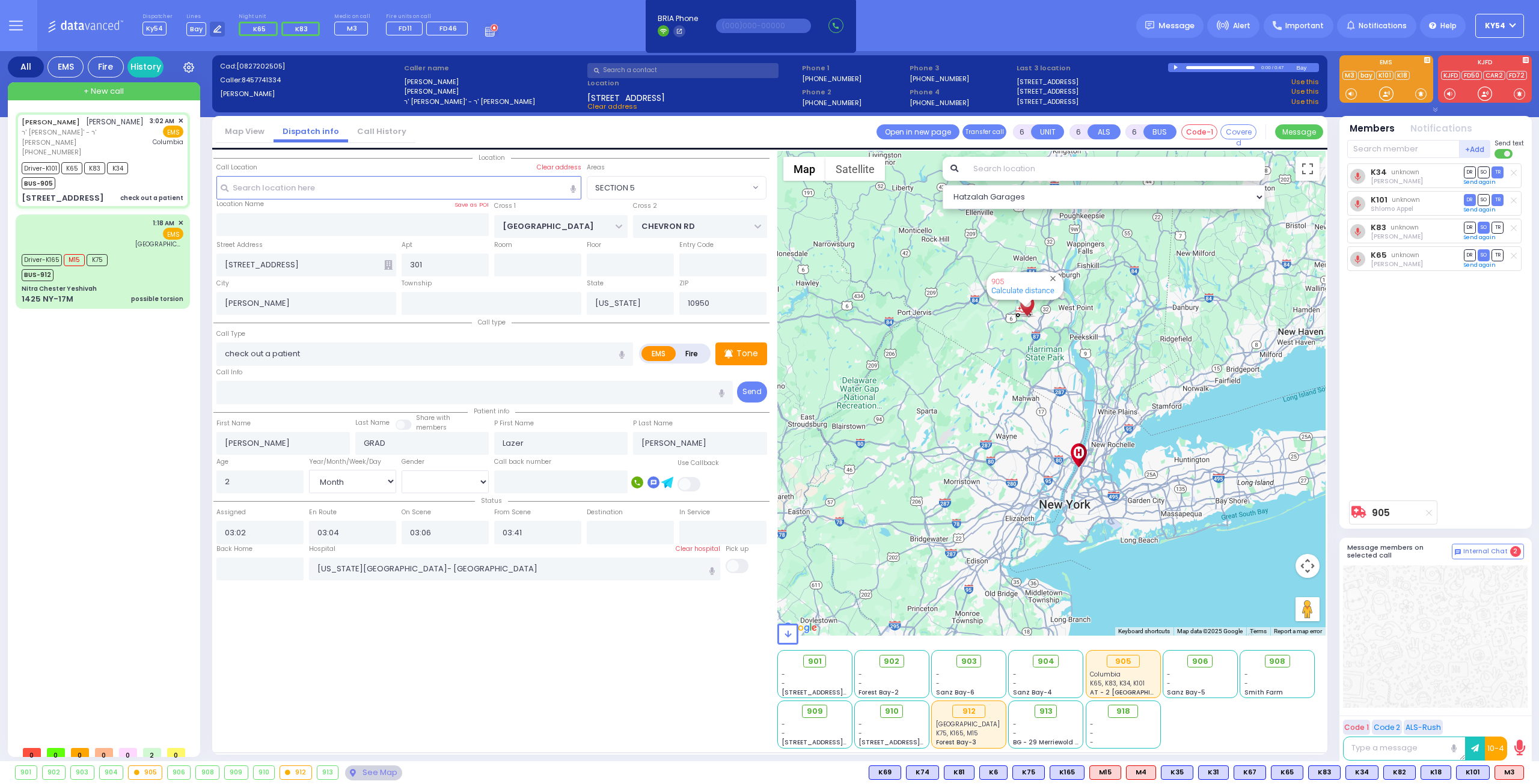
select select "SECTION 5"
select select "Hatzalah Garages"
select select
radio input "true"
select select "Month"
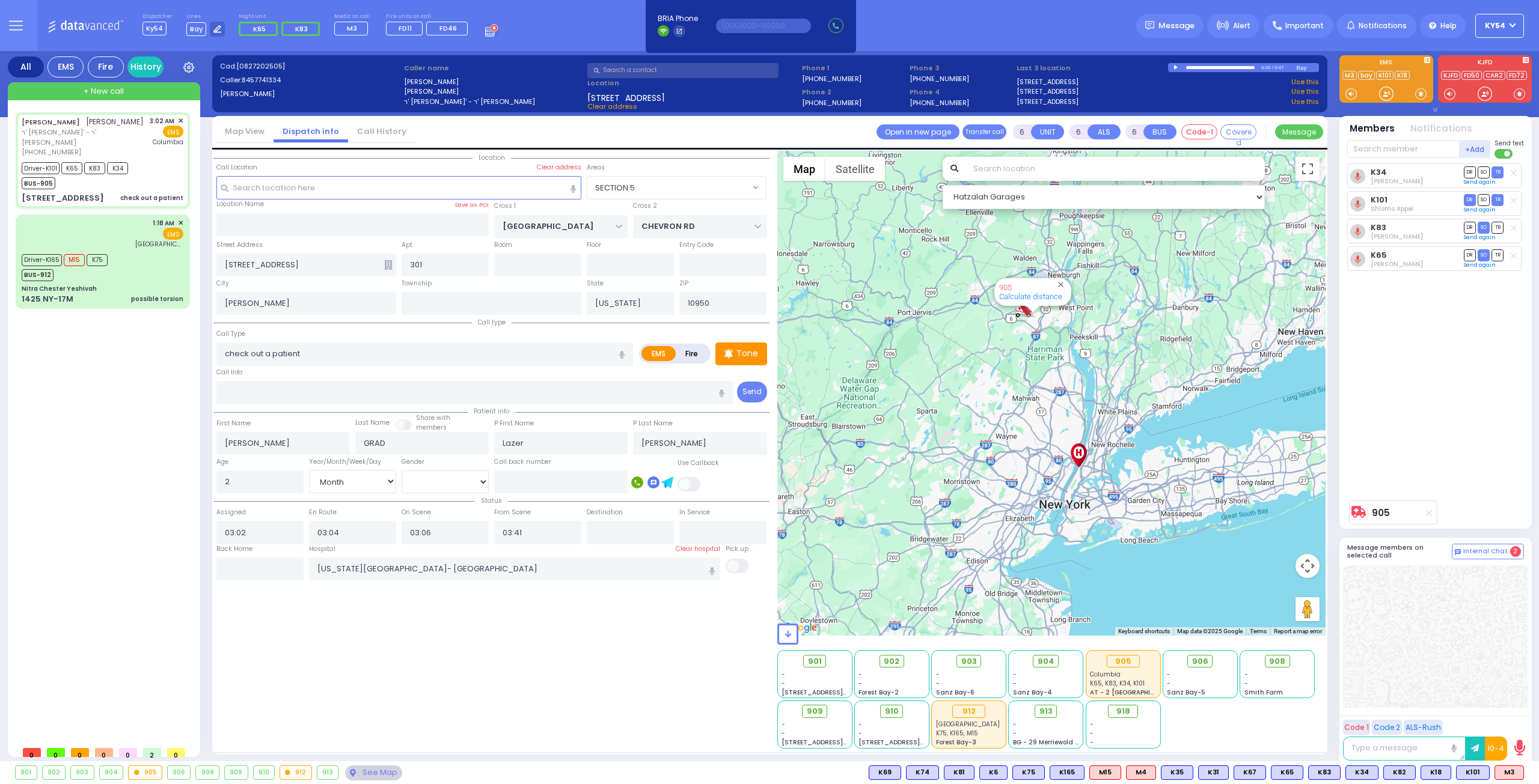
select select "[DEMOGRAPHIC_DATA]"
select select "SECTION 5"
select select "Hatzalah Garages"
click at [150, 173] on div "Driver-K101 K65 K83 K34 BUS-905" at bounding box center [102, 173] width 161 height 30
select select
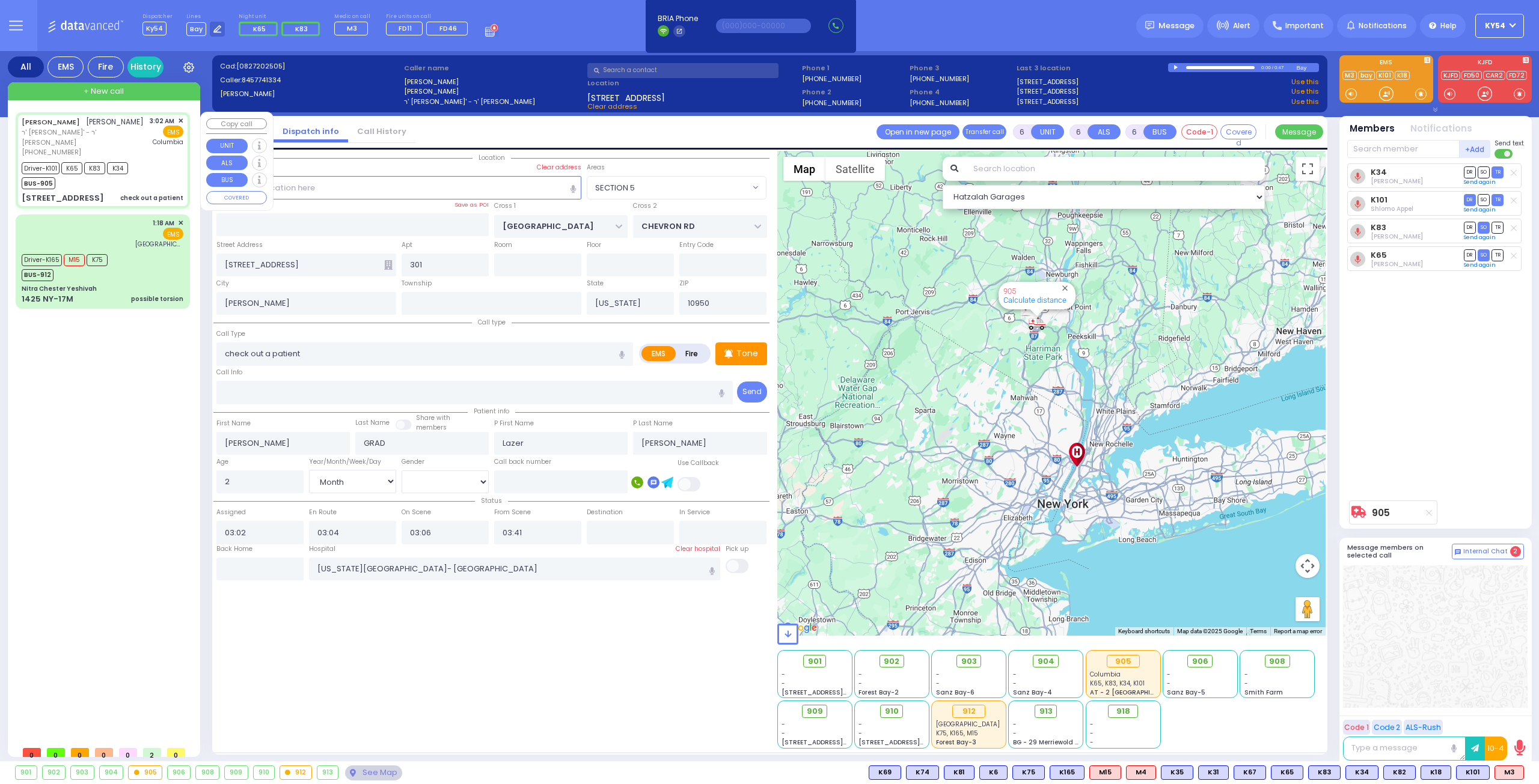
radio input "true"
select select "Month"
select select "[DEMOGRAPHIC_DATA]"
select select "Hatzalah Garages"
select select "SECTION 5"
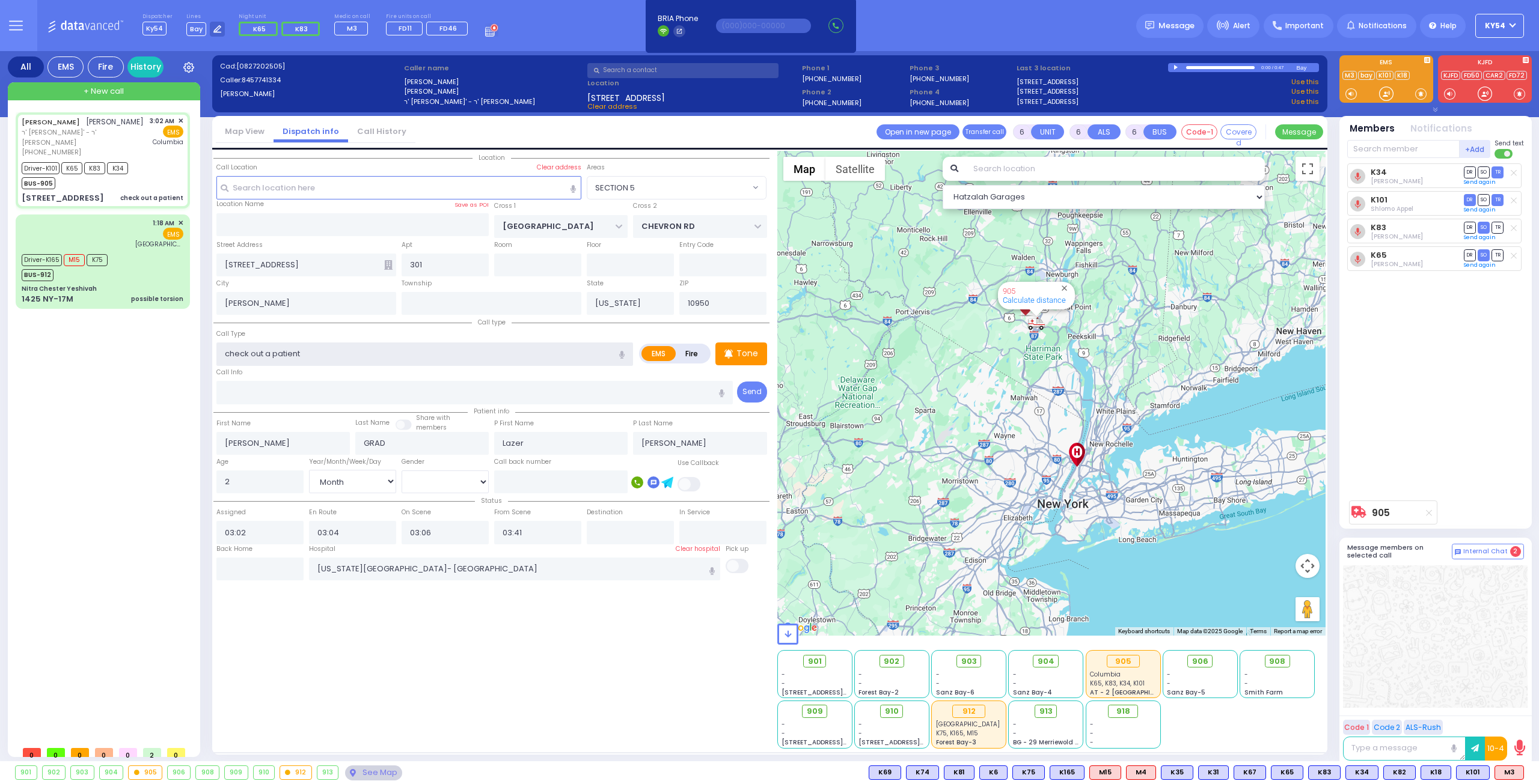
drag, startPoint x: 306, startPoint y: 352, endPoint x: 274, endPoint y: 352, distance: 32.0
click at [274, 352] on input "check out a patient" at bounding box center [425, 353] width 416 height 23
type input "check out a"
select select
radio input "true"
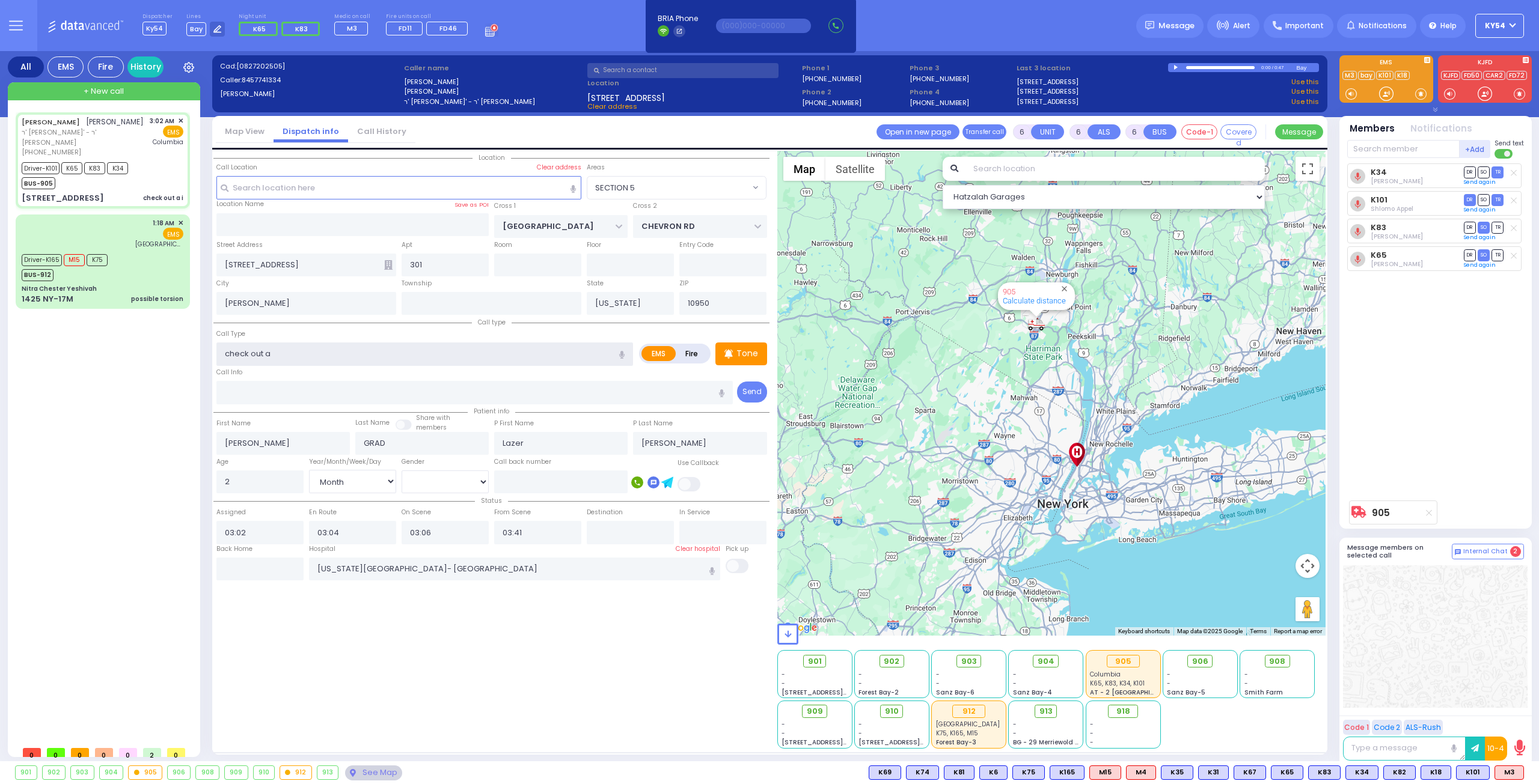
select select "Month"
select select "[DEMOGRAPHIC_DATA]"
select select "Hatzalah Garages"
select select "SECTION 5"
type input "check out a"
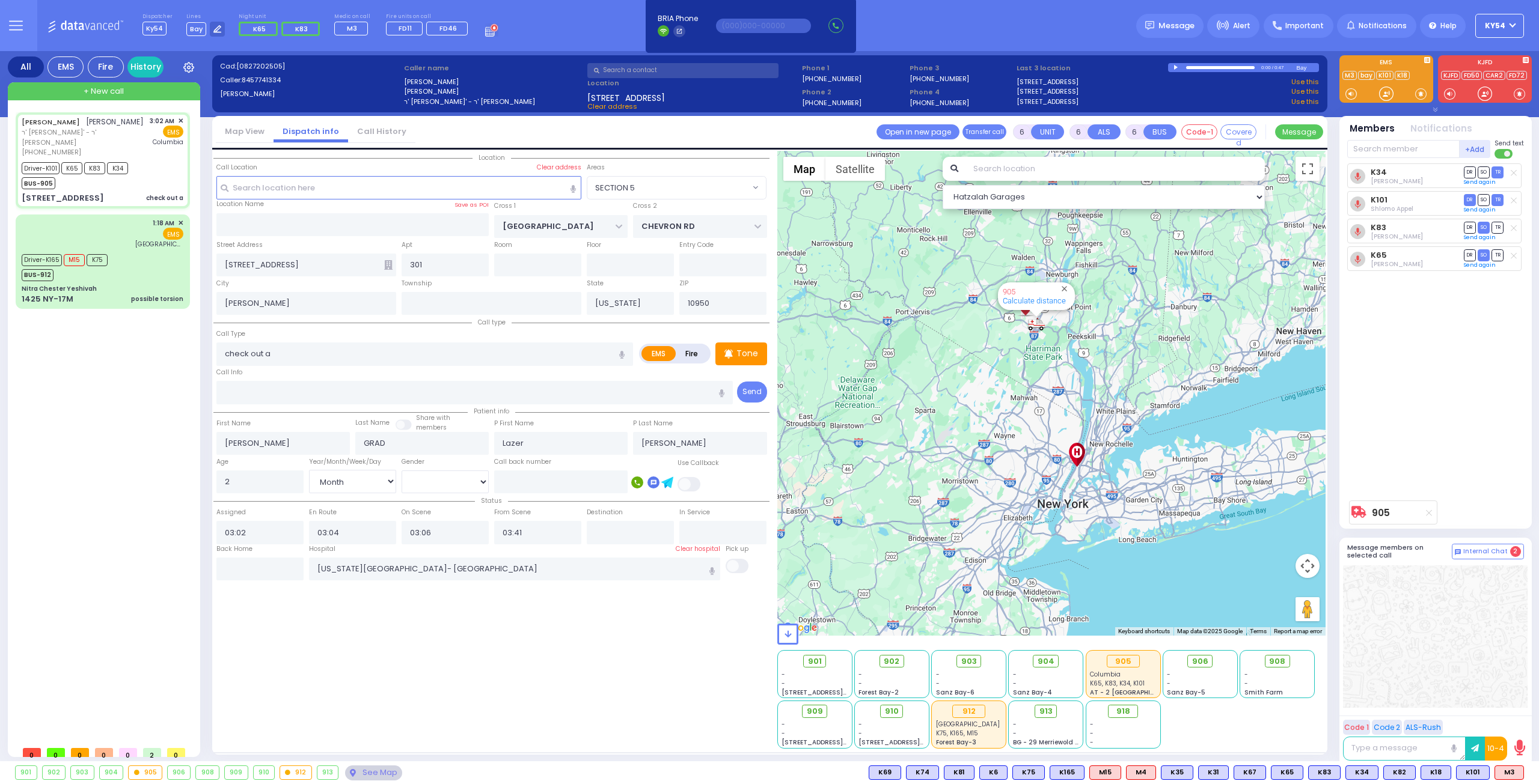
select select
radio input "true"
select select "Month"
select select "[DEMOGRAPHIC_DATA]"
select select "Hatzalah Garages"
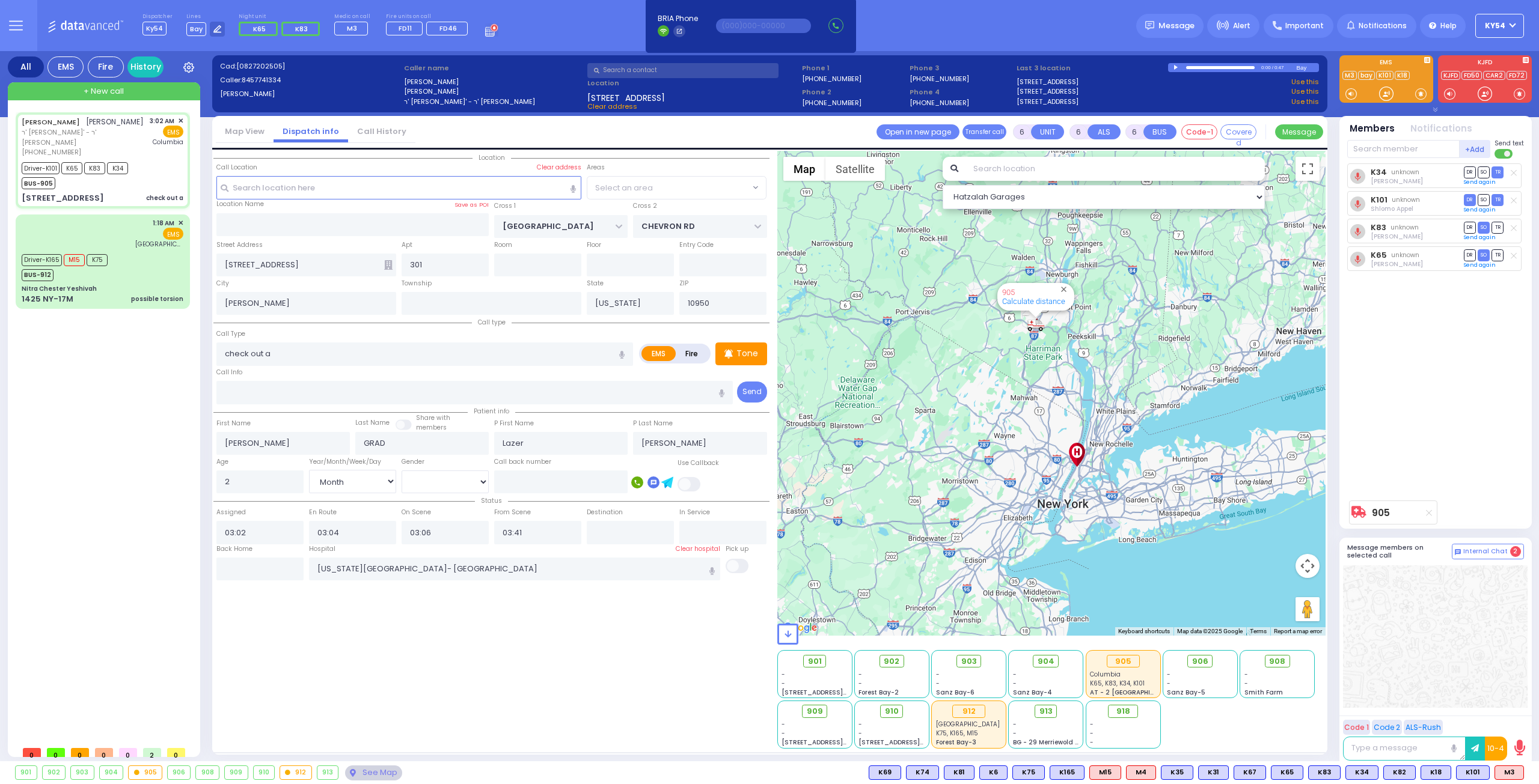
select select
radio input "true"
select select "Month"
select select "[DEMOGRAPHIC_DATA]"
select select "SECTION 5"
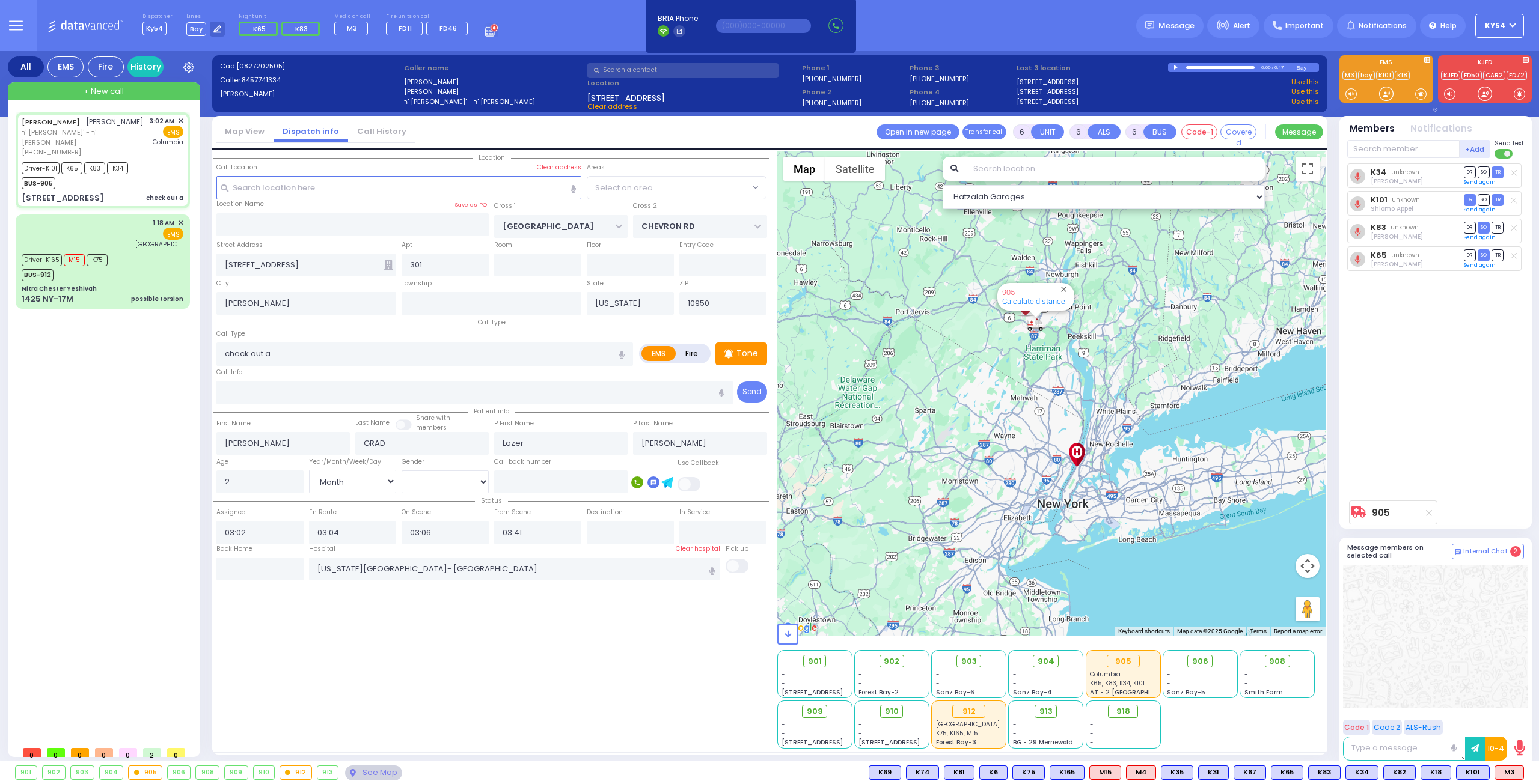
select select "Hatzalah Garages"
click at [624, 353] on icon "button" at bounding box center [622, 354] width 5 height 8
select select "SECTION 5"
type input "check out a infant"
select select
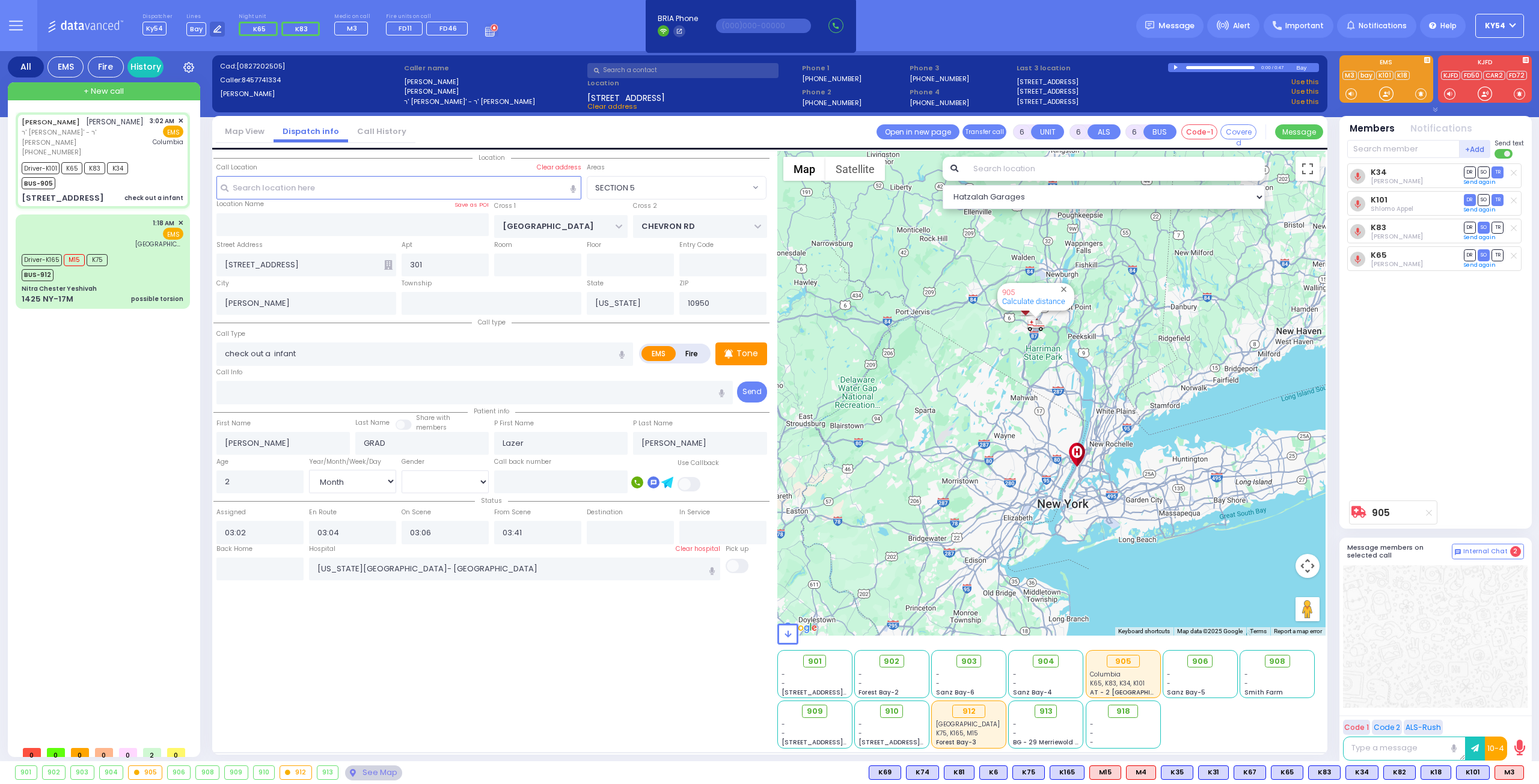
radio input "true"
select select "Month"
select select "[DEMOGRAPHIC_DATA]"
select select "Hatzalah Garages"
select select "SECTION 5"
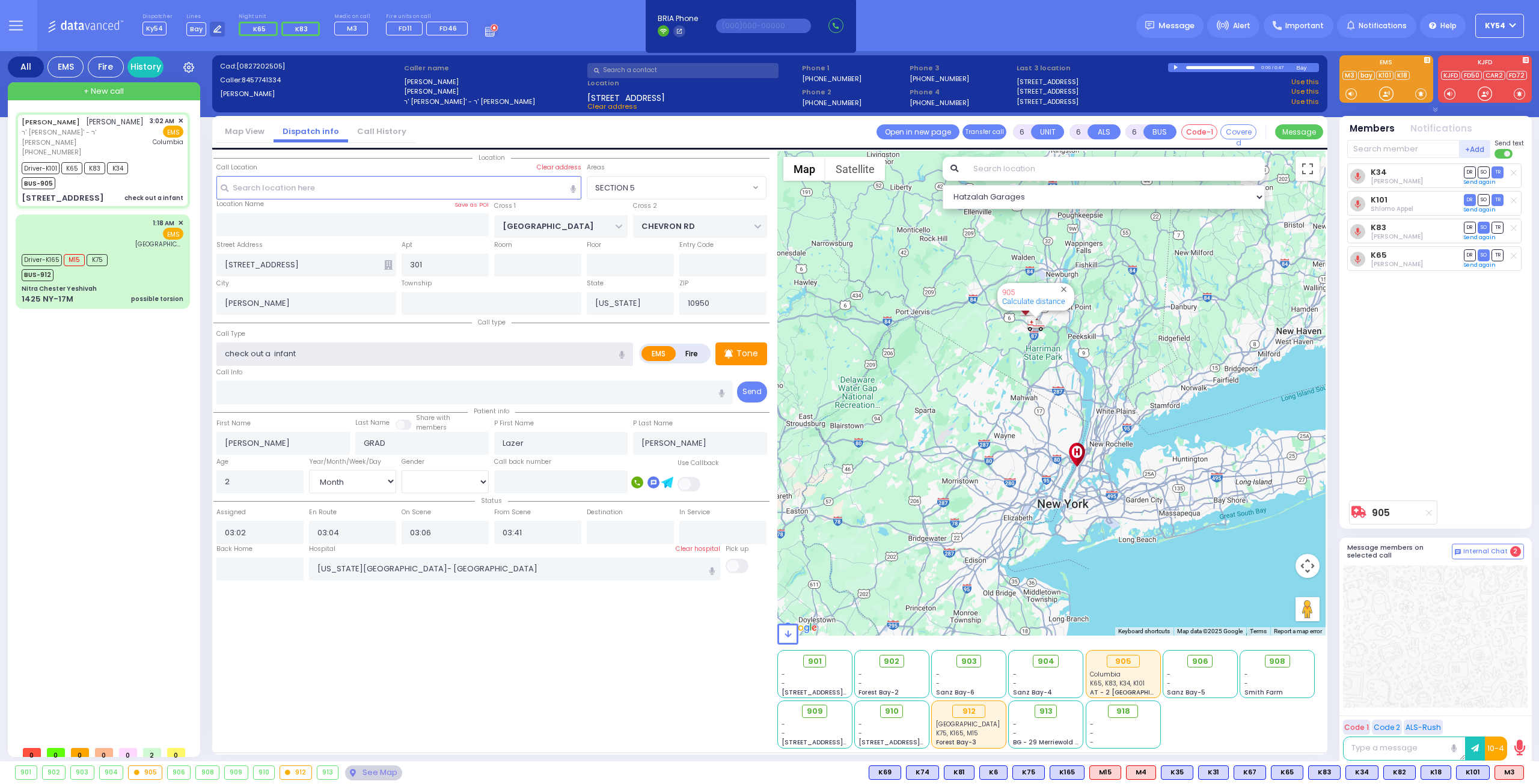
click at [270, 350] on input "check out a infant" at bounding box center [425, 353] width 416 height 23
type input "check out an infant"
select select
radio input "true"
select select "Month"
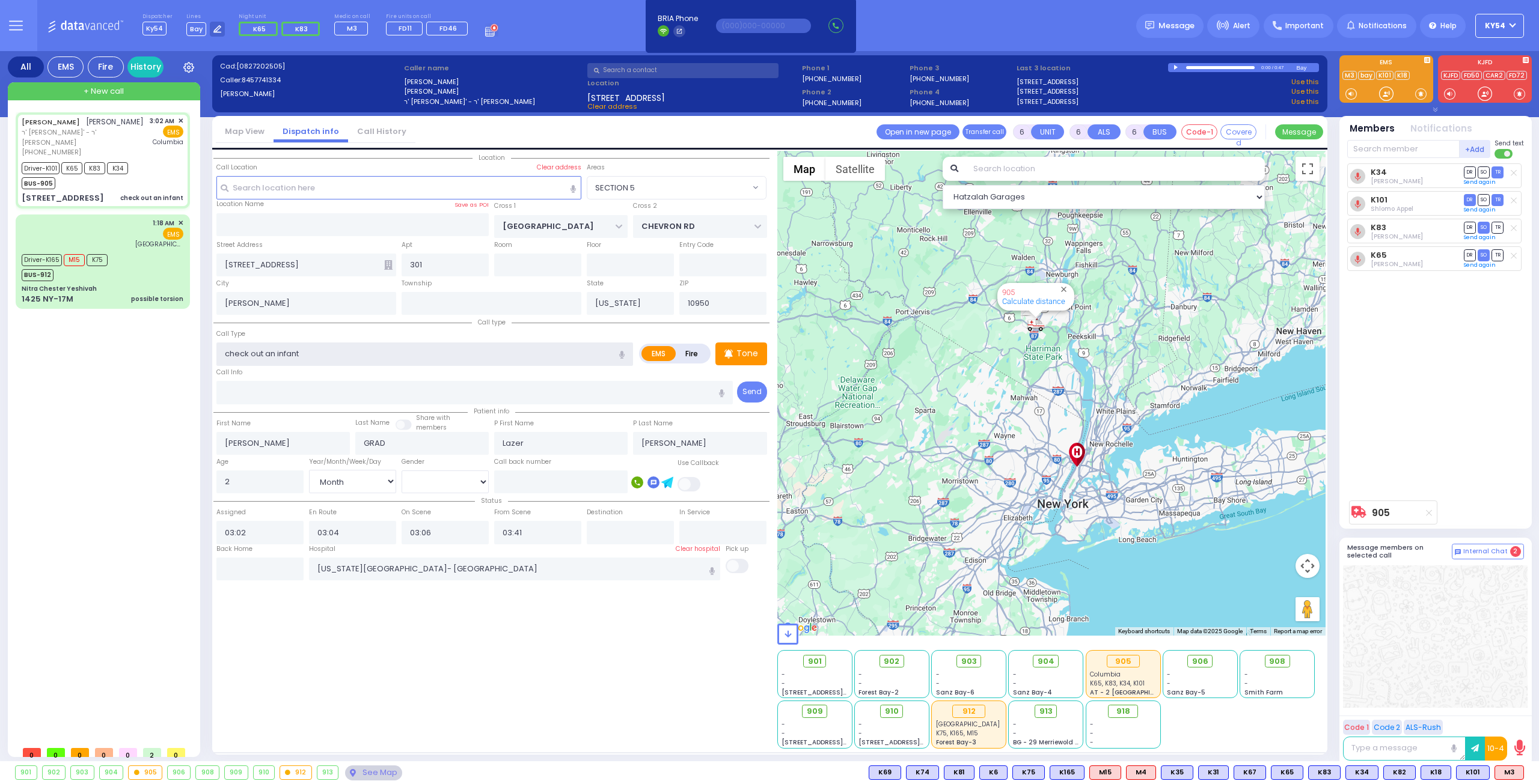
select select "[DEMOGRAPHIC_DATA]"
select select "Hatzalah Garages"
select select "SECTION 5"
select select
radio input "true"
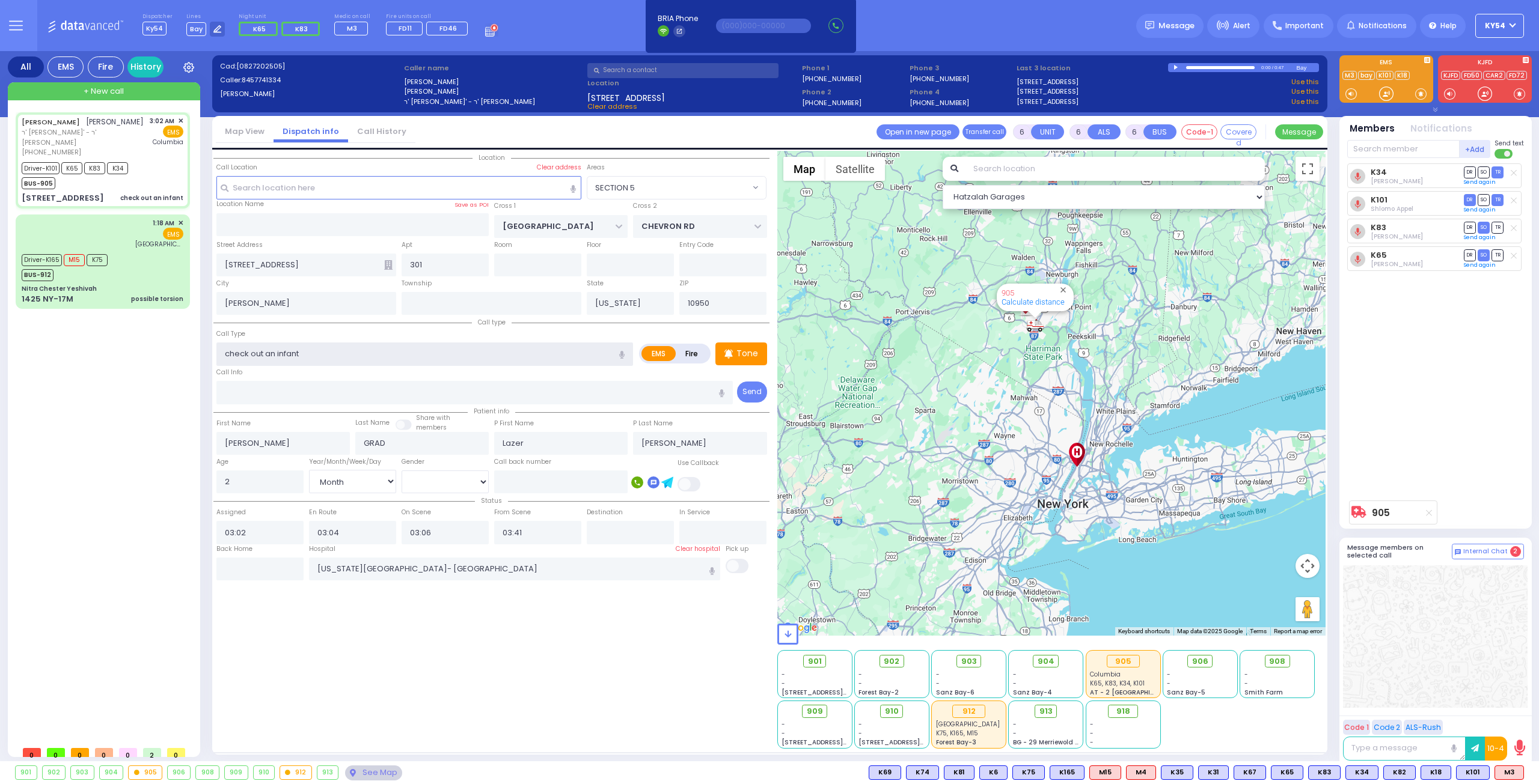
select select "Month"
select select "[DEMOGRAPHIC_DATA]"
select select "Hatzalah Garages"
type input "check out an infant"
click at [116, 448] on div "YITZCHOK MICHUEL GRAD יצחק מיכאל גראד ר' יודא ארי' - ר' שלמה גליק (845) 774-133…" at bounding box center [105, 426] width 179 height 628
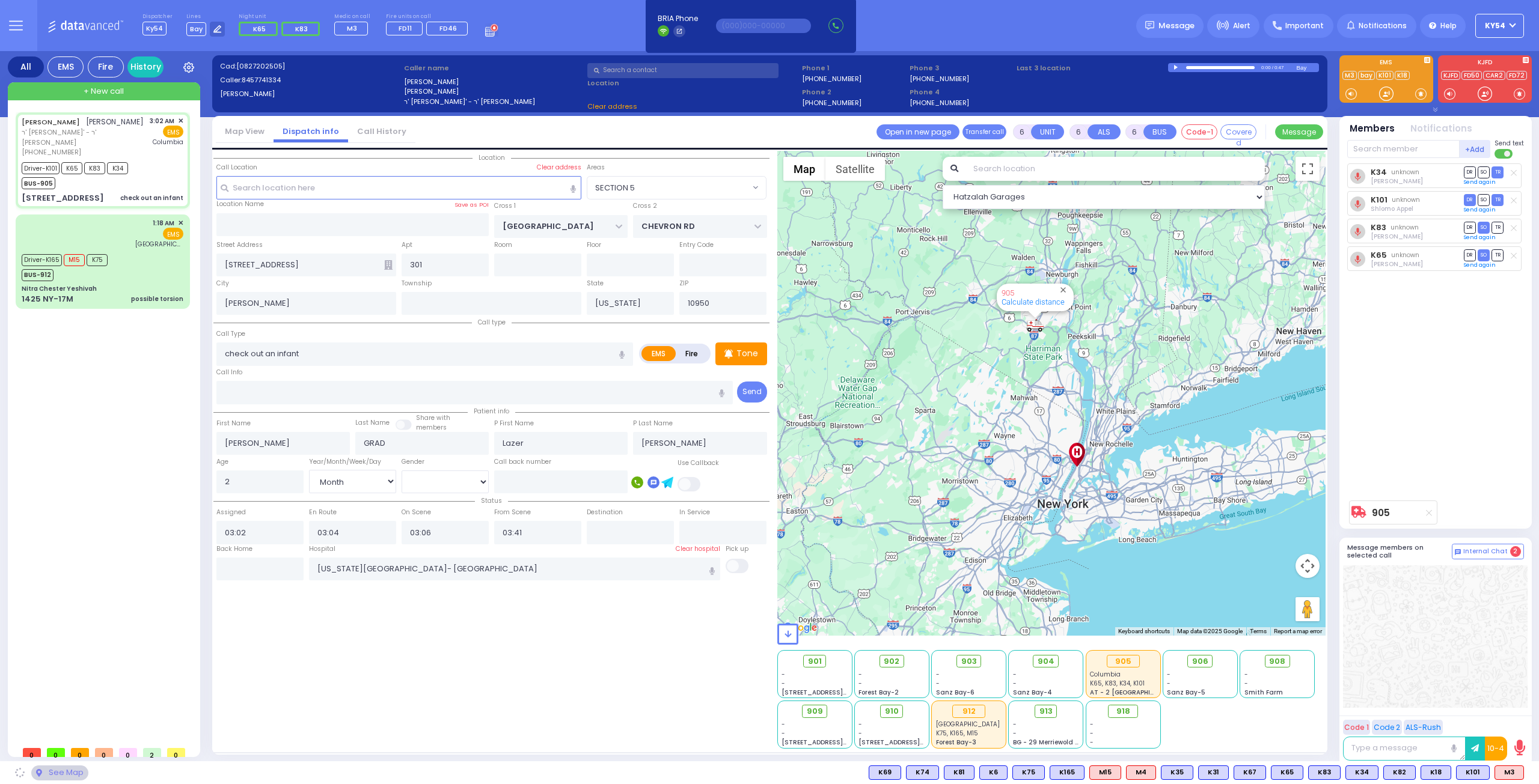
select select
radio input "true"
select select "Month"
select select "[DEMOGRAPHIC_DATA]"
select select "SECTION 5"
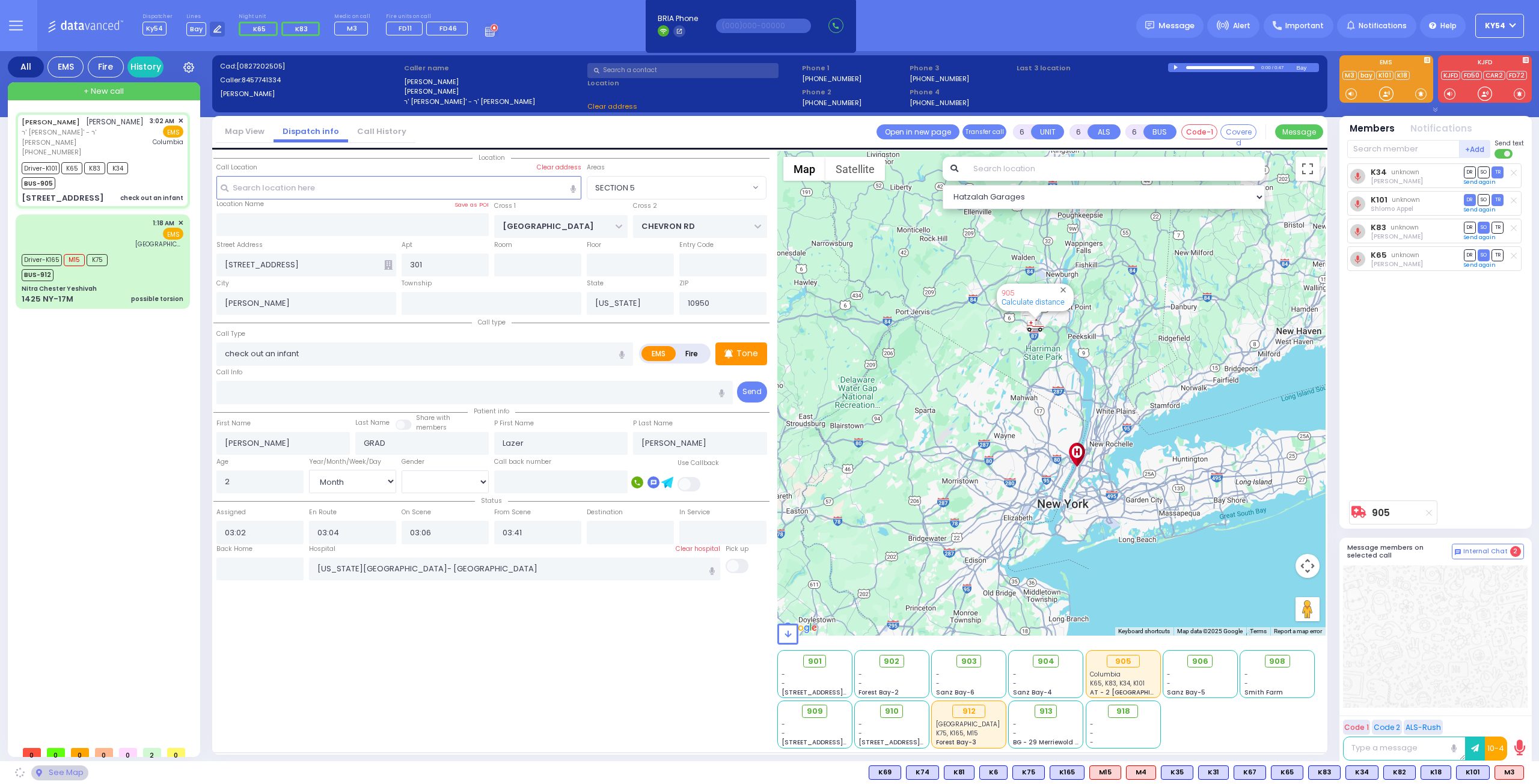
select select "Hatzalah Garages"
select select "SECTION 5"
select select
radio input "true"
select select "Month"
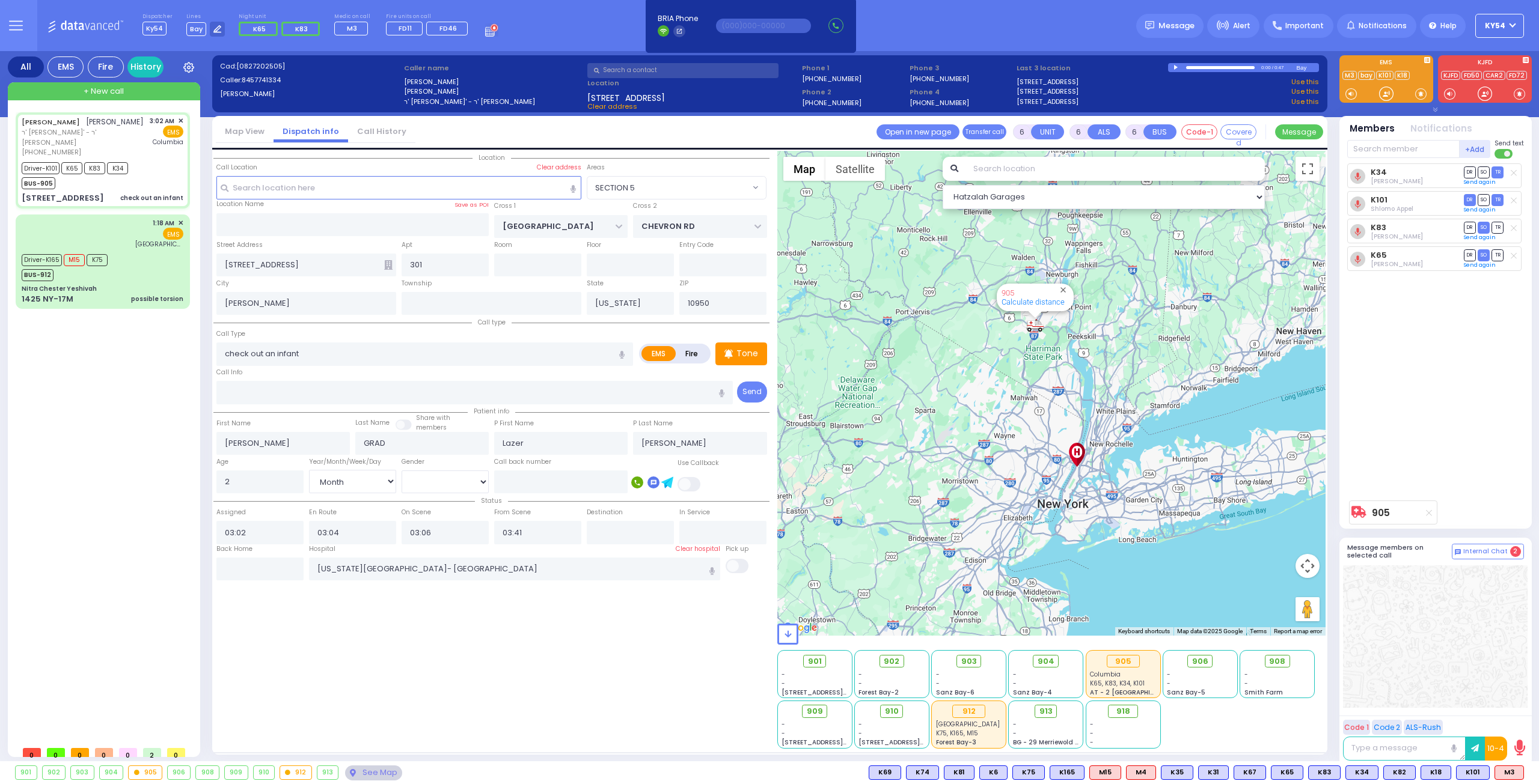
select select "[DEMOGRAPHIC_DATA]"
select select "SECTION 5"
select select "Hatzalah Garages"
click at [138, 262] on div "Driver-K165 M15 K75 BUS-912" at bounding box center [102, 266] width 161 height 30
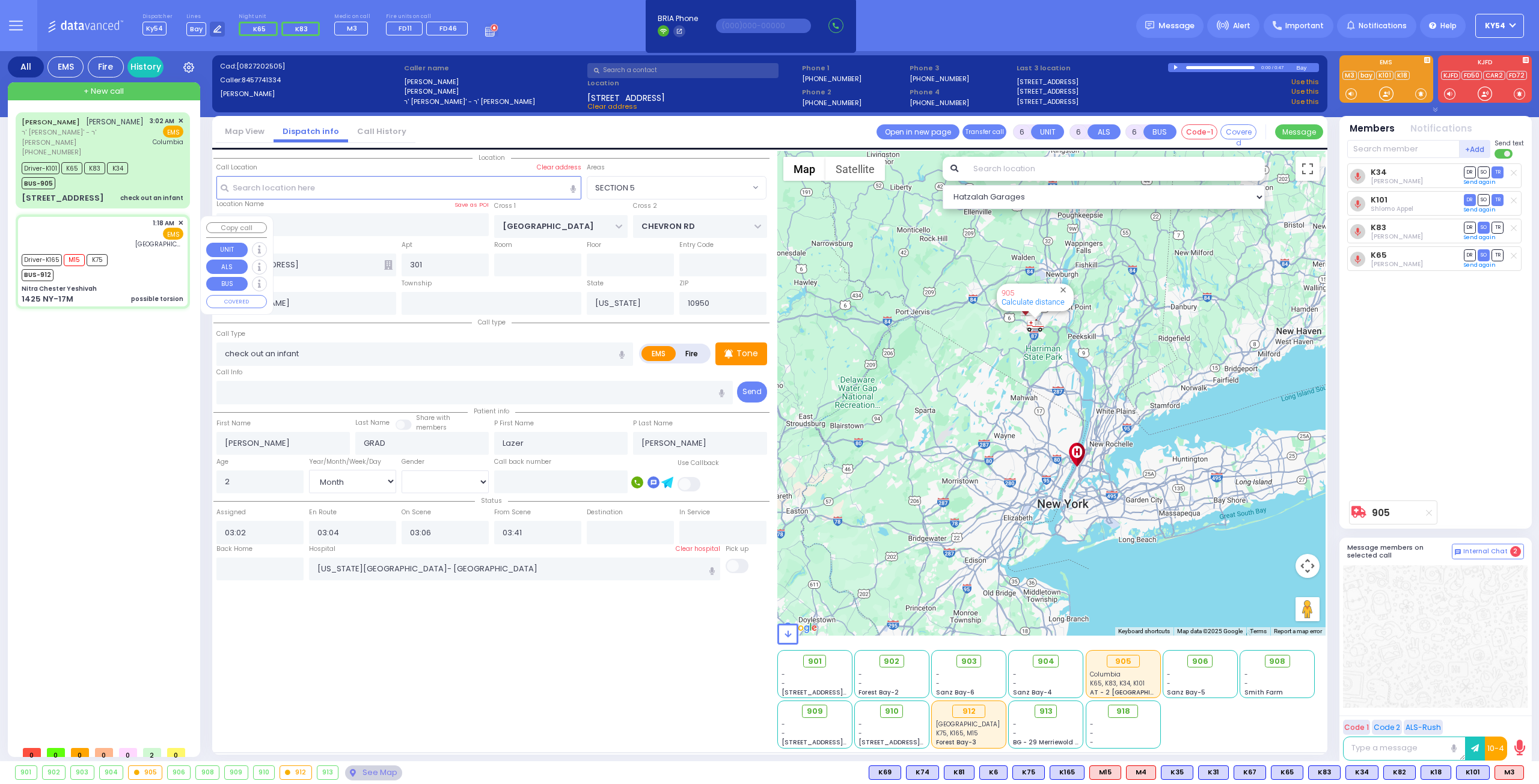
select select
type input "possible torsion"
radio input "true"
type input "[PERSON_NAME]"
type input "Spira"
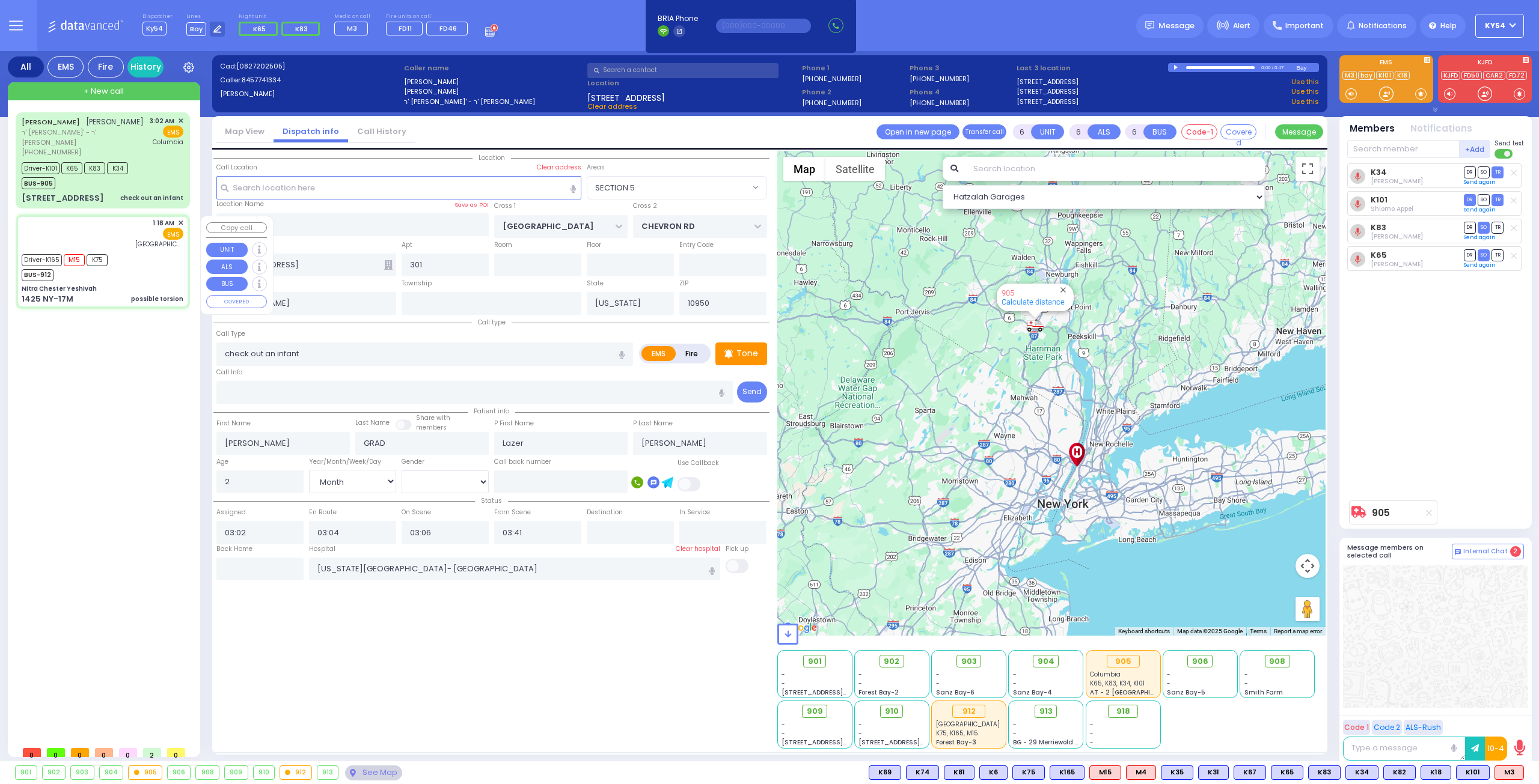
type input "19"
select select "Year"
select select "[DEMOGRAPHIC_DATA]"
type input "01:18"
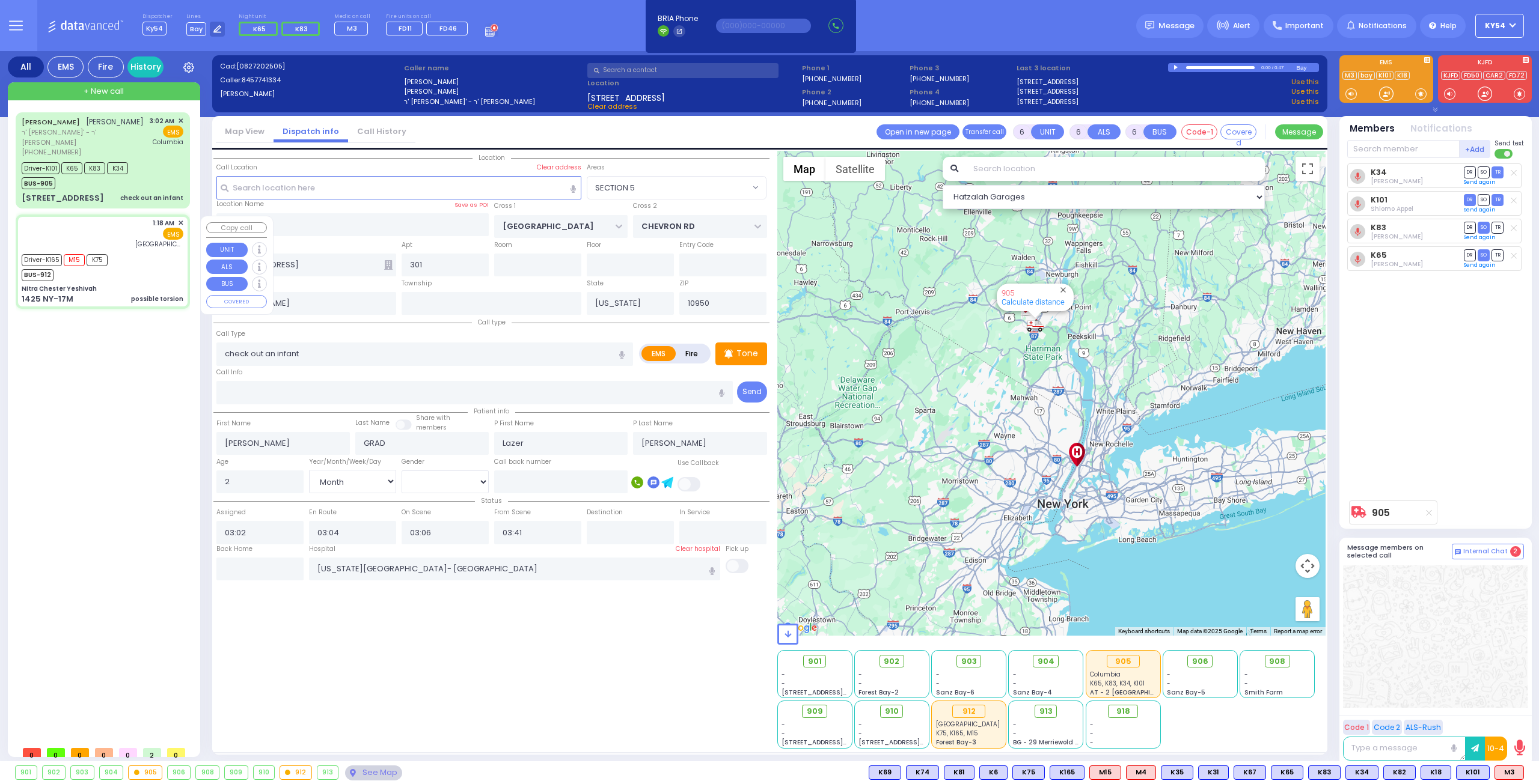
type input "01:19"
type input "01:28"
type input "02:30"
type input "03:40"
type input "[GEOGRAPHIC_DATA] ([GEOGRAPHIC_DATA])"
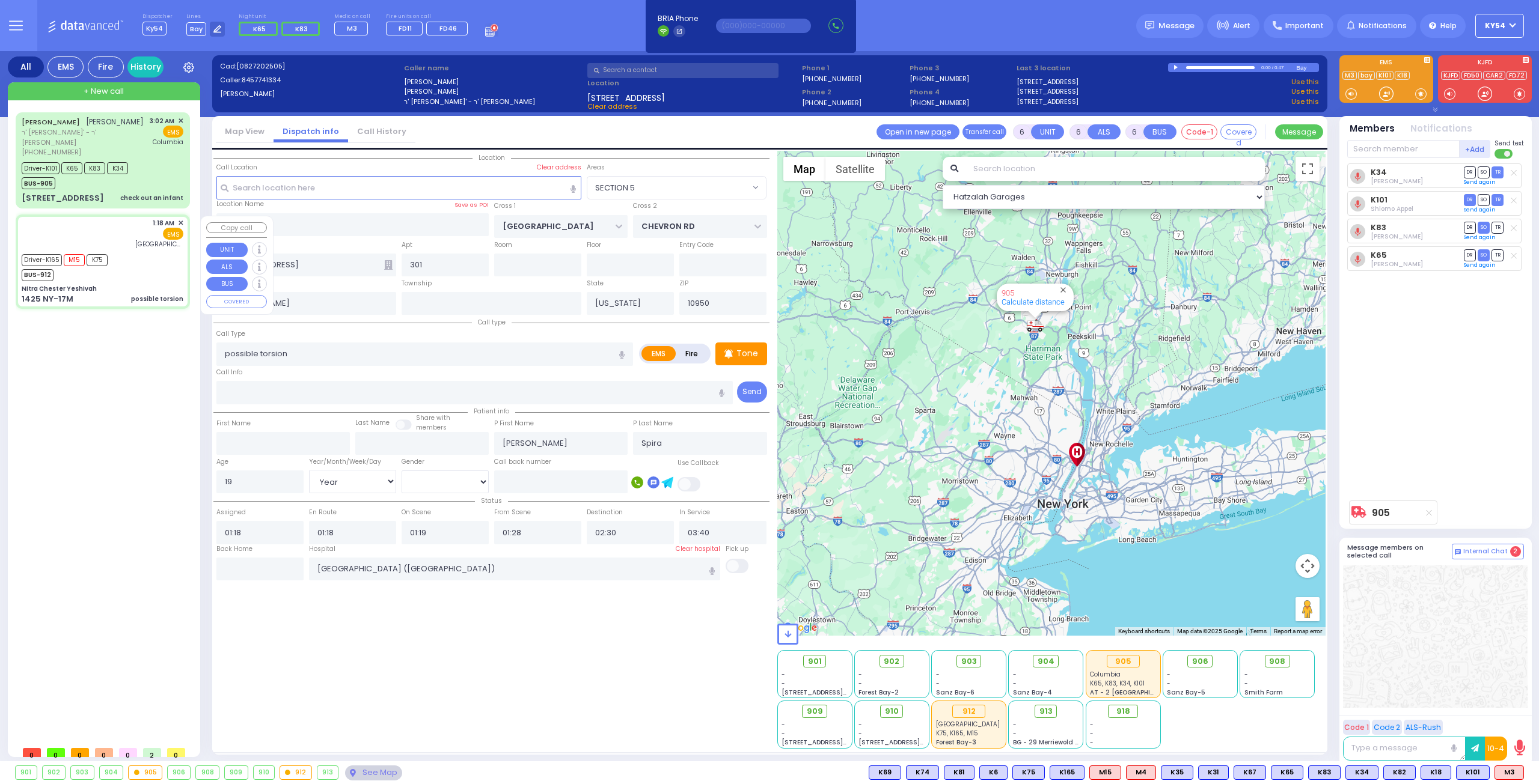
type input "Nitra Chester Yeshivah"
type input "OLD ROUTE 17 M"
type input "1425 NY-17M"
type input "[PERSON_NAME]"
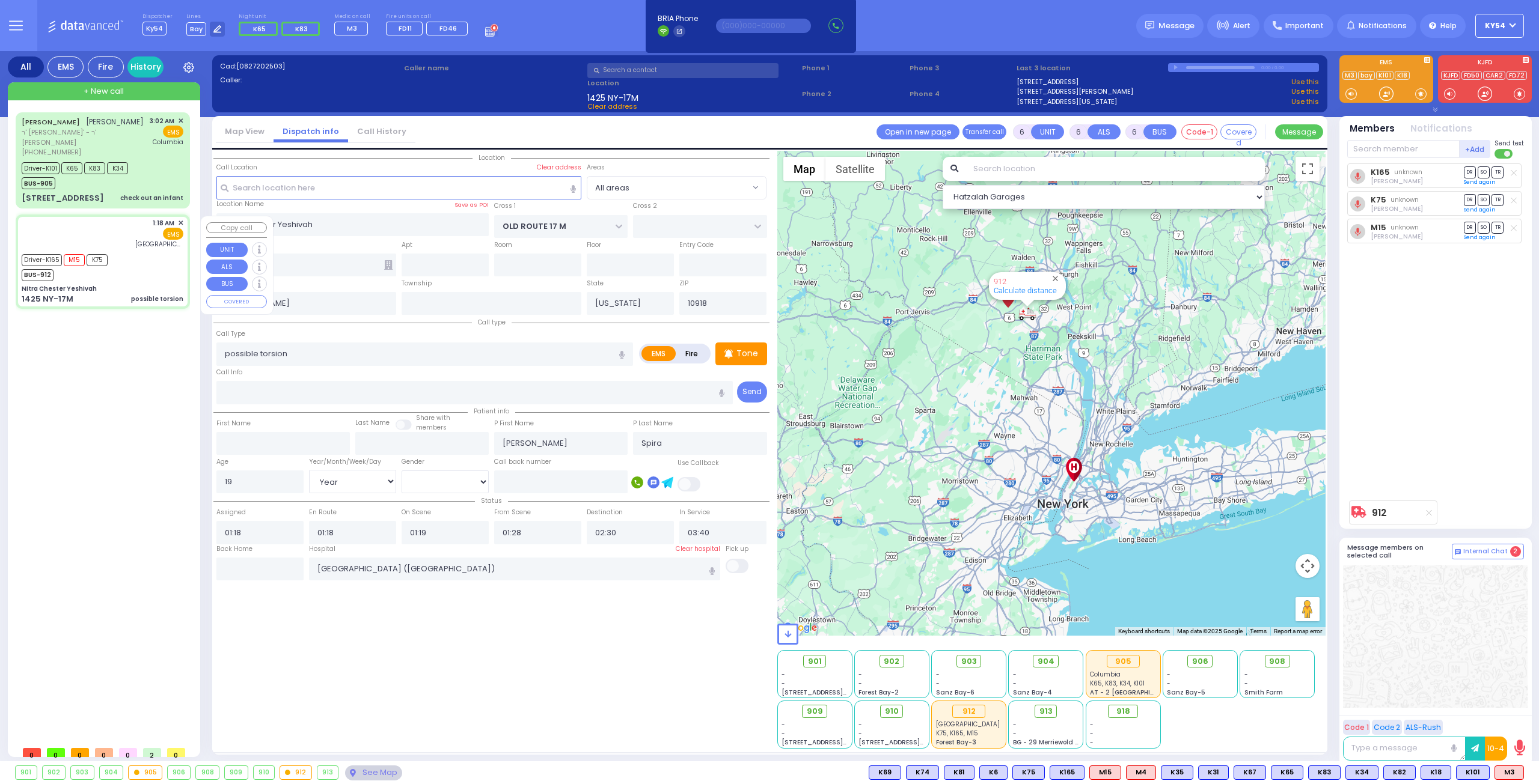
click at [138, 262] on div "Driver-K165 M15 K75 BUS-912" at bounding box center [102, 266] width 161 height 30
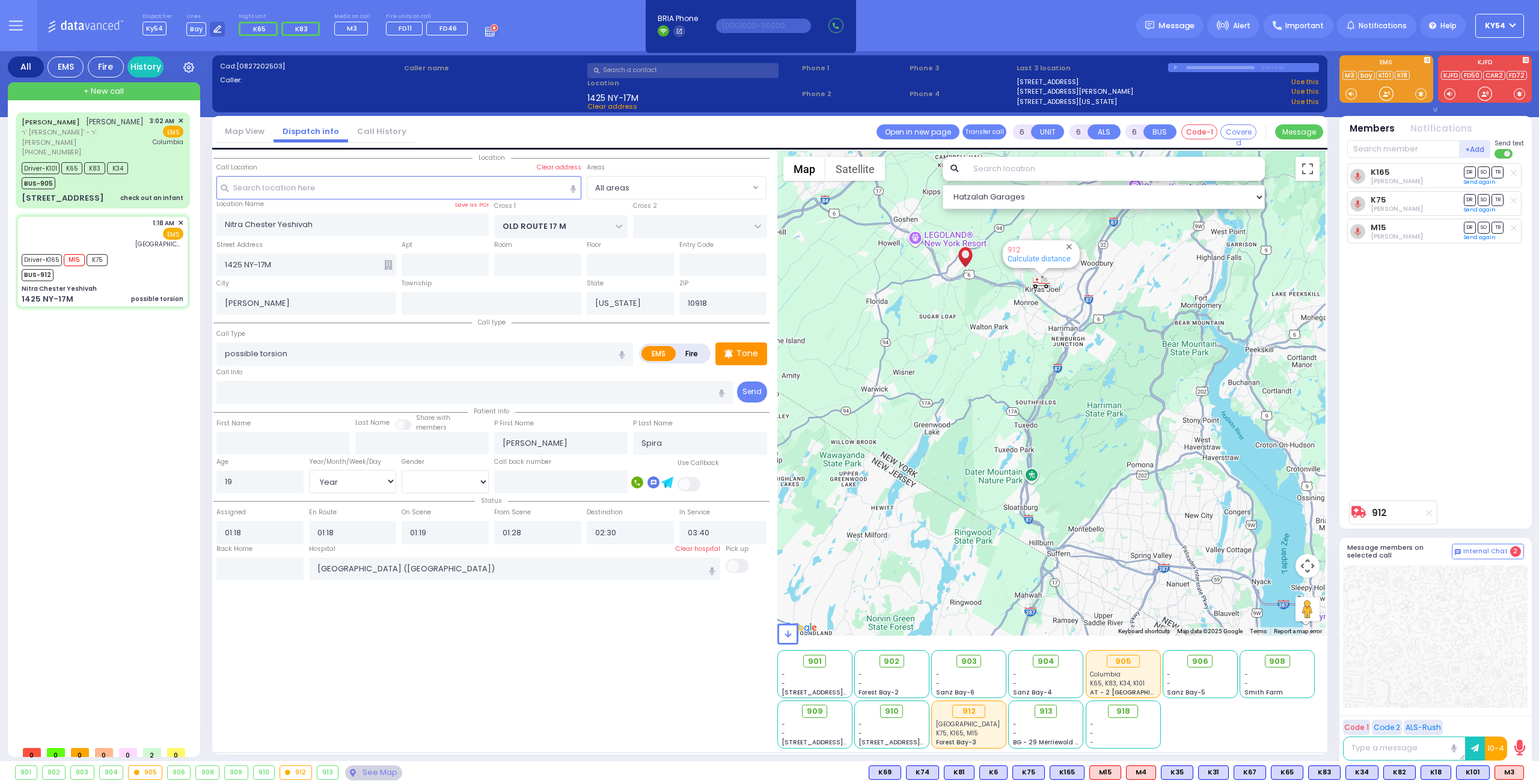
drag, startPoint x: 998, startPoint y: 392, endPoint x: 1012, endPoint y: 424, distance: 34.9
click at [1008, 421] on div "912 Calculate distance" at bounding box center [1052, 393] width 549 height 485
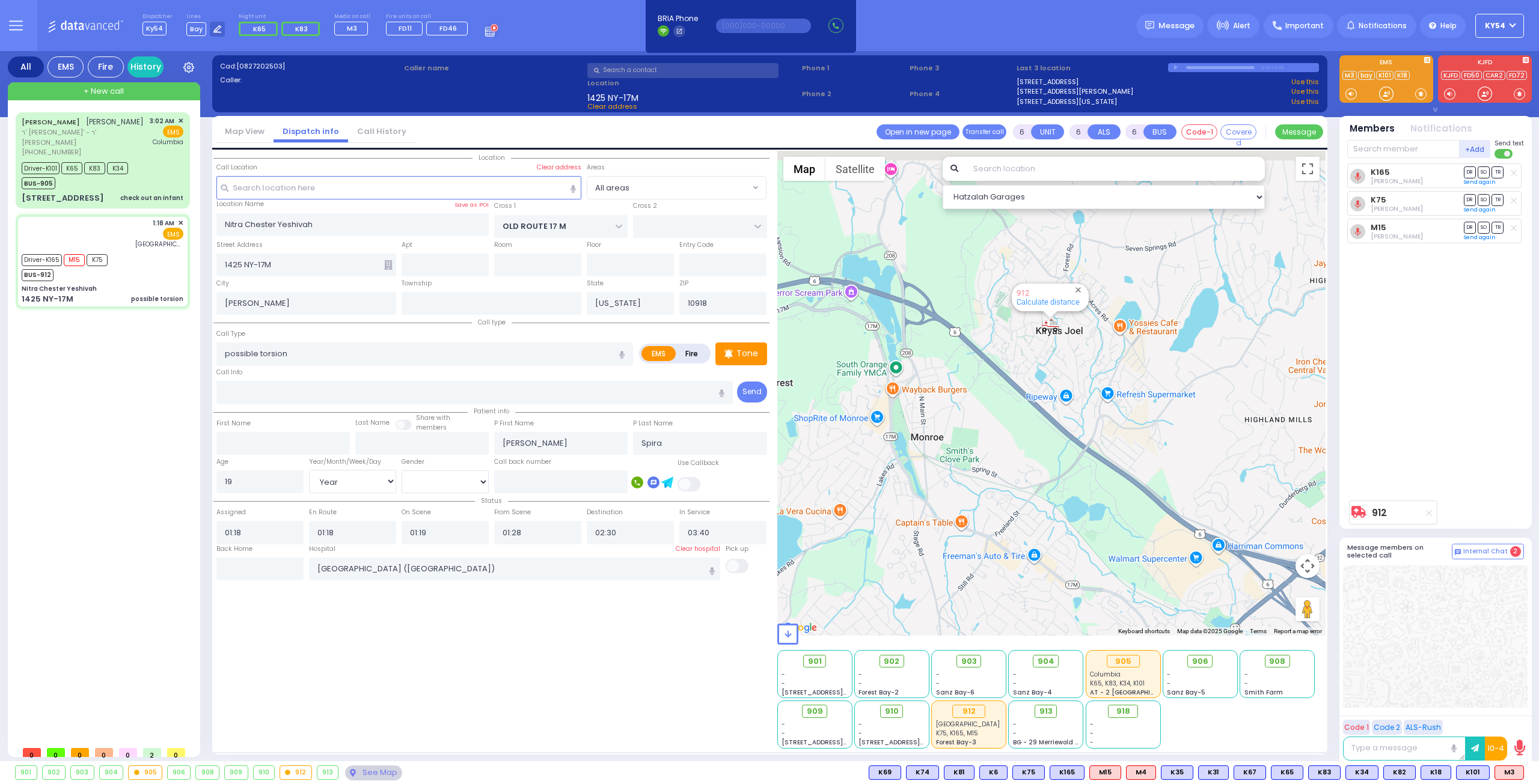
drag, startPoint x: 1038, startPoint y: 293, endPoint x: 1023, endPoint y: 412, distance: 119.9
click at [1023, 412] on div "912 Calculate distance" at bounding box center [1052, 393] width 549 height 485
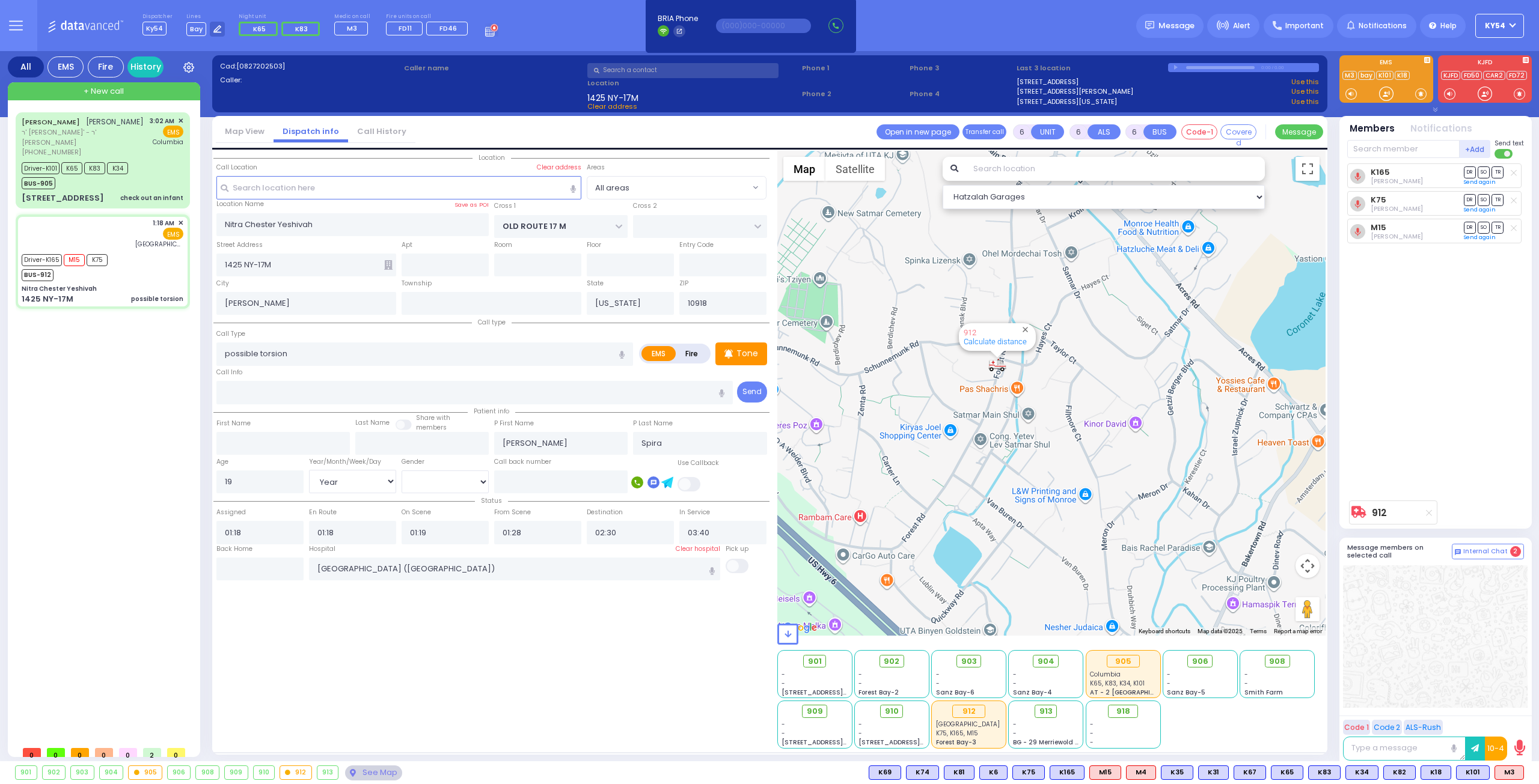
click at [133, 428] on div "YITZCHOK MICHUEL GRAD יצחק מיכאל גראד ר' יודא ארי' - ר' שלמה גליק (845) 774-133…" at bounding box center [105, 426] width 179 height 628
click at [134, 249] on div "1:18 AM ✕ EMS Mount Sinai" at bounding box center [102, 234] width 161 height 31
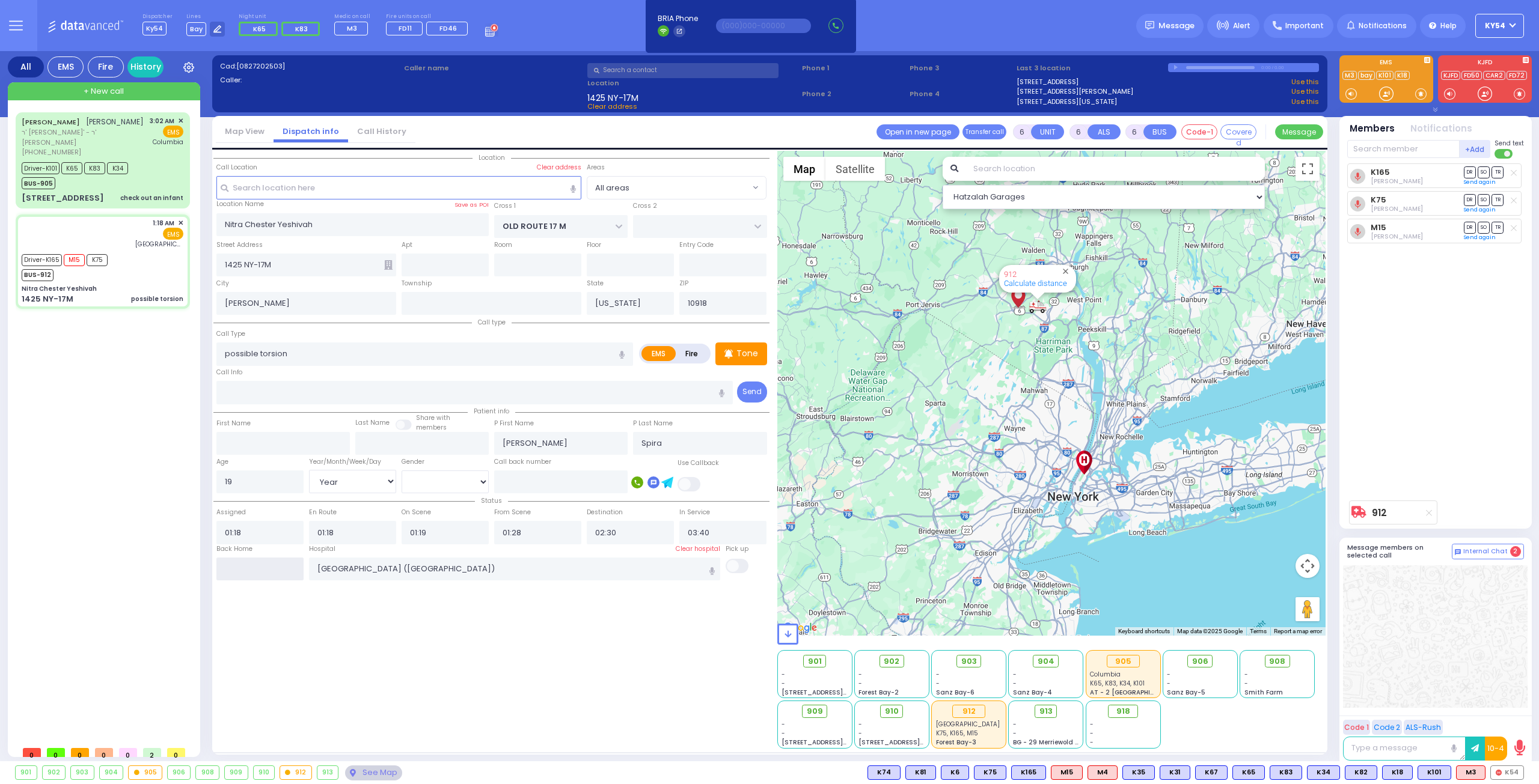
click at [274, 563] on input "text" at bounding box center [260, 568] width 88 height 23
click at [274, 563] on input "04:04" at bounding box center [260, 568] width 88 height 23
click at [130, 464] on div "YITZCHOK MICHUEL GRAD יצחק מיכאל גראד ר' יודא ארי' - ר' שלמה גליק (845) 774-133…" at bounding box center [105, 426] width 179 height 628
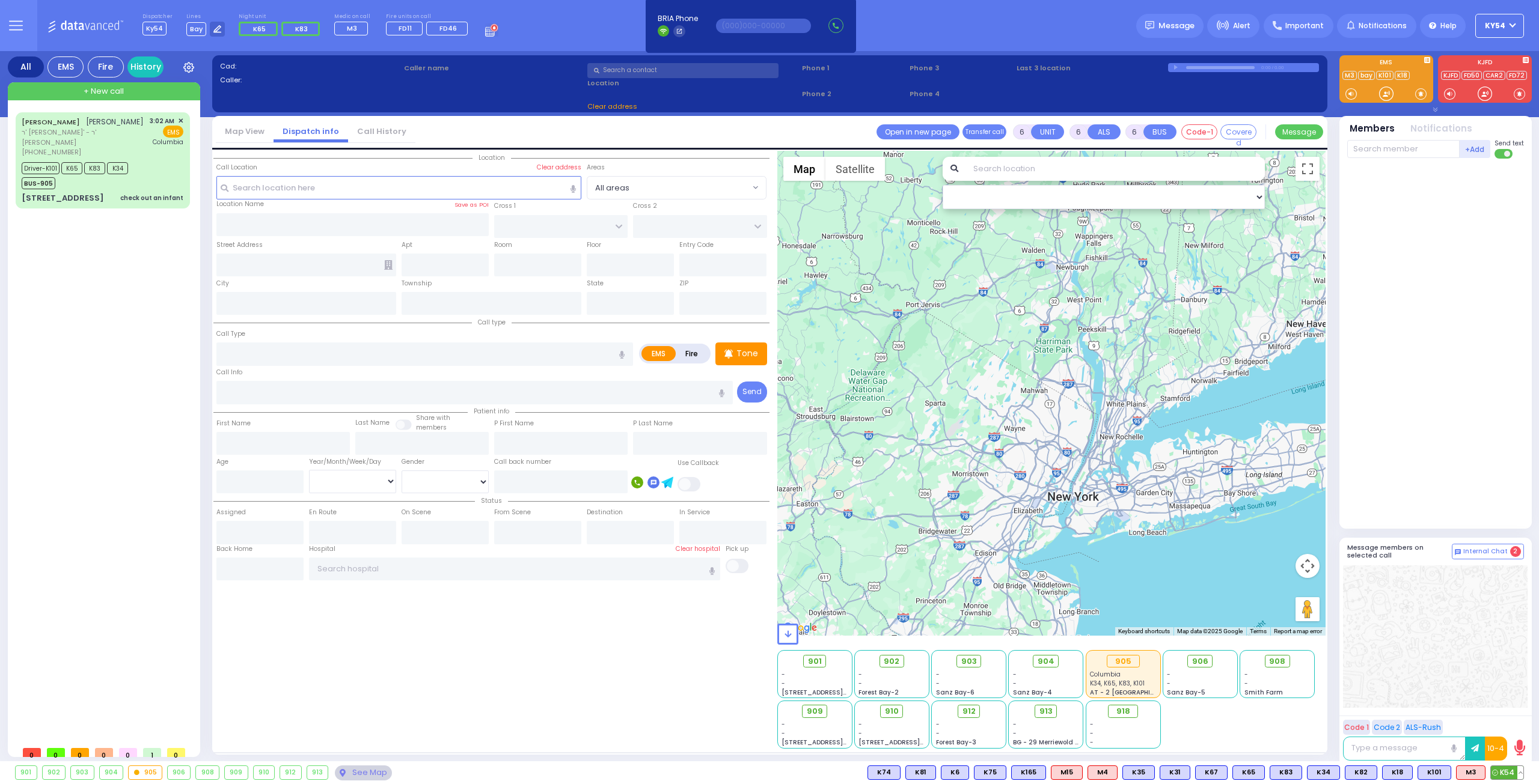
click at [1521, 773] on button at bounding box center [1519, 773] width 6 height 14
click at [1514, 719] on icon at bounding box center [1511, 719] width 13 height 13
click at [1451, 426] on div at bounding box center [1435, 343] width 177 height 361
